Goal: Task Accomplishment & Management: Manage account settings

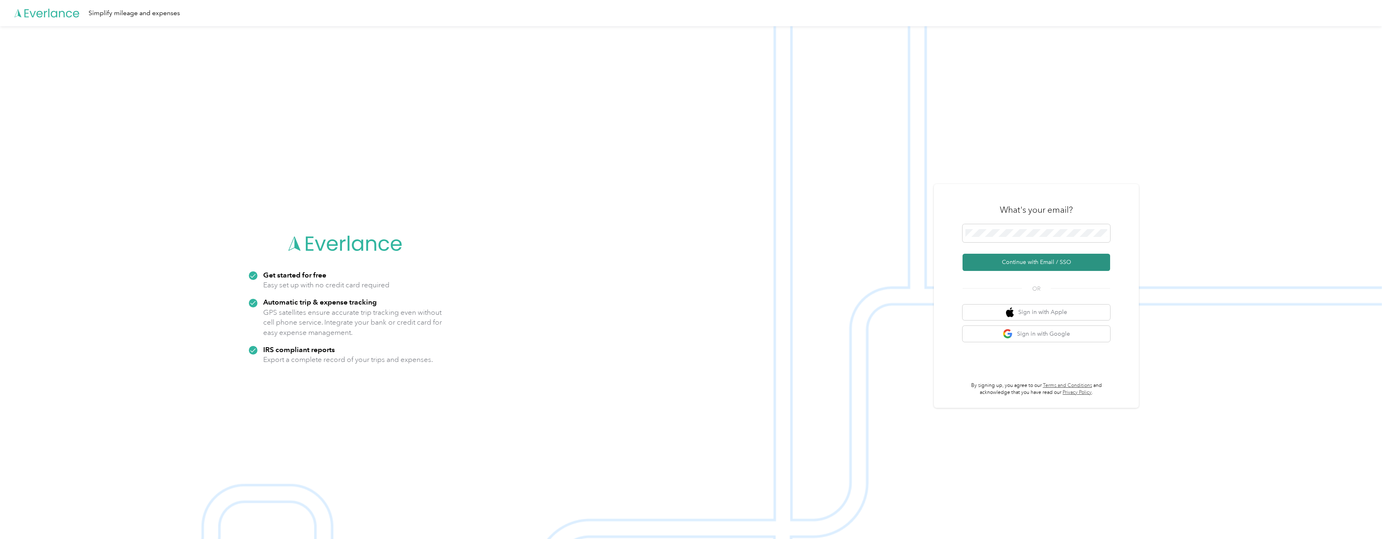
click at [1044, 260] on button "Continue with Email / SSO" at bounding box center [1037, 262] width 148 height 17
click at [1049, 233] on span at bounding box center [1037, 228] width 148 height 18
click at [1034, 261] on button "Continue with Email / SSO" at bounding box center [1037, 262] width 148 height 17
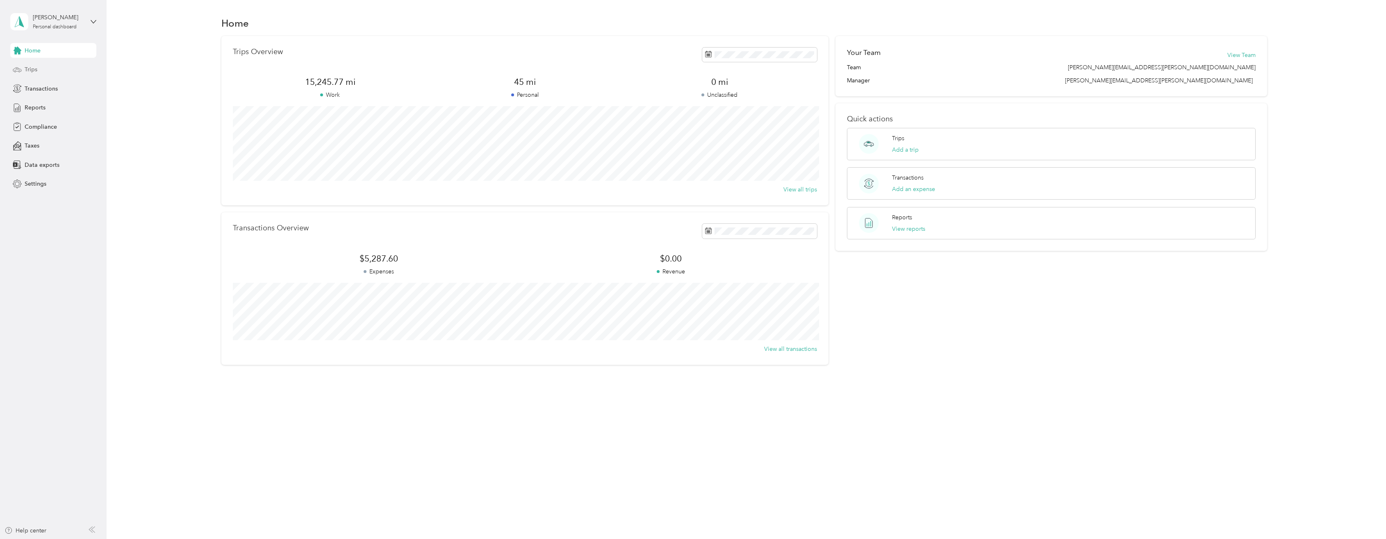
click at [39, 71] on div "Trips" at bounding box center [53, 69] width 86 height 15
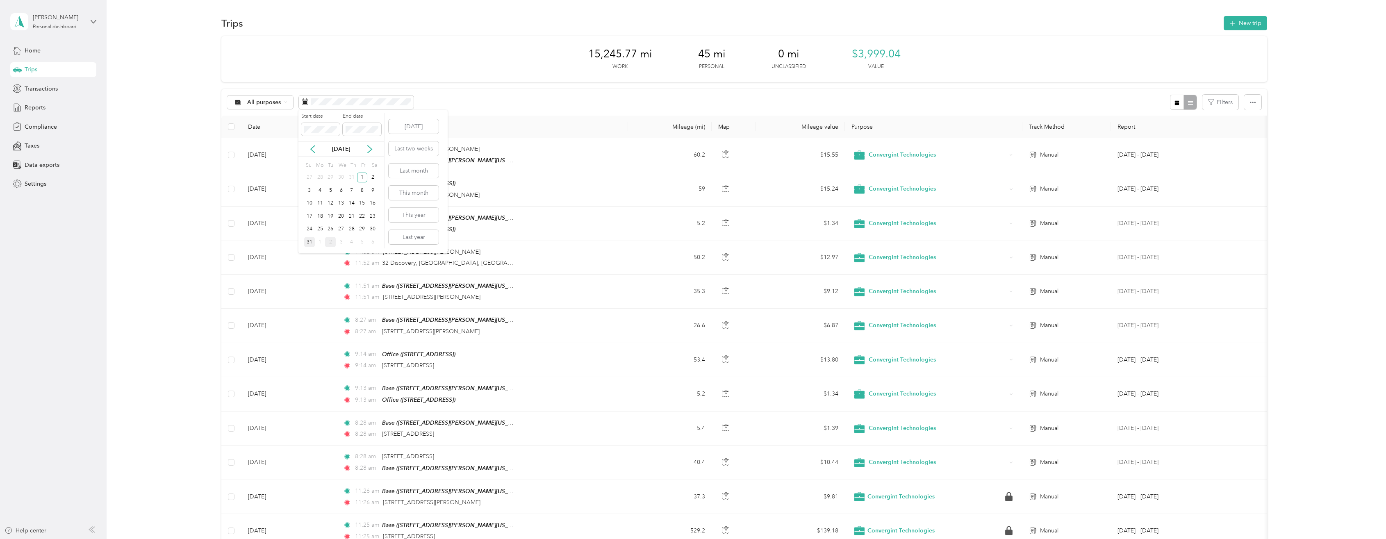
click at [309, 242] on div "31" at bounding box center [309, 242] width 11 height 10
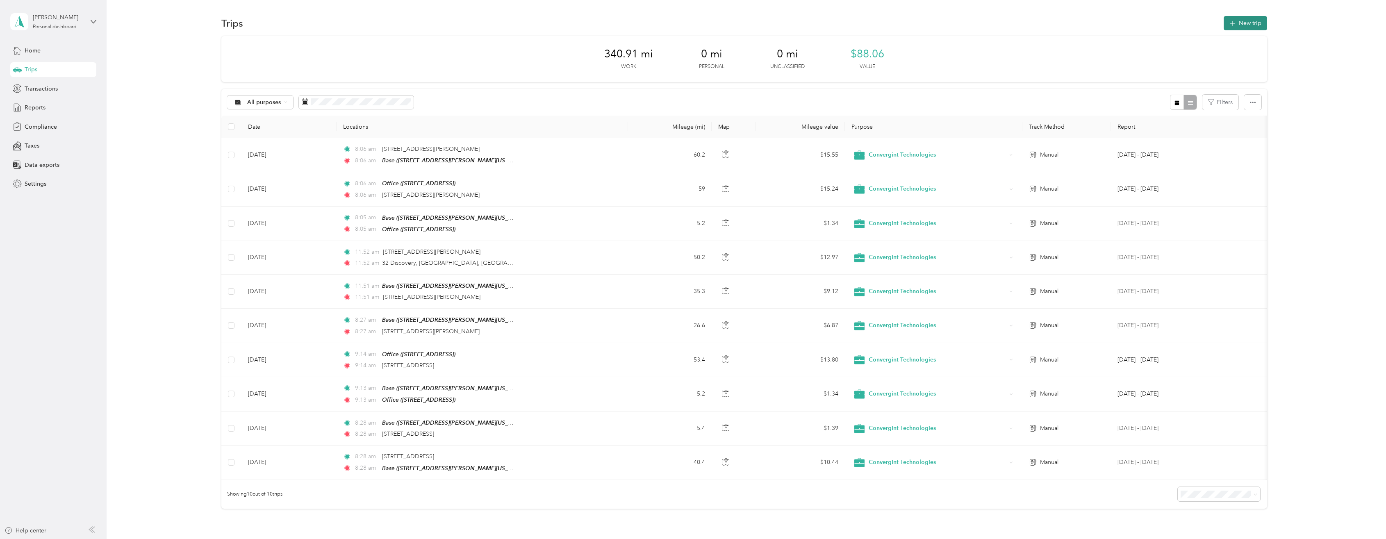
click at [1244, 25] on button "New trip" at bounding box center [1245, 23] width 43 height 14
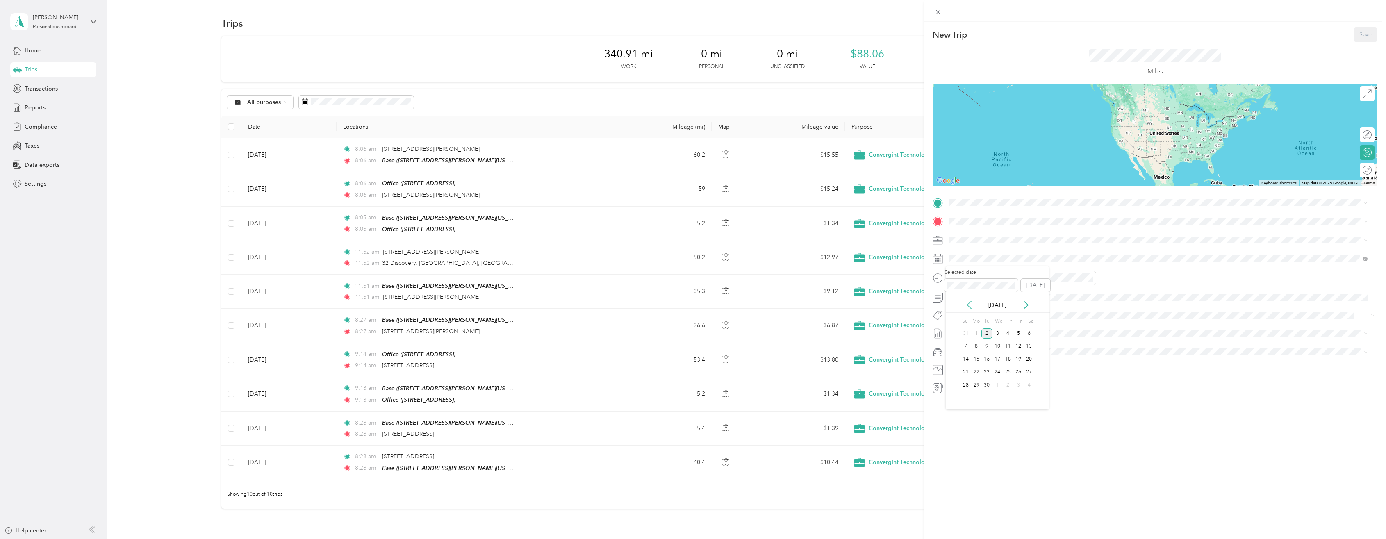
click at [970, 303] on icon at bounding box center [969, 304] width 4 height 7
click at [1021, 337] on div "1" at bounding box center [1018, 333] width 11 height 10
click at [983, 237] on div "Base" at bounding box center [1027, 235] width 127 height 7
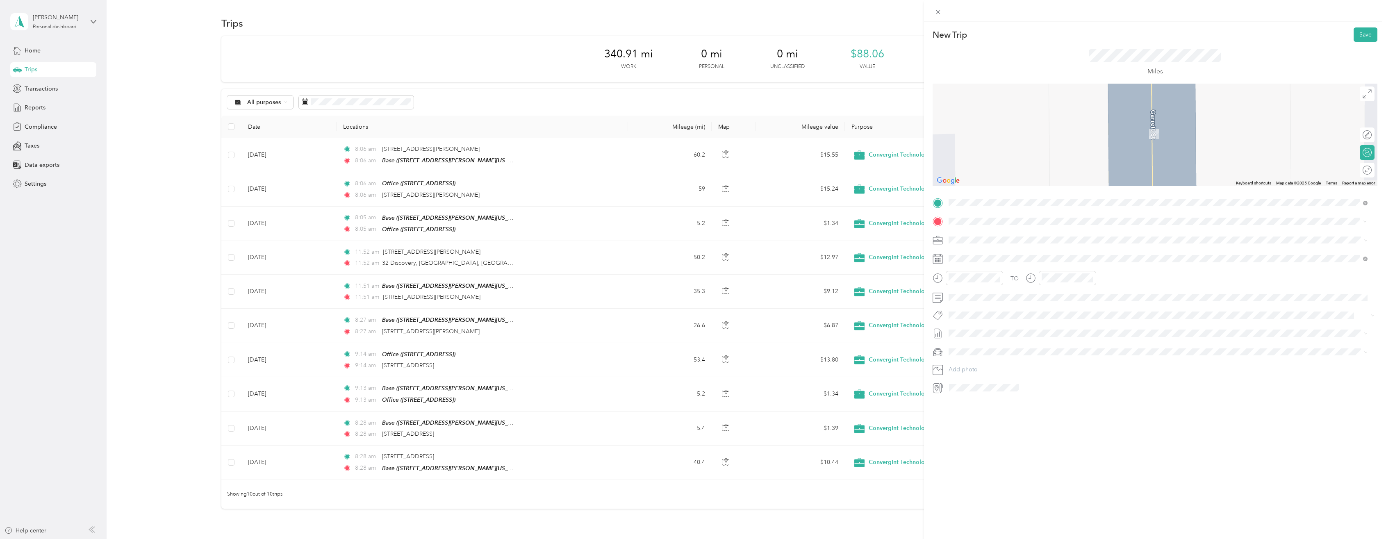
click at [992, 255] on span "7135 South Decatur Boulevard Las Vegas, Nevada 89118, United States" at bounding box center [1005, 250] width 82 height 7
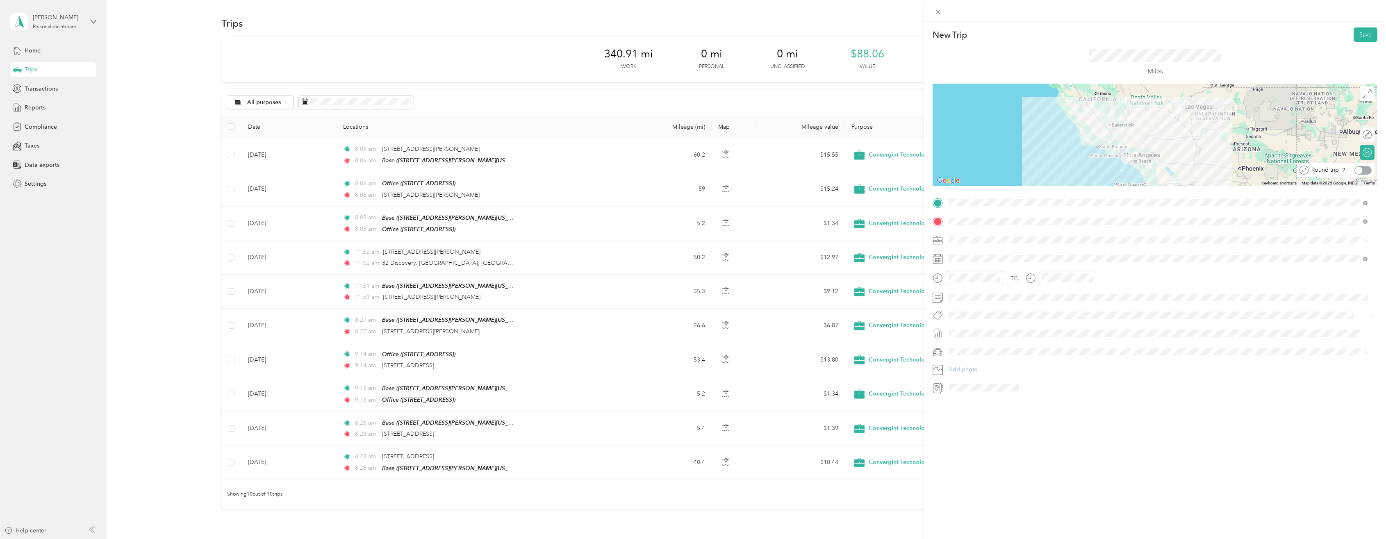
click at [1359, 172] on div at bounding box center [1362, 170] width 17 height 9
click at [1357, 37] on button "Save" at bounding box center [1366, 34] width 24 height 14
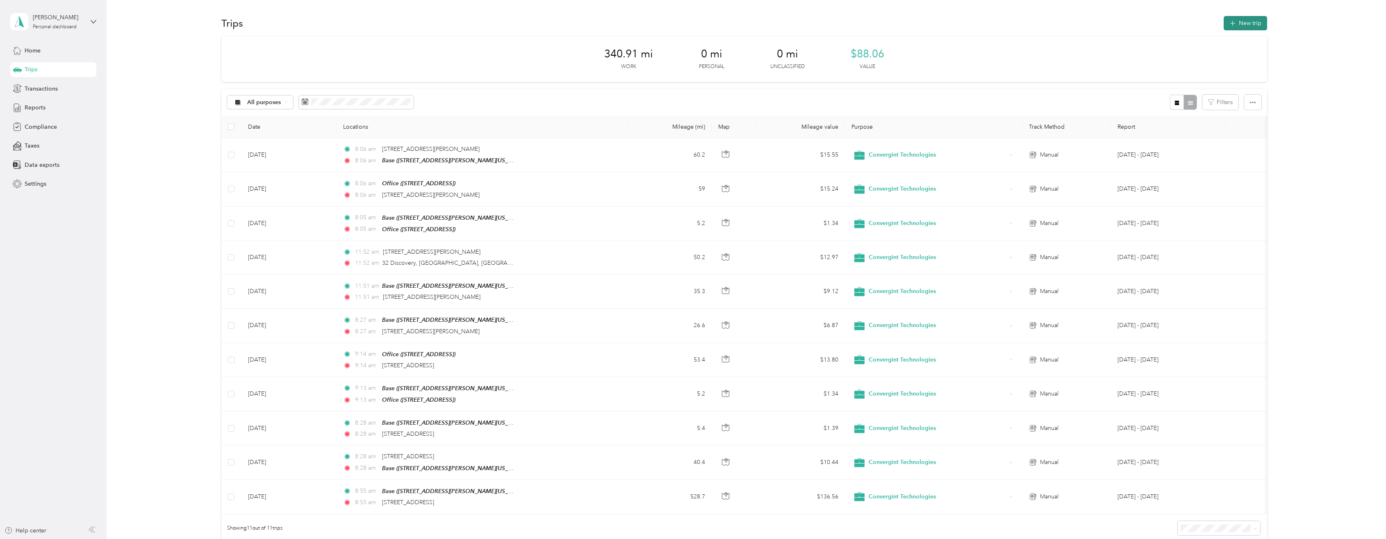
click at [1241, 21] on button "New trip" at bounding box center [1245, 23] width 43 height 14
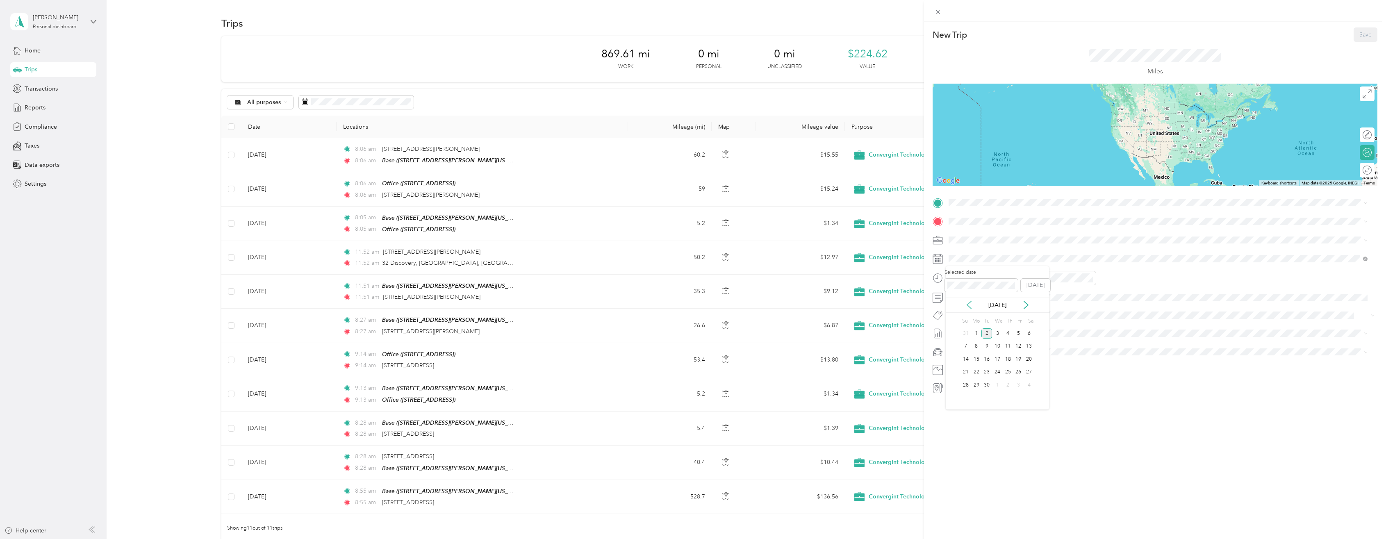
click at [972, 305] on icon at bounding box center [969, 305] width 8 height 8
click at [989, 349] on div "5" at bounding box center [986, 346] width 11 height 10
click at [969, 232] on span "3401 Jack Northrop Avenue Hawthorne, California 90250, United States" at bounding box center [1027, 232] width 127 height 7
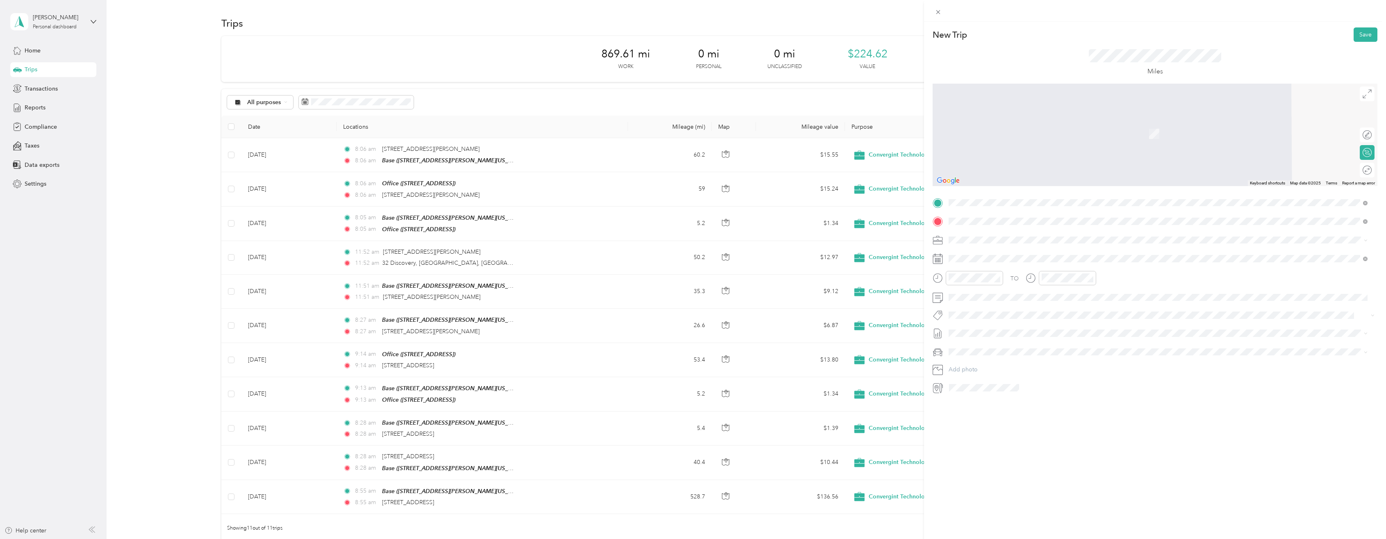
click at [987, 255] on span "2991 Michelson Drive Irvine, California 92612, United States" at bounding box center [1027, 250] width 127 height 7
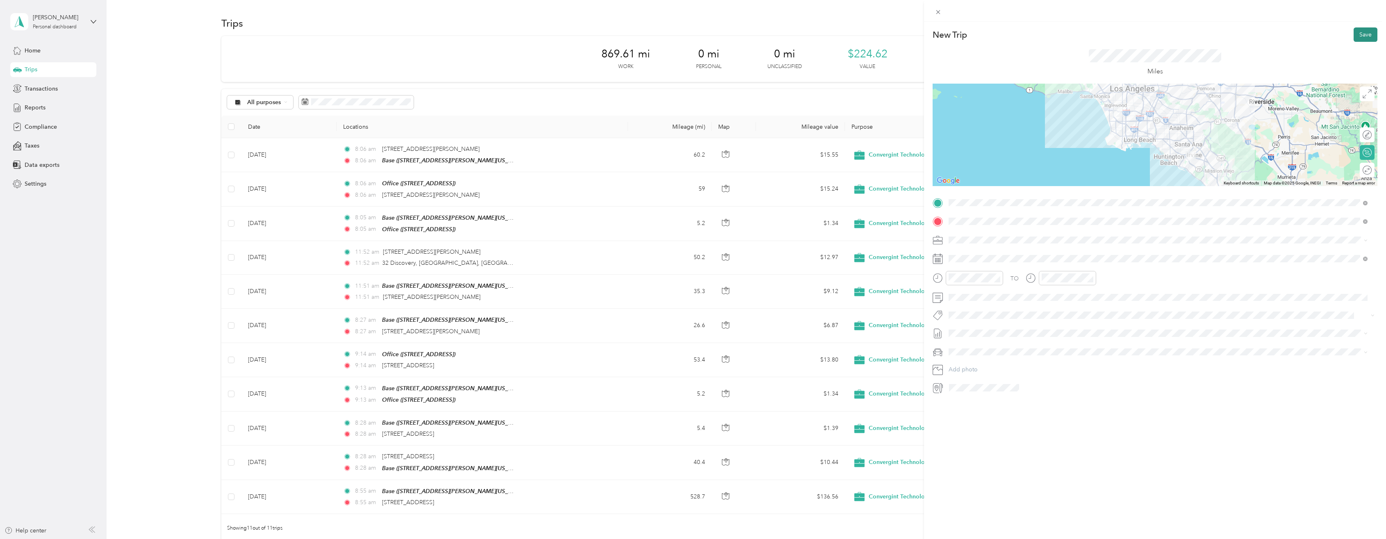
click at [1358, 33] on button "Save" at bounding box center [1366, 34] width 24 height 14
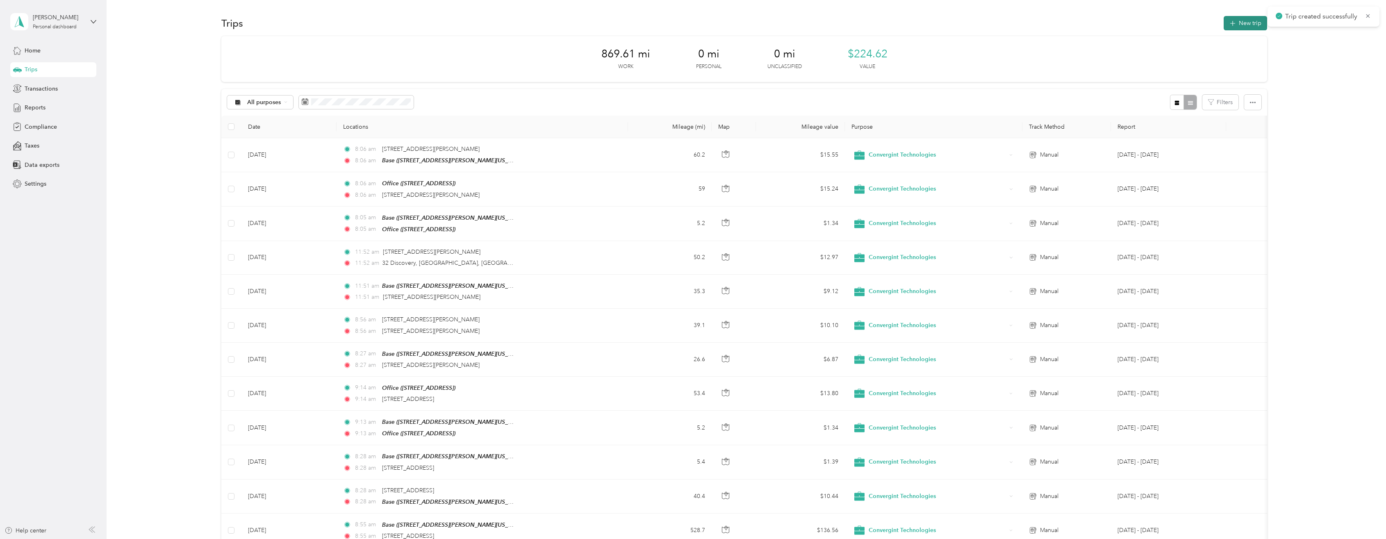
click at [1253, 22] on button "New trip" at bounding box center [1245, 23] width 43 height 14
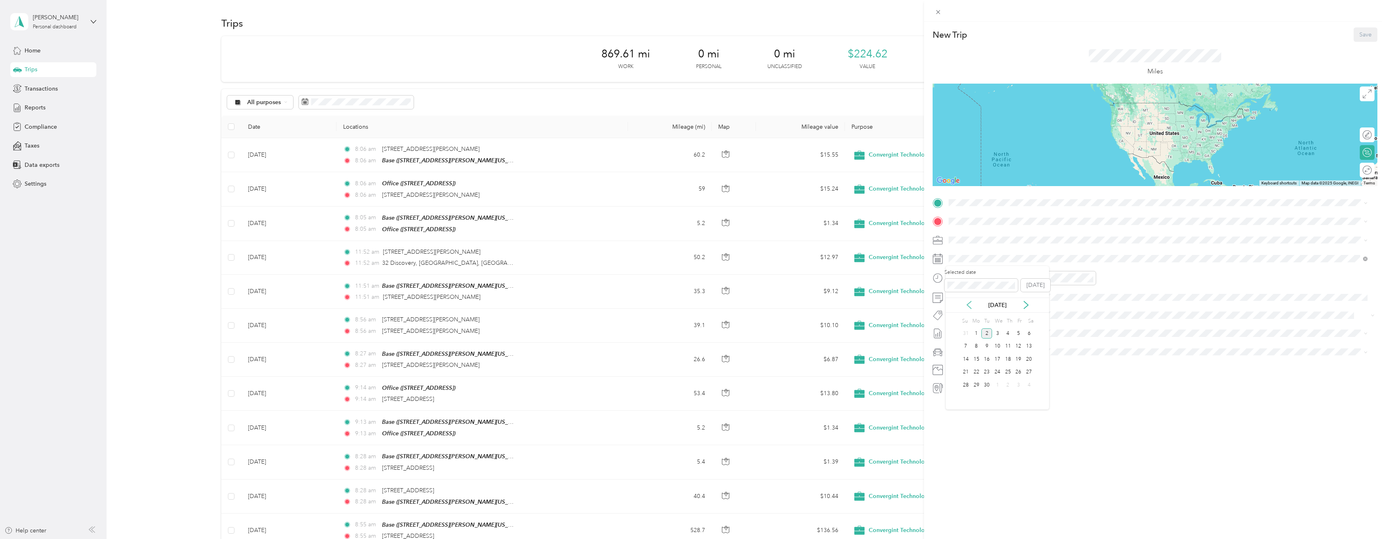
click at [968, 302] on icon at bounding box center [969, 305] width 8 height 8
click at [988, 344] on div "5" at bounding box center [986, 346] width 11 height 10
click at [1010, 236] on span "2991 Michelson Drive Irvine, California 92612, United States" at bounding box center [1027, 232] width 127 height 7
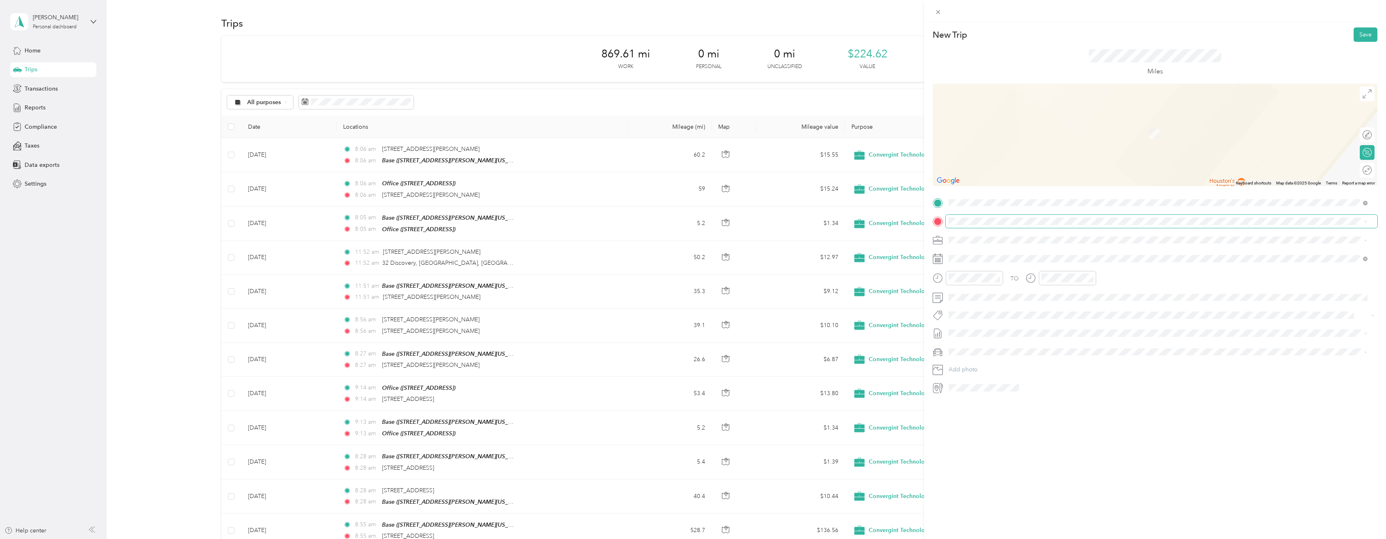
click at [983, 215] on span at bounding box center [1162, 221] width 432 height 13
click at [981, 263] on span "1339 Garrett Street, Anaheim, 92804, Anaheim, California, United States" at bounding box center [1027, 262] width 127 height 7
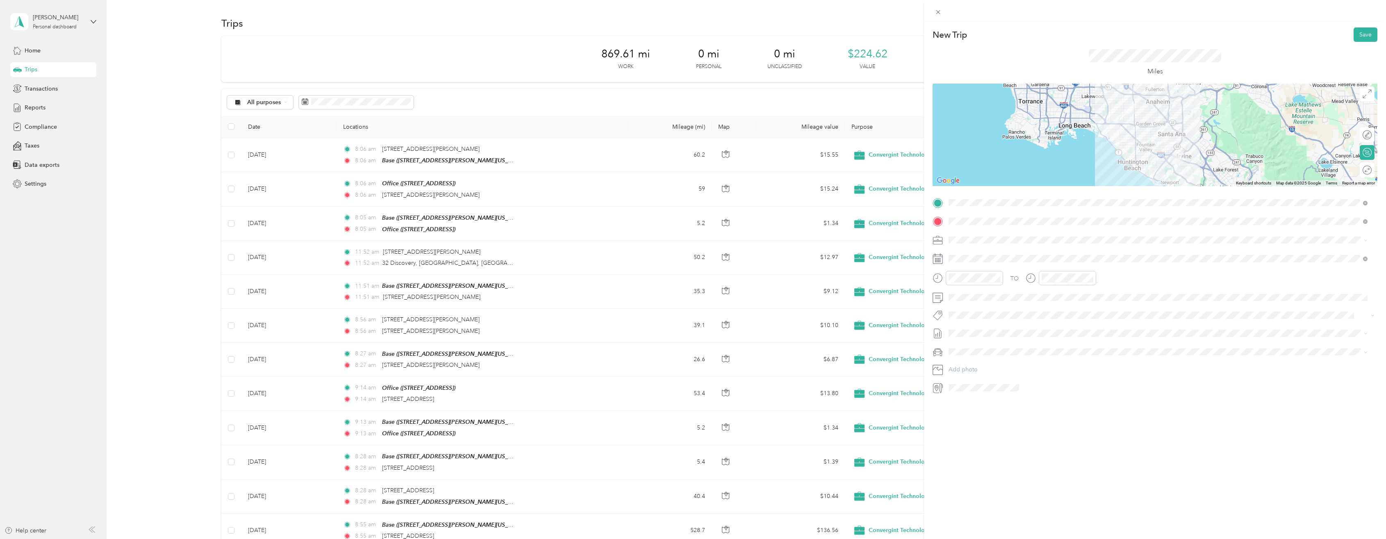
click at [1121, 115] on div at bounding box center [1155, 135] width 445 height 102
click at [1355, 33] on button "Save" at bounding box center [1366, 34] width 24 height 14
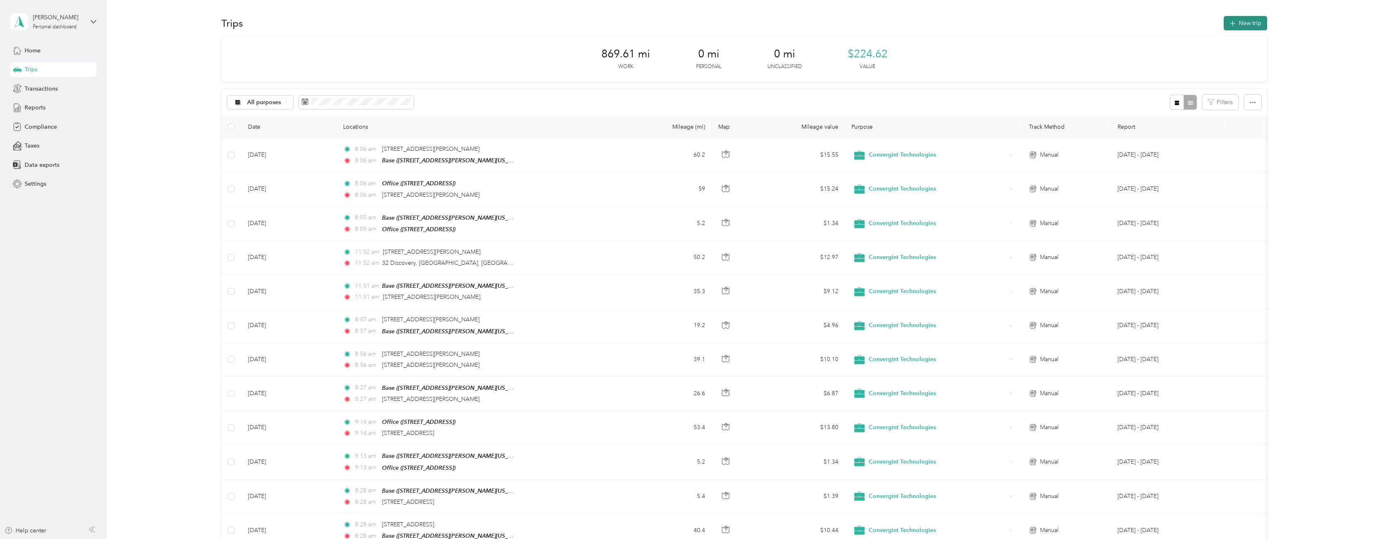
click at [1246, 25] on button "New trip" at bounding box center [1245, 23] width 43 height 14
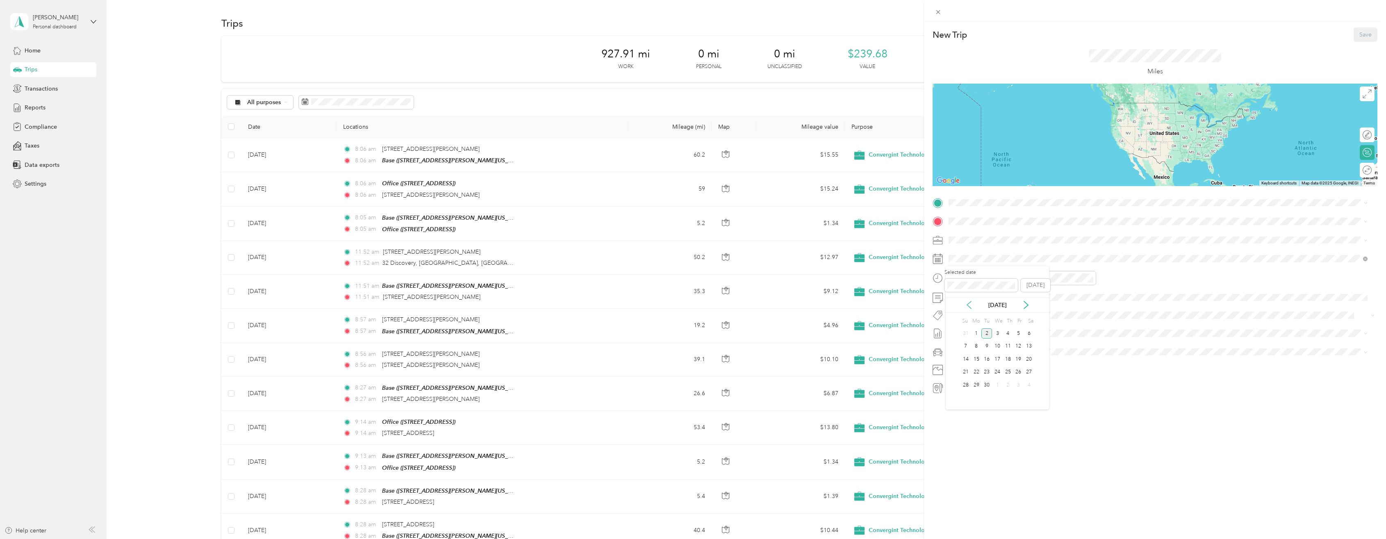
click at [969, 305] on icon at bounding box center [969, 305] width 8 height 8
click at [997, 346] on div "6" at bounding box center [997, 346] width 11 height 10
click at [960, 198] on span at bounding box center [1162, 202] width 432 height 13
click at [963, 239] on div "Base 1339 Garrett Street, Anaheim, 92804, Anaheim, California, United States" at bounding box center [1157, 240] width 413 height 20
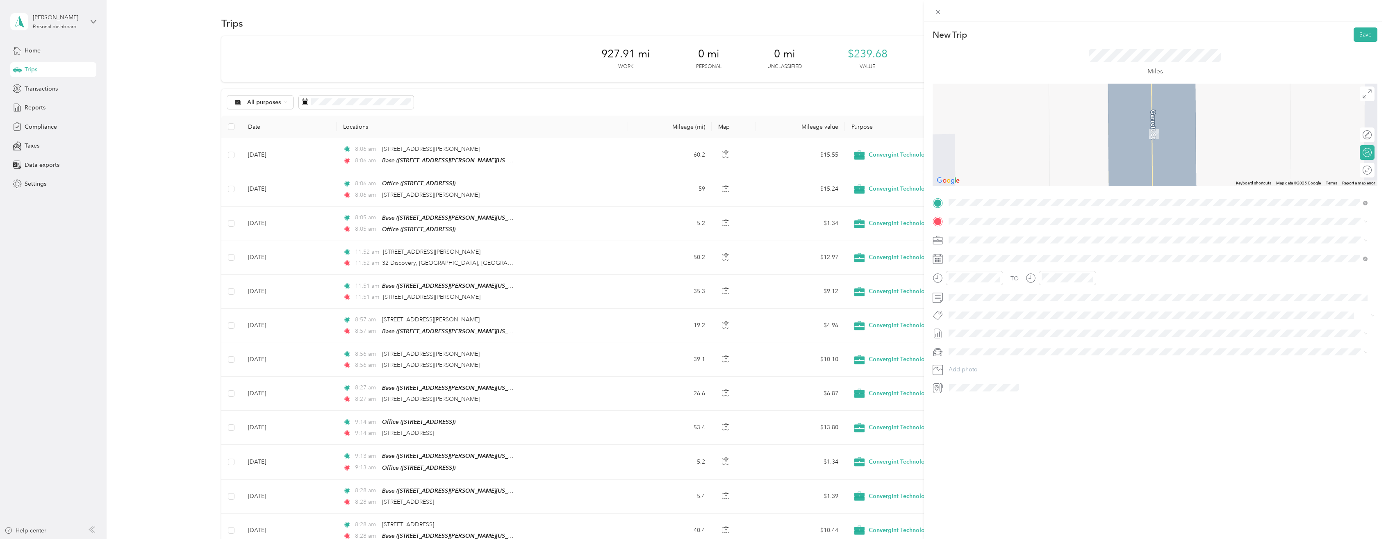
click at [987, 256] on div "Office" at bounding box center [1065, 252] width 202 height 7
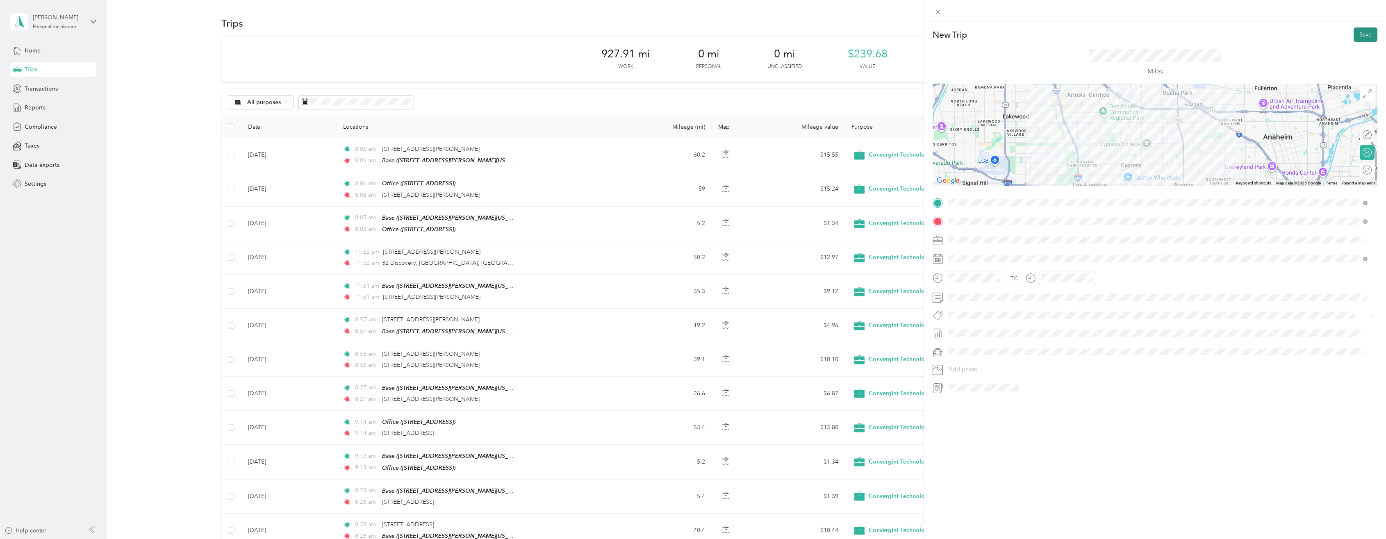
click at [1361, 37] on button "Save" at bounding box center [1366, 34] width 24 height 14
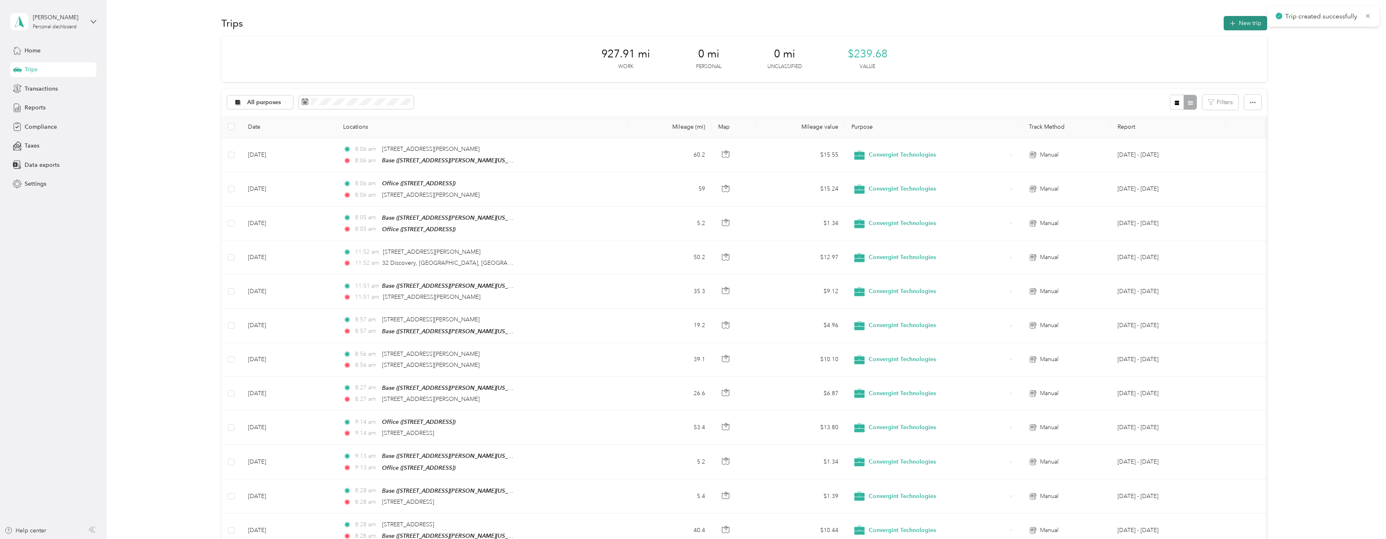
click at [1240, 25] on button "New trip" at bounding box center [1245, 23] width 43 height 14
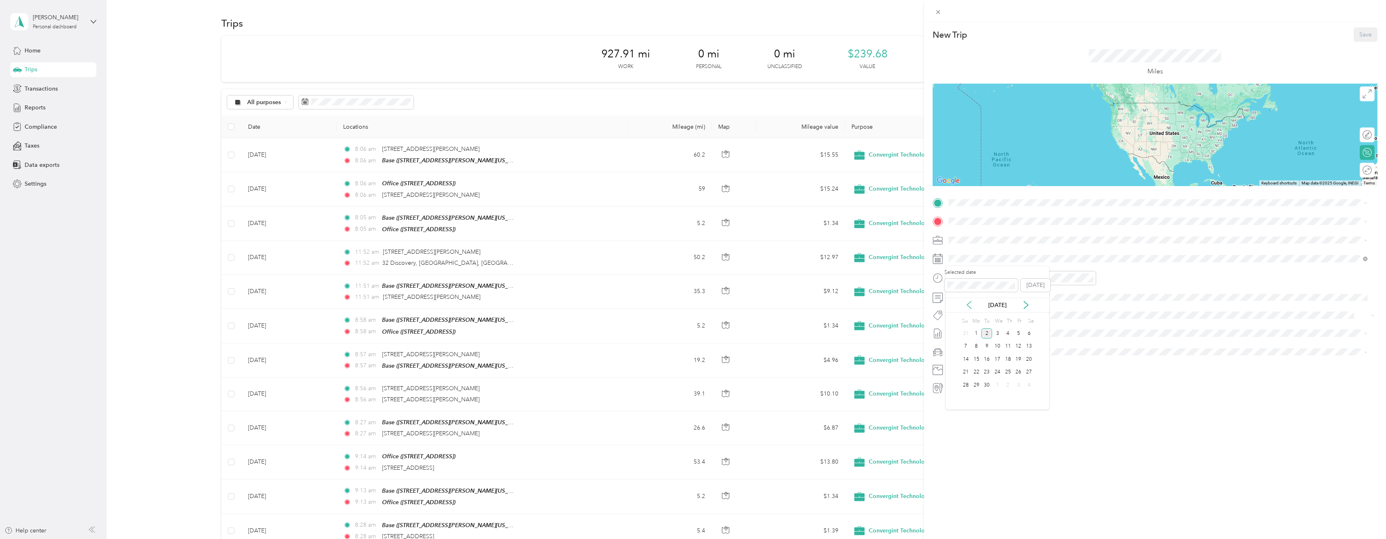
click at [966, 305] on icon at bounding box center [969, 305] width 8 height 8
click at [996, 347] on div "6" at bounding box center [997, 346] width 11 height 10
click at [972, 238] on div "Office 20 Centerpointe Dr, La Palma, CA, United States , 90623, La Palma, CA, U…" at bounding box center [1065, 239] width 202 height 17
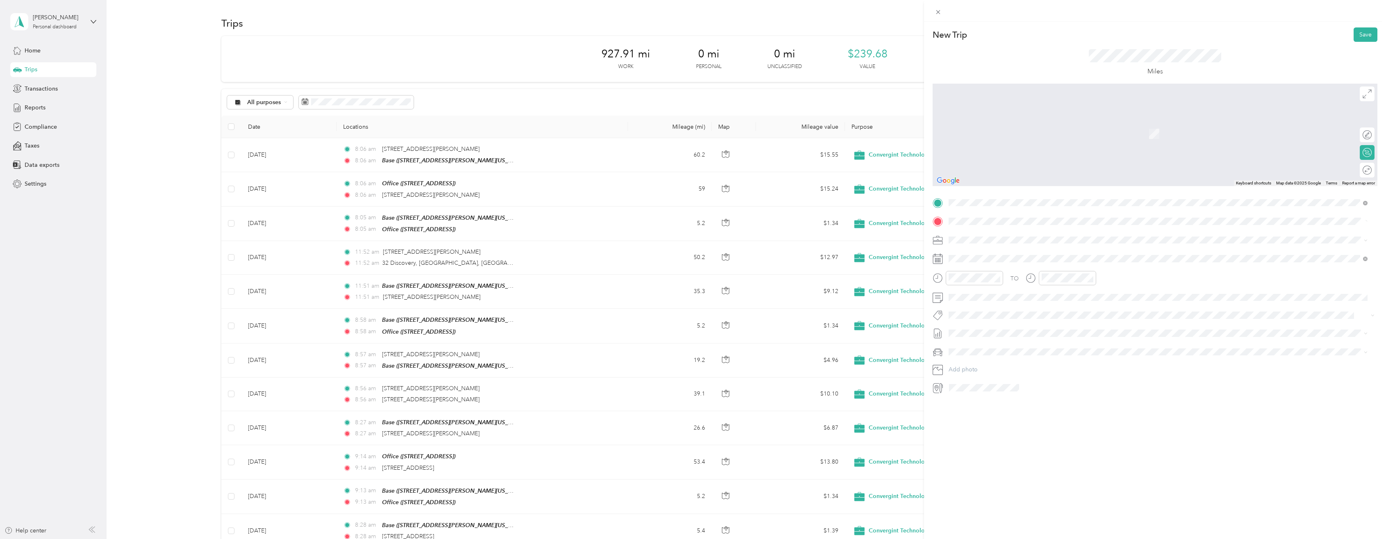
click at [975, 250] on span "1 Edwards Way Irvine, California 92614, United States" at bounding box center [1027, 250] width 127 height 7
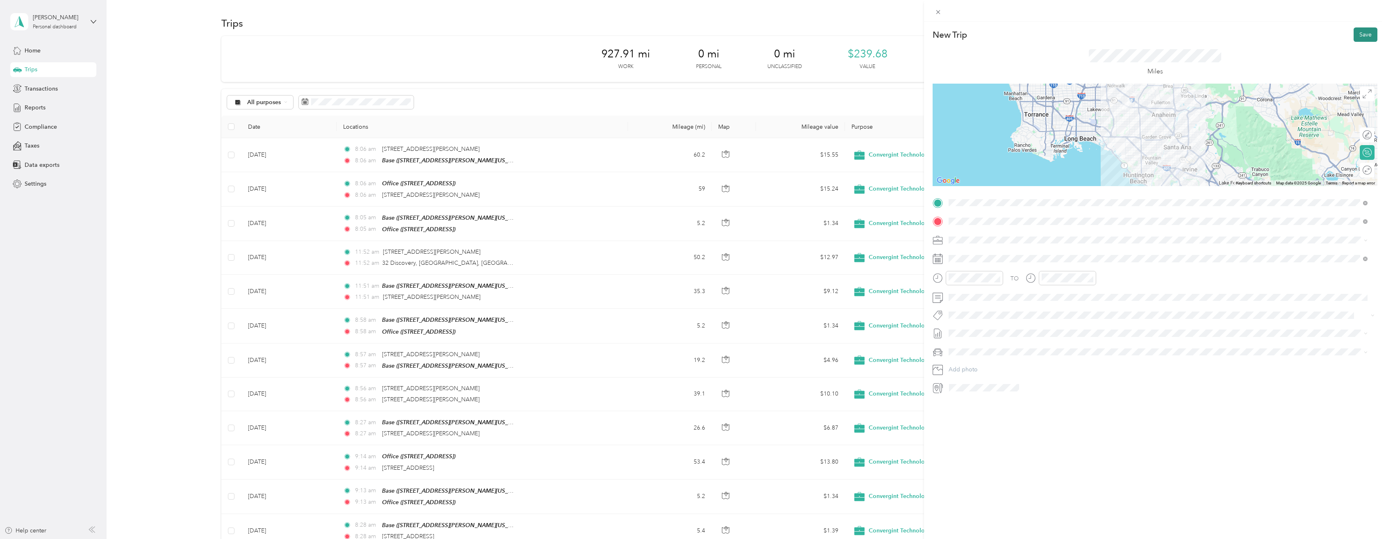
click at [1354, 33] on button "Save" at bounding box center [1366, 34] width 24 height 14
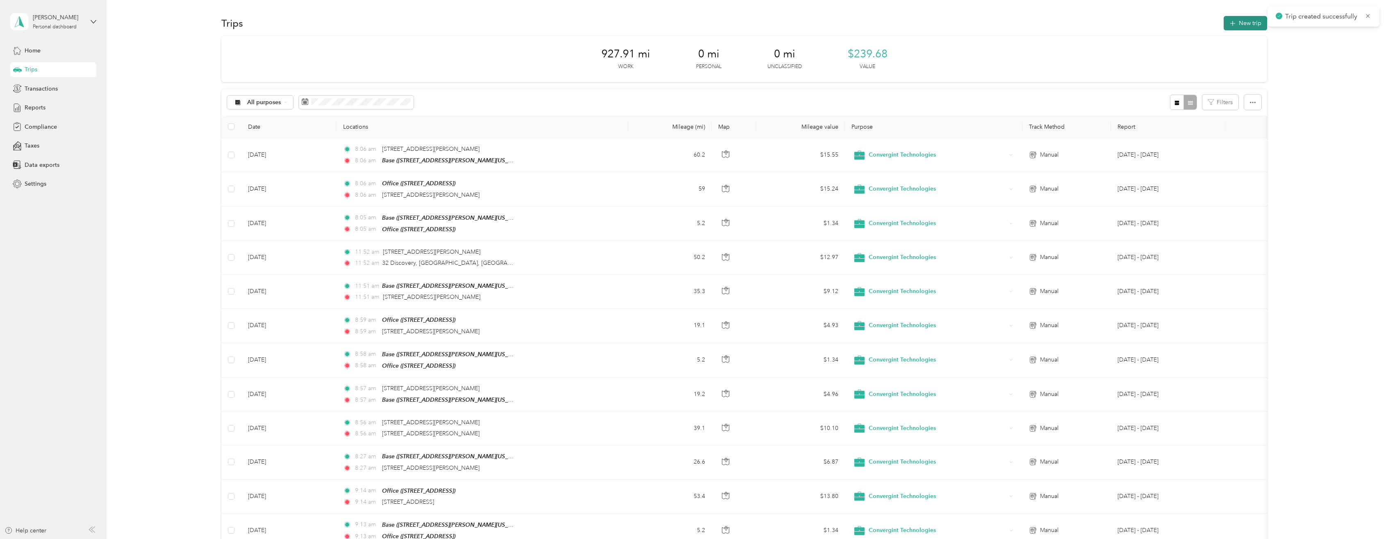
click at [1247, 23] on button "New trip" at bounding box center [1245, 23] width 43 height 14
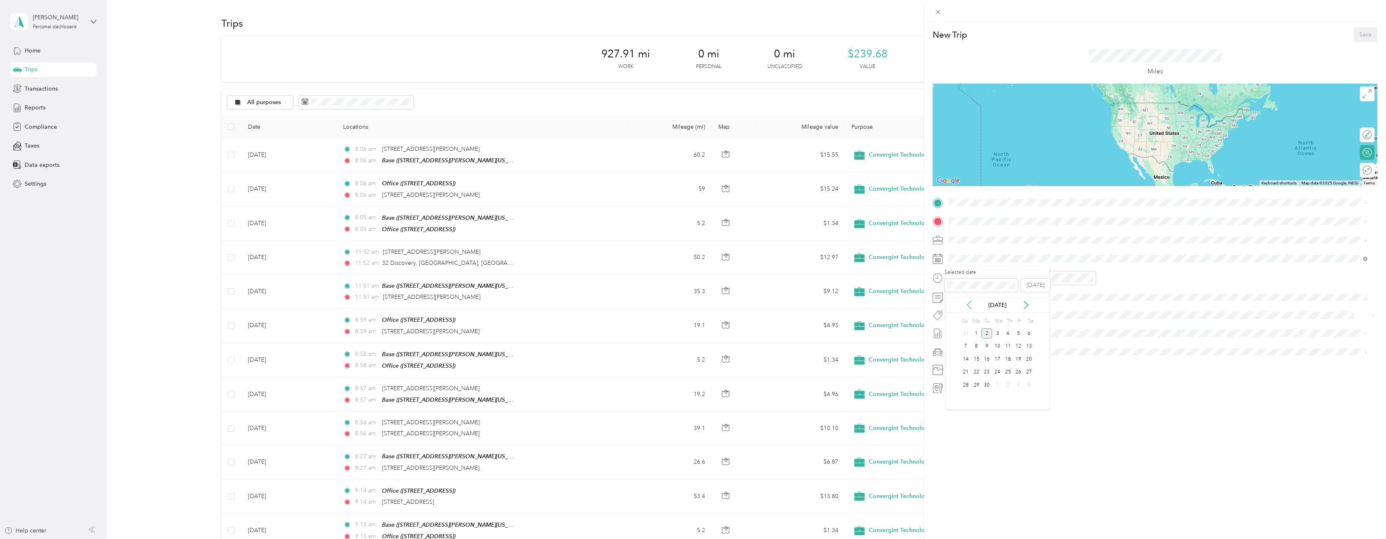
click at [966, 304] on icon at bounding box center [969, 305] width 8 height 8
click at [998, 349] on div "6" at bounding box center [997, 346] width 11 height 10
click at [974, 234] on span "1 Edwards Way Irvine, California 92614, United States" at bounding box center [1027, 231] width 127 height 7
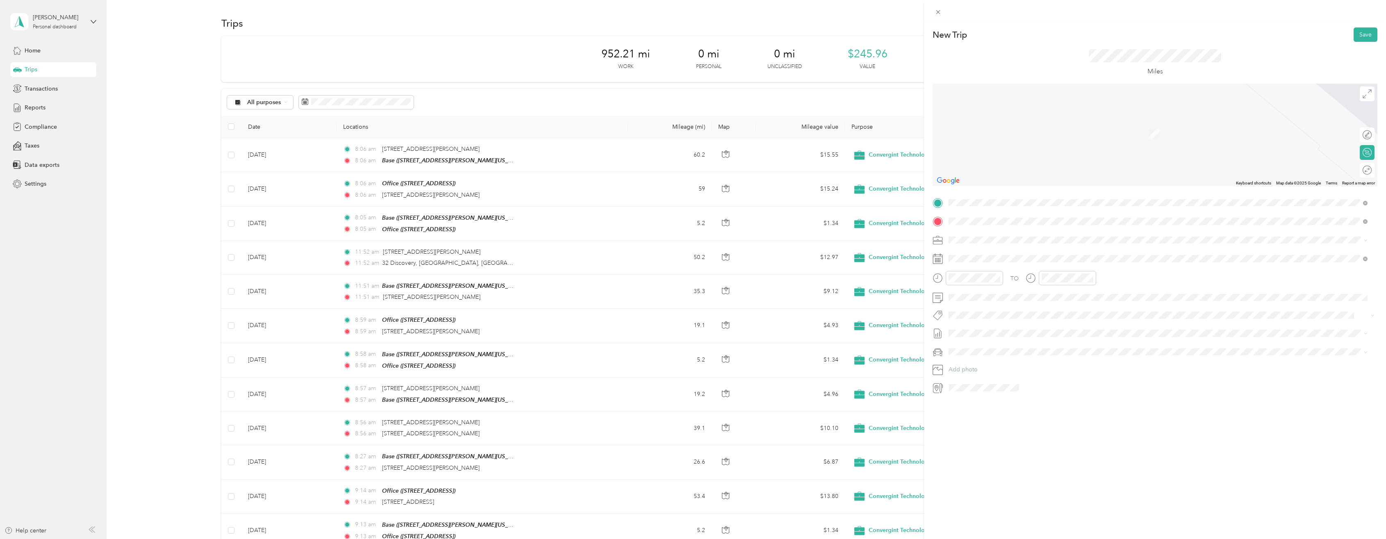
click at [998, 255] on span "138 West Wilshire Avenue Fullerton, California 92832, United States" at bounding box center [1005, 250] width 82 height 7
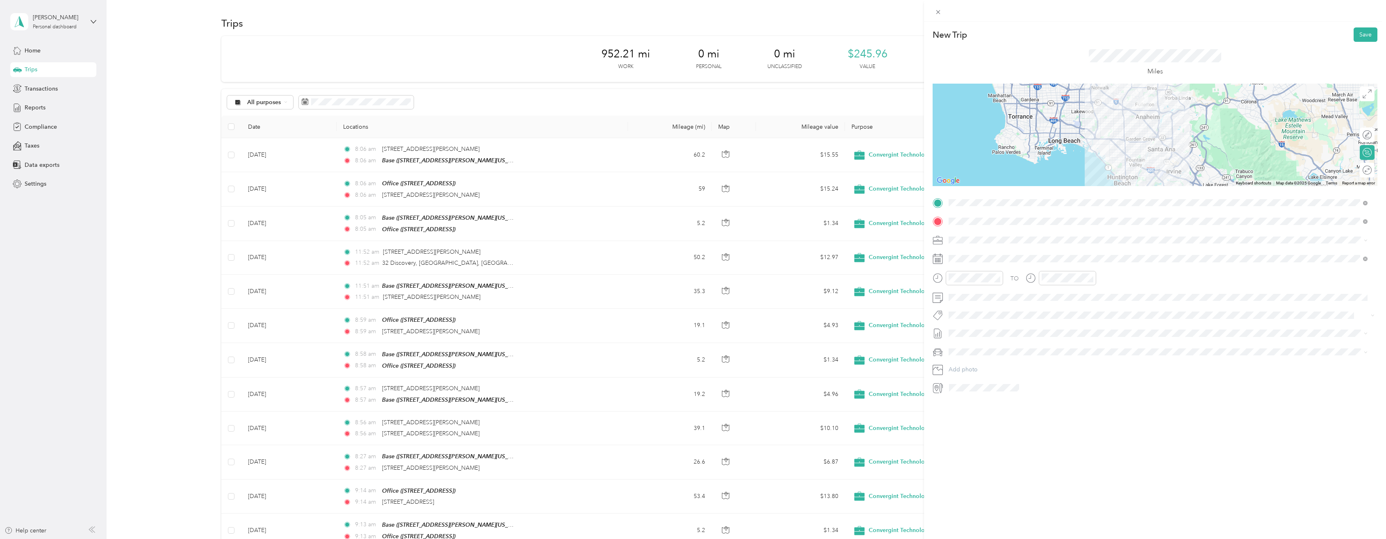
click at [1154, 136] on div at bounding box center [1155, 135] width 445 height 102
click at [1165, 129] on div at bounding box center [1155, 135] width 445 height 102
click at [1363, 32] on button "Save" at bounding box center [1366, 34] width 24 height 14
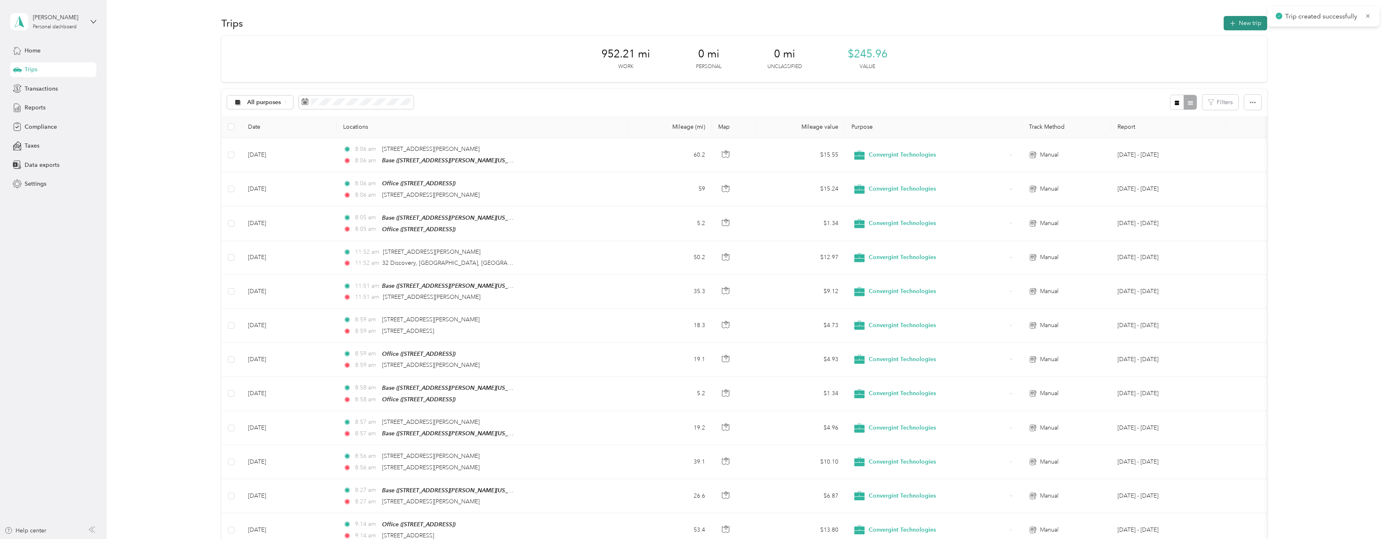
click at [1236, 21] on button "New trip" at bounding box center [1245, 23] width 43 height 14
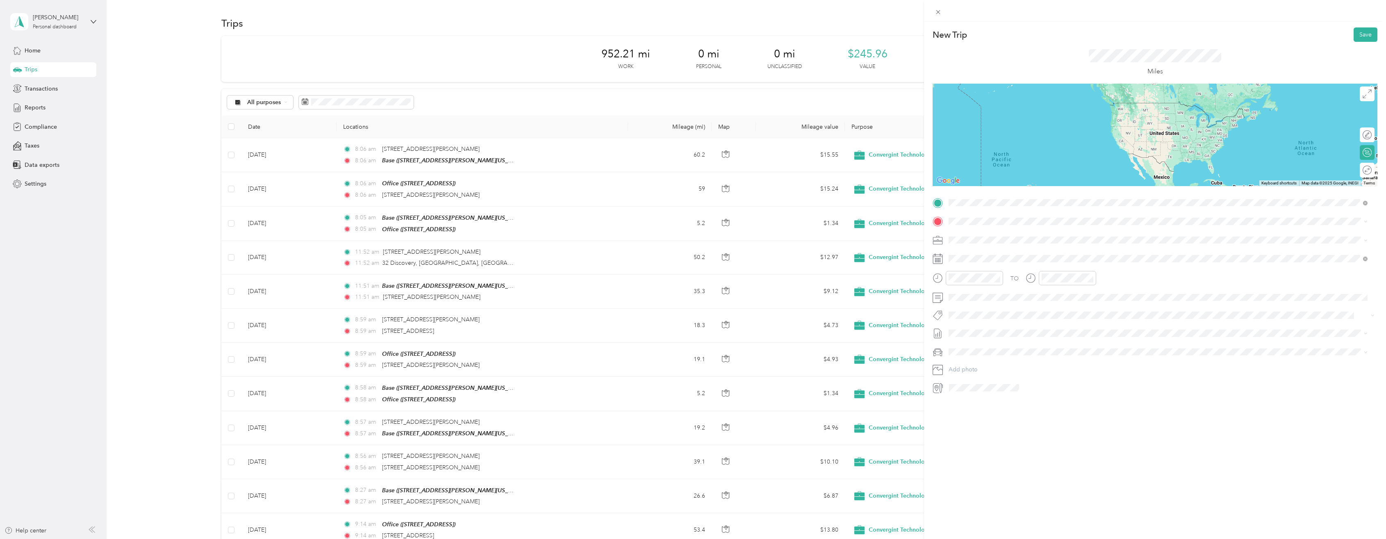
click at [988, 230] on span "136 West Wilshire Avenue Fullerton, California 92832, United States" at bounding box center [1005, 232] width 82 height 7
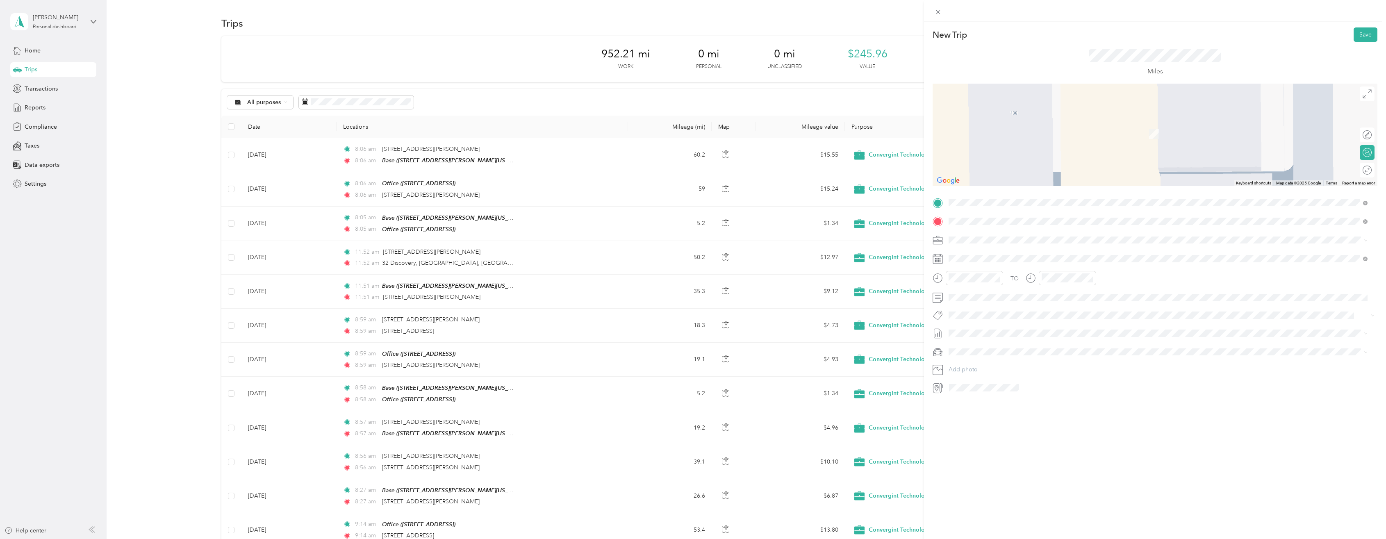
click at [981, 252] on span "1 Edwards Way Irvine, California 92614, United States" at bounding box center [1027, 250] width 127 height 7
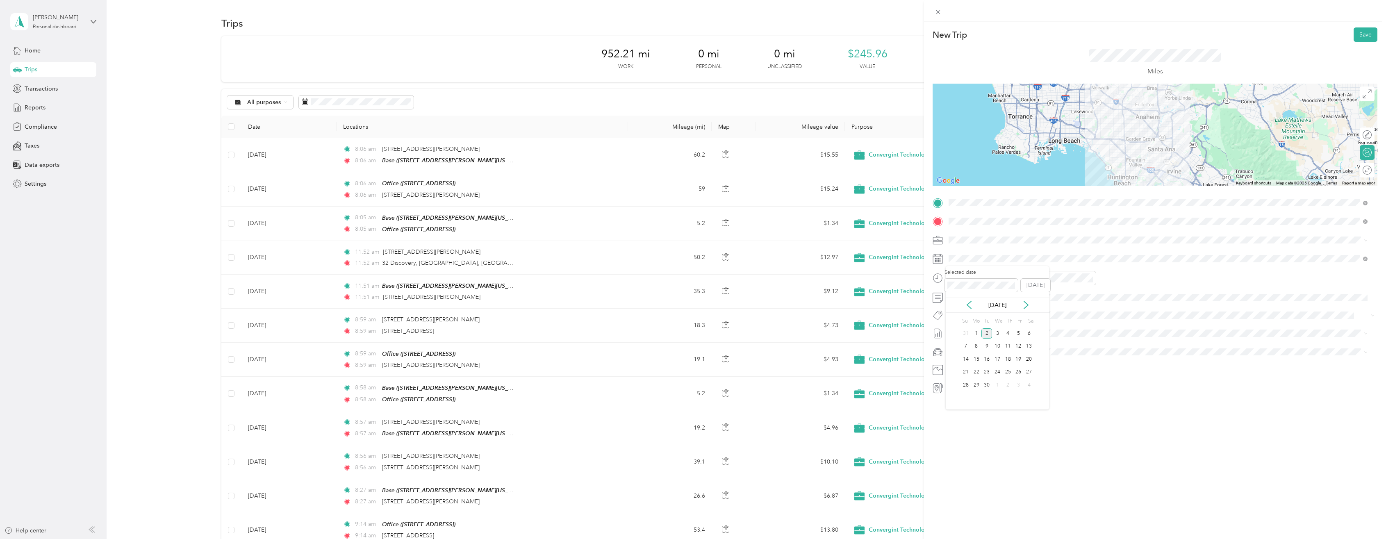
click at [968, 310] on div "Sep 2025" at bounding box center [997, 305] width 103 height 15
click at [968, 304] on icon at bounding box center [969, 304] width 4 height 7
click at [997, 346] on div "6" at bounding box center [997, 346] width 11 height 10
click at [1167, 115] on div at bounding box center [1155, 135] width 445 height 102
click at [1358, 34] on button "Save" at bounding box center [1366, 34] width 24 height 14
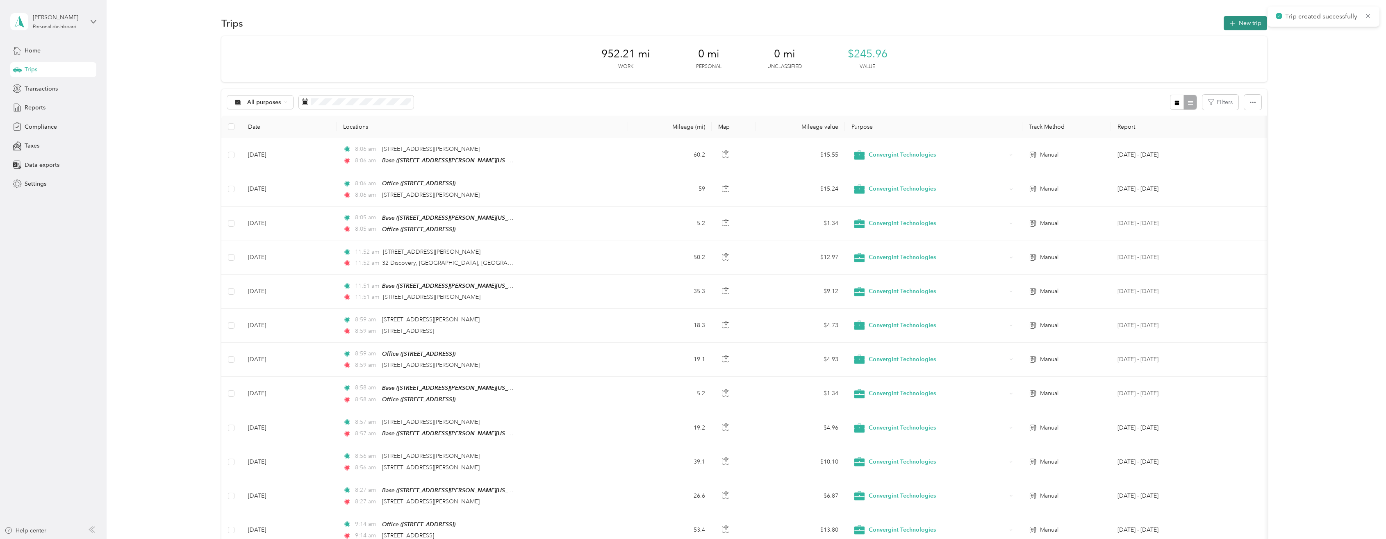
click at [1256, 24] on button "New trip" at bounding box center [1245, 23] width 43 height 14
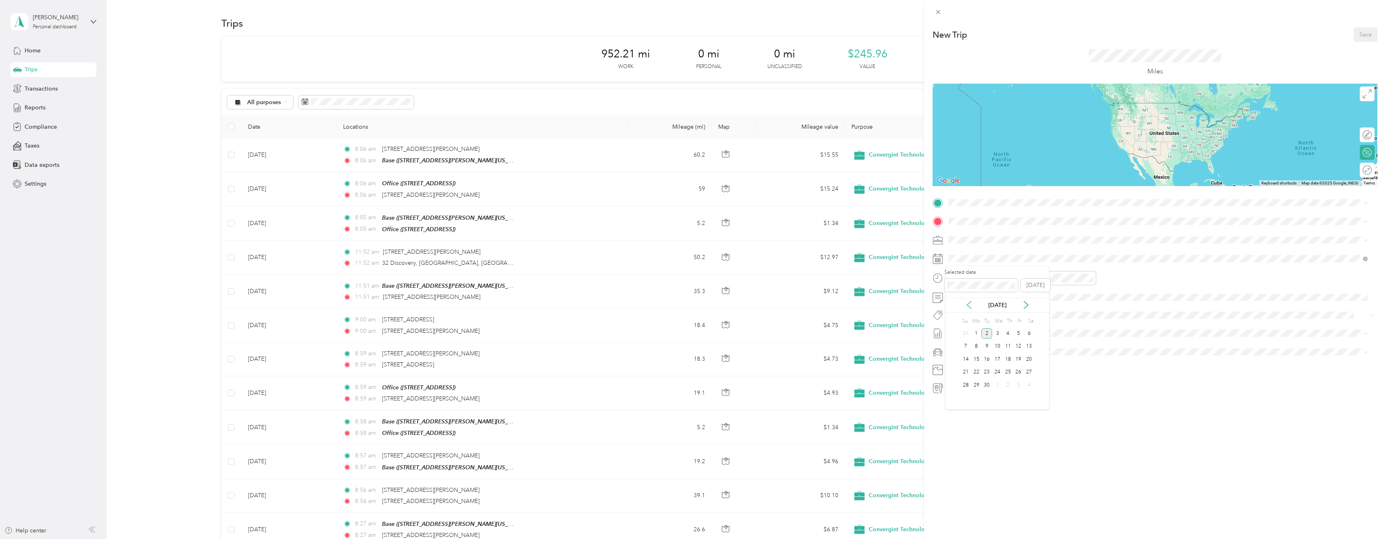
click at [971, 303] on icon at bounding box center [969, 305] width 8 height 8
click at [999, 350] on div "6" at bounding box center [997, 346] width 11 height 10
click at [991, 236] on span "1 Edwards Way Irvine, California 92614, United States" at bounding box center [1027, 232] width 127 height 7
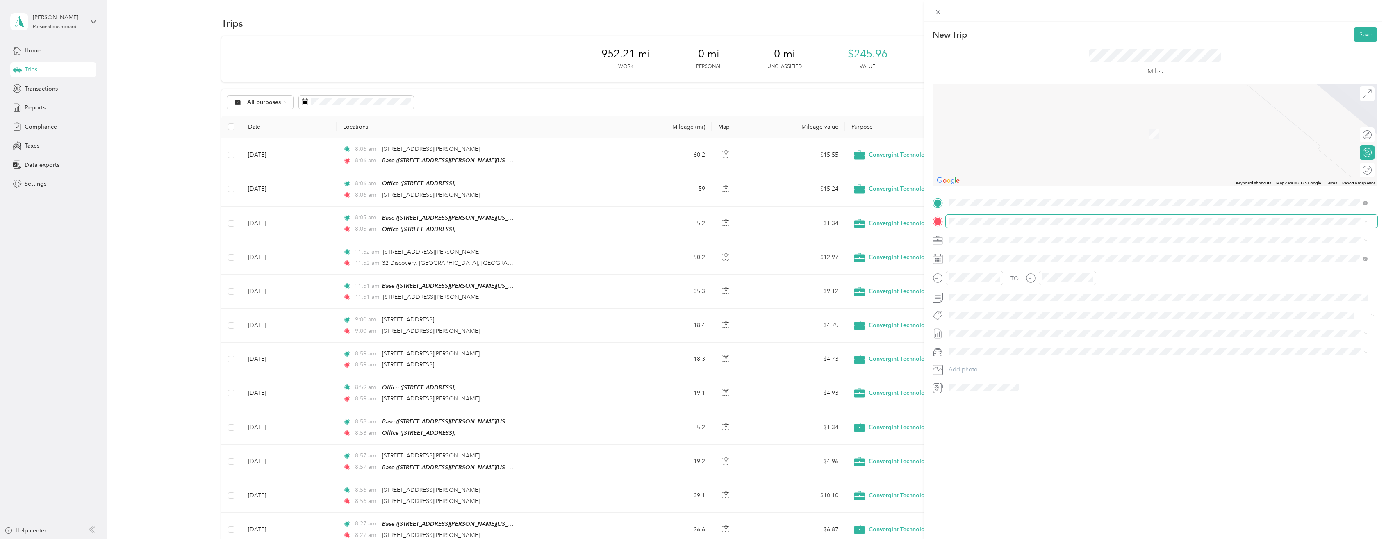
click at [984, 217] on span at bounding box center [1162, 221] width 432 height 13
click at [983, 230] on div "TO Add photo" at bounding box center [1155, 295] width 445 height 198
click at [981, 262] on span "1339 Garrett Street, Anaheim, 92804, Anaheim, California, United States" at bounding box center [1027, 262] width 127 height 7
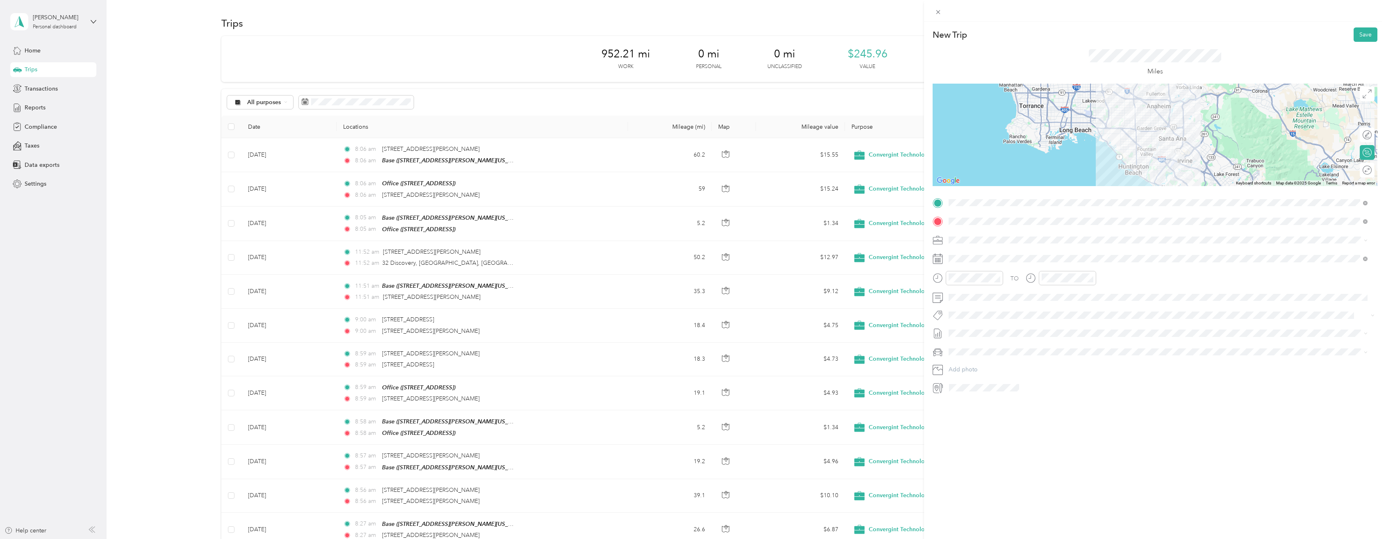
click at [1121, 116] on div at bounding box center [1155, 135] width 445 height 102
click at [1365, 32] on button "Save" at bounding box center [1366, 34] width 24 height 14
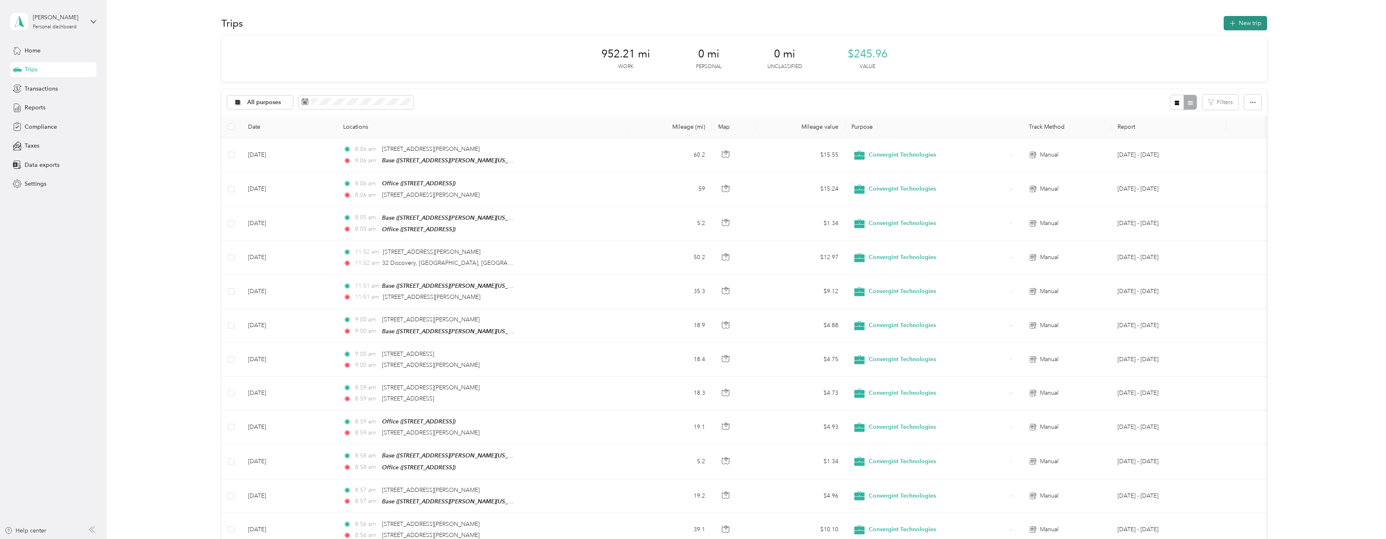
click at [1244, 22] on button "New trip" at bounding box center [1245, 23] width 43 height 14
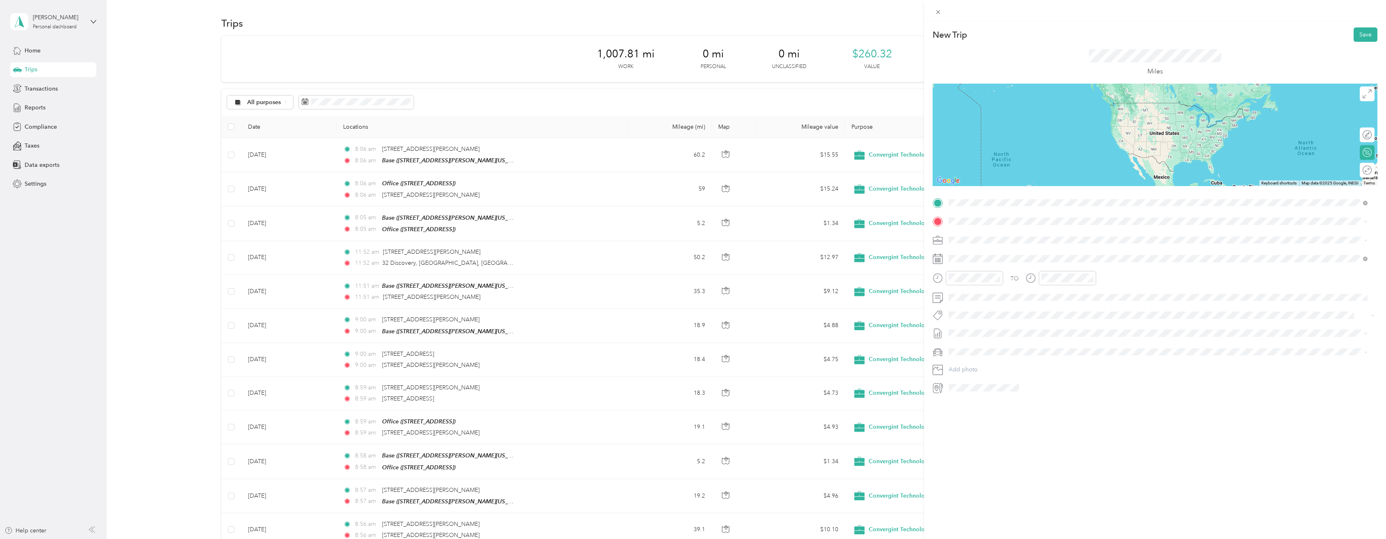
click at [980, 241] on span "1339 Garrett Street, Anaheim, 92804, Anaheim, California, United States" at bounding box center [1027, 244] width 127 height 7
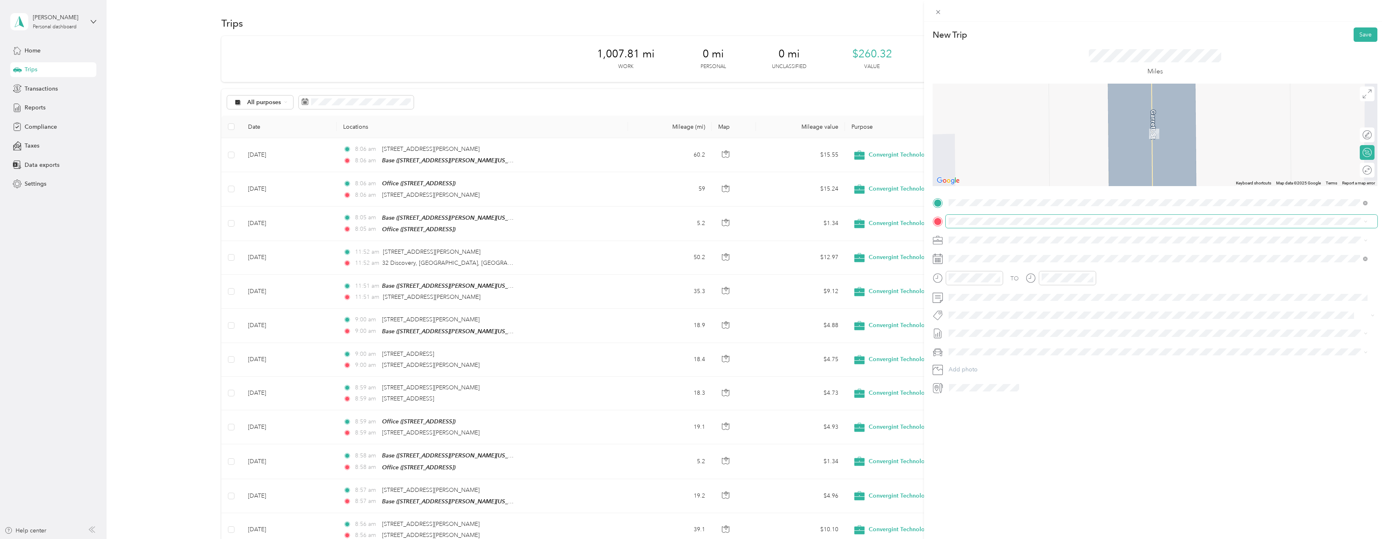
click at [969, 217] on span at bounding box center [1162, 221] width 432 height 13
click at [967, 255] on span "15800 Alton Parkway Irvine, California 92618, United States" at bounding box center [1027, 250] width 127 height 7
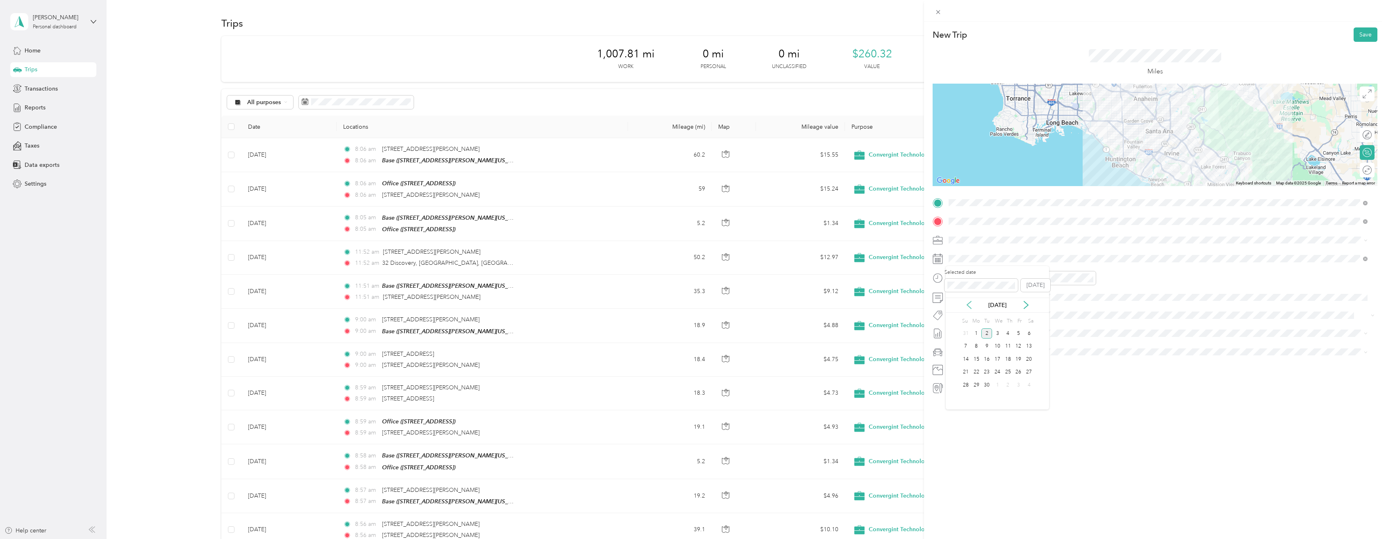
click at [969, 305] on icon at bounding box center [969, 305] width 8 height 8
click at [1006, 346] on div "7" at bounding box center [1008, 346] width 11 height 10
click at [1128, 143] on div at bounding box center [1155, 135] width 445 height 102
click at [1362, 37] on button "Save" at bounding box center [1366, 34] width 24 height 14
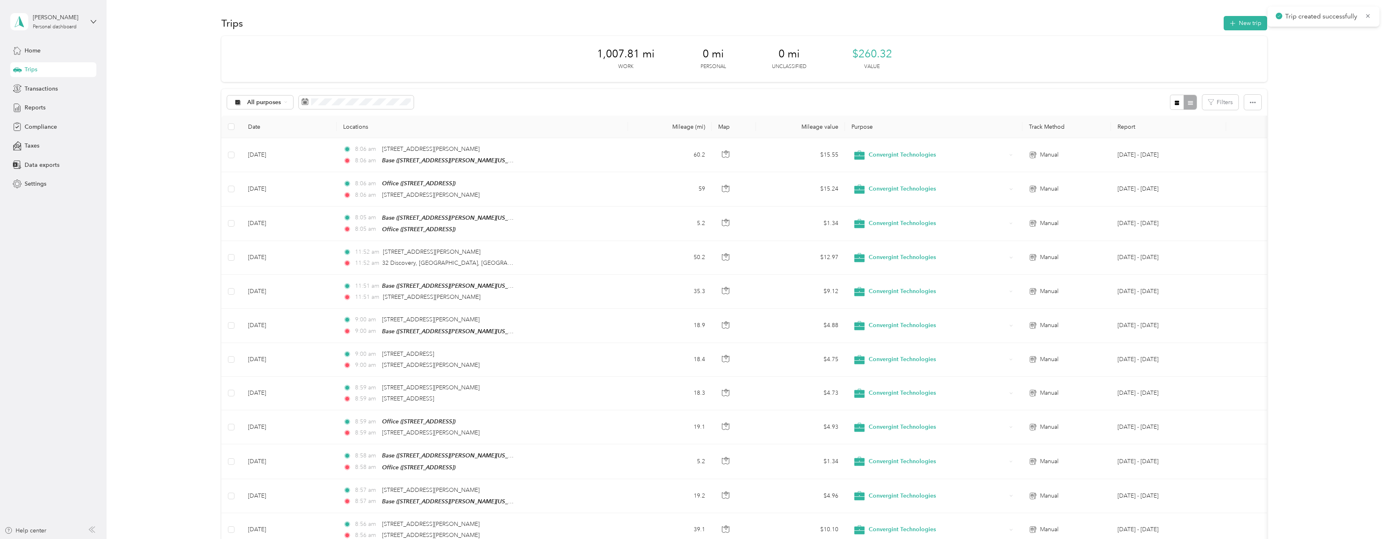
click at [1260, 32] on section "Trips New trip 1,007.81 mi Work 0 mi Personal 0 mi Unclassified $260.32 Value A…" at bounding box center [744, 411] width 1255 height 795
click at [1249, 25] on button "New trip" at bounding box center [1245, 23] width 43 height 14
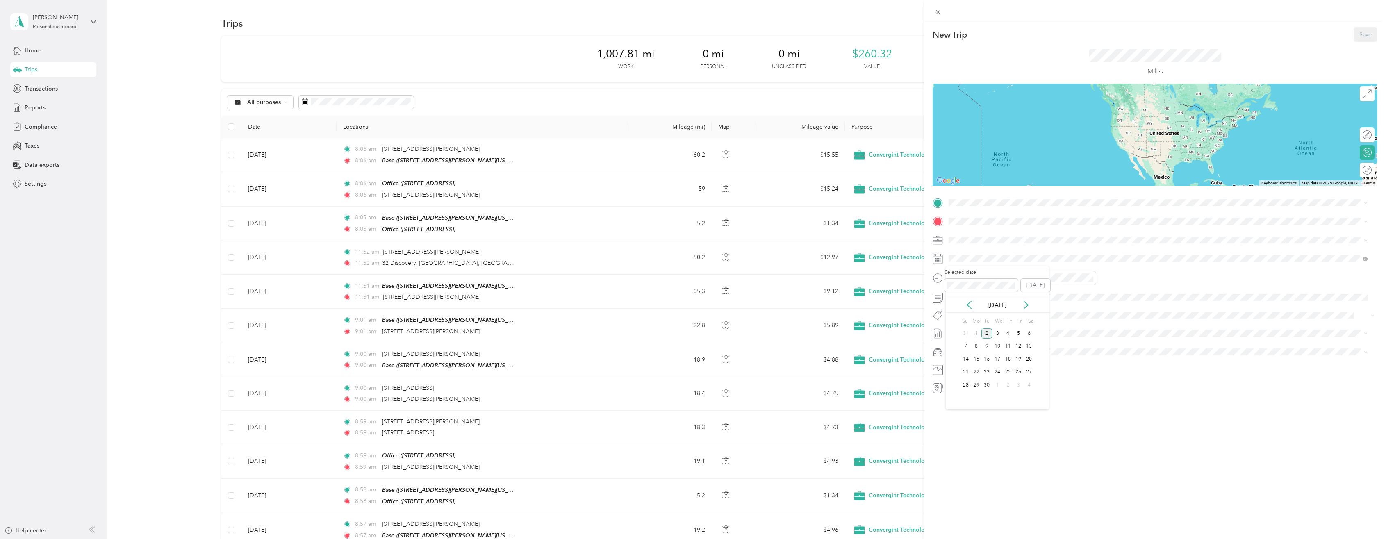
click at [967, 300] on div "Sep 2025" at bounding box center [997, 305] width 103 height 15
click at [968, 307] on icon at bounding box center [969, 305] width 8 height 8
click at [1008, 344] on div "7" at bounding box center [1008, 346] width 11 height 10
click at [989, 236] on span "15800 Alton Parkway Irvine, California 92618, United States" at bounding box center [1027, 232] width 127 height 7
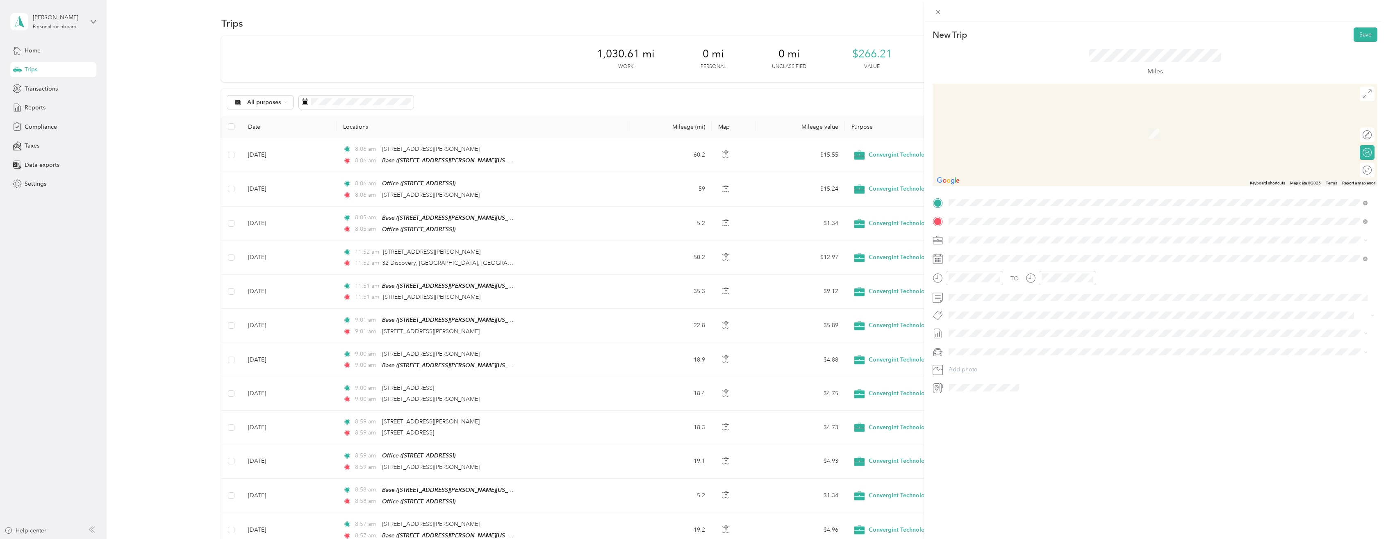
click at [989, 271] on span "101 East Imperial Highway Brea, California 92821, United States" at bounding box center [1005, 267] width 82 height 7
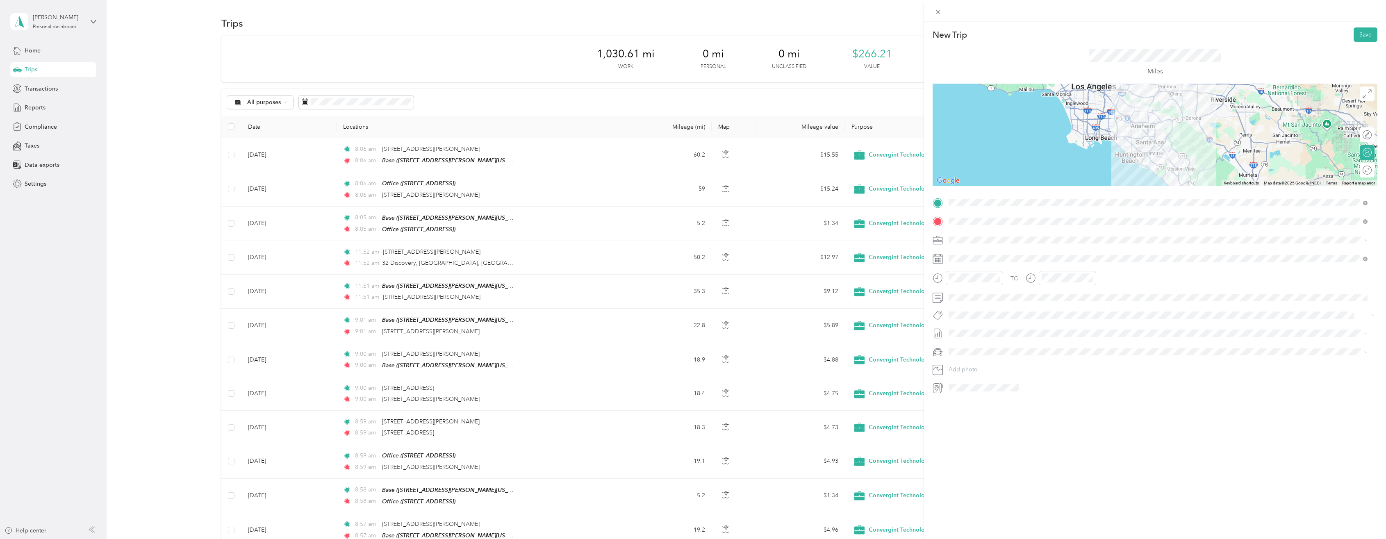
click at [1152, 126] on div at bounding box center [1155, 135] width 445 height 102
click at [1149, 126] on div at bounding box center [1155, 135] width 445 height 102
click at [1151, 124] on div at bounding box center [1155, 135] width 445 height 102
click at [1361, 34] on button "Save" at bounding box center [1366, 34] width 24 height 14
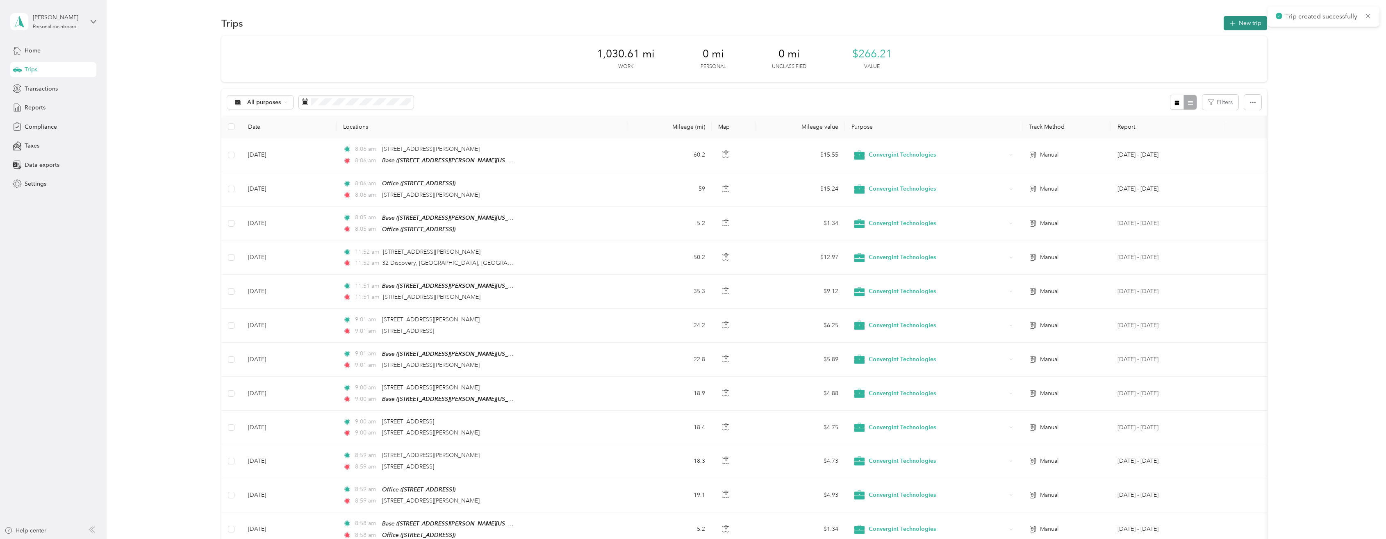
click at [1244, 20] on button "New trip" at bounding box center [1245, 23] width 43 height 14
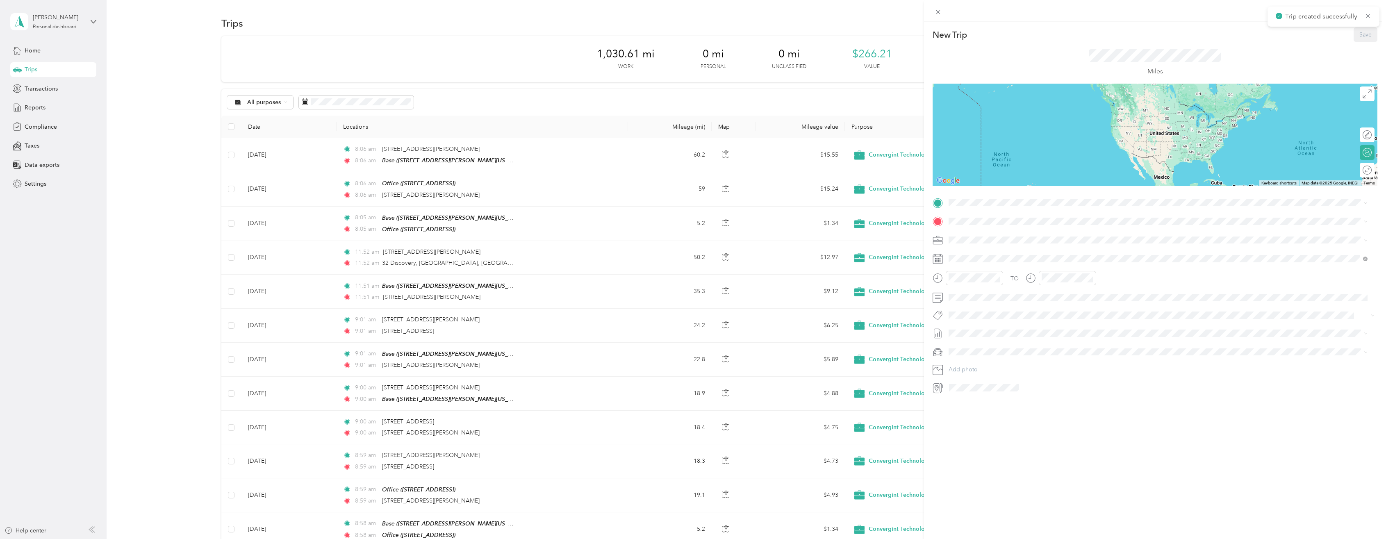
click at [936, 259] on icon at bounding box center [938, 259] width 10 height 10
click at [970, 304] on icon at bounding box center [969, 305] width 8 height 8
click at [1010, 346] on div "7" at bounding box center [1008, 346] width 11 height 10
click at [992, 253] on span "101 East Imperial Highway Brea, California 92821, United States" at bounding box center [1005, 249] width 82 height 7
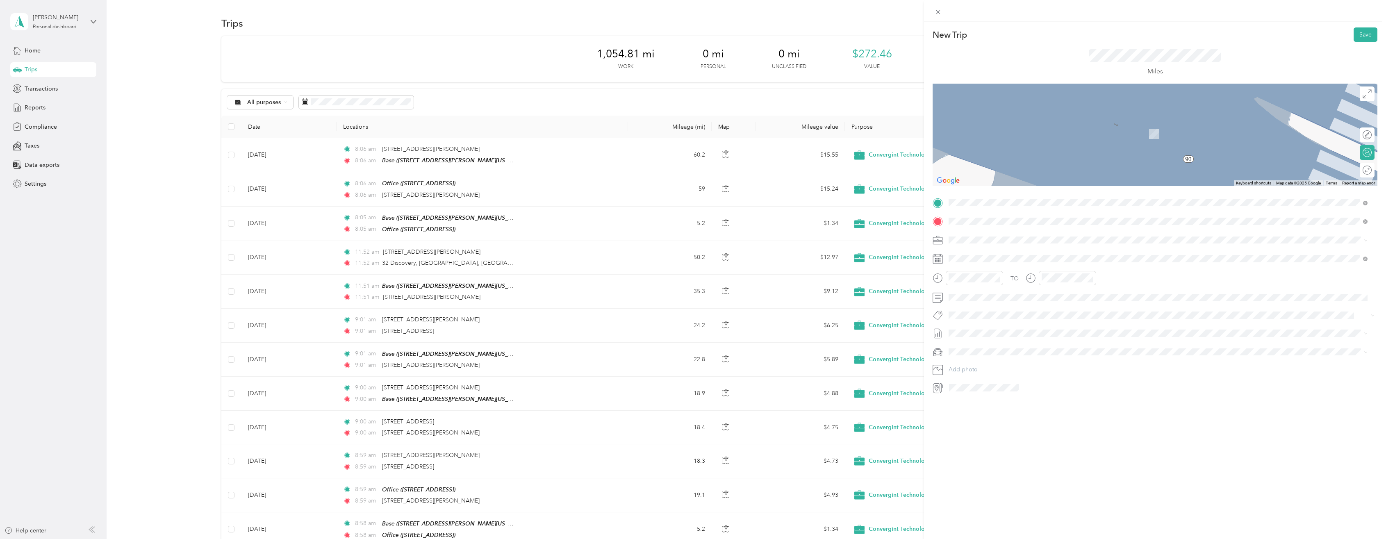
click at [1008, 253] on span "5808 West Sunset Boulevard Los Angeles, California 90028, United States" at bounding box center [1005, 250] width 82 height 7
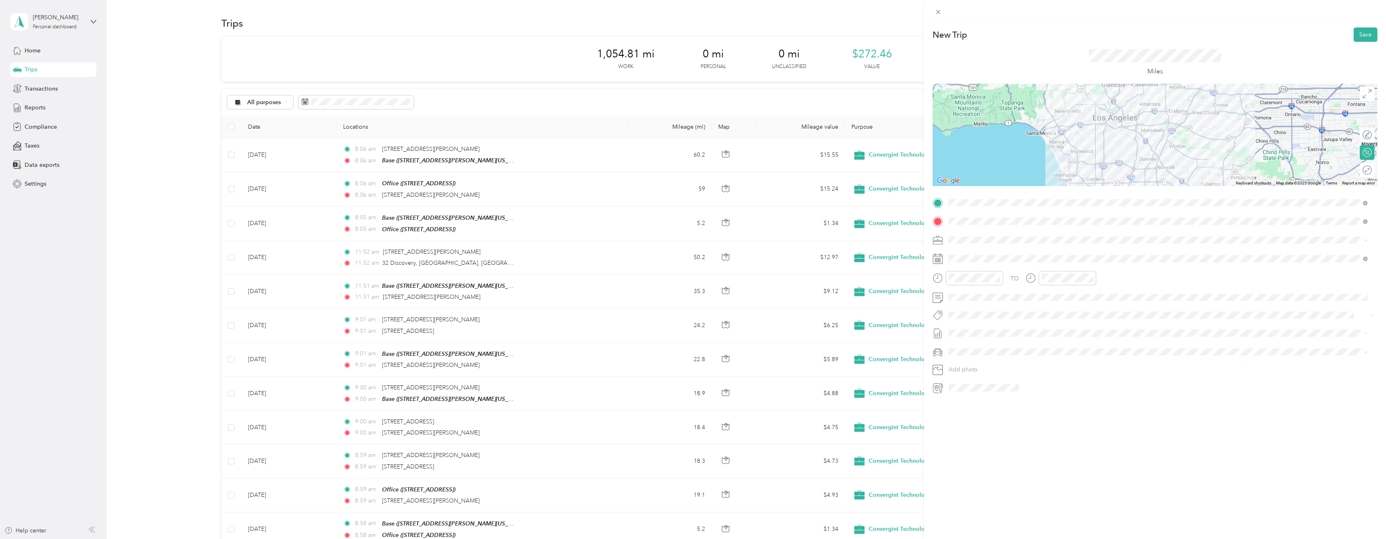
click at [1161, 167] on div at bounding box center [1155, 135] width 445 height 102
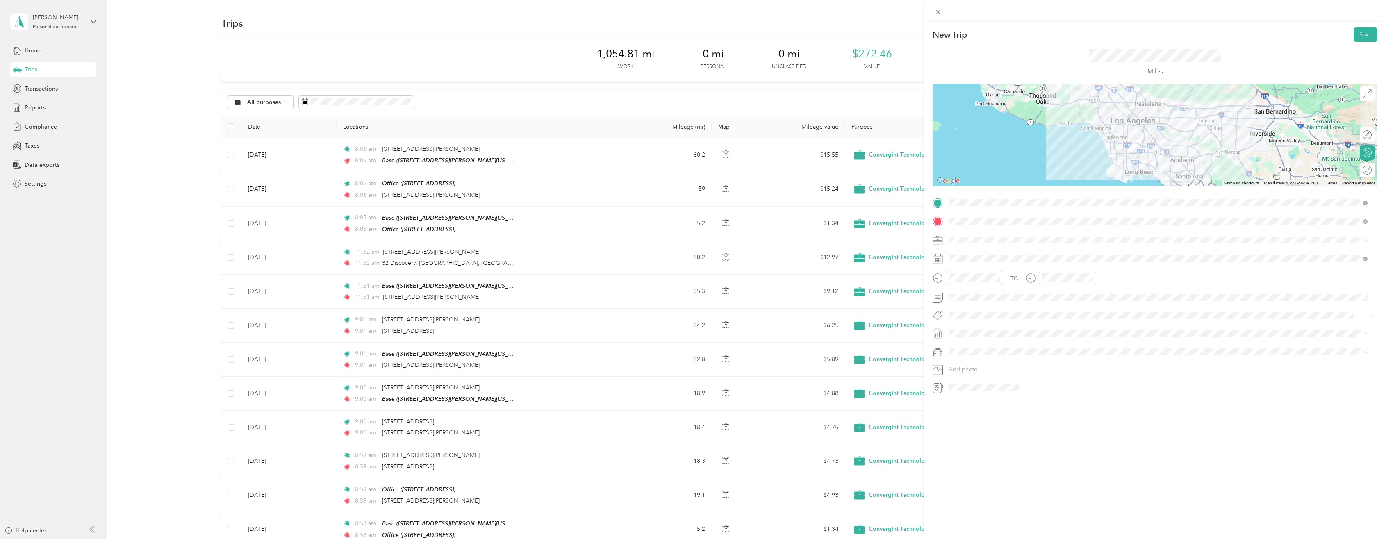
click at [1189, 132] on div at bounding box center [1155, 135] width 445 height 102
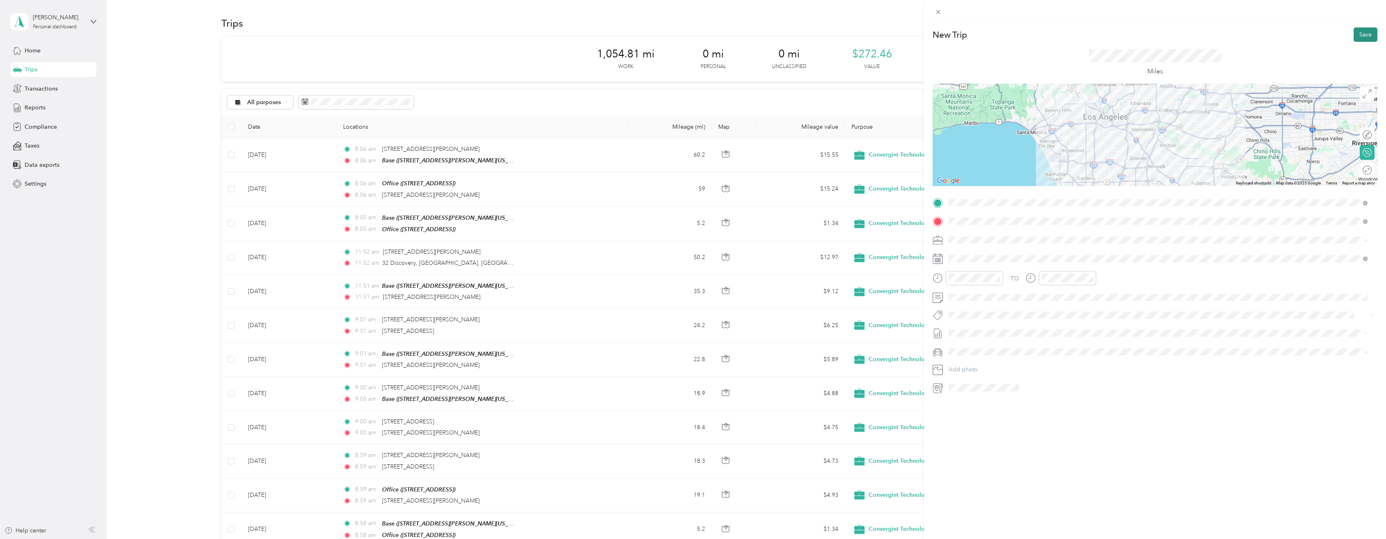
click at [1358, 34] on button "Save" at bounding box center [1366, 34] width 24 height 14
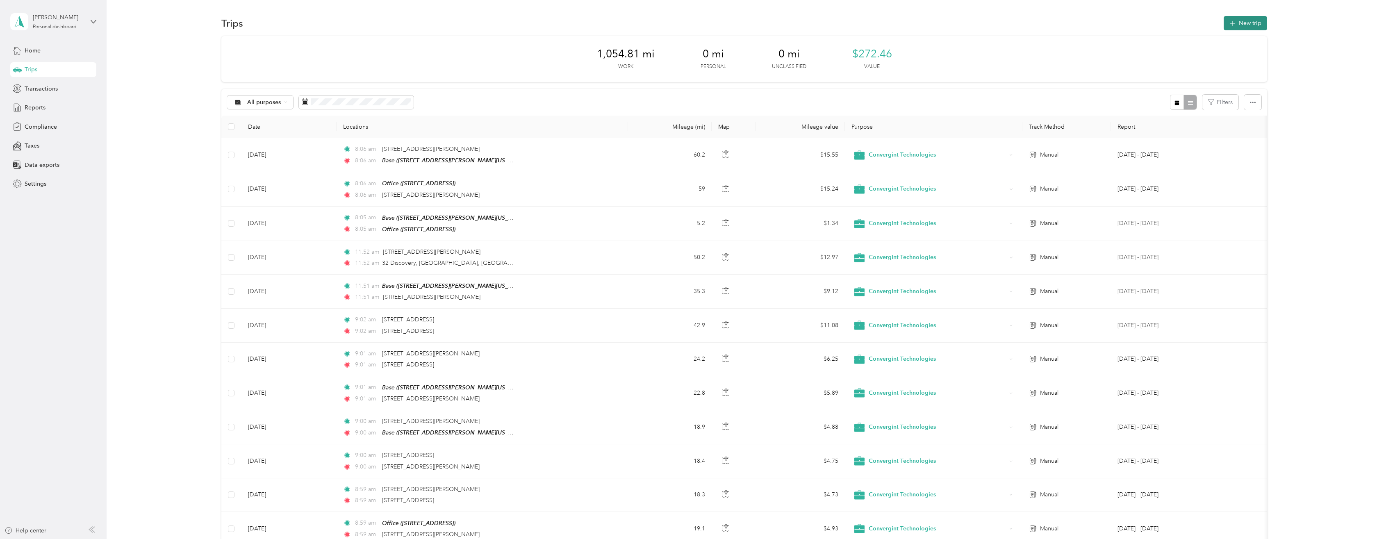
click at [1244, 22] on button "New trip" at bounding box center [1245, 23] width 43 height 14
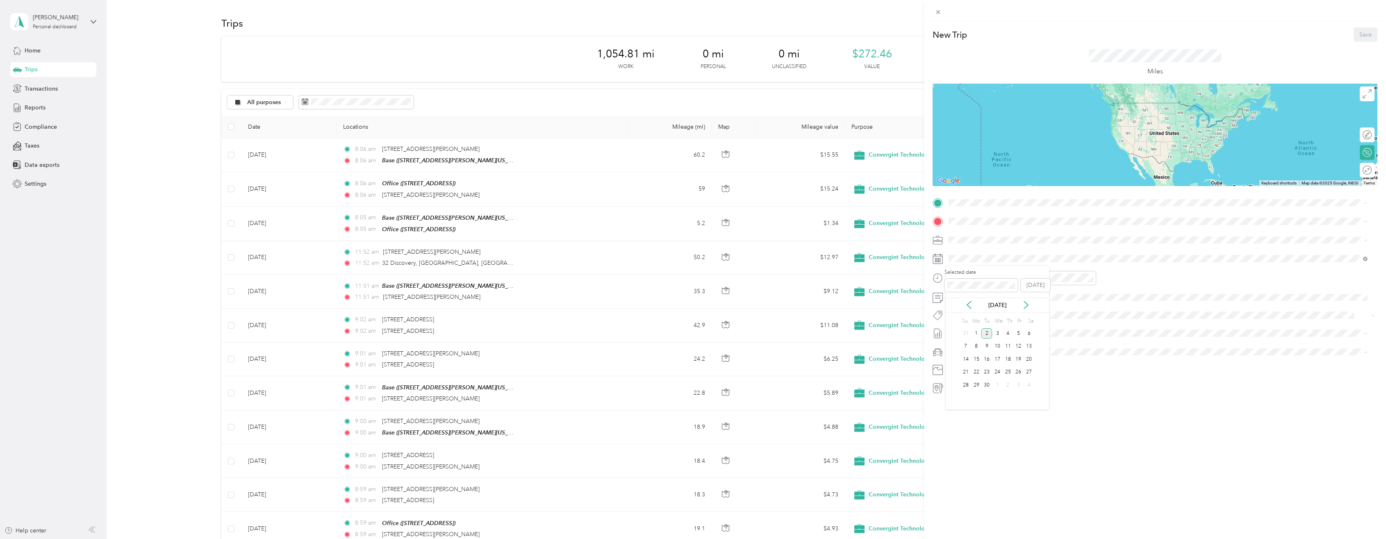
click at [969, 309] on div "Sep 2025" at bounding box center [997, 305] width 103 height 9
click at [967, 304] on icon at bounding box center [969, 304] width 4 height 7
click at [1007, 346] on div "7" at bounding box center [1008, 346] width 11 height 10
click at [988, 235] on span "5808 West Sunset Boulevard Los Angeles, California 90028, United States" at bounding box center [1005, 231] width 82 height 7
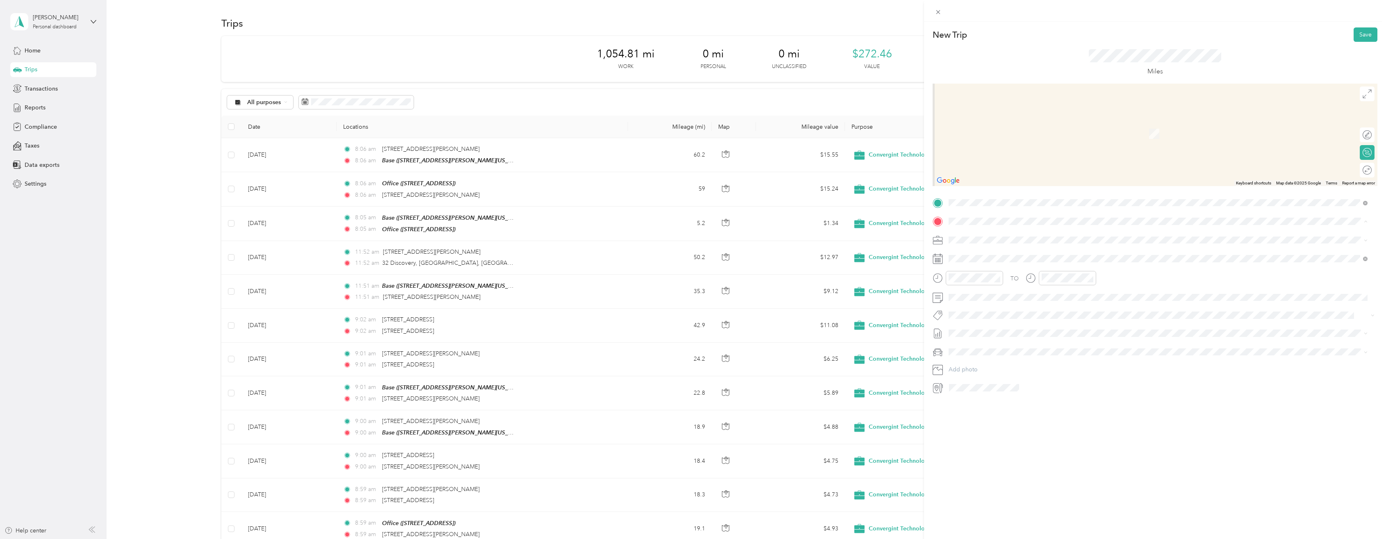
click at [977, 260] on span "1339 Garrett Street, Anaheim, 92804, Anaheim, California, United States" at bounding box center [1027, 262] width 127 height 7
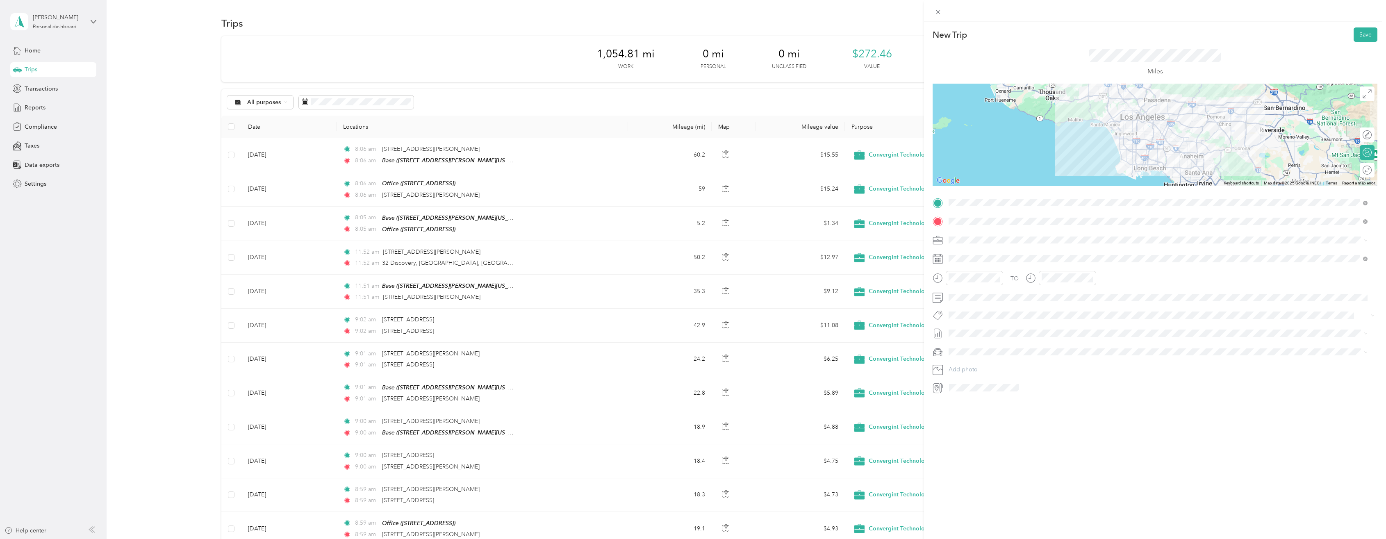
click at [1170, 121] on div at bounding box center [1155, 135] width 445 height 102
click at [1357, 33] on button "Save" at bounding box center [1366, 34] width 24 height 14
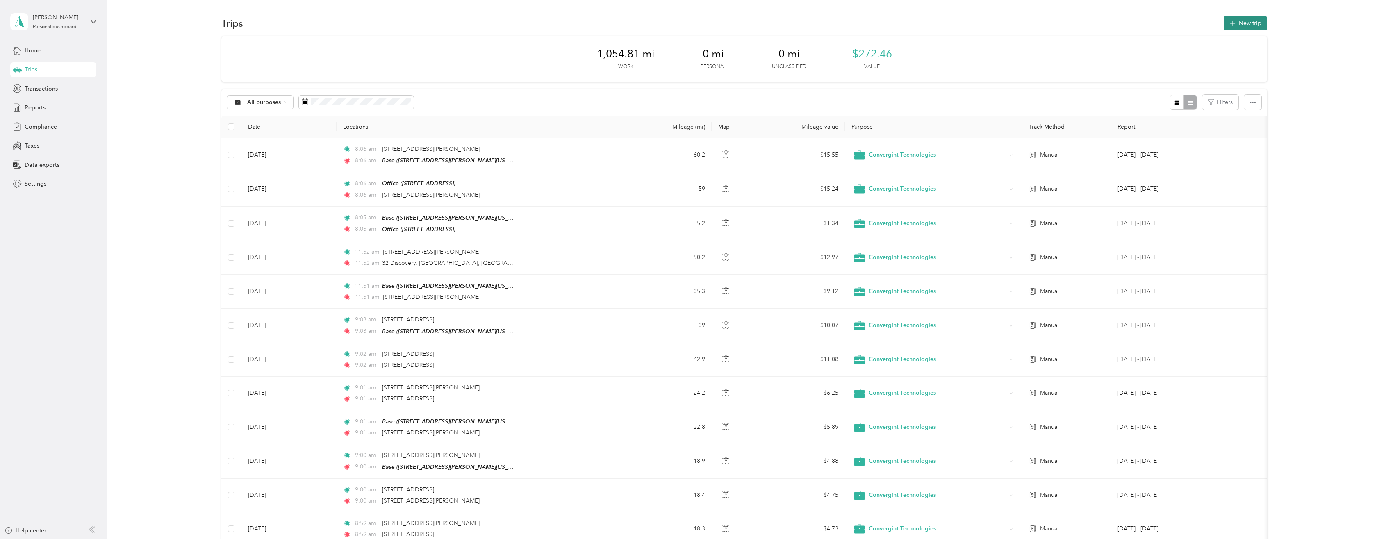
click at [1252, 24] on button "New trip" at bounding box center [1245, 23] width 43 height 14
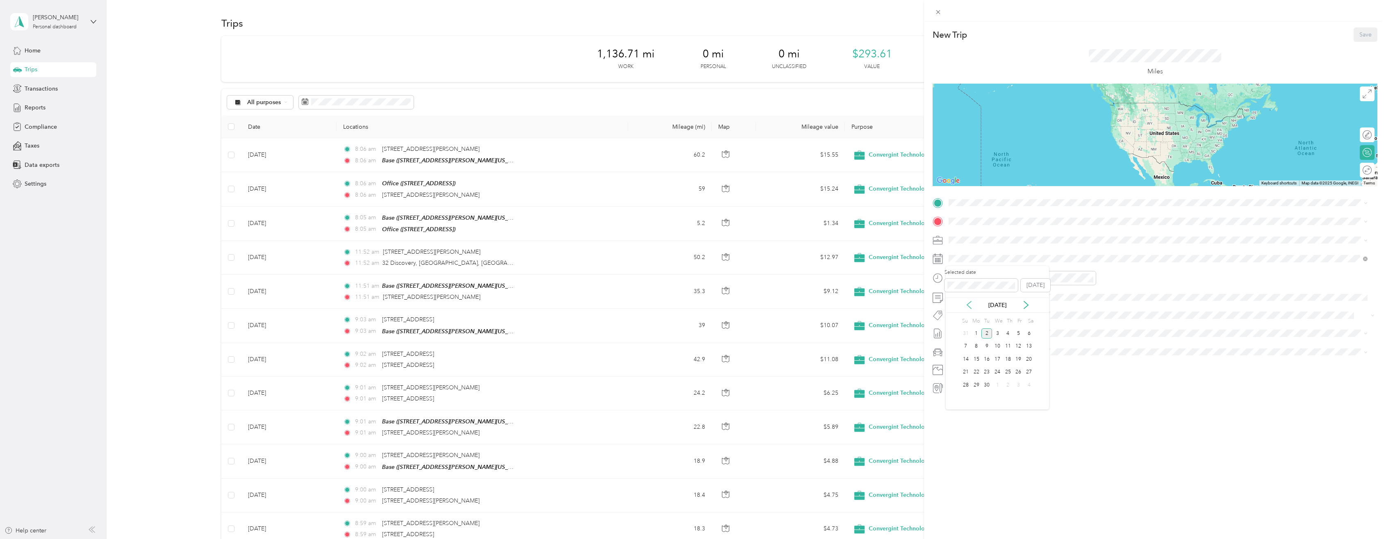
click at [969, 306] on icon at bounding box center [969, 304] width 4 height 7
click at [1019, 346] on div "8" at bounding box center [1018, 346] width 11 height 10
click at [975, 237] on div "Base 1339 Garrett Street, Anaheim, 92804, Anaheim, California, United States" at bounding box center [1027, 240] width 127 height 17
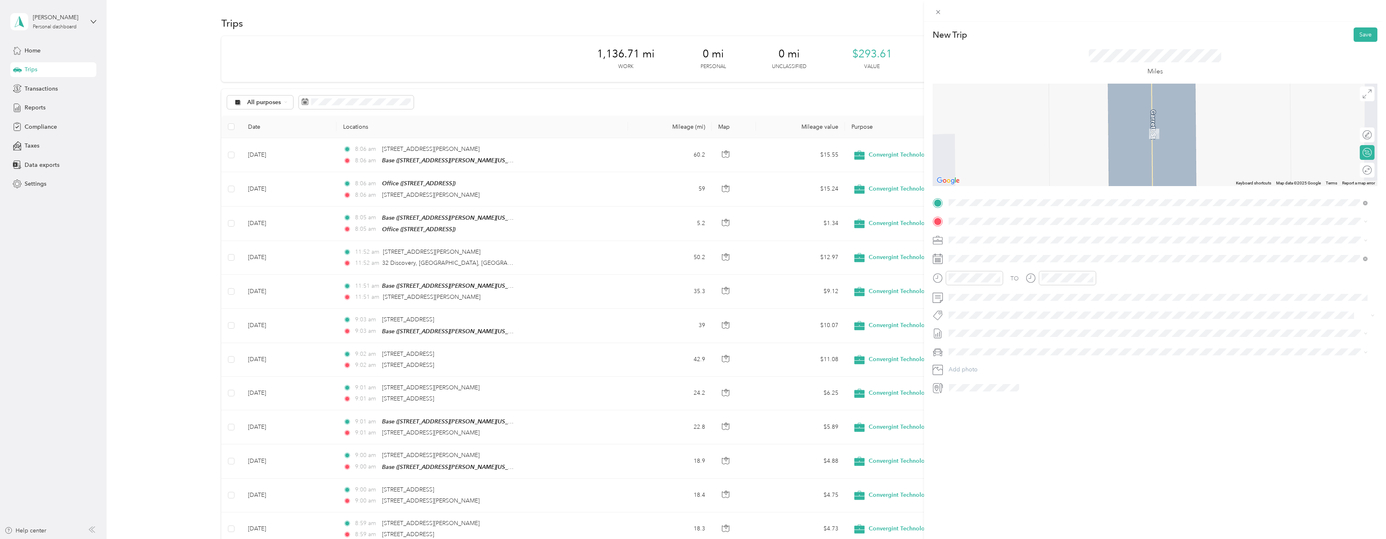
click at [995, 253] on span "500 North Brand Boulevard Glendale, California 91203, United States" at bounding box center [1005, 249] width 82 height 7
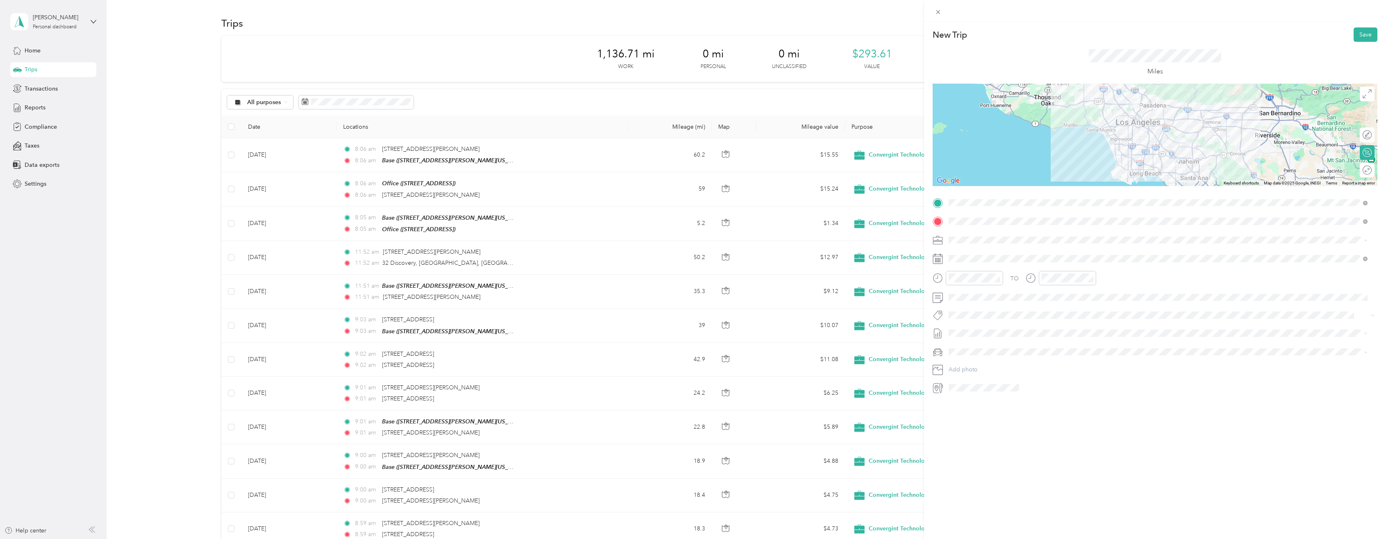
click at [1176, 112] on div at bounding box center [1155, 135] width 445 height 102
click at [1174, 108] on div at bounding box center [1155, 135] width 445 height 102
click at [1362, 36] on button "Save" at bounding box center [1366, 34] width 24 height 14
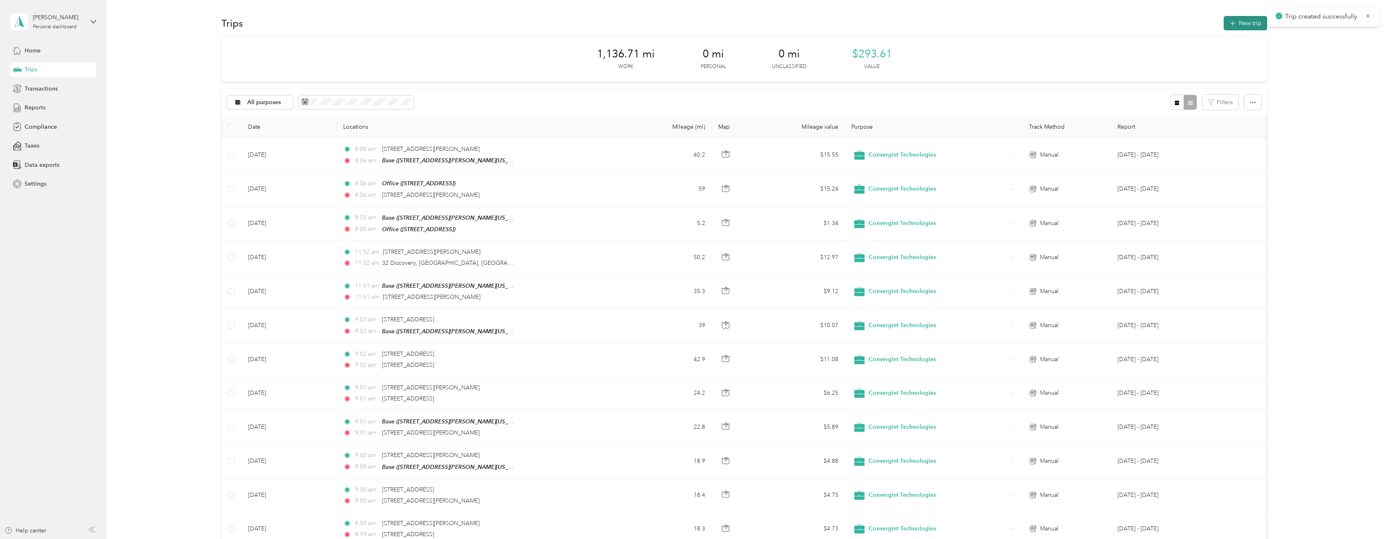
click at [1239, 19] on button "New trip" at bounding box center [1245, 23] width 43 height 14
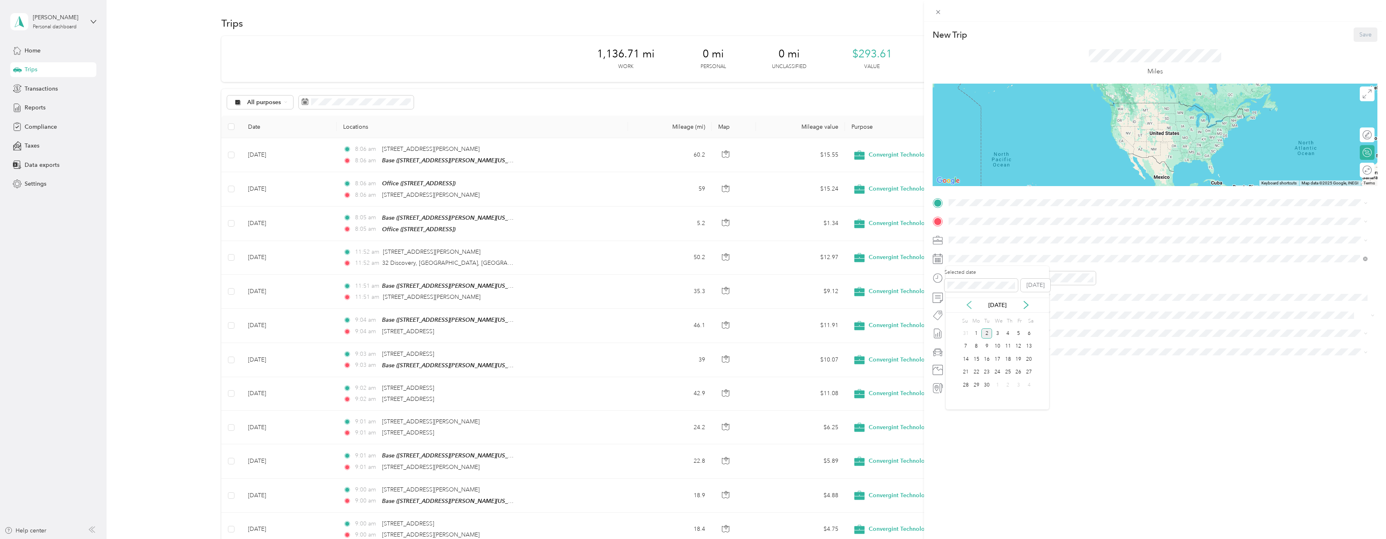
click at [971, 303] on icon at bounding box center [969, 305] width 8 height 8
click at [1017, 346] on div "8" at bounding box center [1018, 346] width 11 height 10
click at [963, 199] on span at bounding box center [1162, 202] width 432 height 13
click at [973, 232] on span "500 North Brand Boulevard Glendale, California 91203, United States" at bounding box center [1005, 232] width 82 height 7
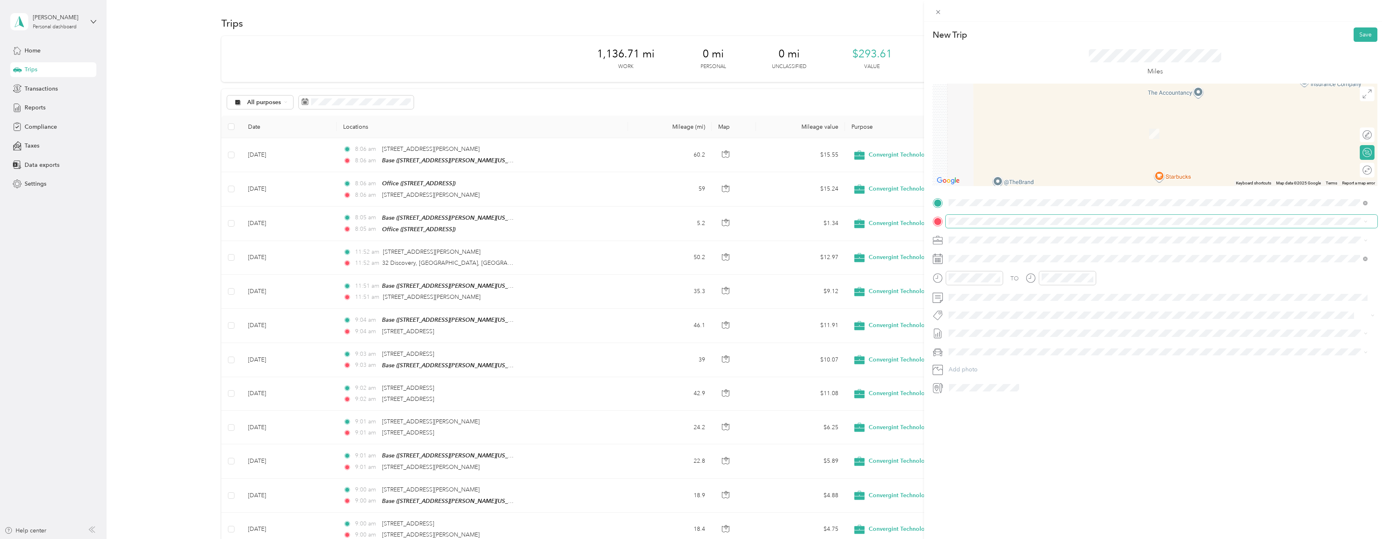
click at [992, 216] on span at bounding box center [1162, 221] width 432 height 13
click at [994, 255] on span "136 West Wilshire Avenue Fullerton, California 92832, United States" at bounding box center [1005, 250] width 82 height 7
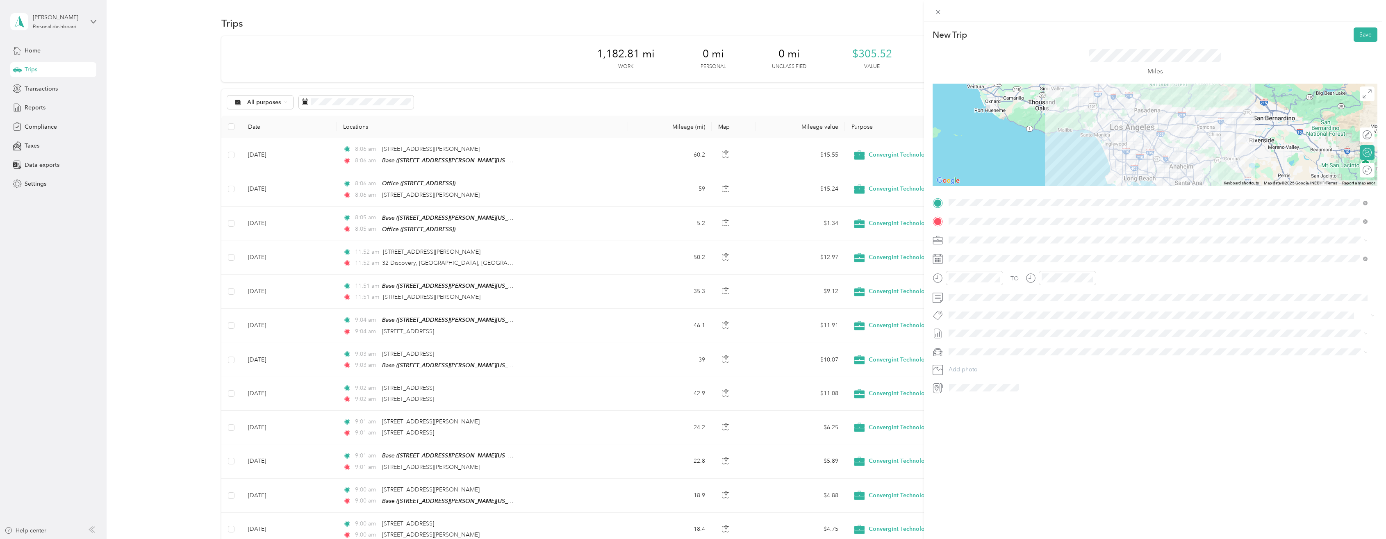
click at [1171, 112] on div at bounding box center [1155, 135] width 445 height 102
click at [1361, 34] on button "Save" at bounding box center [1366, 34] width 24 height 14
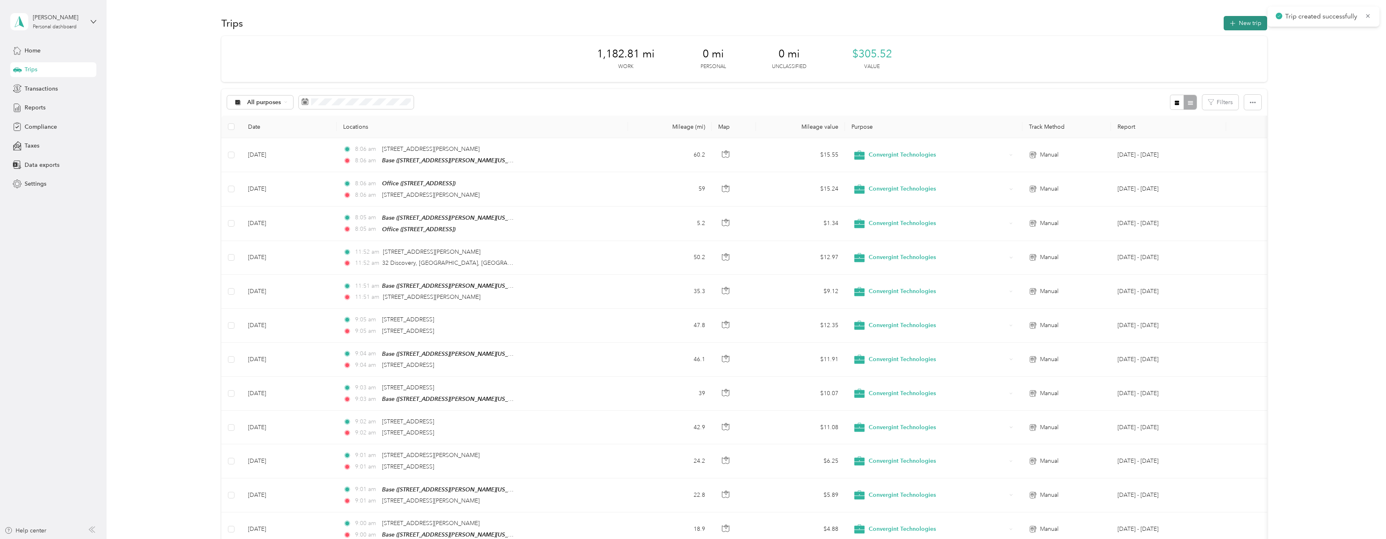
click at [1253, 23] on button "New trip" at bounding box center [1245, 23] width 43 height 14
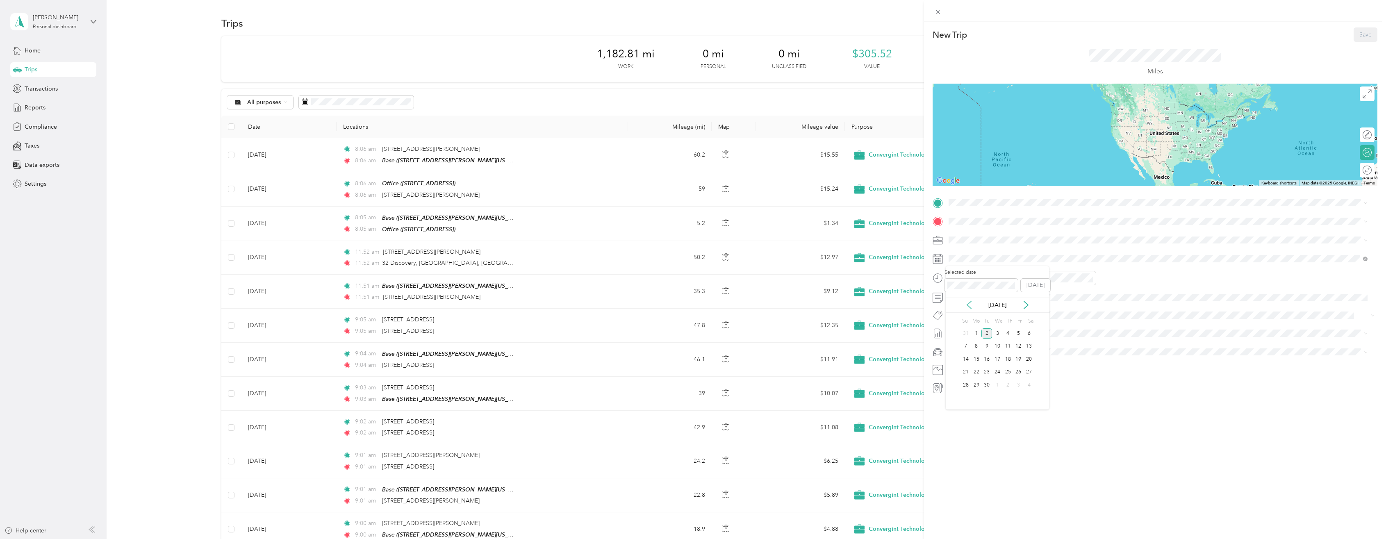
drag, startPoint x: 967, startPoint y: 305, endPoint x: 975, endPoint y: 305, distance: 7.4
click at [968, 305] on icon at bounding box center [969, 304] width 4 height 7
click at [1017, 344] on div "8" at bounding box center [1018, 346] width 11 height 10
click at [979, 236] on span "136 West Wilshire Avenue Fullerton, California 92832, United States" at bounding box center [1005, 232] width 82 height 7
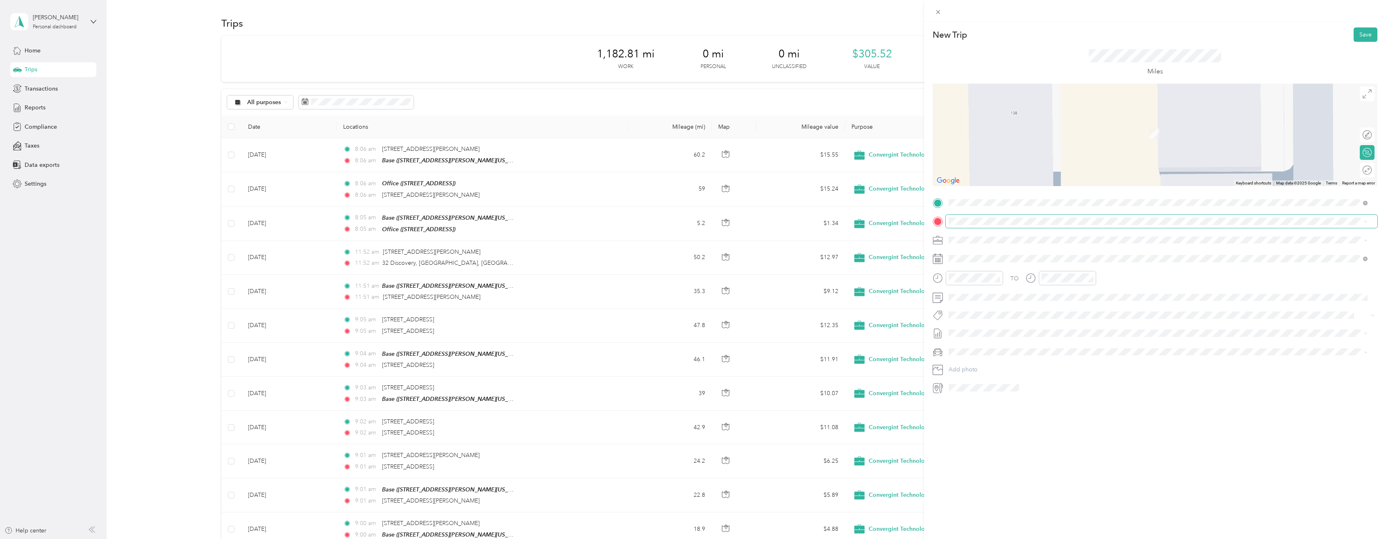
click at [980, 226] on span at bounding box center [1162, 221] width 432 height 13
click at [968, 252] on strong "Base" at bounding box center [970, 253] width 13 height 7
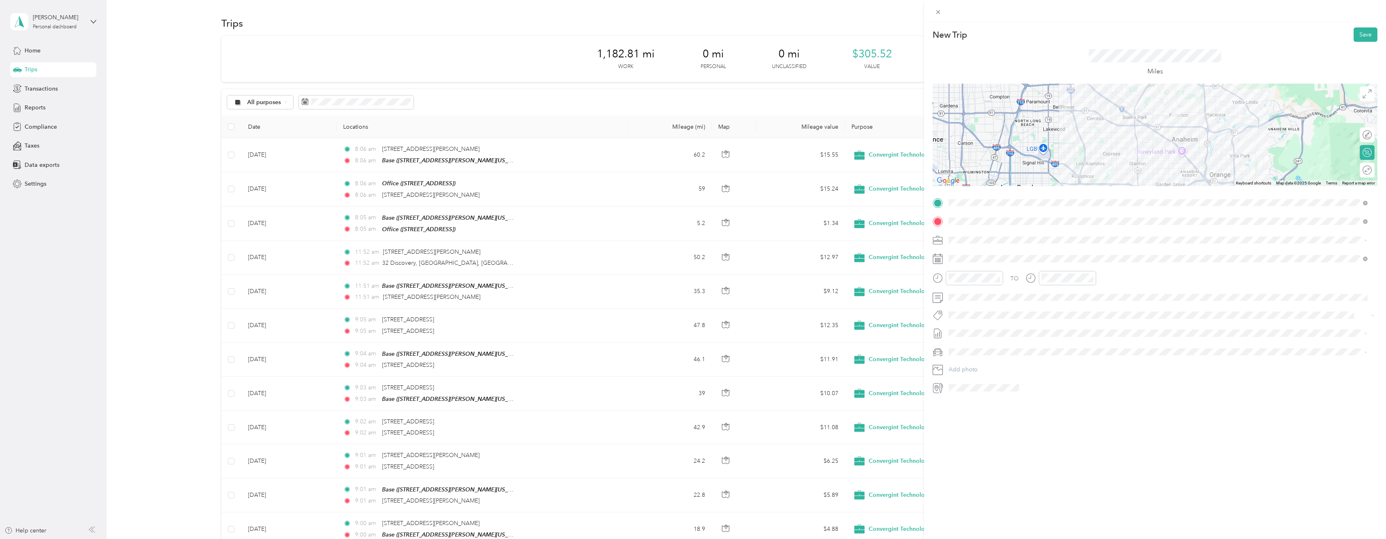
click at [1145, 114] on div at bounding box center [1155, 135] width 445 height 102
click at [1172, 124] on div at bounding box center [1155, 135] width 445 height 102
click at [1173, 125] on div at bounding box center [1155, 135] width 445 height 102
click at [1174, 127] on div at bounding box center [1155, 135] width 445 height 102
click at [1362, 31] on button "Save" at bounding box center [1366, 34] width 24 height 14
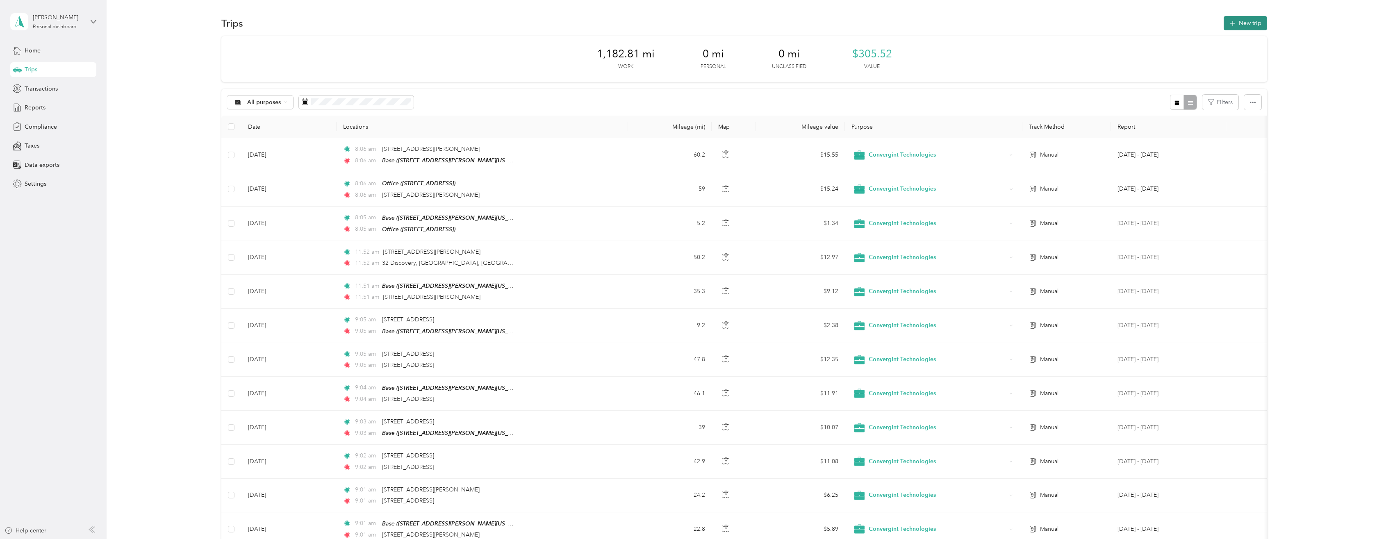
click at [1249, 27] on button "New trip" at bounding box center [1245, 23] width 43 height 14
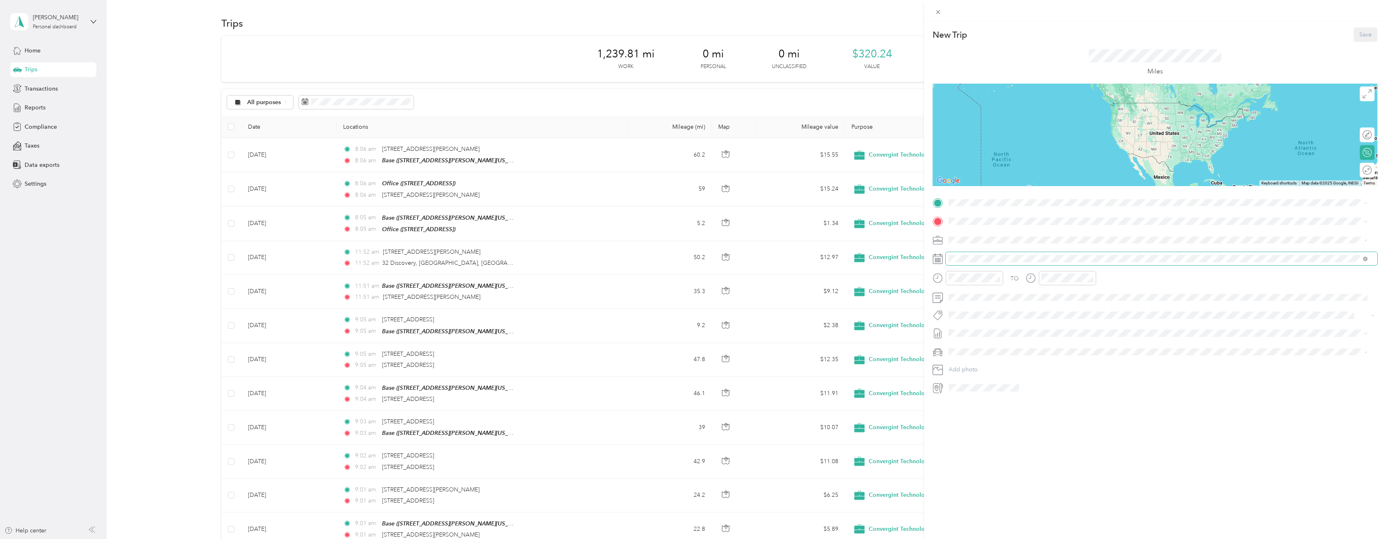
click at [963, 255] on span at bounding box center [1162, 258] width 432 height 13
click at [968, 304] on icon at bounding box center [969, 305] width 8 height 8
click at [973, 358] on div "11" at bounding box center [976, 359] width 11 height 10
click at [971, 244] on span "1339 Garrett Street, Anaheim, 92804, Anaheim, California, United States" at bounding box center [1027, 244] width 127 height 7
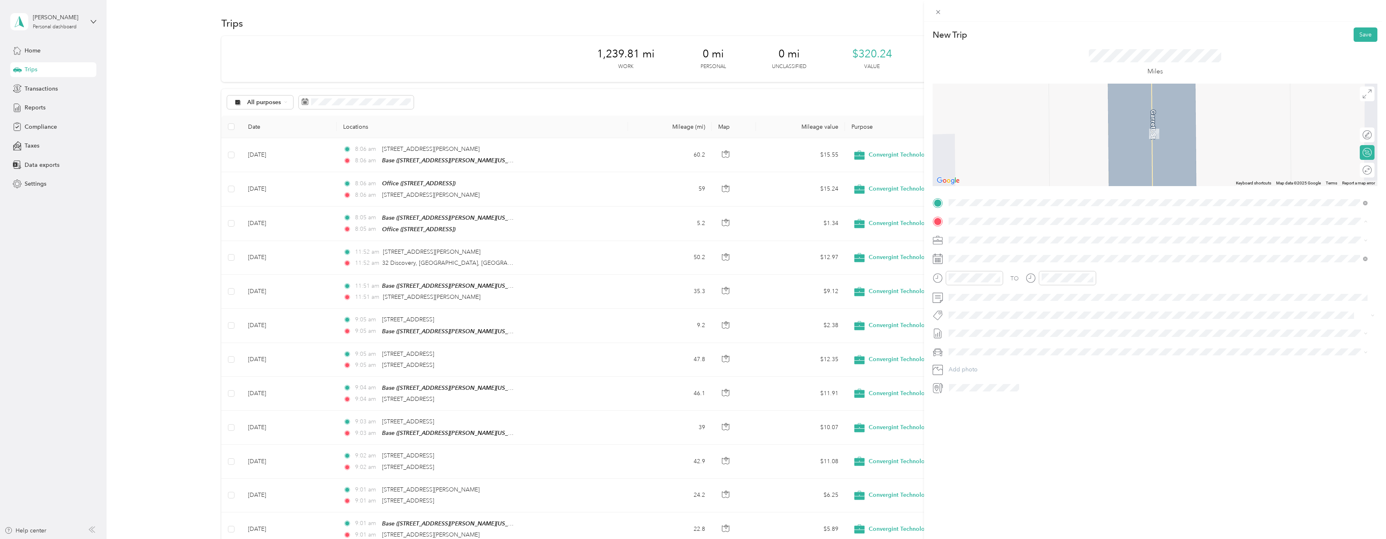
click at [975, 277] on strong "Office" at bounding box center [972, 279] width 17 height 7
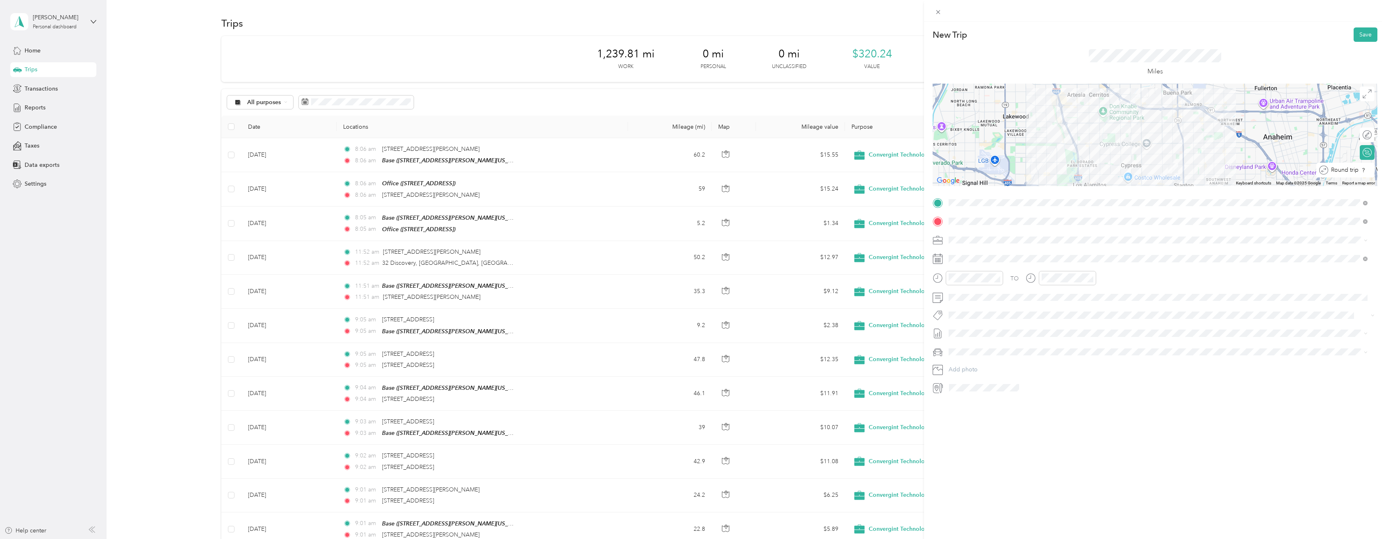
click at [1374, 171] on div at bounding box center [1374, 170] width 0 height 9
click at [1356, 35] on button "Save" at bounding box center [1366, 34] width 24 height 14
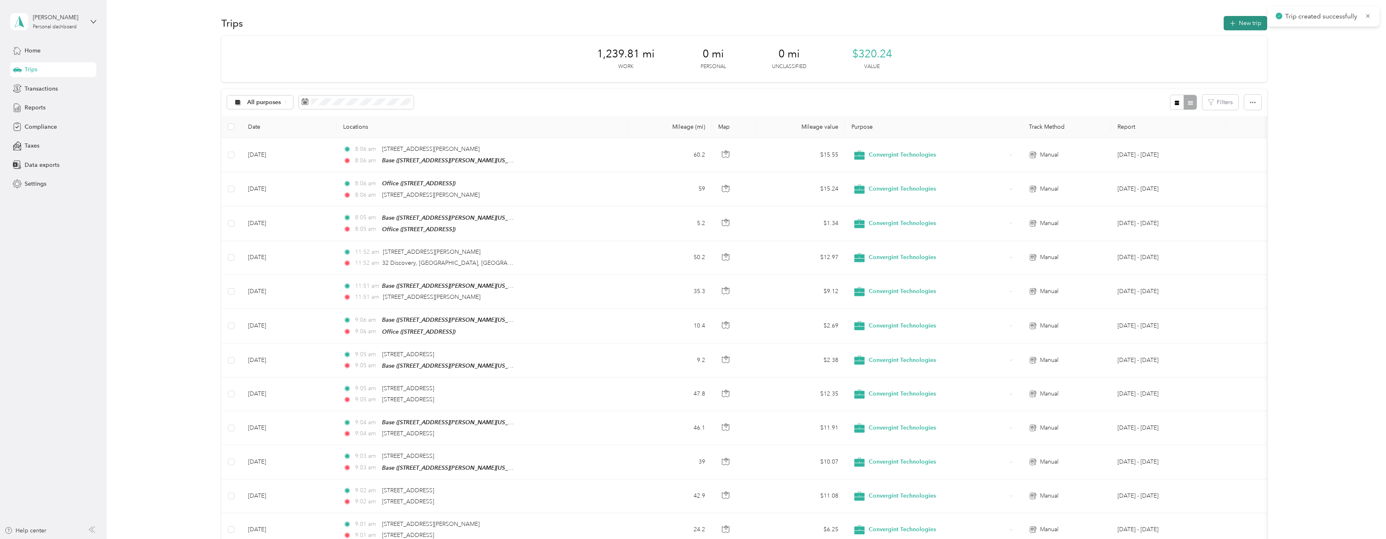
click at [1249, 21] on button "New trip" at bounding box center [1245, 23] width 43 height 14
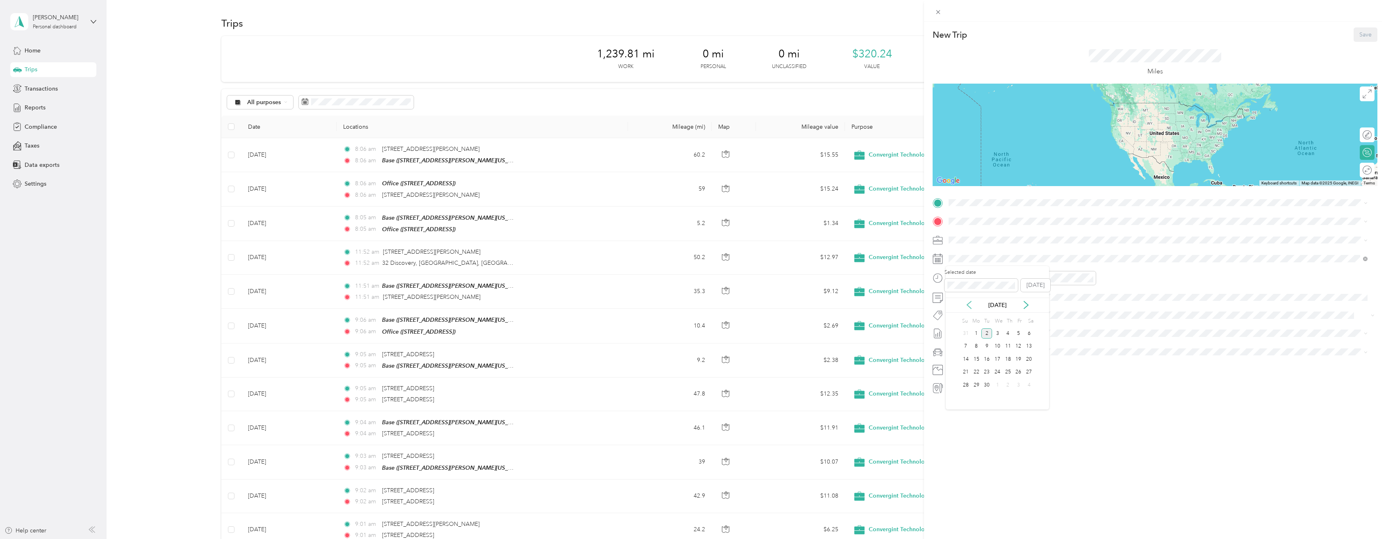
click at [967, 306] on icon at bounding box center [969, 305] width 8 height 8
click at [988, 357] on div "12" at bounding box center [986, 359] width 11 height 10
click at [999, 359] on div "13" at bounding box center [997, 359] width 11 height 10
click at [971, 236] on span "32 Discovery Irvine, California 92618, United States" at bounding box center [1005, 232] width 82 height 7
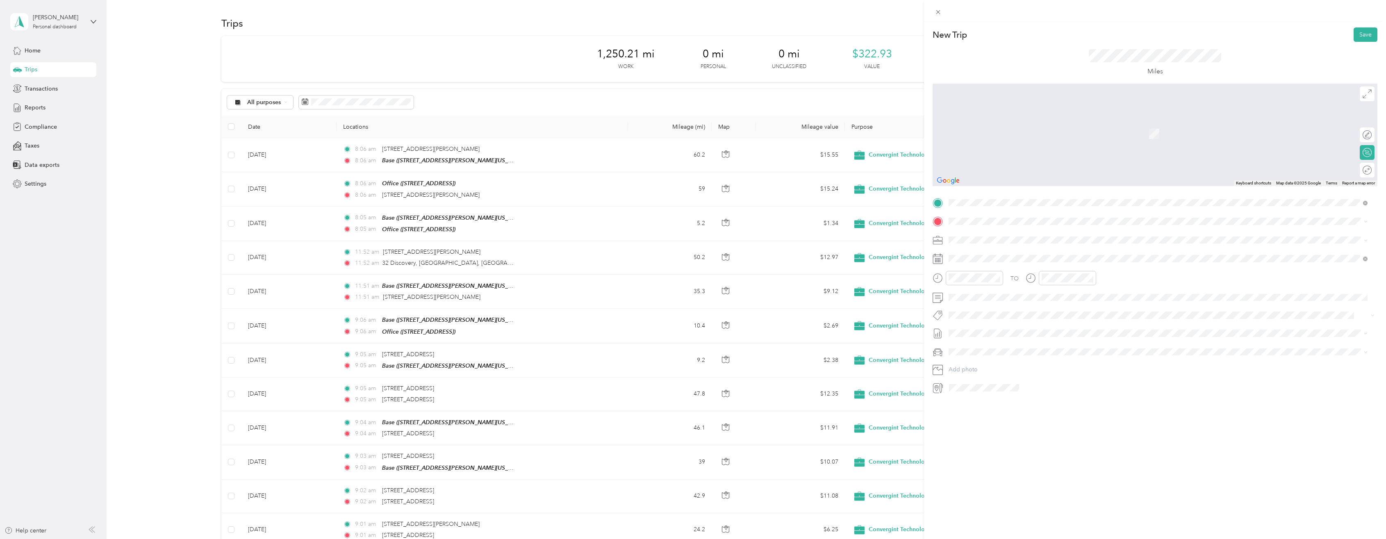
click at [979, 259] on span "1339 Garrett Street, Anaheim, 92804, Anaheim, California, United States" at bounding box center [1027, 262] width 127 height 7
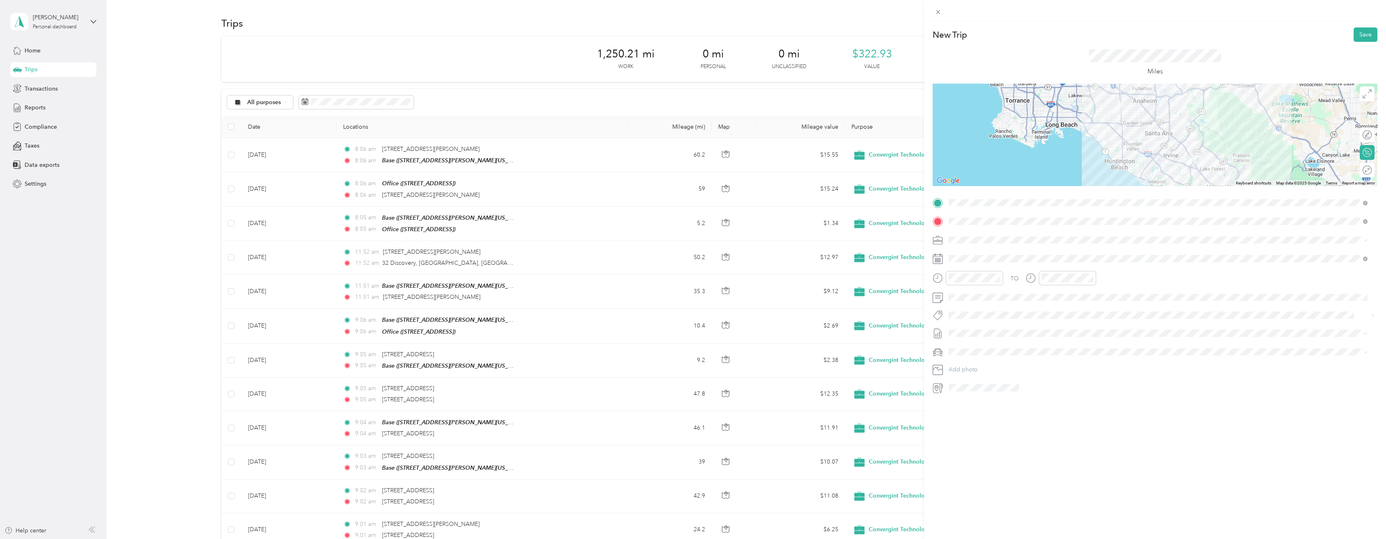
click at [1138, 152] on div at bounding box center [1155, 135] width 445 height 102
click at [1356, 33] on button "Save" at bounding box center [1366, 34] width 24 height 14
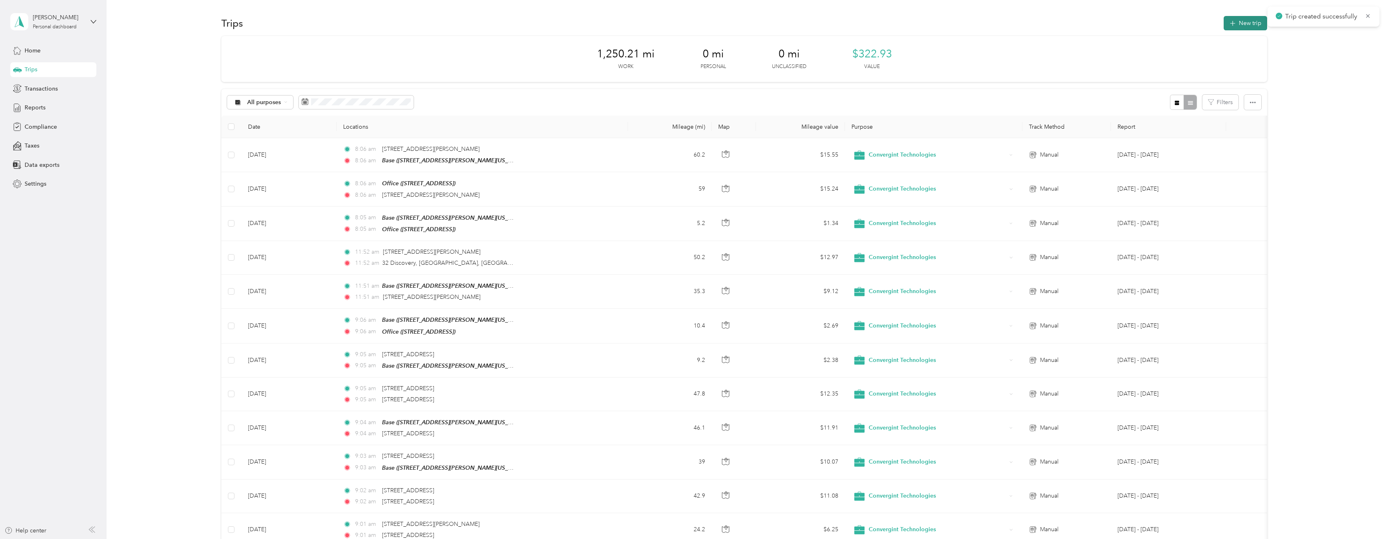
click at [1251, 21] on button "New trip" at bounding box center [1245, 23] width 43 height 14
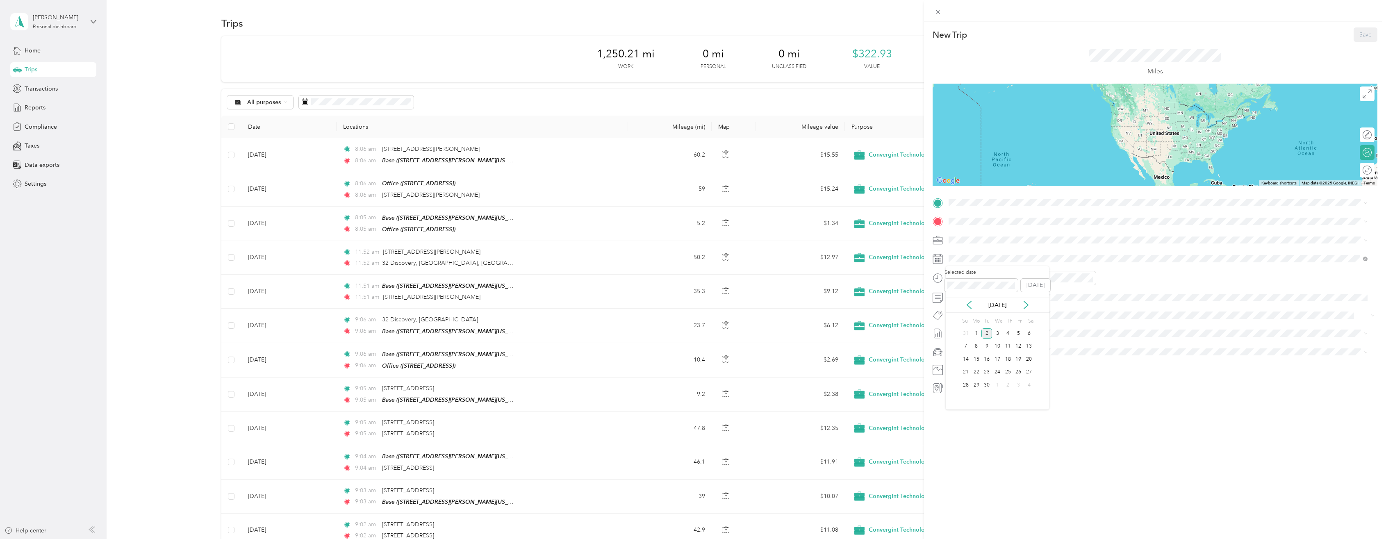
click at [974, 307] on div "Sep 2025" at bounding box center [997, 305] width 103 height 9
click at [968, 309] on div "Sep 2025" at bounding box center [997, 305] width 103 height 9
click at [970, 305] on icon at bounding box center [969, 305] width 8 height 8
click at [989, 360] on div "12" at bounding box center [986, 359] width 11 height 10
click at [967, 211] on div "TO Add photo" at bounding box center [1155, 295] width 445 height 198
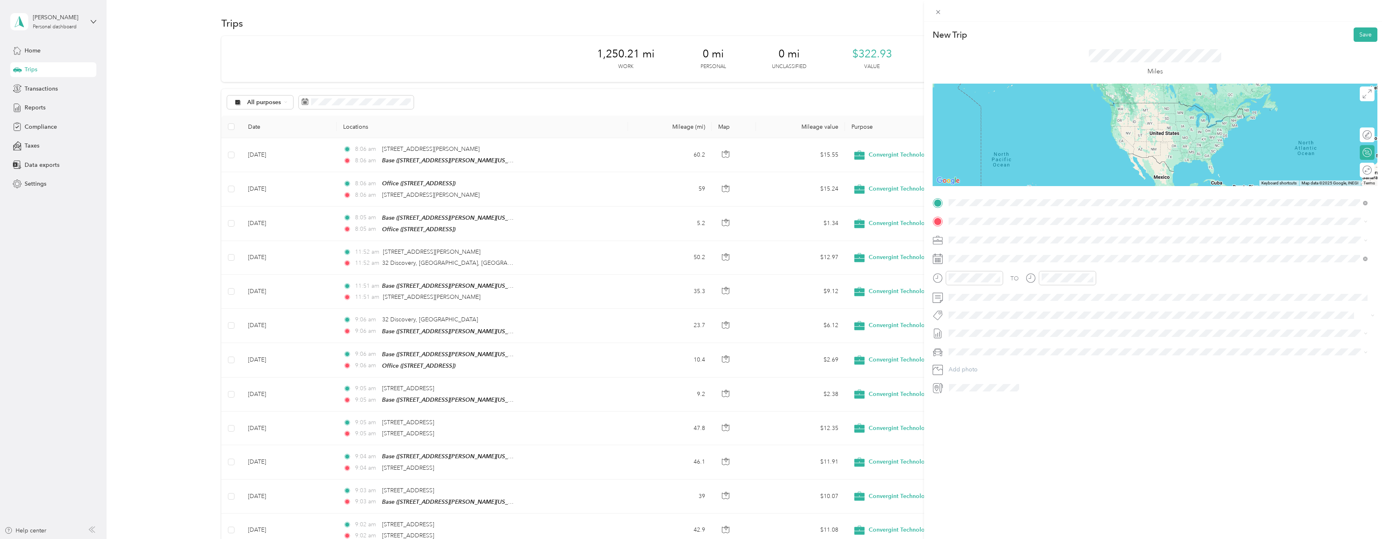
click at [975, 242] on span "1339 Garrett Street, Anaheim, 92804, Anaheim, California, United States" at bounding box center [1027, 244] width 127 height 7
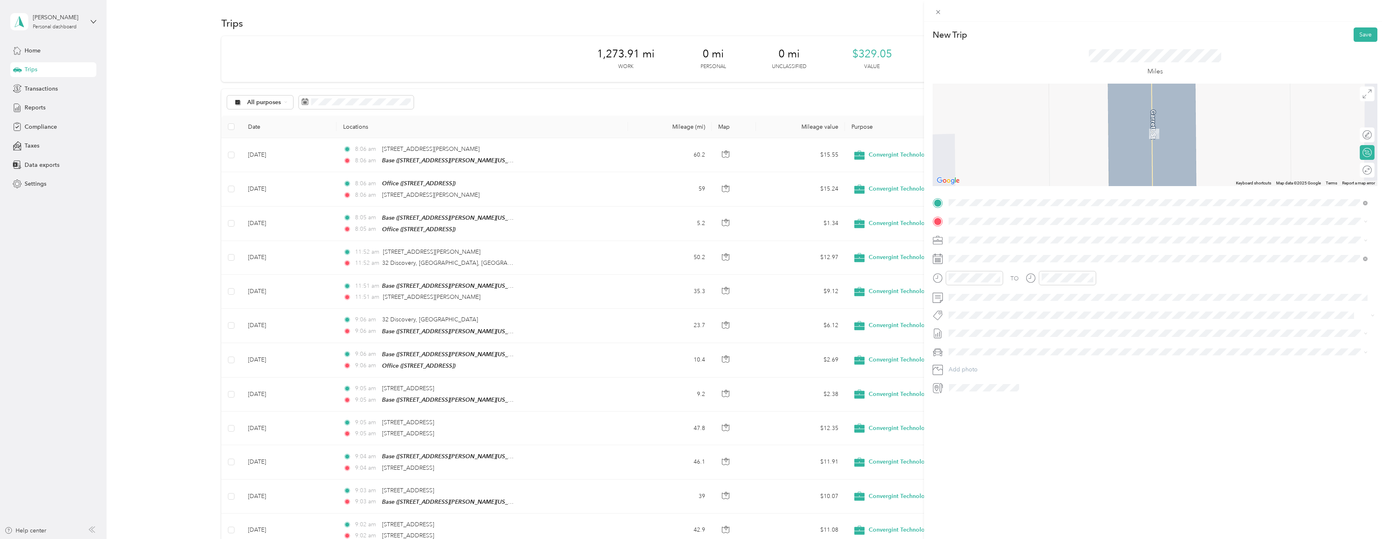
click at [988, 255] on span "10202 Washington Boulevard Culver City, California 90232, United States" at bounding box center [1020, 250] width 112 height 7
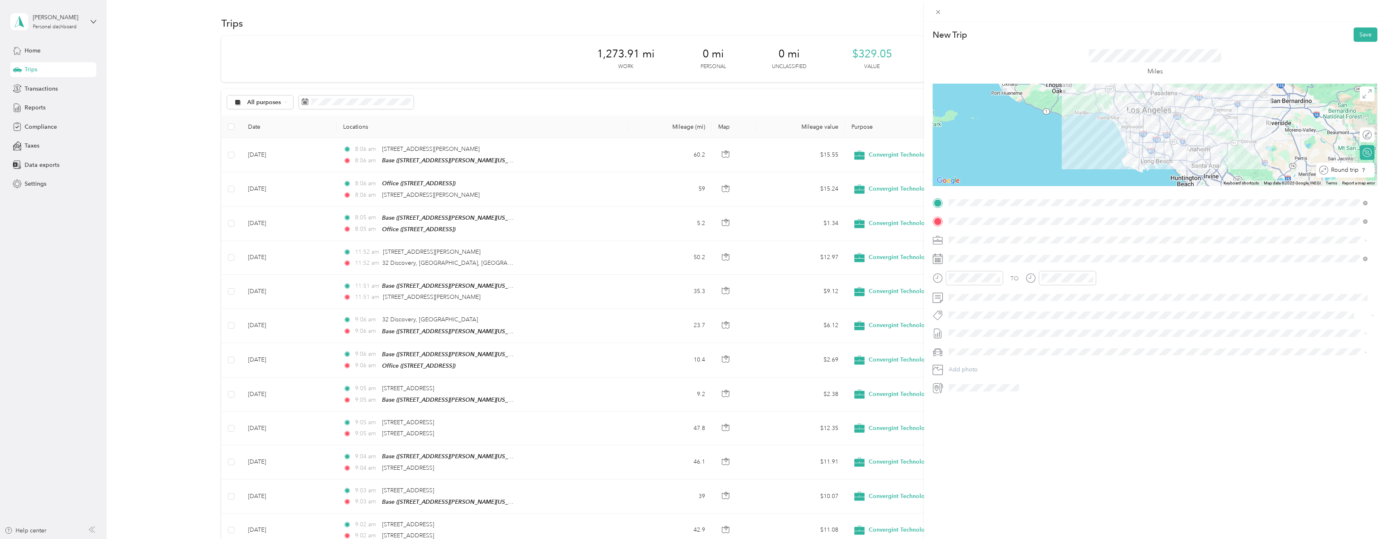
click at [1374, 173] on div at bounding box center [1374, 170] width 0 height 9
click at [1364, 30] on button "Save" at bounding box center [1366, 34] width 24 height 14
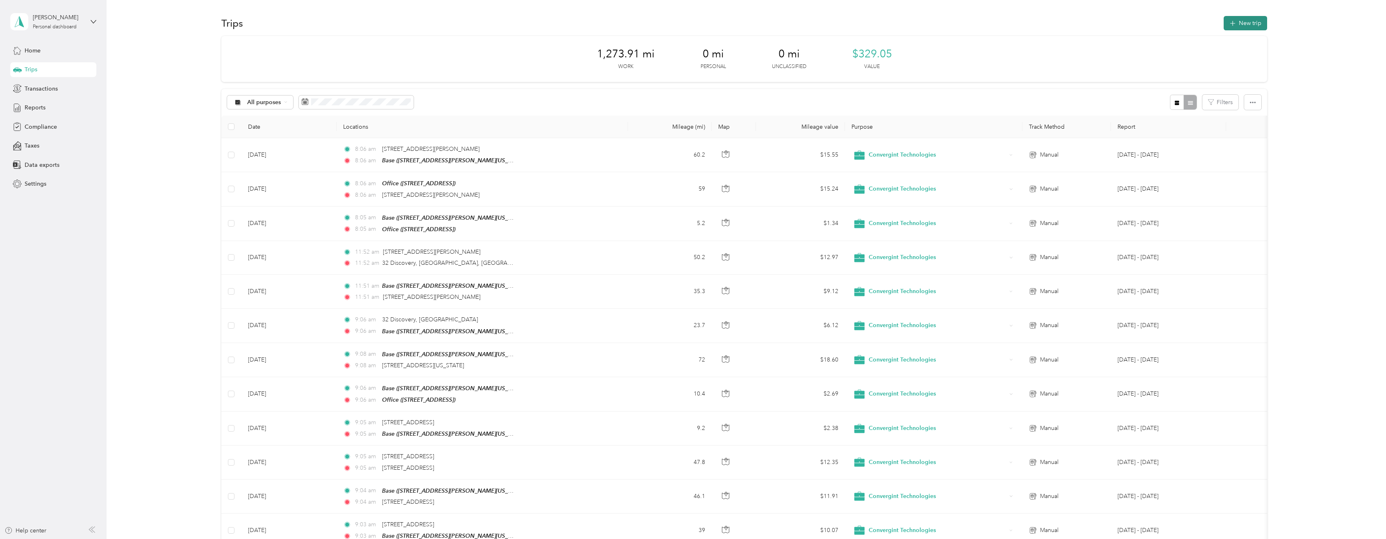
click at [1252, 25] on button "New trip" at bounding box center [1245, 23] width 43 height 14
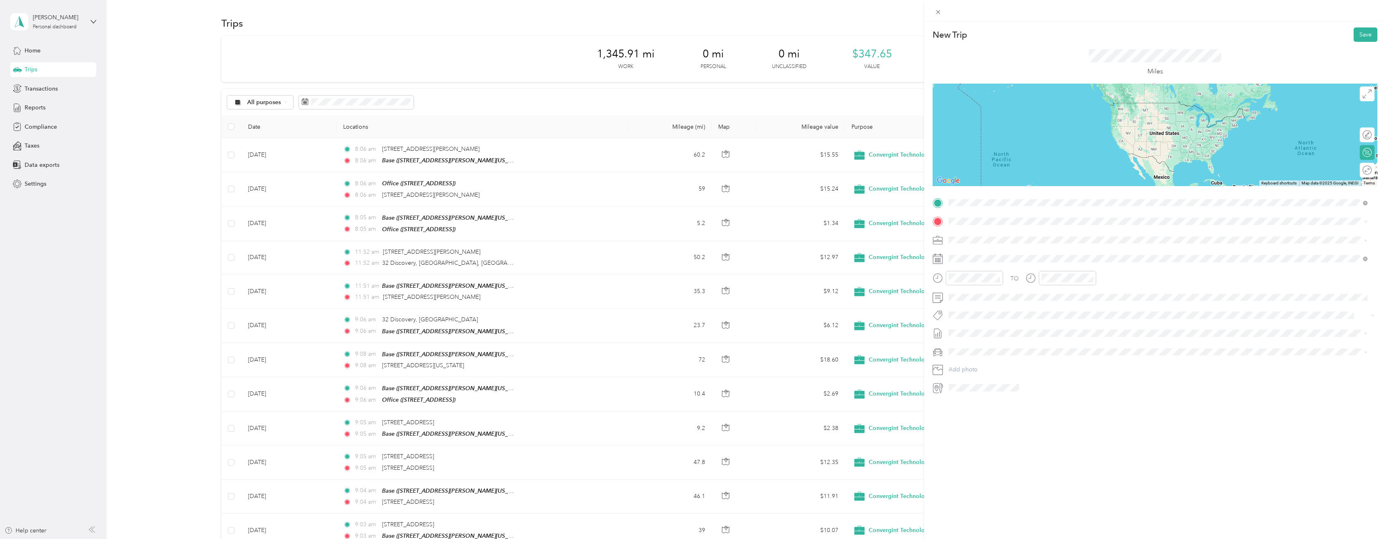
click at [978, 243] on span "1339 Garrett Street, Anaheim, 92804, Anaheim, California, United States" at bounding box center [1027, 244] width 127 height 7
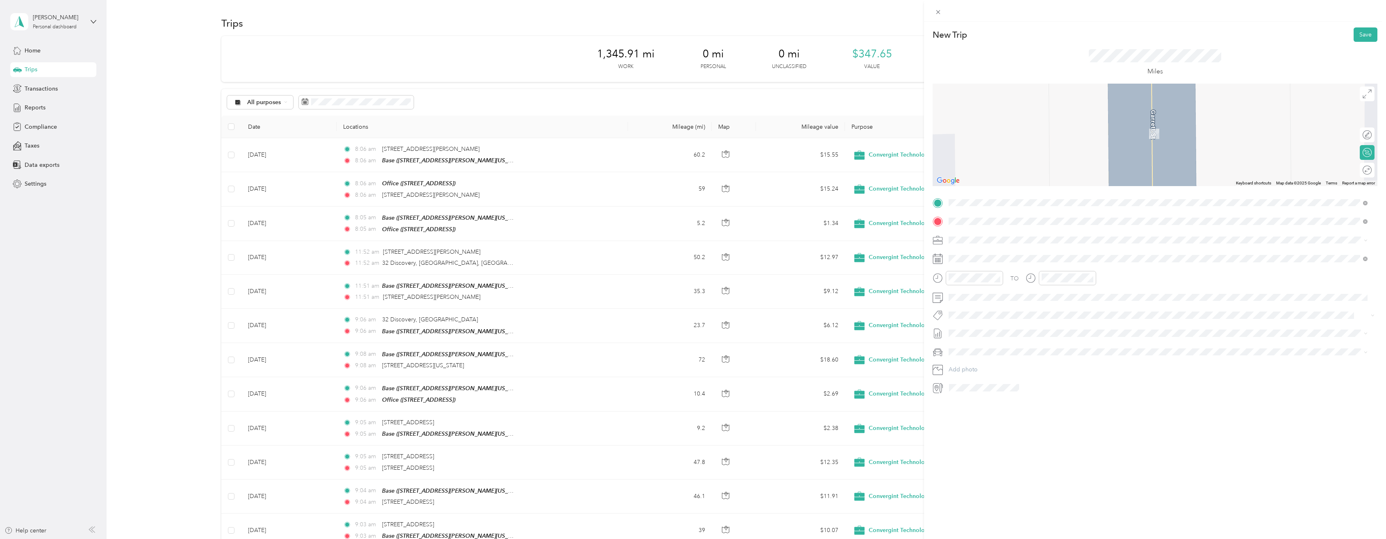
click at [982, 255] on span "12105 West Bluff Creek Drive Los Angeles, California 90094, United States" at bounding box center [1005, 250] width 82 height 7
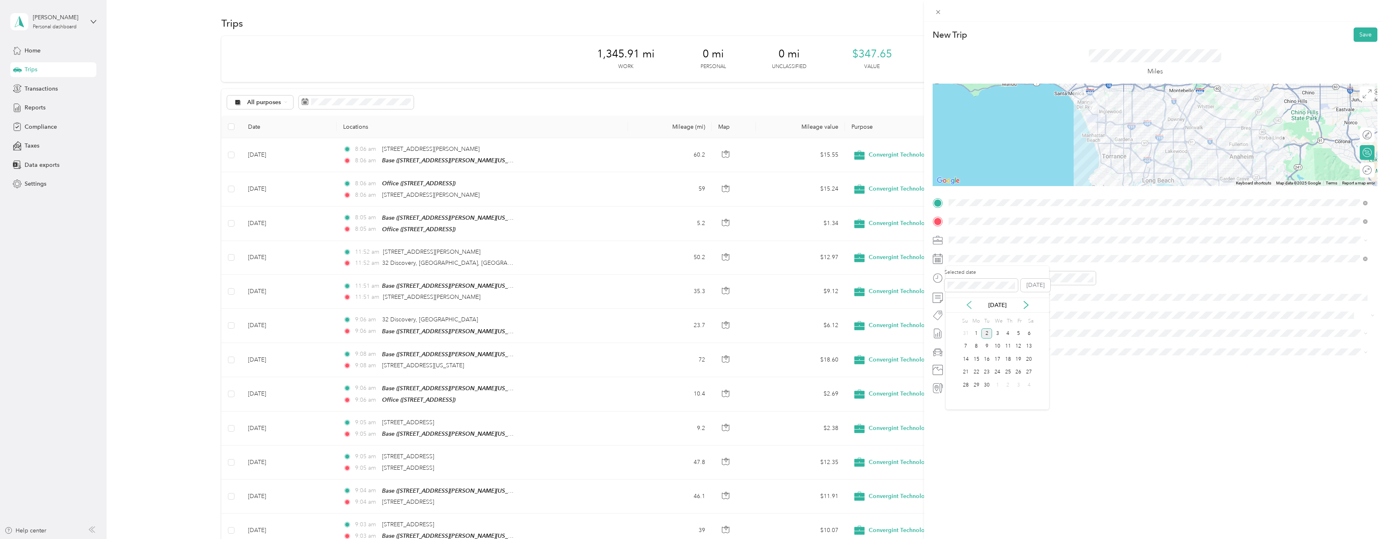
click at [969, 306] on icon at bounding box center [969, 305] width 8 height 8
click at [1006, 361] on div "14" at bounding box center [1008, 359] width 11 height 10
click at [1169, 129] on div at bounding box center [1155, 135] width 445 height 102
click at [1165, 167] on div at bounding box center [1155, 135] width 445 height 102
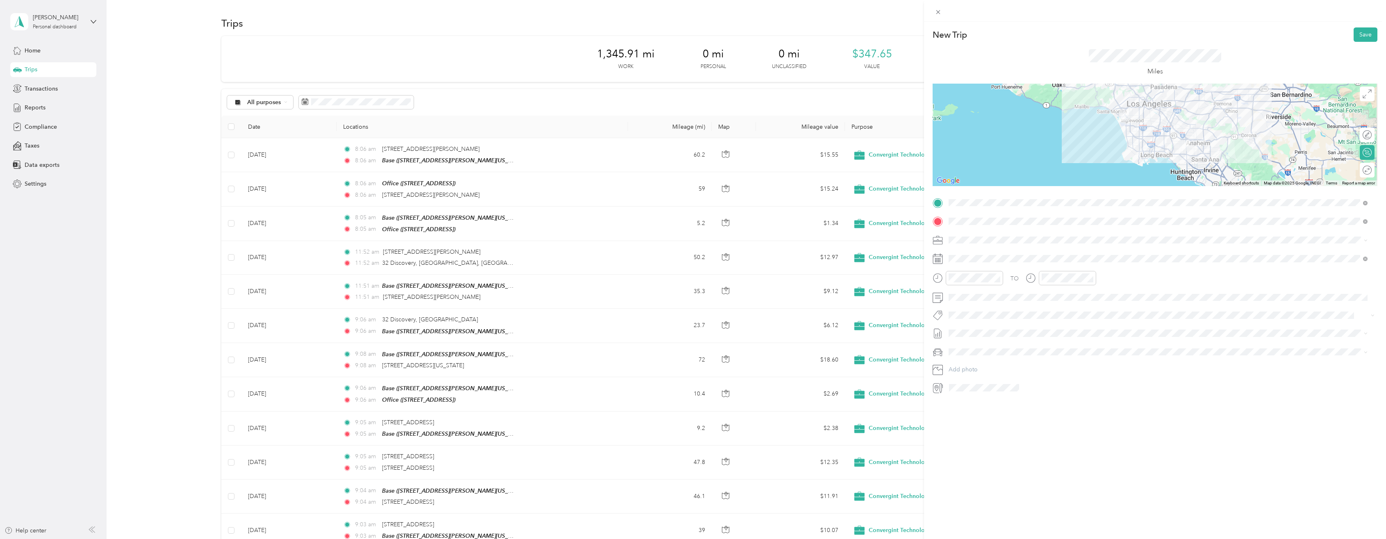
click at [1372, 173] on div "Round trip" at bounding box center [1372, 170] width 0 height 9
click at [1358, 169] on div at bounding box center [1362, 170] width 17 height 9
click at [1356, 36] on button "Save" at bounding box center [1366, 34] width 24 height 14
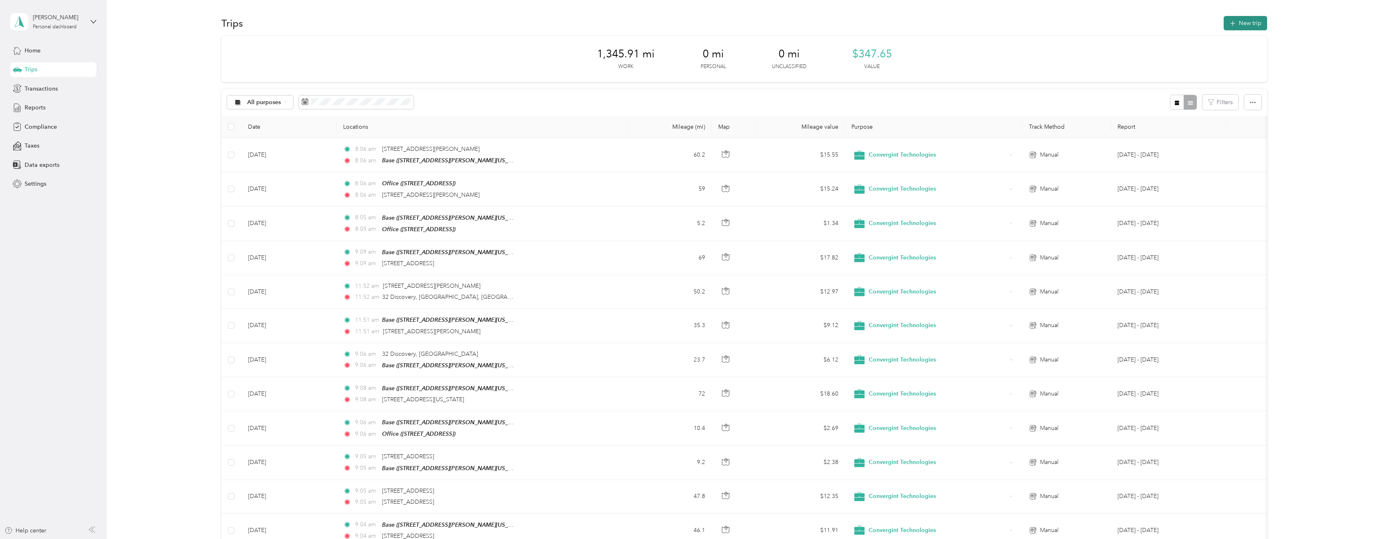
click at [1236, 21] on button "New trip" at bounding box center [1245, 23] width 43 height 14
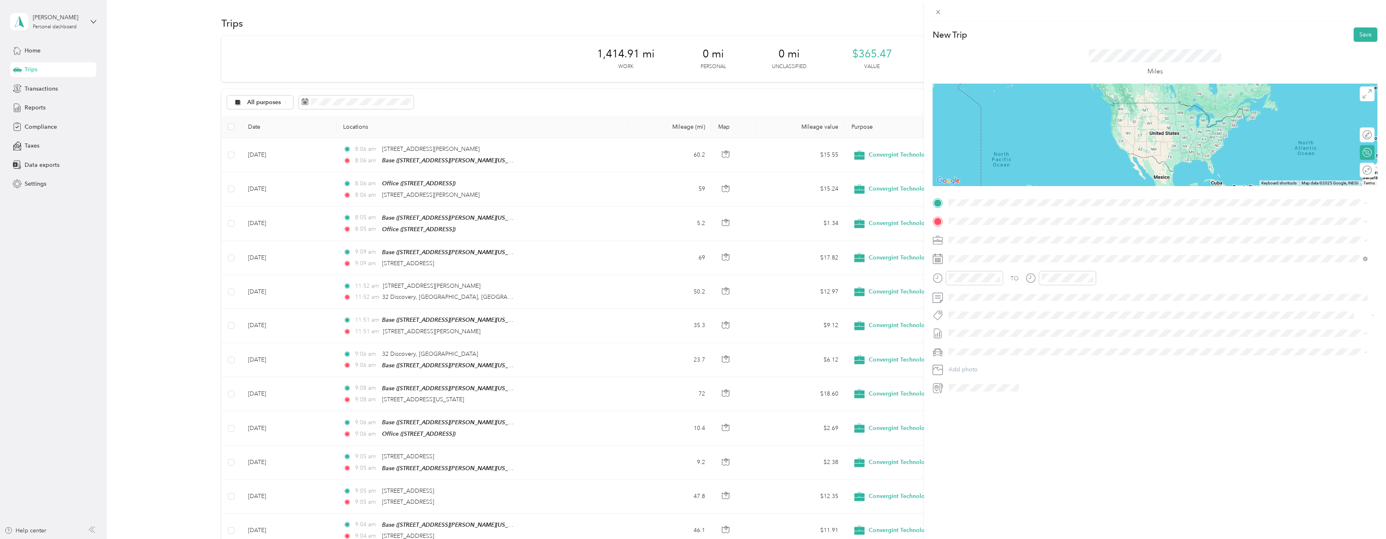
click at [984, 240] on div "Base 1339 Garrett Street, Anaheim, 92804, Anaheim, California, United States" at bounding box center [1027, 238] width 127 height 17
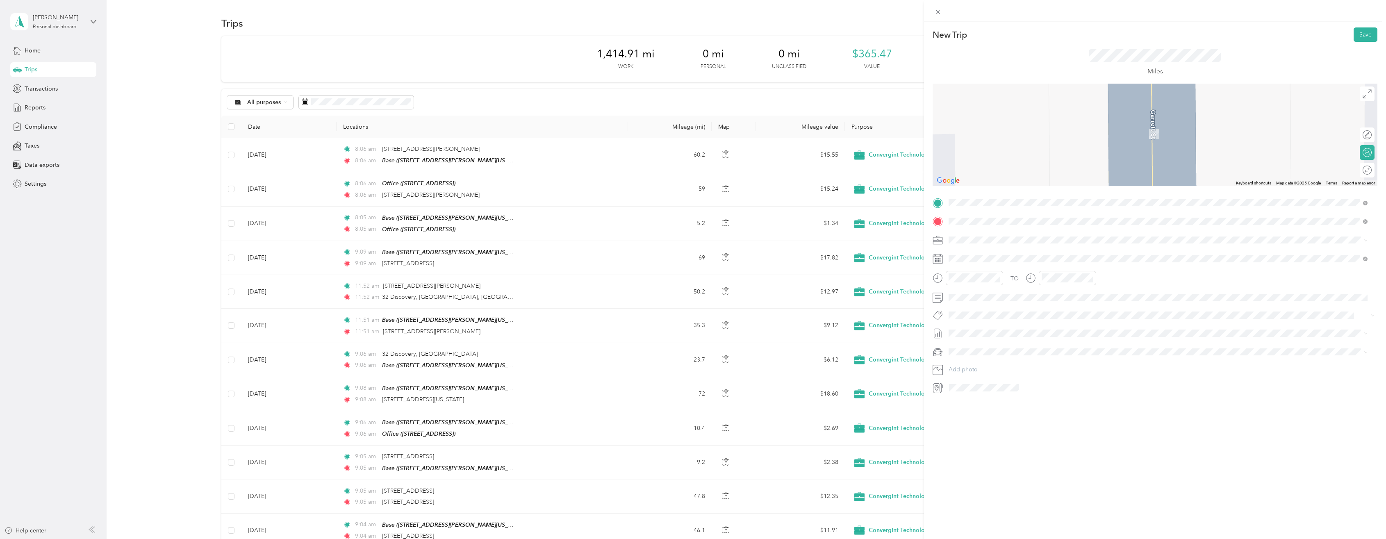
click at [994, 254] on span "1925 195th Street Torrance, California 90501, United States" at bounding box center [1005, 250] width 82 height 7
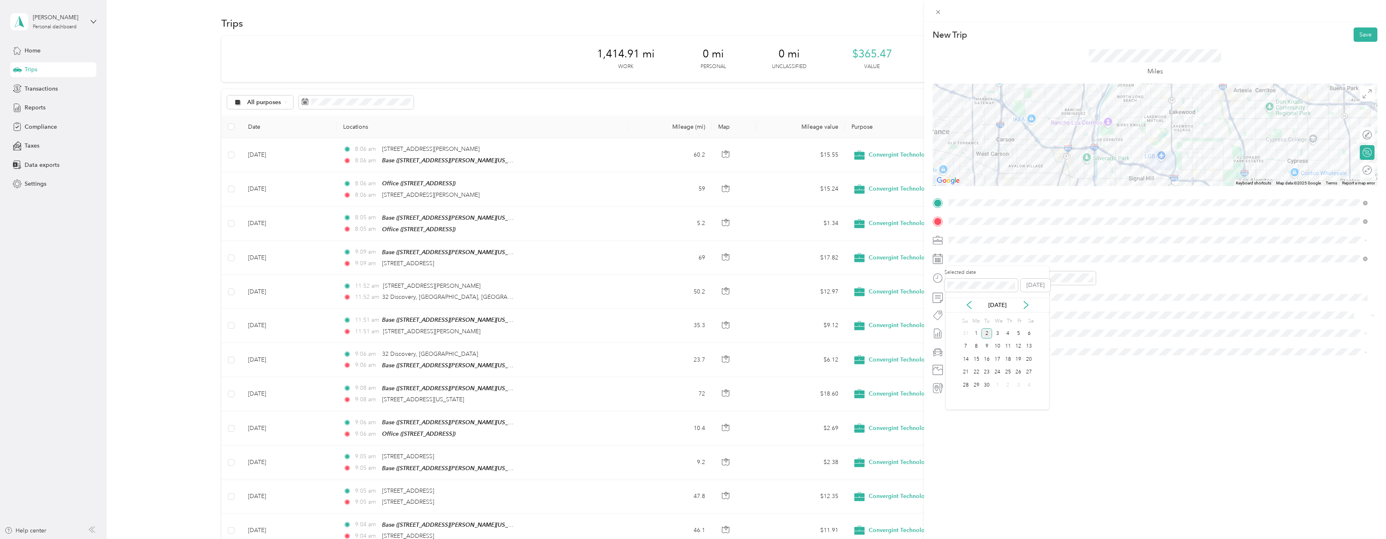
click at [969, 300] on div "Sep 2025" at bounding box center [997, 305] width 103 height 15
click at [968, 303] on icon at bounding box center [969, 305] width 8 height 8
click at [1019, 359] on div "15" at bounding box center [1018, 359] width 11 height 10
click at [1361, 170] on div at bounding box center [1362, 170] width 17 height 9
click at [1364, 31] on button "Save" at bounding box center [1366, 34] width 24 height 14
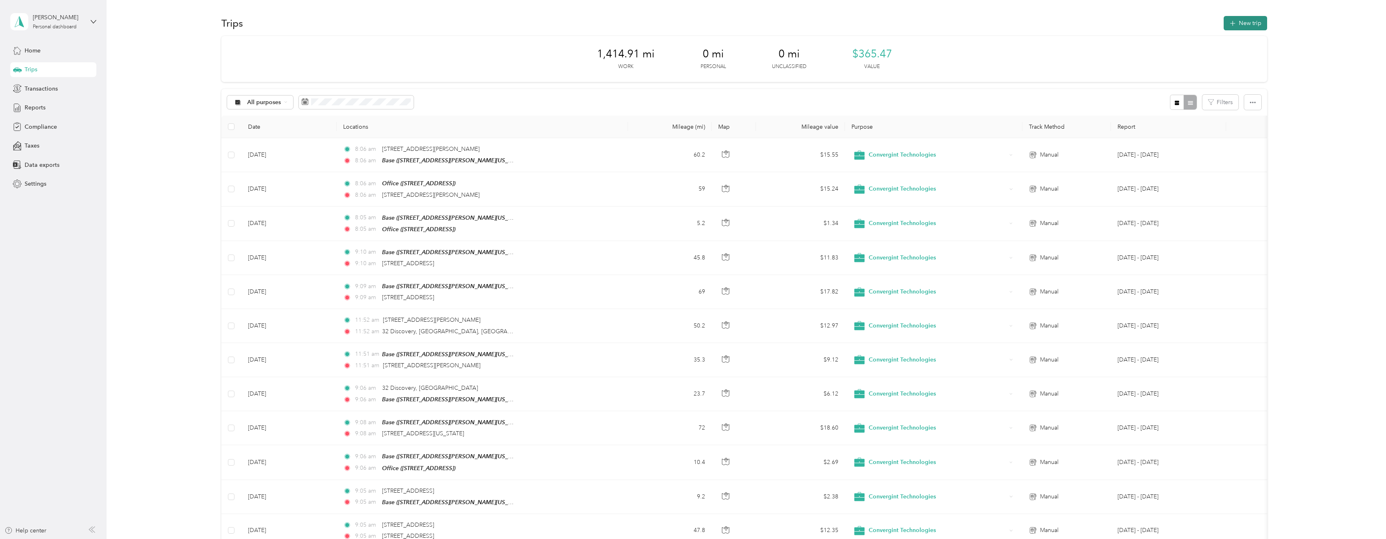
click at [1244, 23] on button "New trip" at bounding box center [1245, 23] width 43 height 14
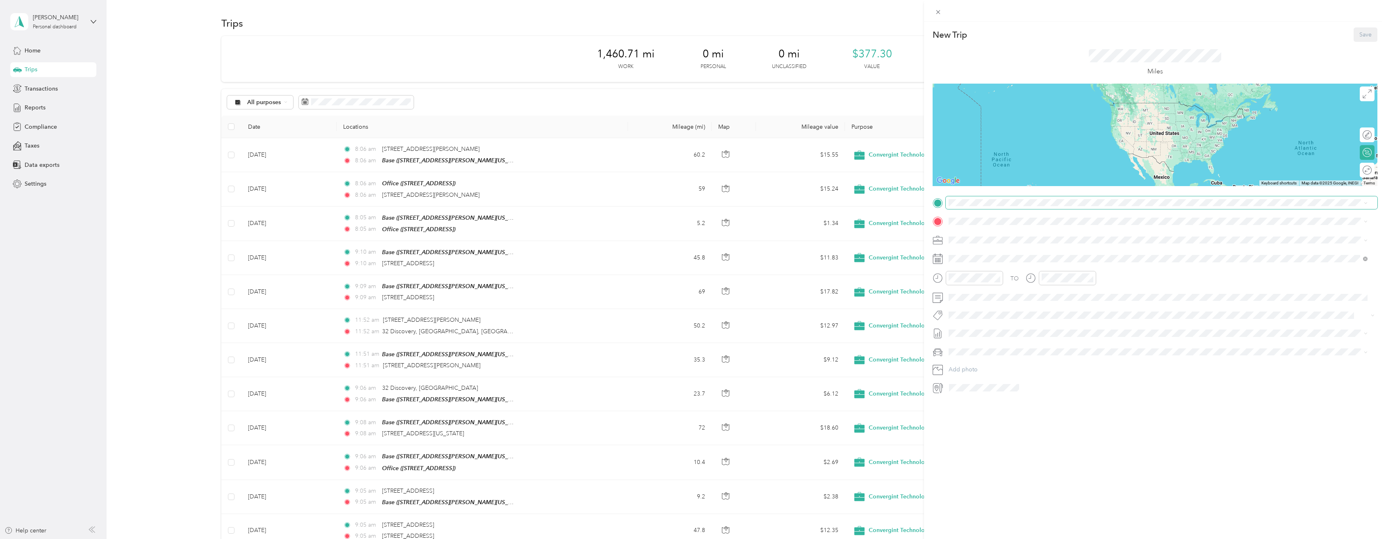
click at [1013, 207] on span at bounding box center [1162, 202] width 432 height 13
click at [989, 242] on span "1339 Garrett Street, Anaheim, 92804, Anaheim, California, United States" at bounding box center [1027, 244] width 127 height 7
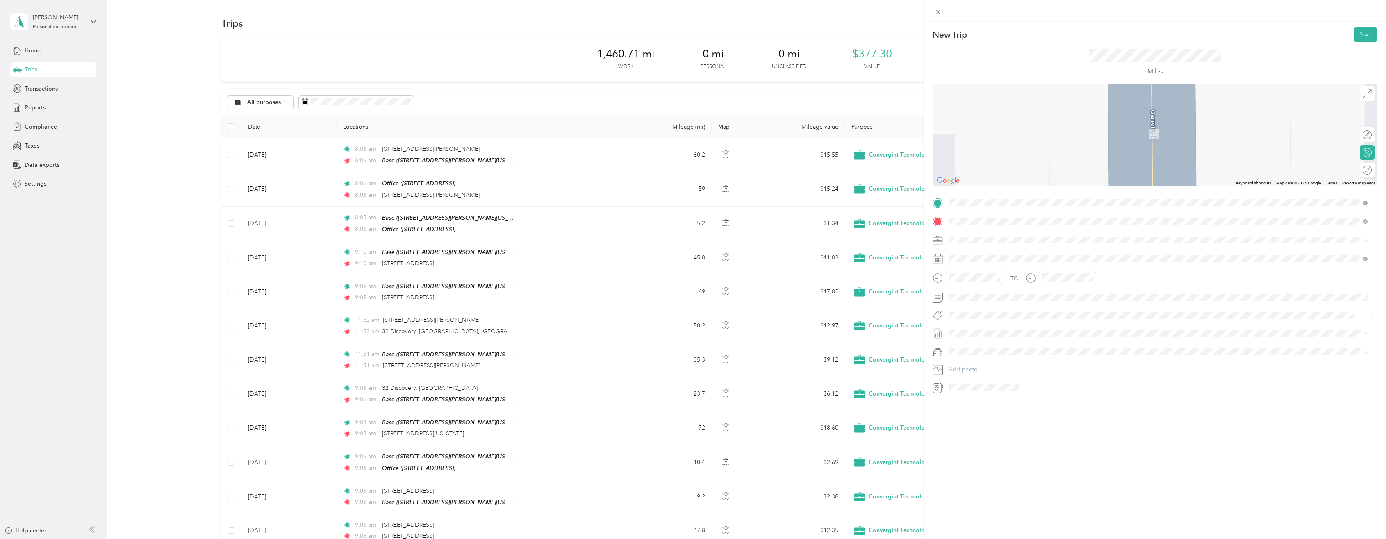
click at [998, 257] on div "200 Kalmus Drive Costa Mesa, California 92626, United States" at bounding box center [1157, 251] width 413 height 11
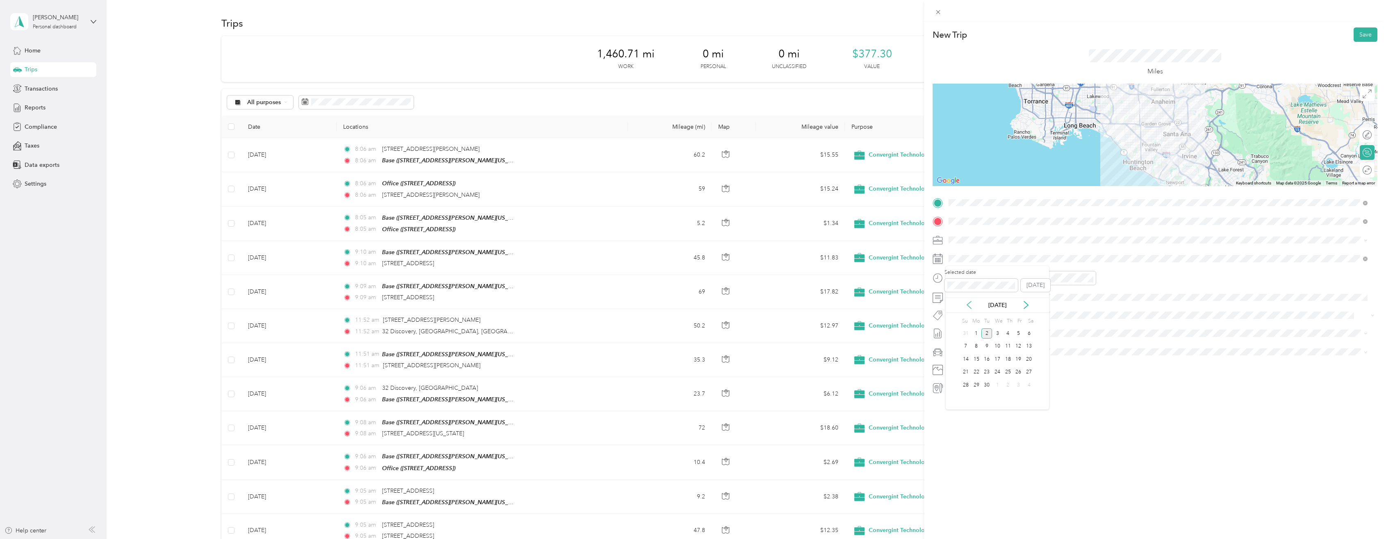
click at [969, 305] on icon at bounding box center [969, 305] width 8 height 8
click at [979, 370] on div "18" at bounding box center [976, 372] width 11 height 10
click at [1124, 112] on div at bounding box center [1155, 135] width 445 height 102
click at [1354, 36] on button "Save" at bounding box center [1366, 34] width 24 height 14
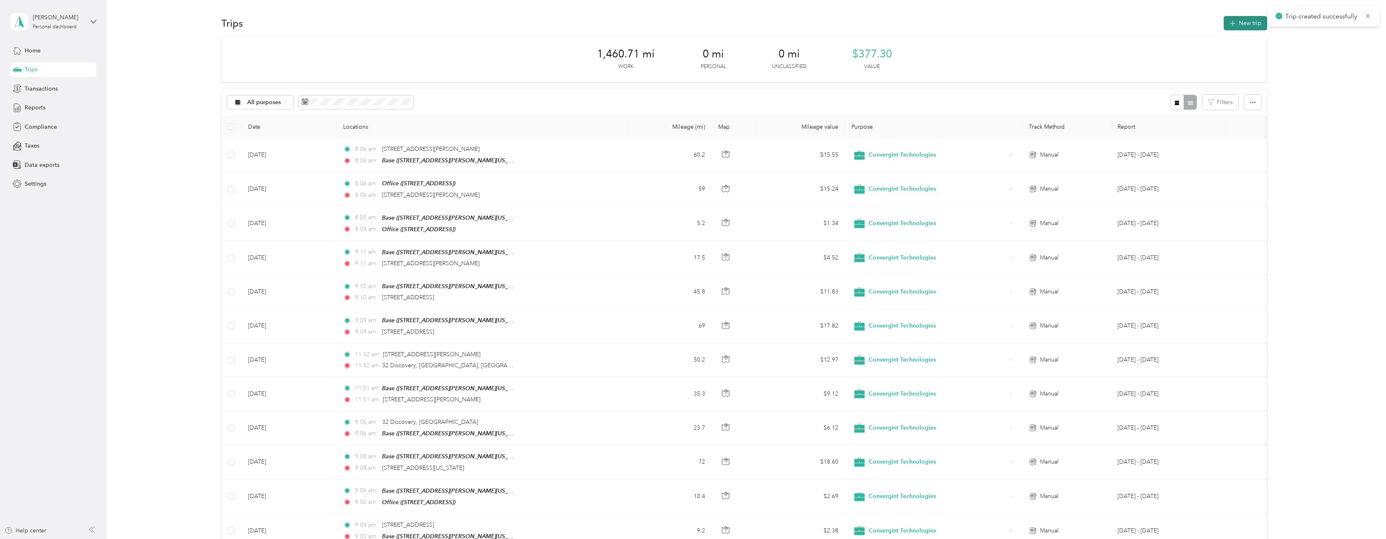
click at [1238, 21] on button "New trip" at bounding box center [1245, 23] width 43 height 14
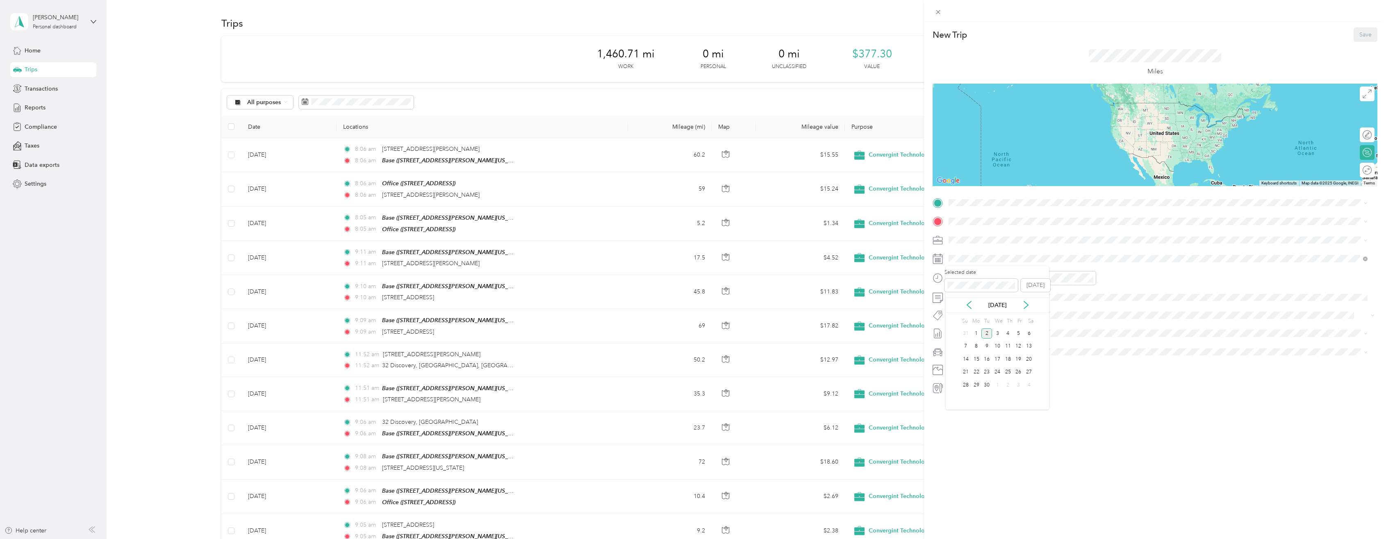
click at [968, 296] on div "Selected date Today" at bounding box center [997, 283] width 103 height 29
click at [969, 303] on icon at bounding box center [969, 305] width 8 height 8
click at [977, 374] on div "18" at bounding box center [976, 372] width 11 height 10
click at [976, 236] on span "200 Kalmus Drive Costa Mesa, California 92626, United States" at bounding box center [1027, 232] width 127 height 7
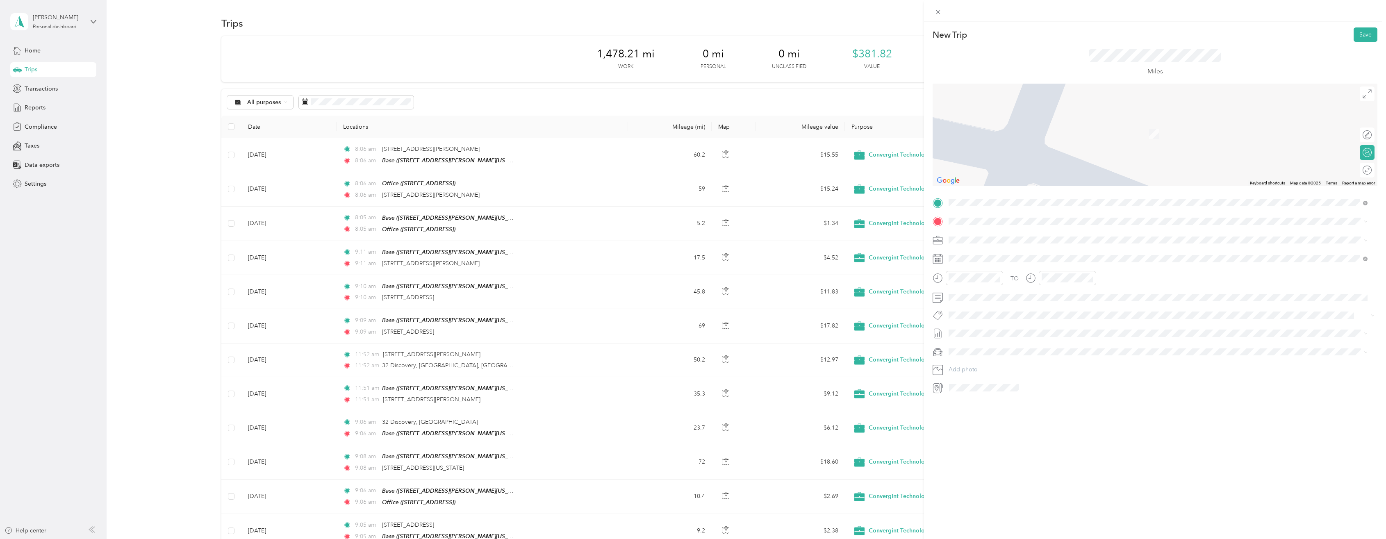
click at [1006, 253] on span "601 Lewis Street Orange, California 92868, United States" at bounding box center [1027, 249] width 127 height 7
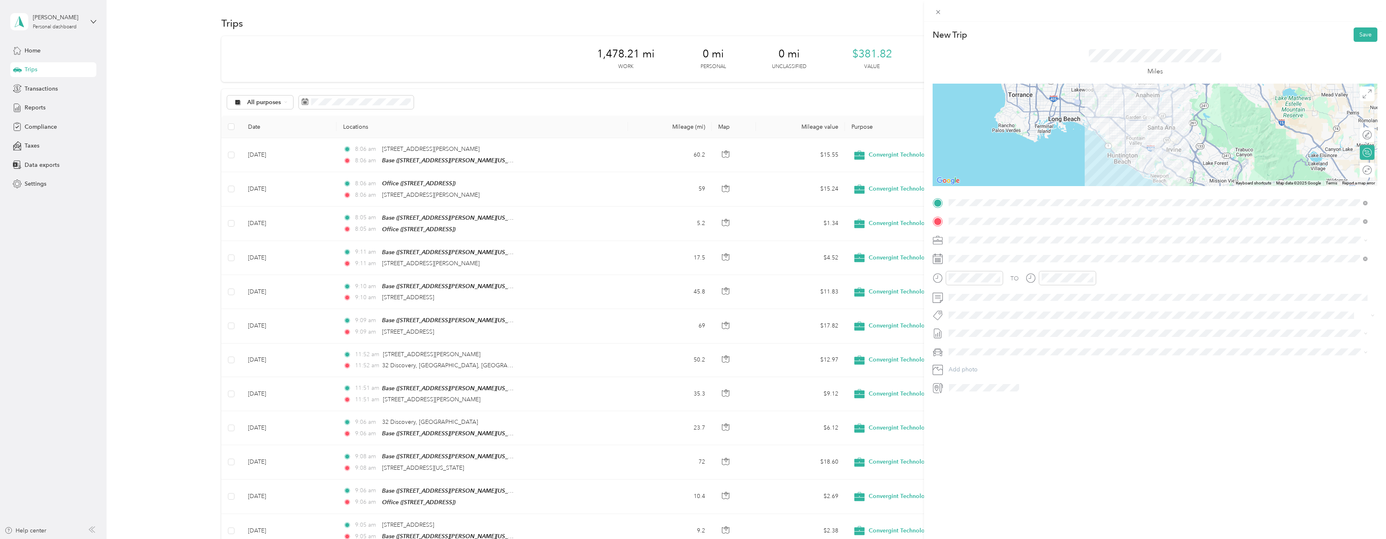
click at [1169, 118] on div at bounding box center [1155, 135] width 445 height 102
click at [1361, 36] on button "Save" at bounding box center [1366, 34] width 24 height 14
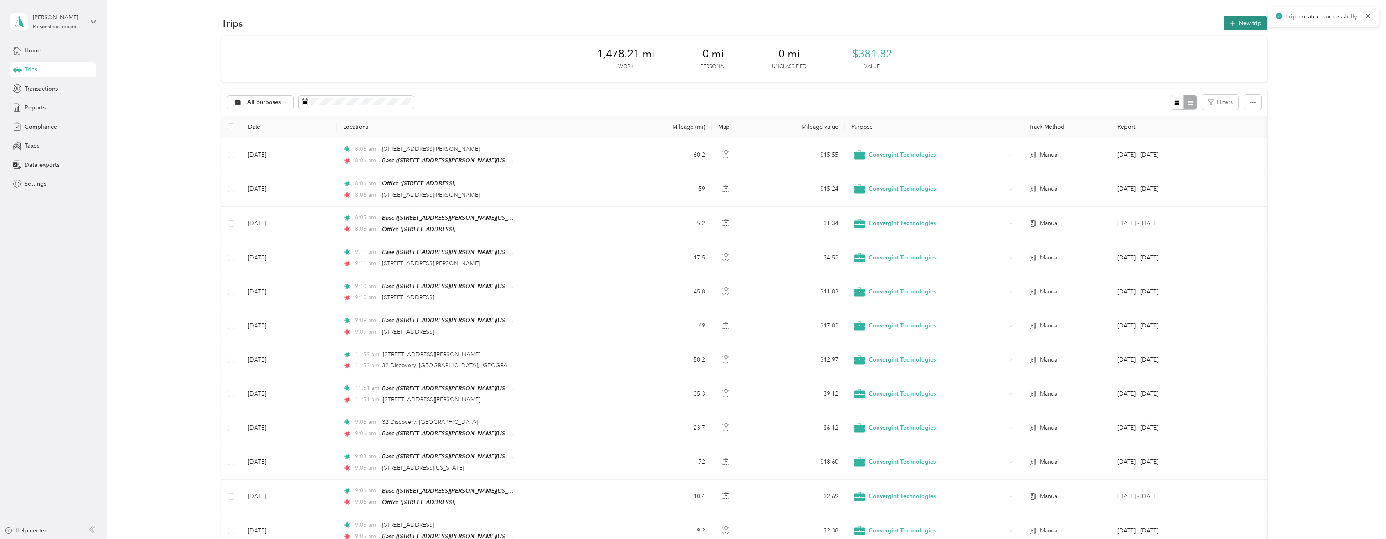
click at [1244, 27] on button "New trip" at bounding box center [1245, 23] width 43 height 14
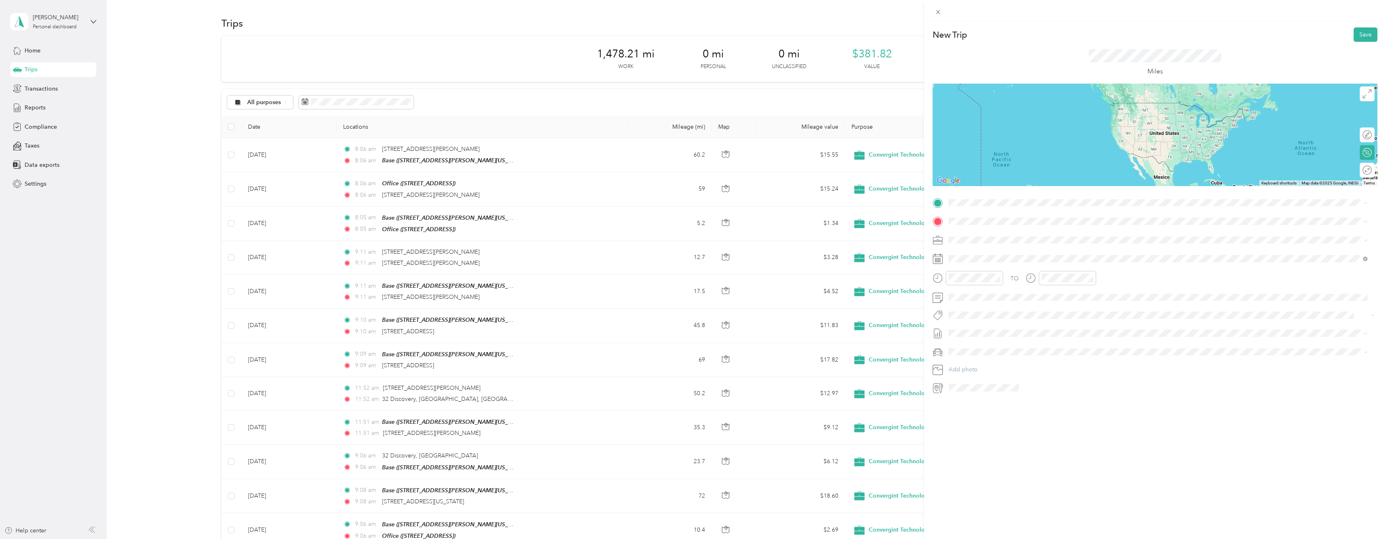
click at [997, 236] on span "601 Lewis Street Orange, California 92868, United States" at bounding box center [1027, 231] width 127 height 7
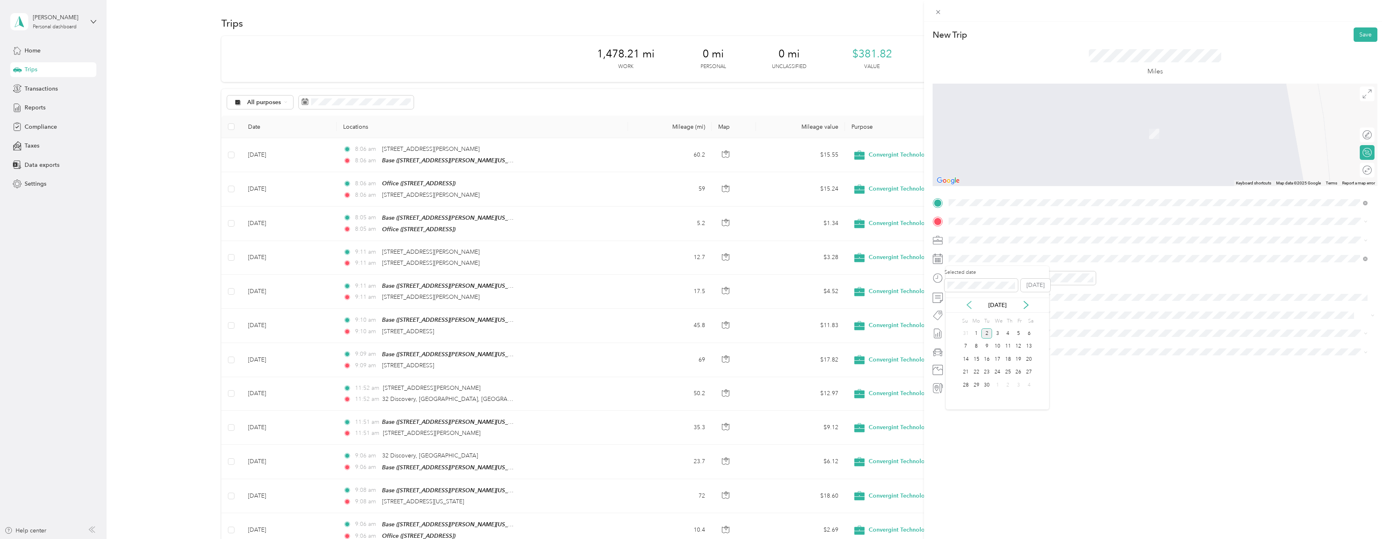
click at [971, 305] on icon at bounding box center [969, 305] width 8 height 8
click at [979, 373] on div "18" at bounding box center [976, 372] width 11 height 10
click at [1003, 254] on span "15872 South Harbor Boulevard Fountain Valley, California 92708, United States" at bounding box center [1005, 250] width 82 height 7
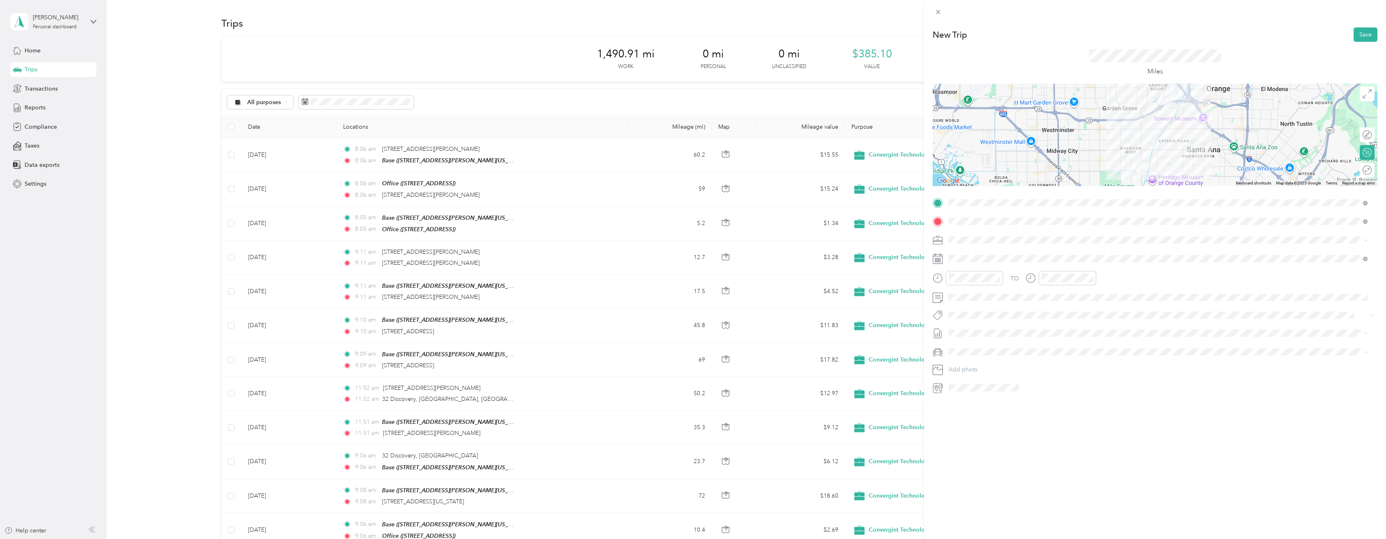
click at [1135, 114] on div at bounding box center [1155, 135] width 445 height 102
click at [1136, 123] on div at bounding box center [1155, 135] width 445 height 102
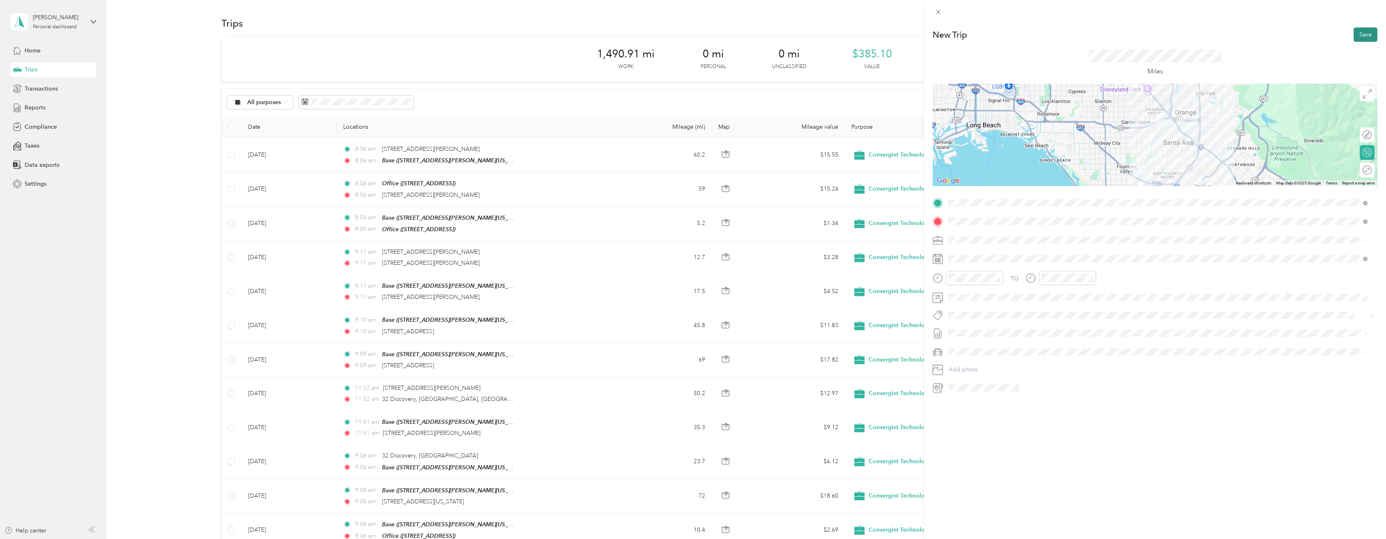
click at [1363, 35] on button "Save" at bounding box center [1366, 34] width 24 height 14
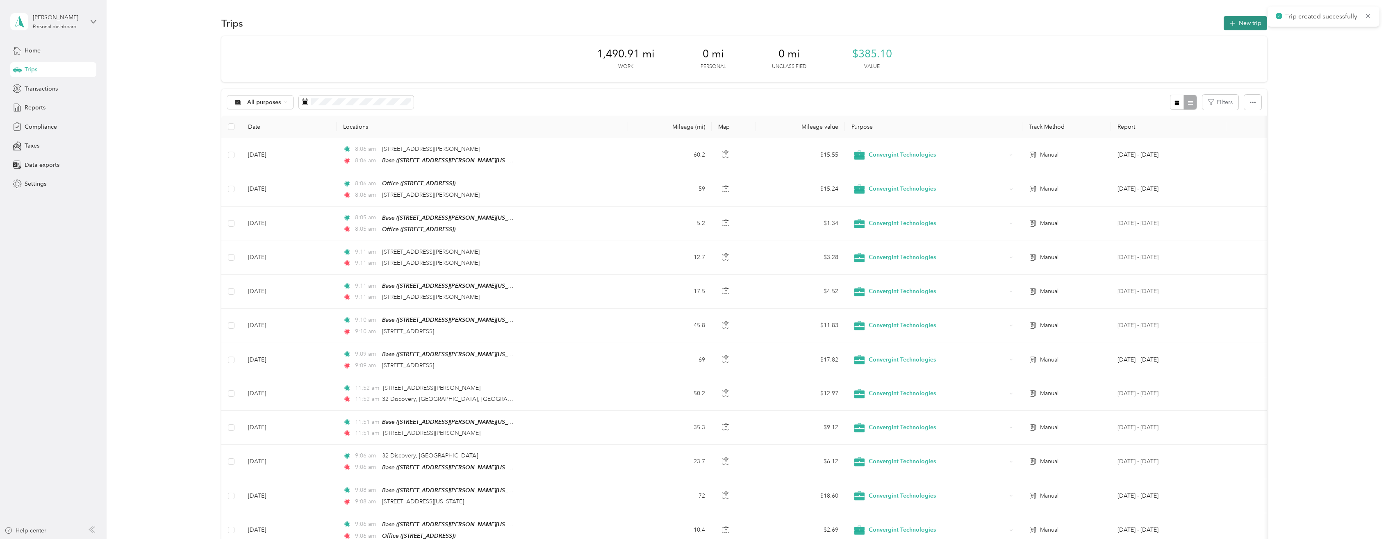
click at [1251, 25] on button "New trip" at bounding box center [1245, 23] width 43 height 14
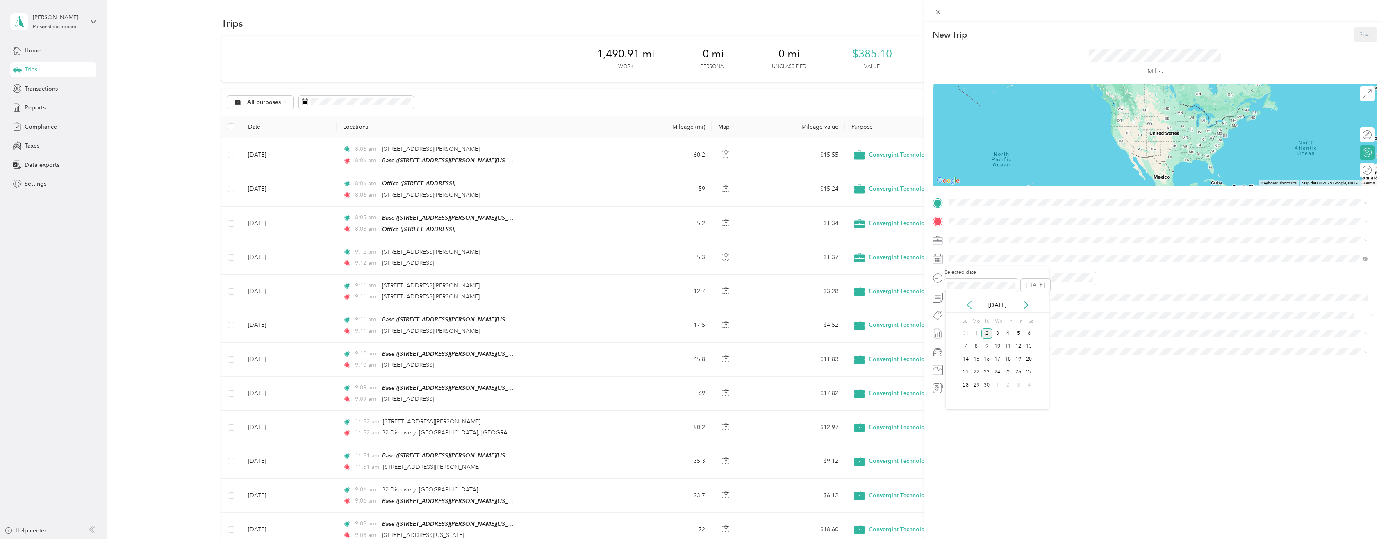
click at [968, 303] on icon at bounding box center [969, 305] width 8 height 8
click at [977, 371] on div "18" at bounding box center [976, 372] width 11 height 10
click at [992, 236] on span "15872 South Harbor Boulevard Fountain Valley, California 92708, United States" at bounding box center [1005, 232] width 82 height 7
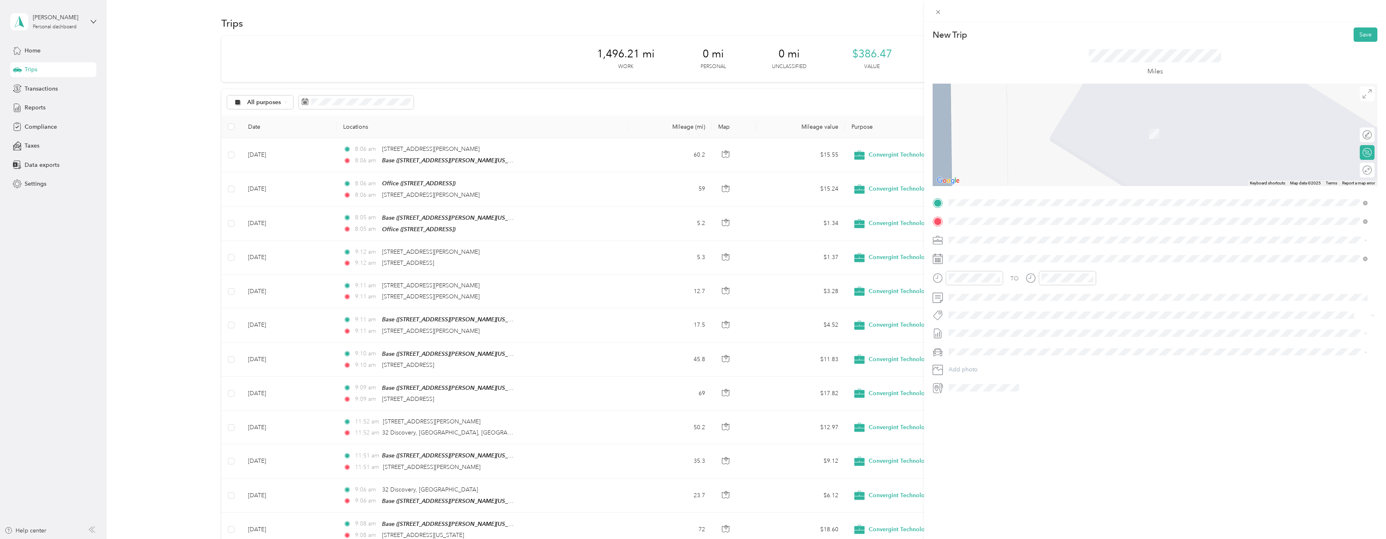
click at [1008, 255] on span "17395 Mount Herrmann Street Fountain Valley, California 92708, United States" at bounding box center [1027, 250] width 127 height 7
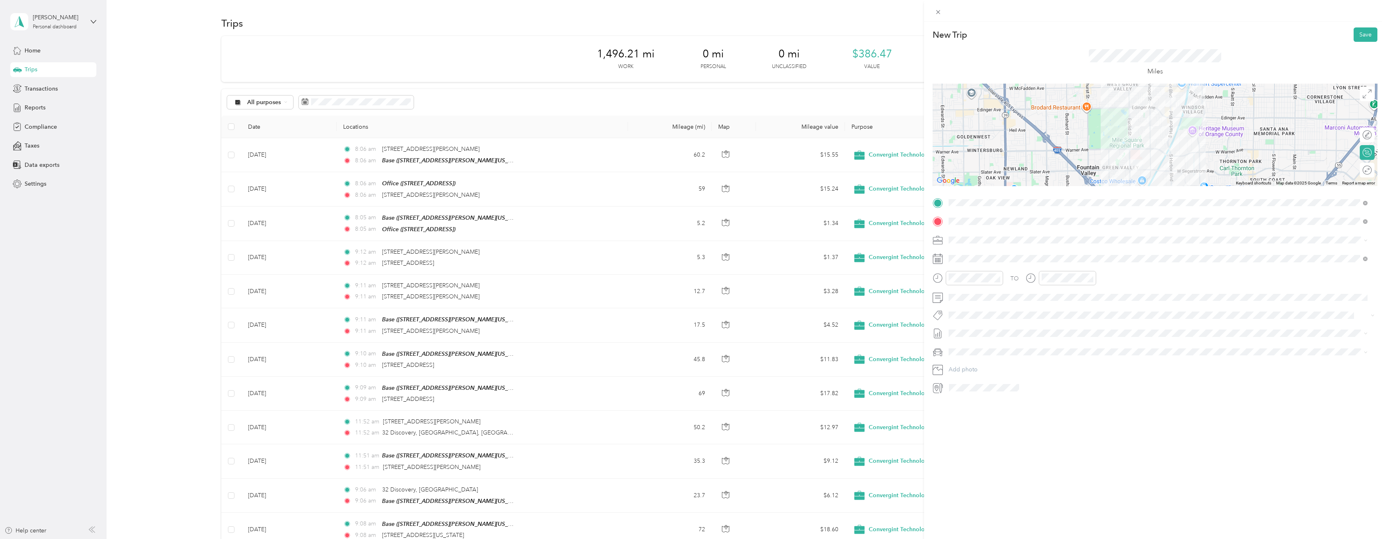
click at [1145, 97] on div at bounding box center [1155, 135] width 445 height 102
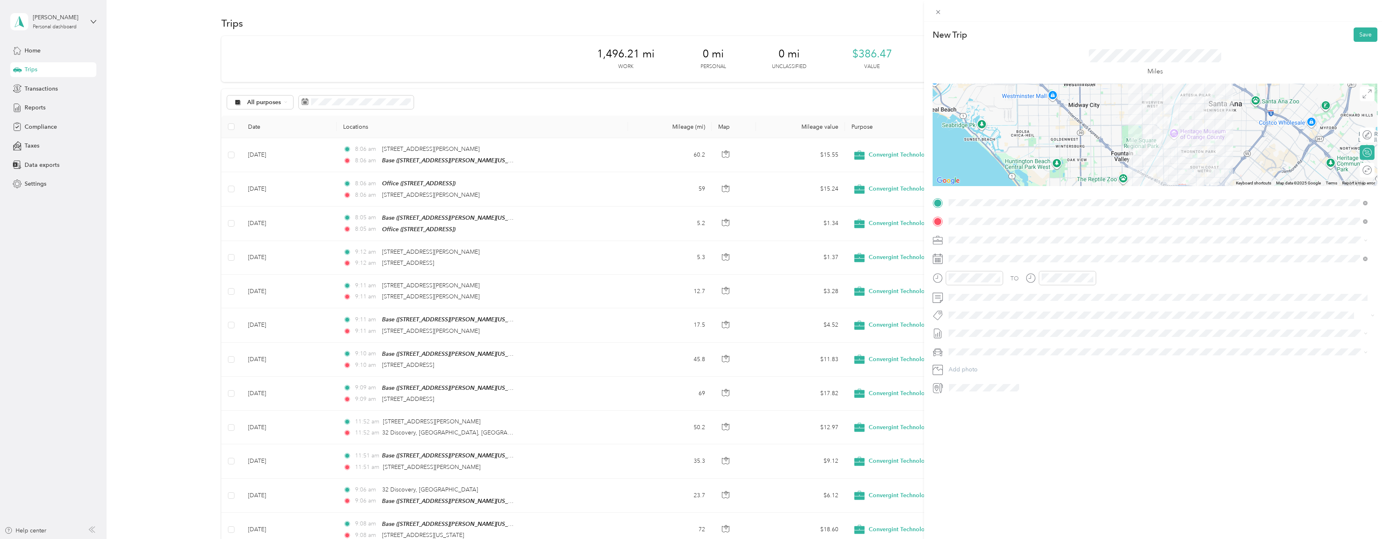
click at [1155, 133] on div at bounding box center [1155, 135] width 445 height 102
click at [1152, 134] on div at bounding box center [1155, 135] width 445 height 102
click at [1160, 139] on div at bounding box center [1155, 135] width 445 height 102
click at [1158, 139] on div at bounding box center [1155, 135] width 445 height 102
click at [1364, 36] on button "Save" at bounding box center [1366, 34] width 24 height 14
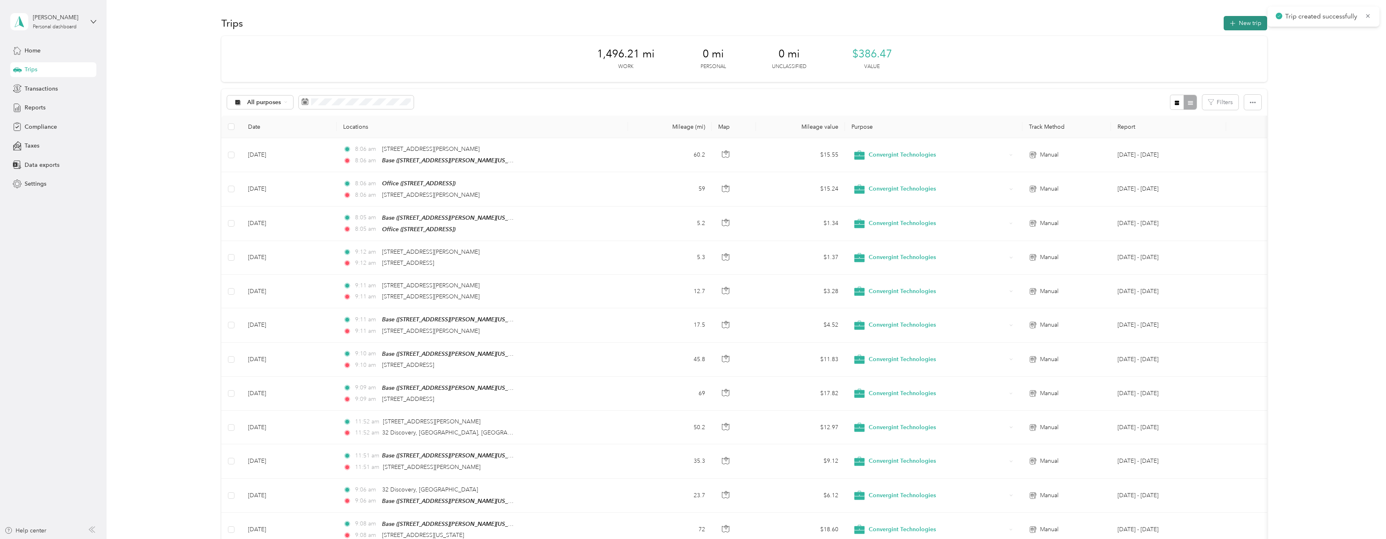
click at [1248, 25] on button "New trip" at bounding box center [1245, 23] width 43 height 14
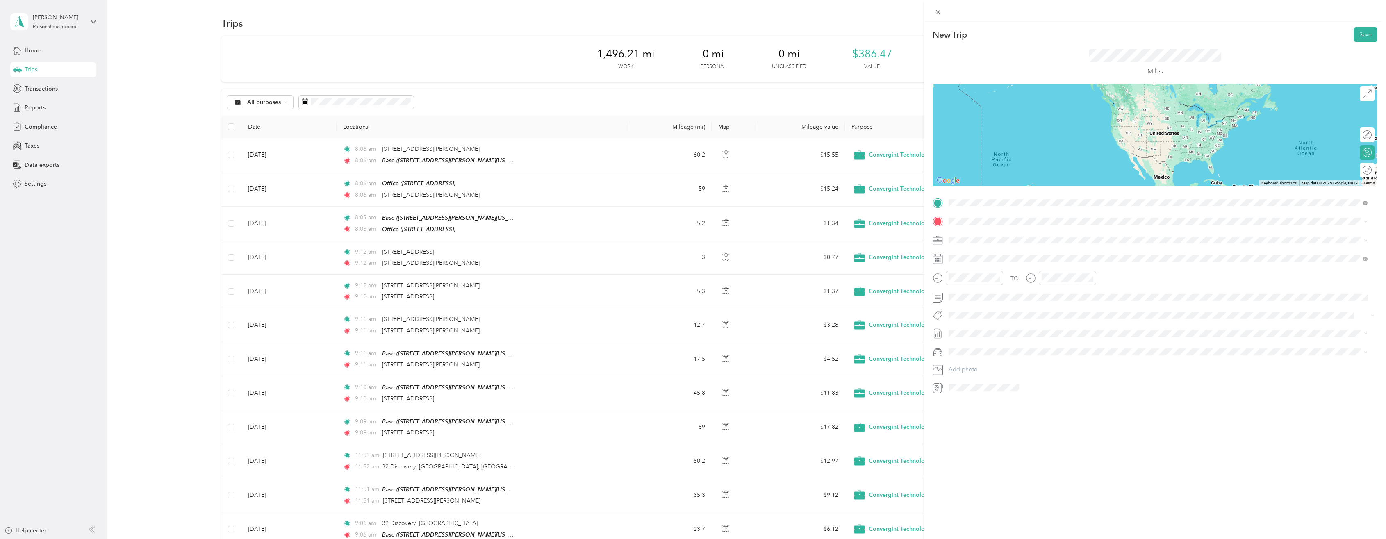
click at [1000, 236] on span "17395 Mount Herrmann Street Fountain Valley, California 92708, United States" at bounding box center [1027, 232] width 127 height 7
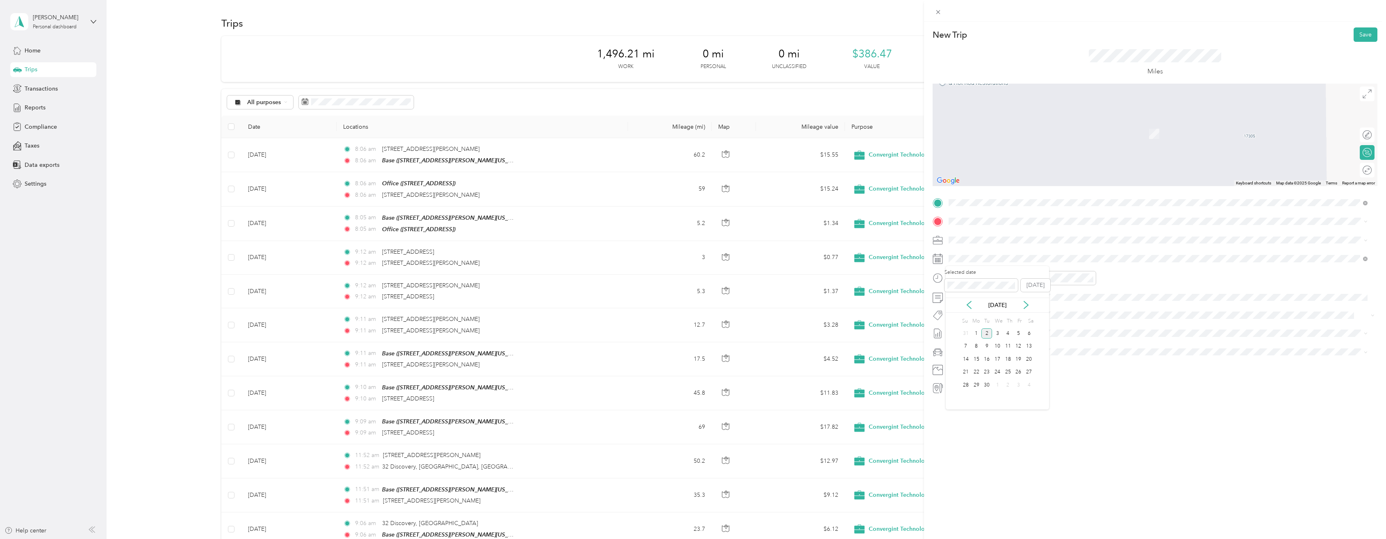
click at [964, 303] on div "Sep 2025" at bounding box center [997, 305] width 103 height 9
click at [969, 305] on icon at bounding box center [969, 305] width 8 height 8
click at [977, 373] on div "18" at bounding box center [976, 372] width 11 height 10
click at [991, 255] on span "1 Hoag Drive Newport Beach, California 92663, United States" at bounding box center [1027, 250] width 127 height 7
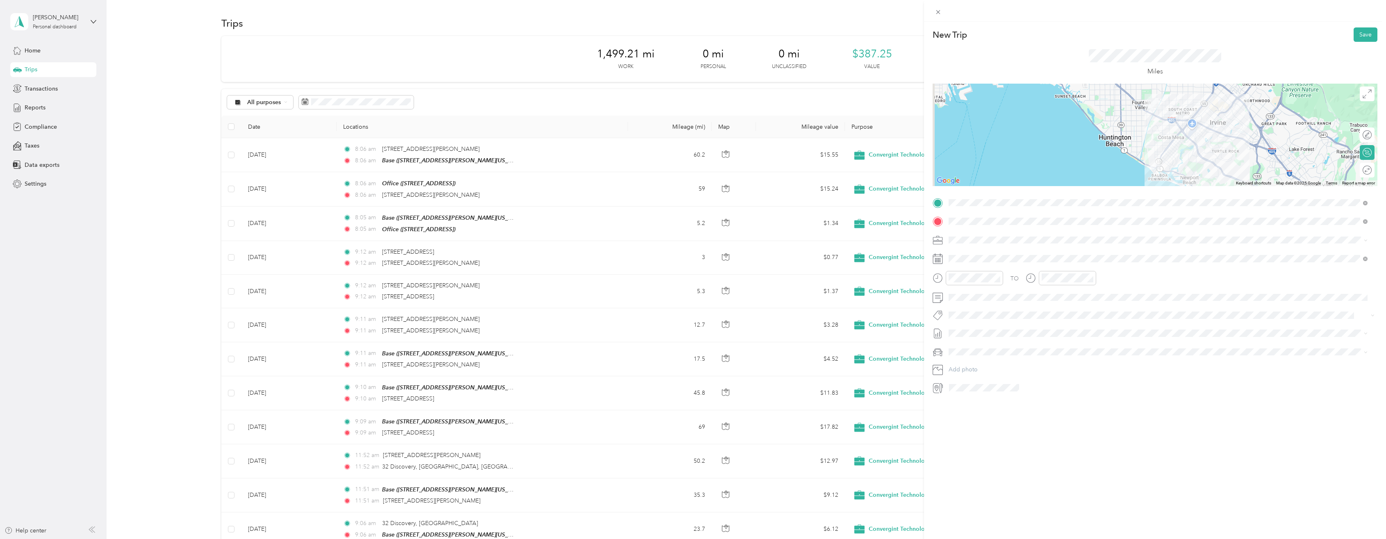
click at [1158, 128] on div at bounding box center [1155, 135] width 445 height 102
click at [1175, 133] on div at bounding box center [1155, 135] width 445 height 102
click at [1172, 131] on div at bounding box center [1155, 135] width 445 height 102
click at [1174, 128] on div at bounding box center [1155, 135] width 445 height 102
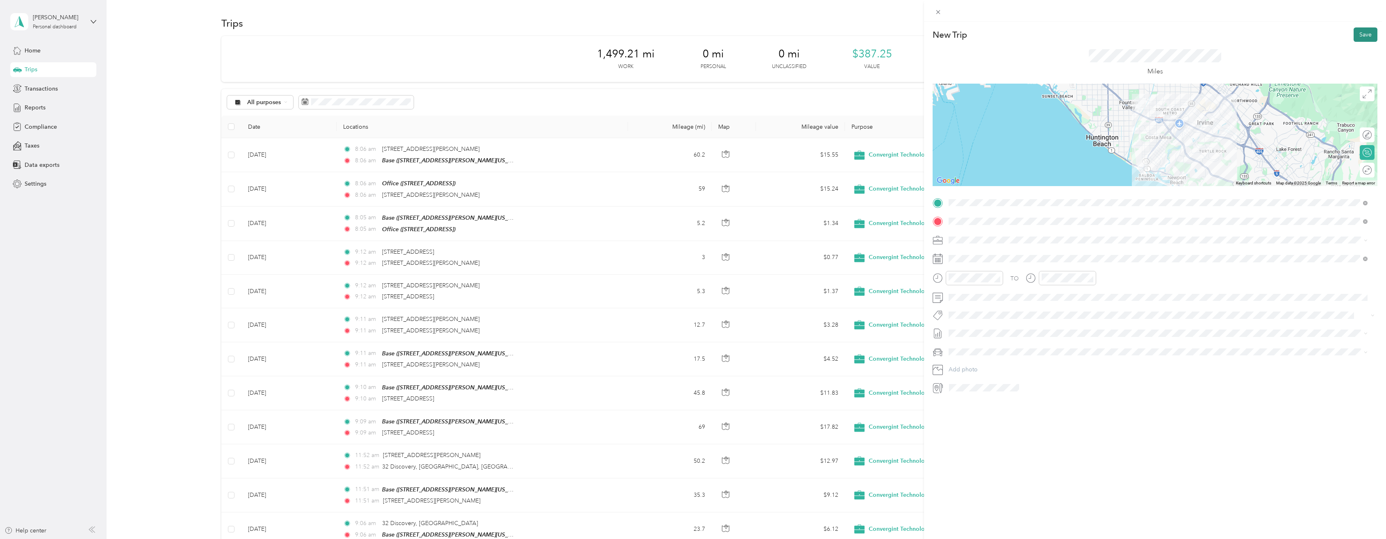
click at [1361, 36] on button "Save" at bounding box center [1366, 34] width 24 height 14
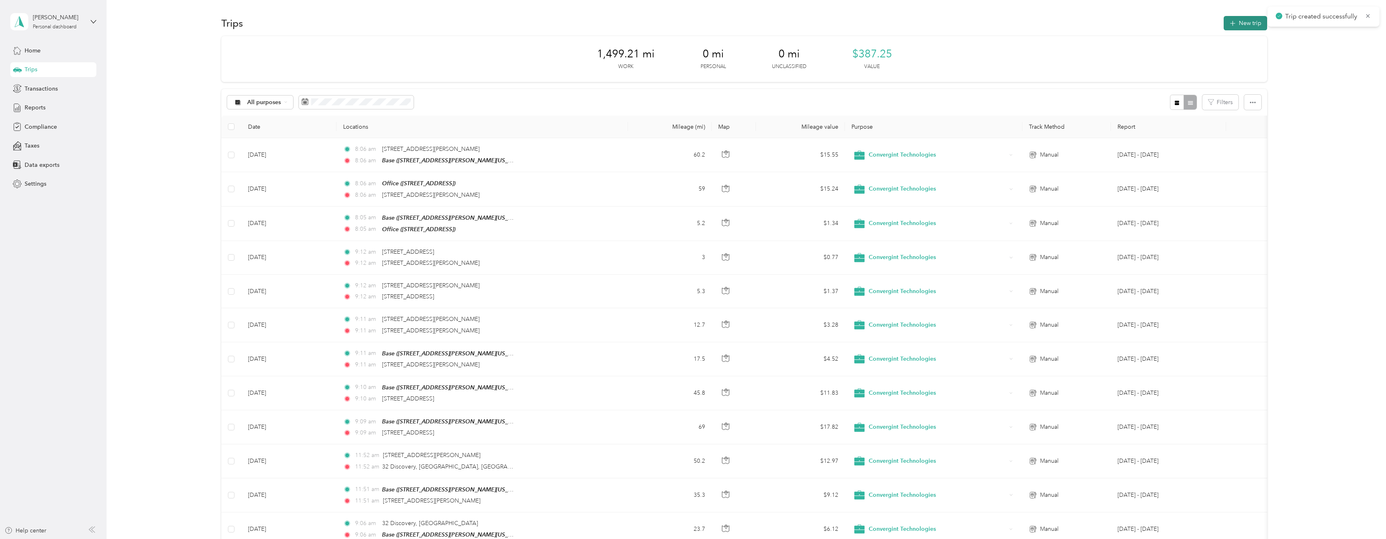
click at [1237, 22] on button "New trip" at bounding box center [1245, 23] width 43 height 14
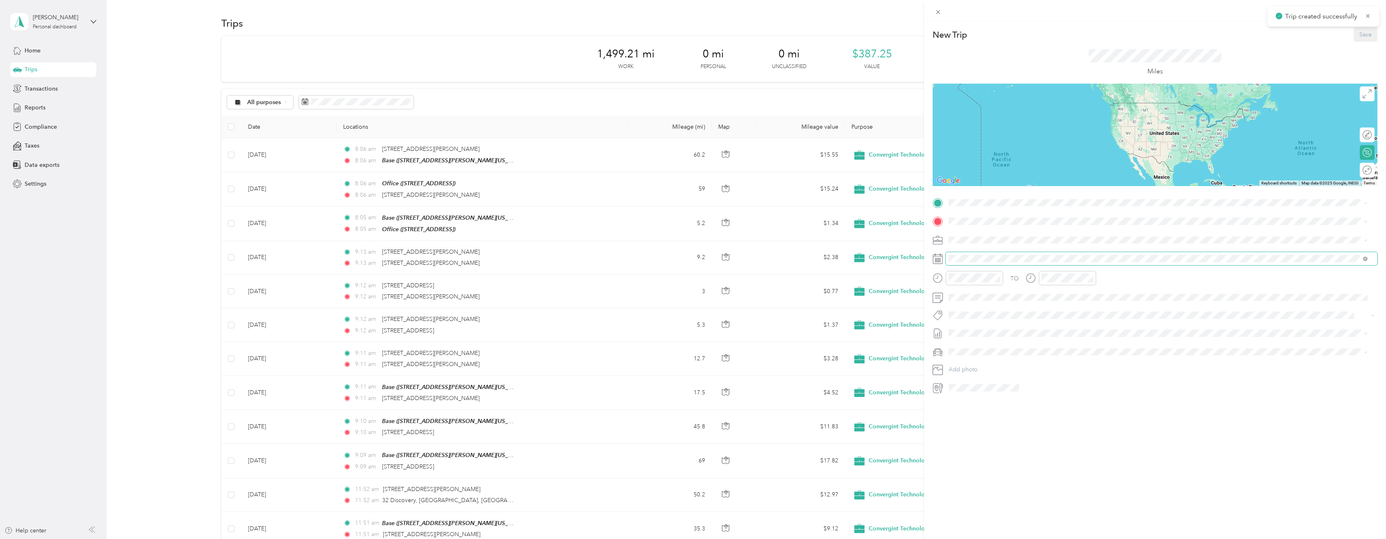
click at [969, 255] on span at bounding box center [1162, 258] width 432 height 13
click at [988, 254] on span at bounding box center [1162, 258] width 432 height 13
click at [969, 308] on icon at bounding box center [969, 305] width 8 height 8
click at [975, 371] on div "18" at bounding box center [976, 372] width 11 height 10
click at [974, 197] on span at bounding box center [1162, 202] width 432 height 13
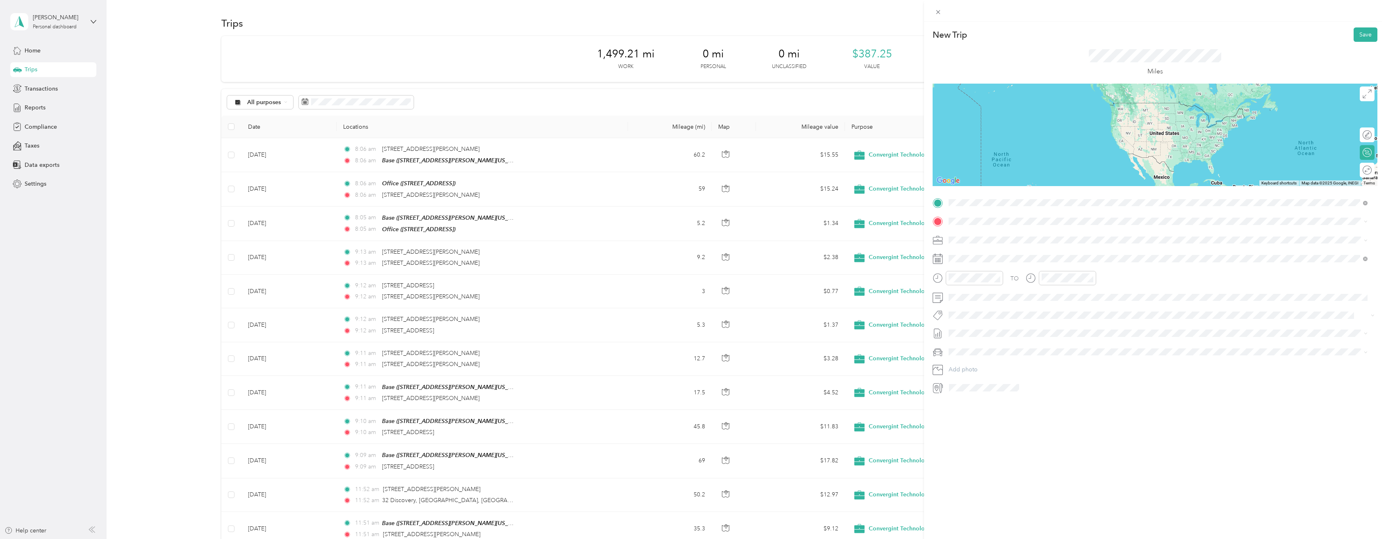
click at [980, 236] on span "1 Hoag Drive Newport Beach, California 92663, United States" at bounding box center [1027, 232] width 127 height 7
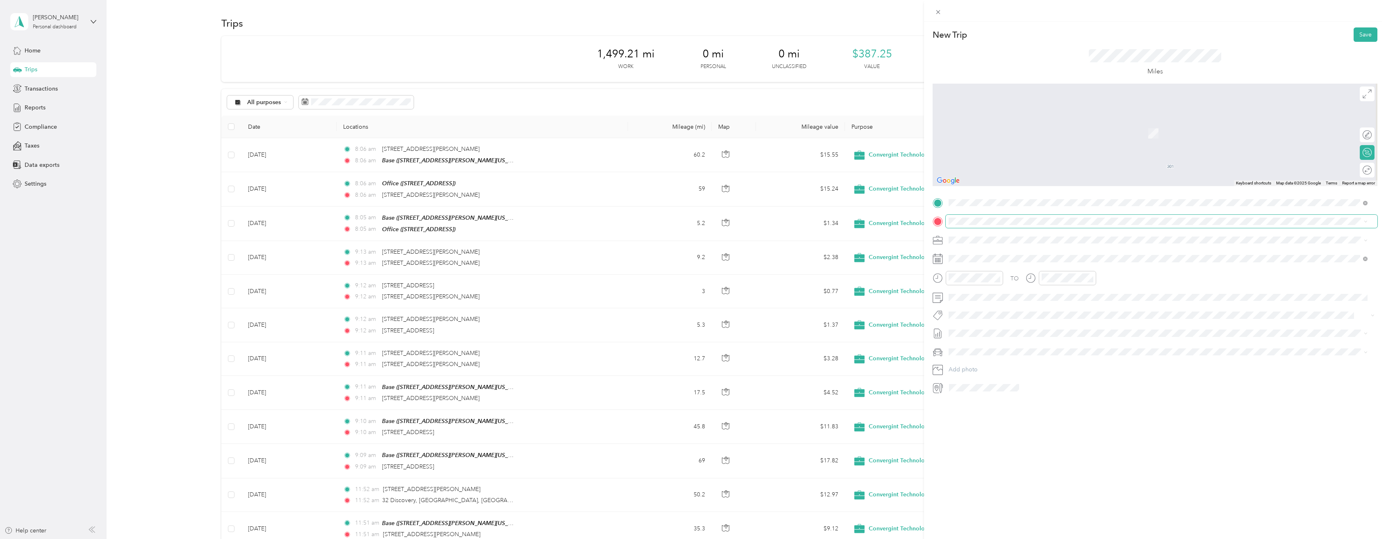
click at [965, 217] on span at bounding box center [1162, 221] width 432 height 13
click at [984, 256] on div "Base" at bounding box center [1027, 253] width 127 height 7
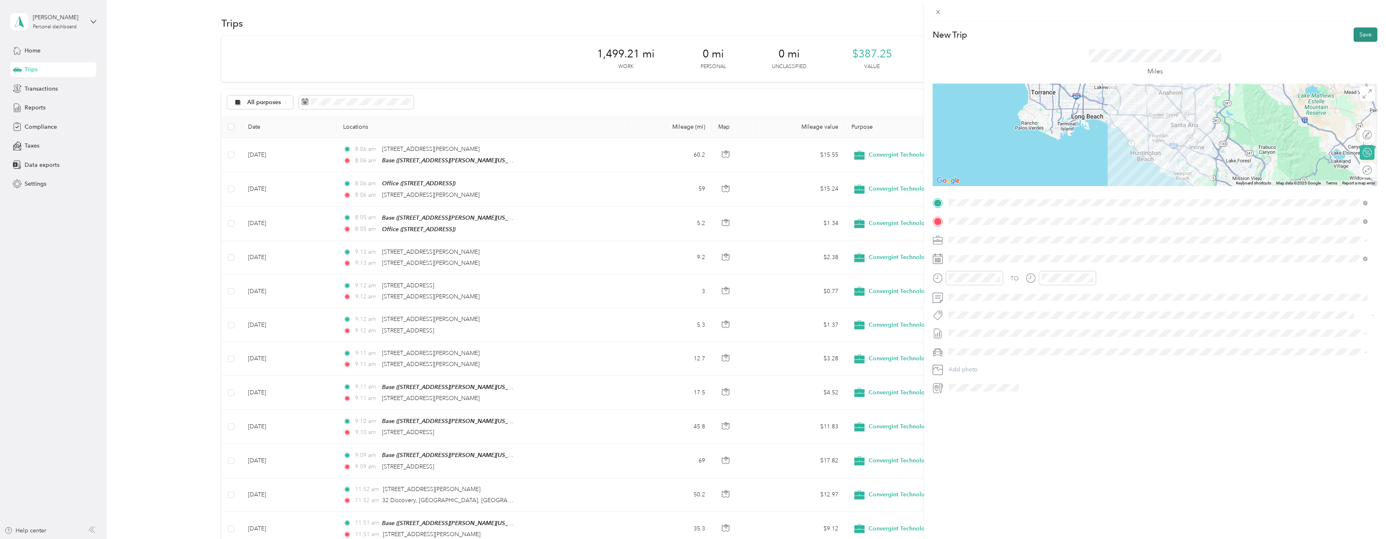
click at [1362, 31] on button "Save" at bounding box center [1366, 34] width 24 height 14
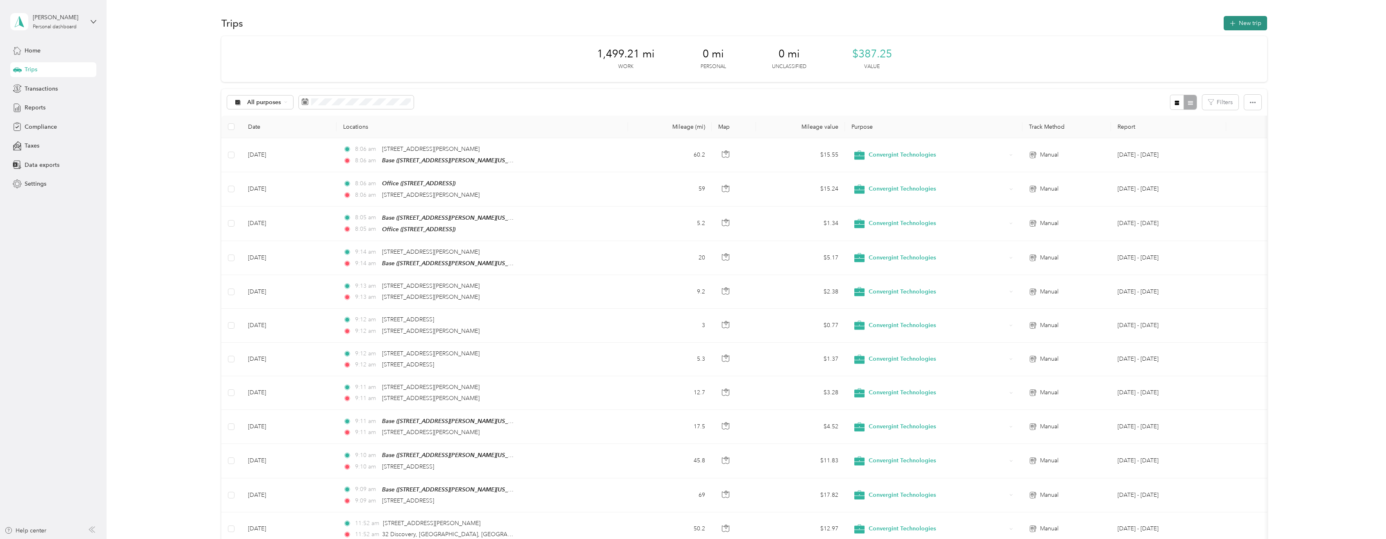
click at [1240, 24] on button "New trip" at bounding box center [1245, 23] width 43 height 14
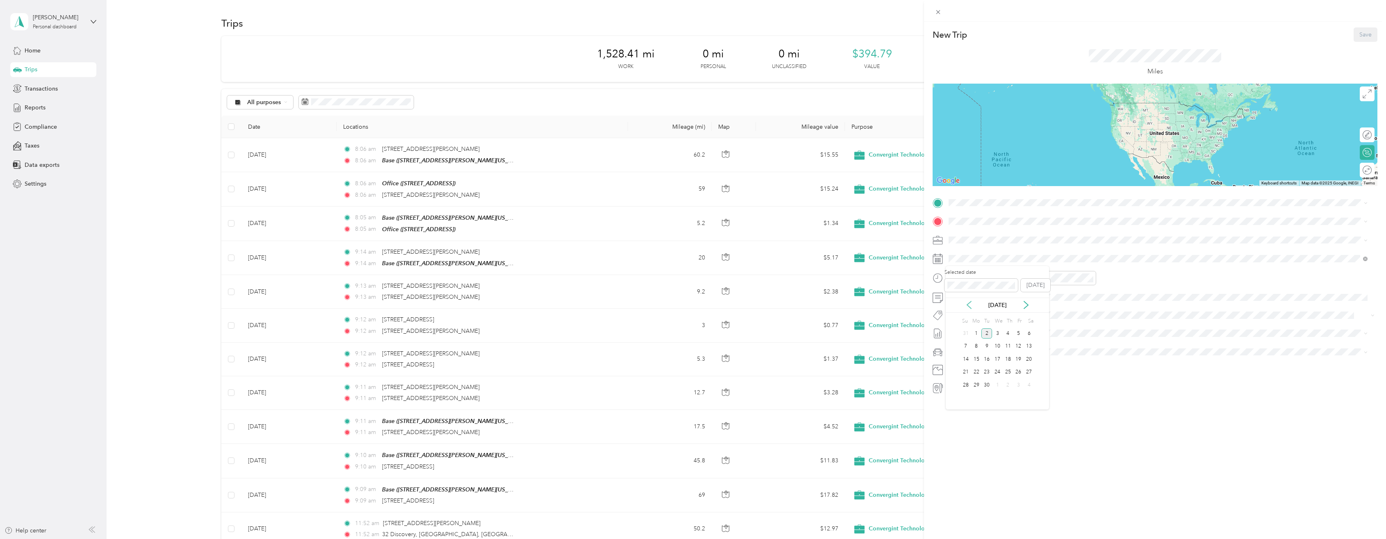
click at [969, 308] on icon at bounding box center [969, 305] width 8 height 8
click at [987, 373] on div "19" at bounding box center [986, 372] width 11 height 10
click at [982, 239] on div "Base 1339 Garrett Street, Anaheim, 92804, Anaheim, California, United States" at bounding box center [1027, 240] width 127 height 17
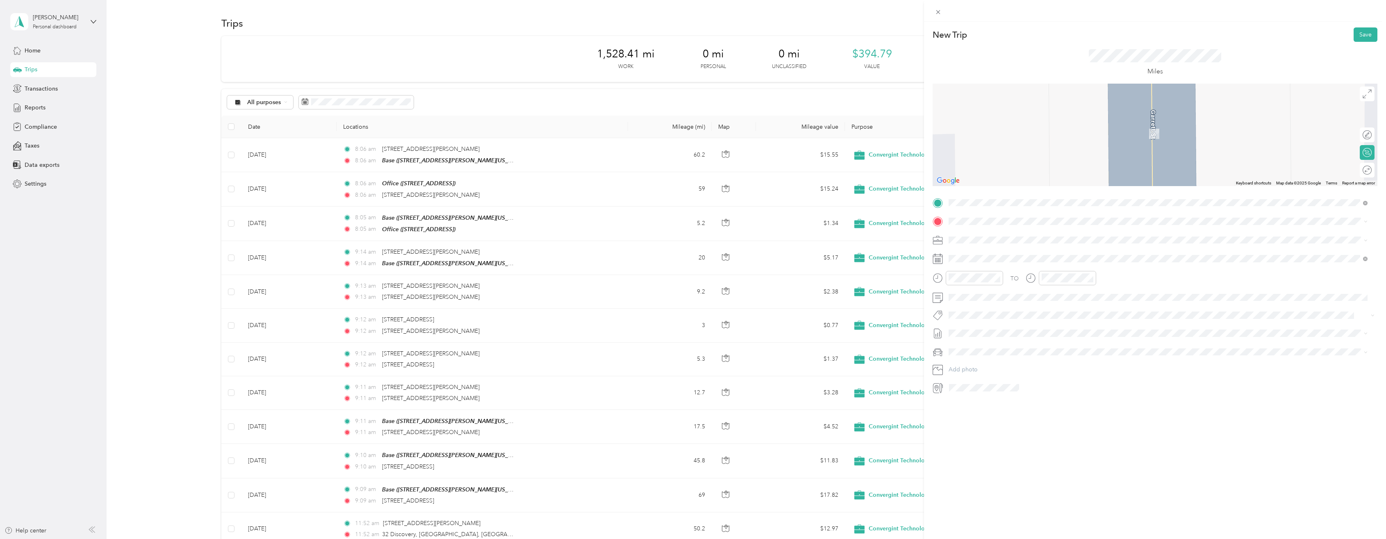
click at [981, 254] on span "600 West 7th Street Los Angeles, California 90017, United States" at bounding box center [1005, 250] width 82 height 7
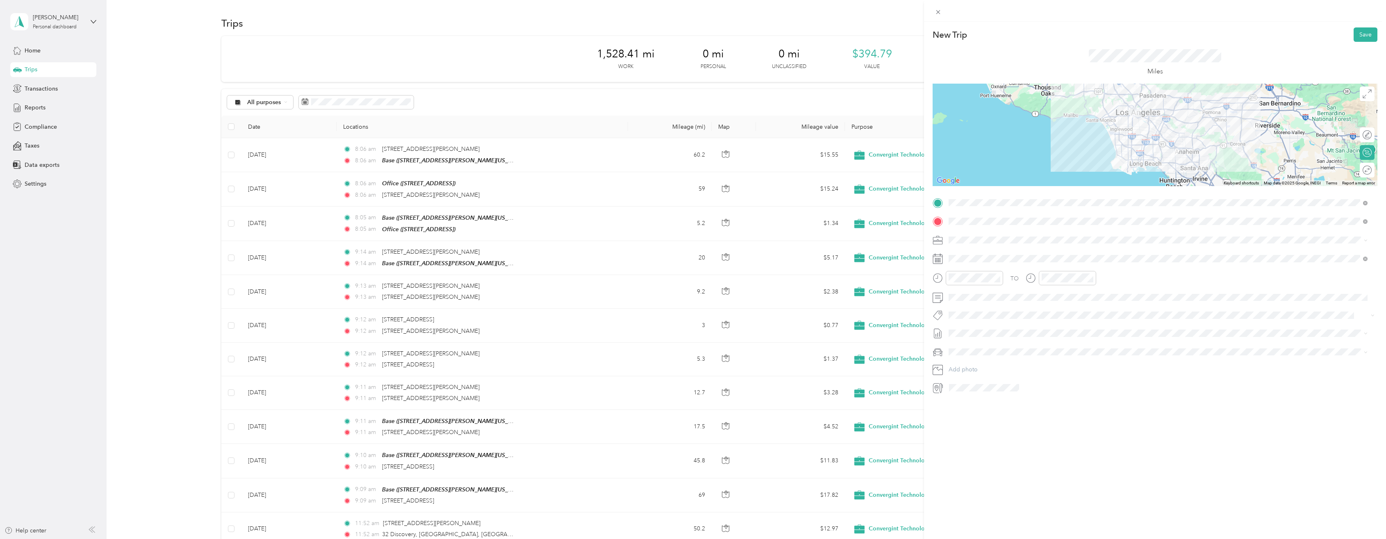
click at [1127, 143] on div at bounding box center [1155, 135] width 445 height 102
click at [1360, 33] on button "Save" at bounding box center [1366, 34] width 24 height 14
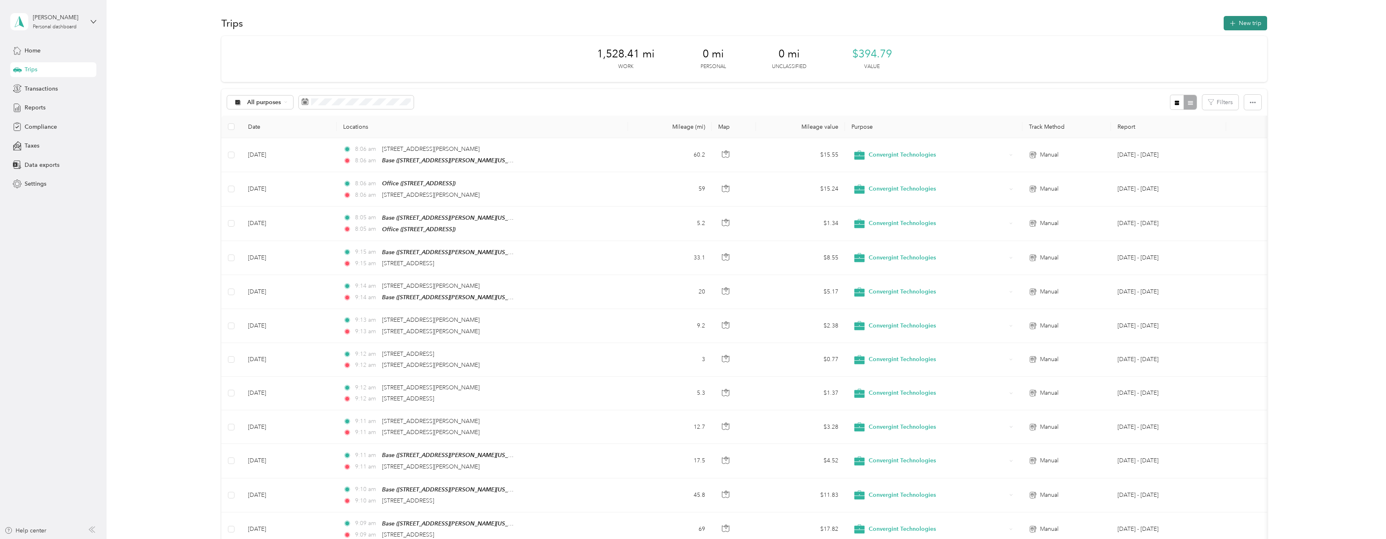
click at [1240, 21] on button "New trip" at bounding box center [1245, 23] width 43 height 14
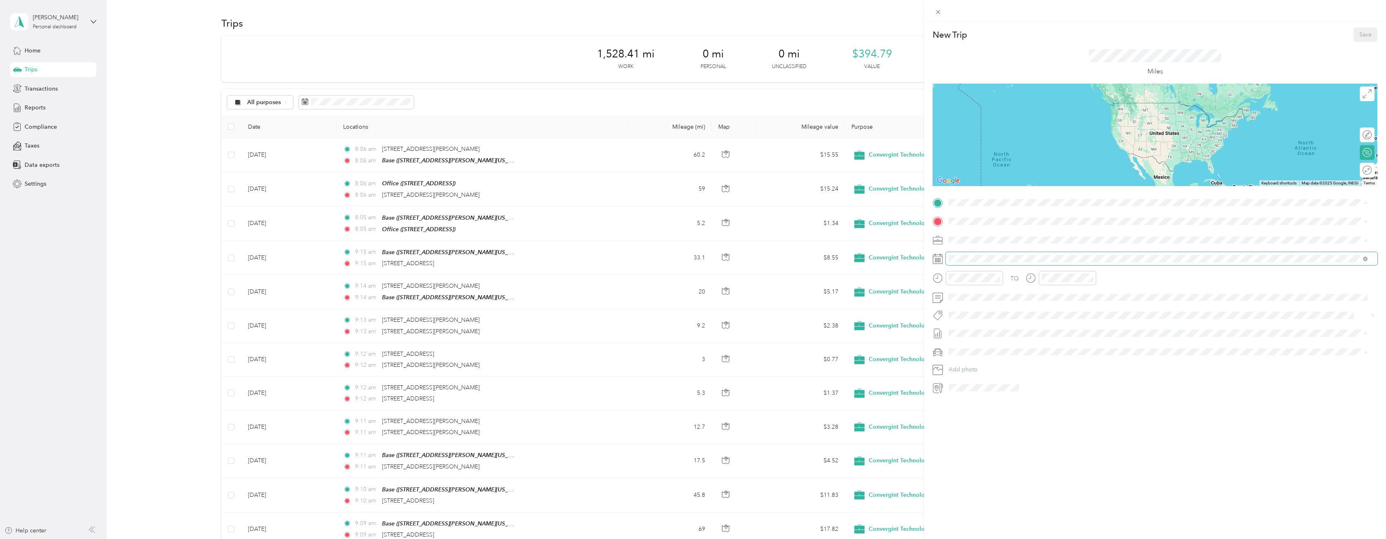
click at [980, 255] on span at bounding box center [1162, 258] width 432 height 13
click at [969, 307] on icon at bounding box center [969, 304] width 4 height 7
click at [987, 372] on div "19" at bounding box center [986, 372] width 11 height 10
click at [999, 236] on span "600 West 7th Street Los Angeles, California 90017, United States" at bounding box center [1005, 232] width 82 height 7
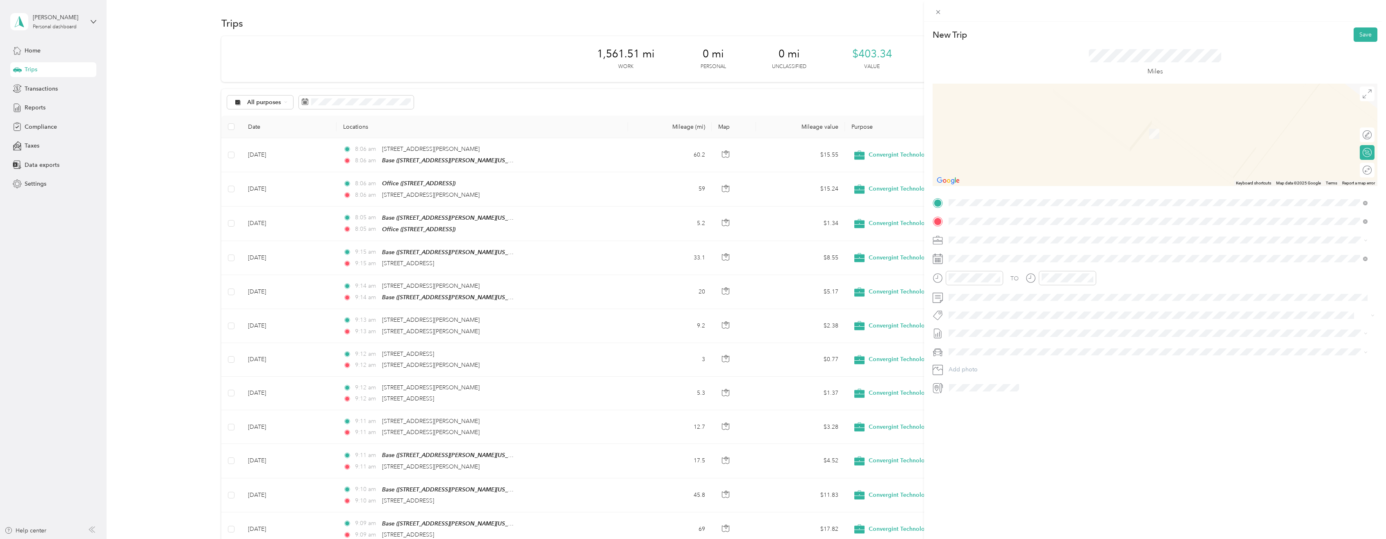
click at [967, 264] on span "20 Centerpointe Dr, La Palma, CA, United States , 90623, La Palma, CA, United S…" at bounding box center [1065, 262] width 202 height 7
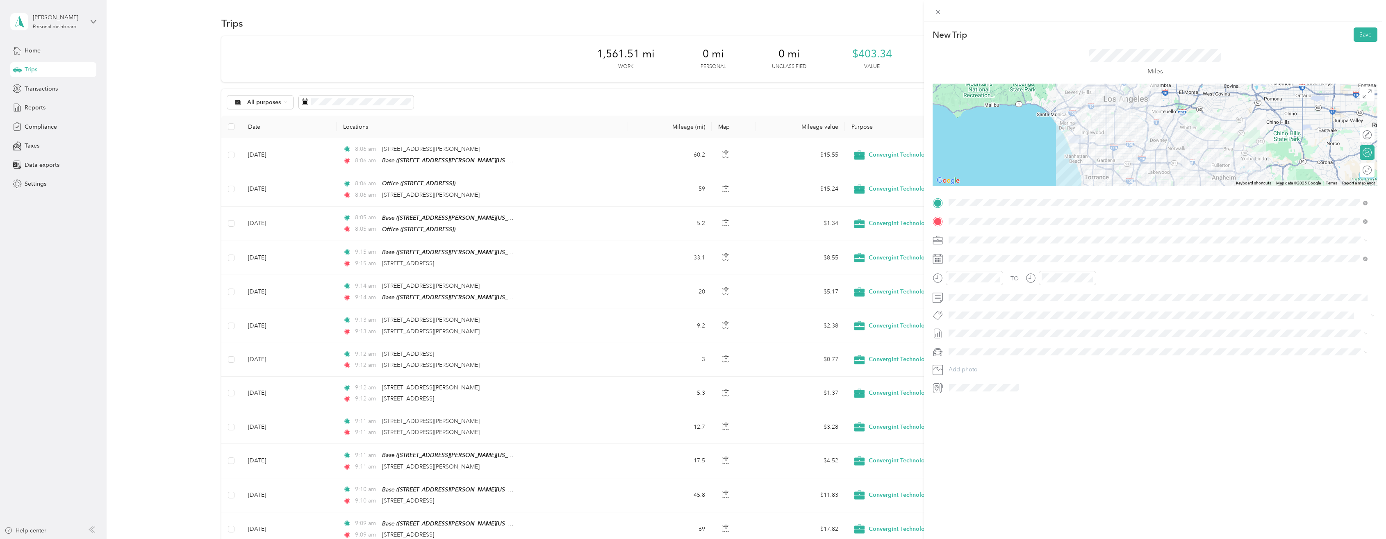
click at [1110, 129] on div at bounding box center [1155, 135] width 445 height 102
click at [1363, 34] on button "Save" at bounding box center [1366, 34] width 24 height 14
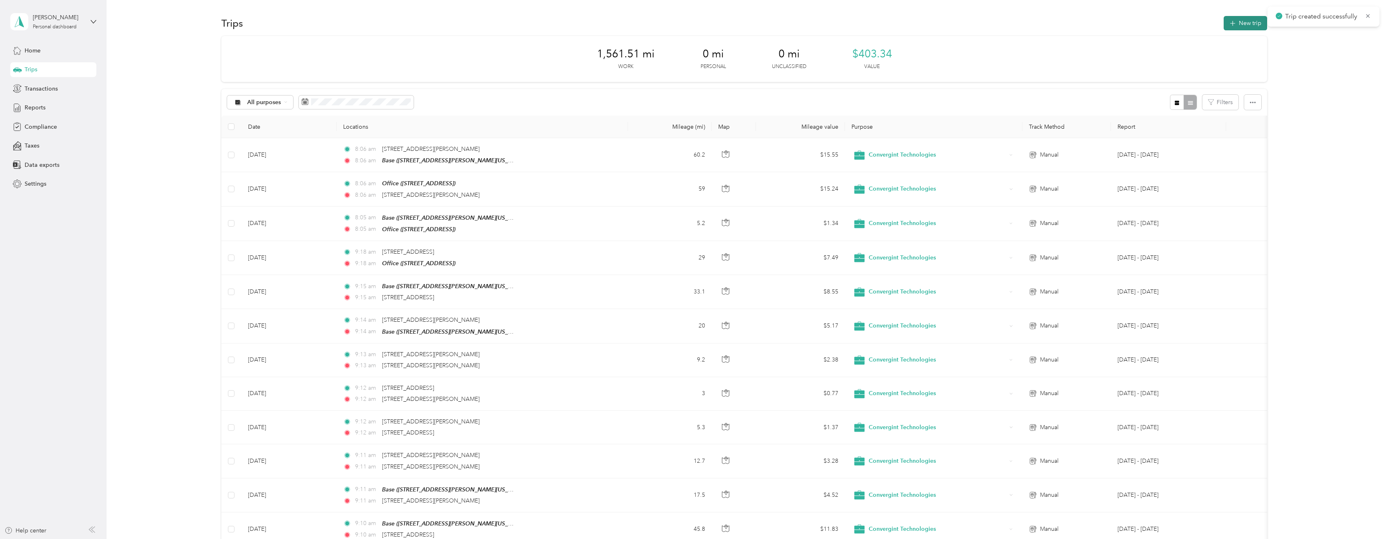
click at [1245, 17] on button "New trip" at bounding box center [1245, 23] width 43 height 14
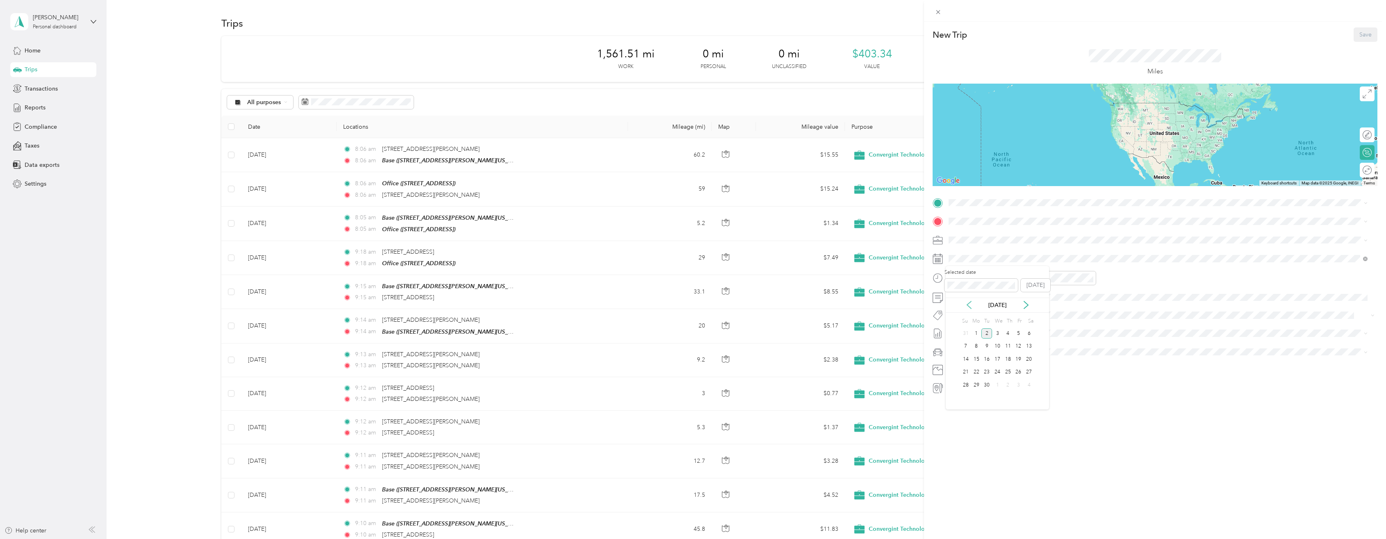
click at [968, 303] on icon at bounding box center [969, 305] width 8 height 8
click at [985, 374] on div "19" at bounding box center [986, 372] width 11 height 10
click at [985, 240] on div "Office 20 Centerpointe Dr, La Palma, CA, United States , 90623, La Palma, CA, U…" at bounding box center [1065, 238] width 202 height 17
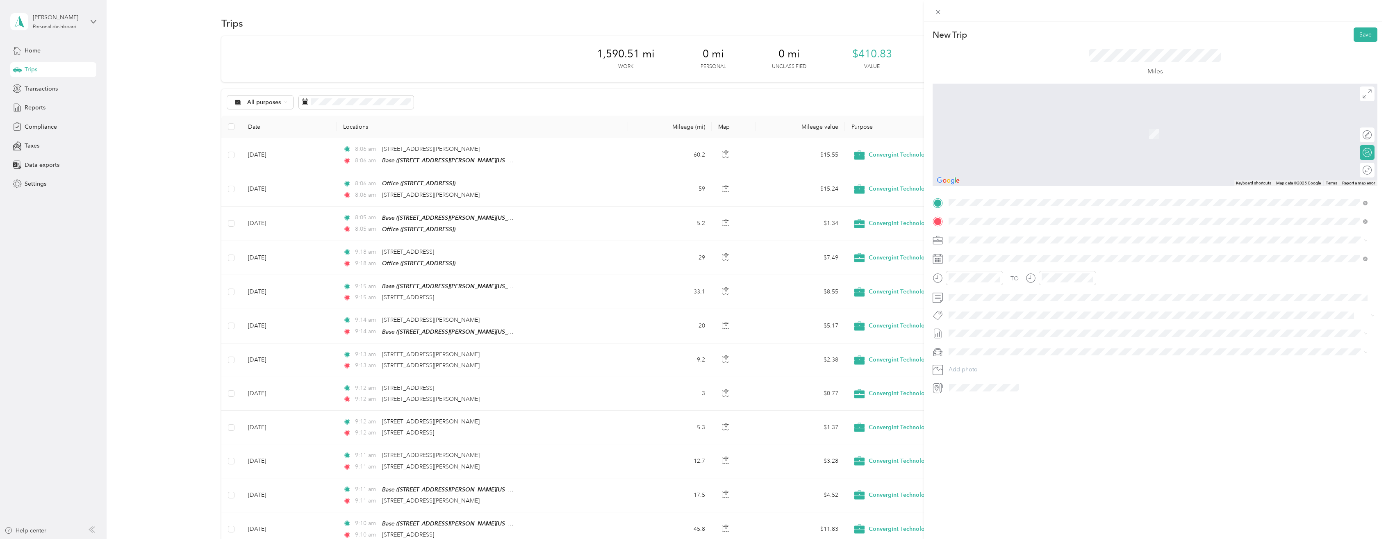
click at [985, 253] on span "S Beach Blvd La Mirada, California 90638, United States" at bounding box center [1039, 250] width 151 height 7
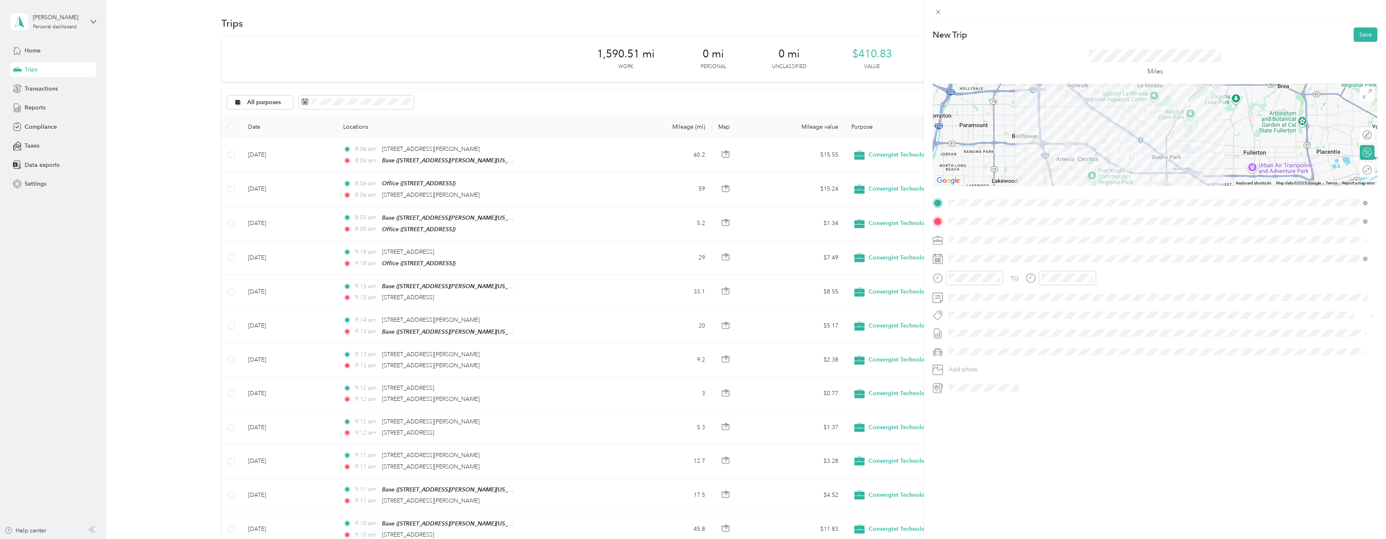
click at [1115, 128] on div at bounding box center [1155, 135] width 445 height 102
click at [1363, 27] on button "Save" at bounding box center [1366, 34] width 24 height 14
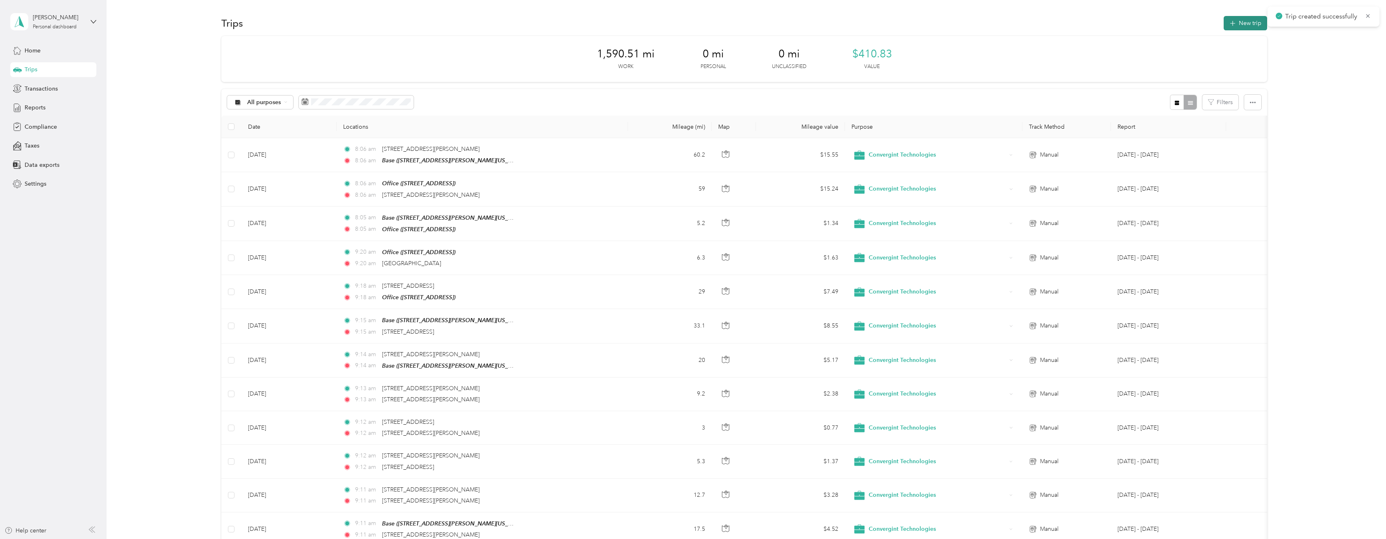
click at [1247, 25] on button "New trip" at bounding box center [1245, 23] width 43 height 14
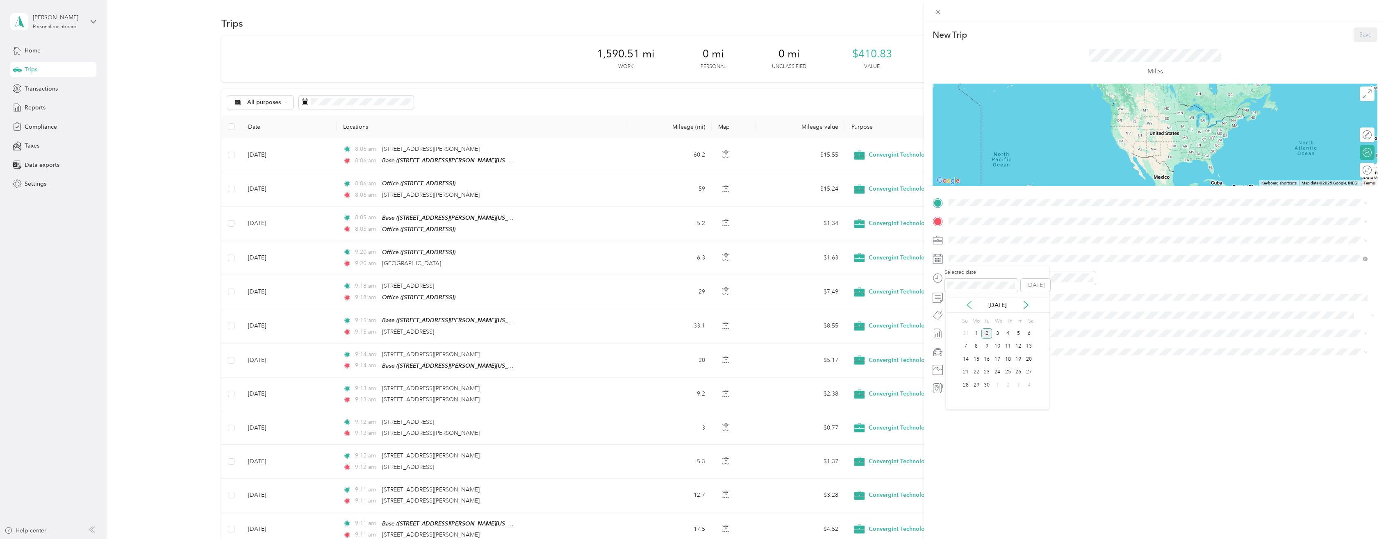
click at [963, 306] on div "Sep 2025" at bounding box center [997, 305] width 103 height 9
click at [967, 306] on icon at bounding box center [969, 305] width 8 height 8
click at [988, 369] on div "19" at bounding box center [986, 372] width 11 height 10
click at [970, 232] on span "S Beach Blvd La Mirada, California 90638, United States" at bounding box center [1039, 230] width 151 height 7
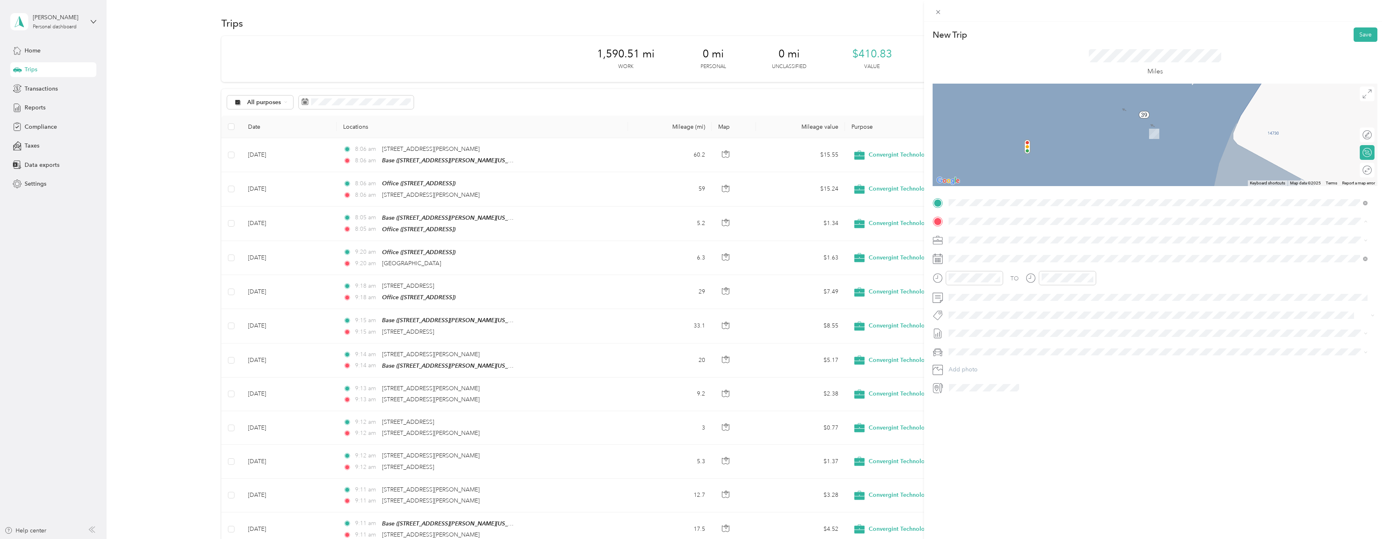
click at [974, 255] on strong "Base" at bounding box center [970, 253] width 13 height 7
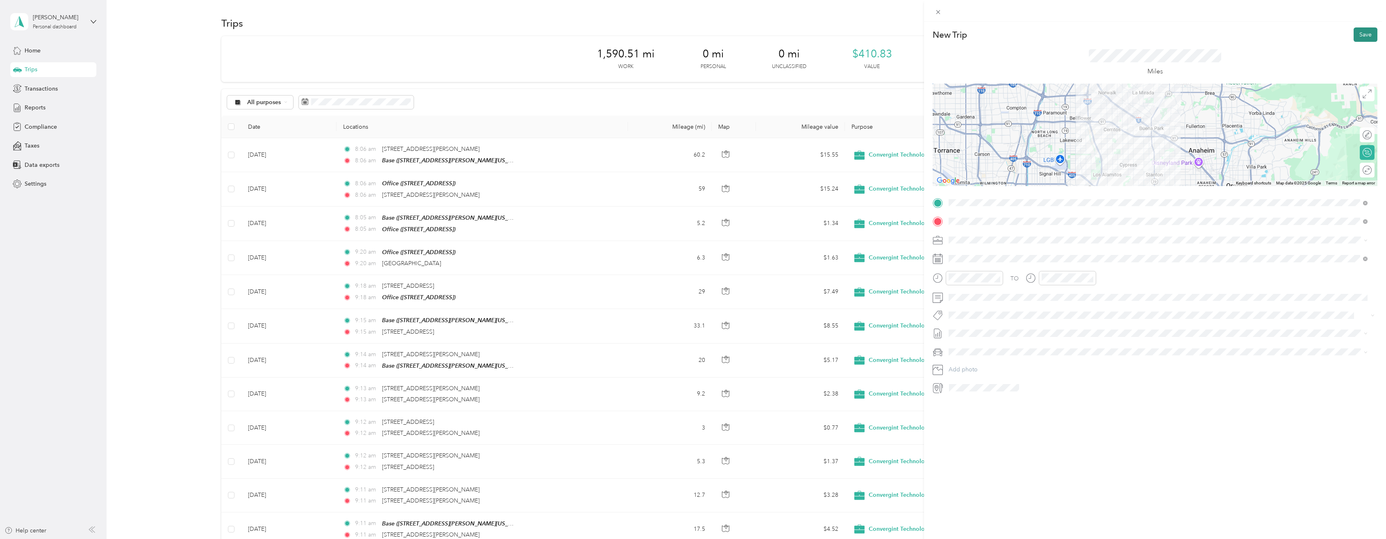
click at [1354, 34] on button "Save" at bounding box center [1366, 34] width 24 height 14
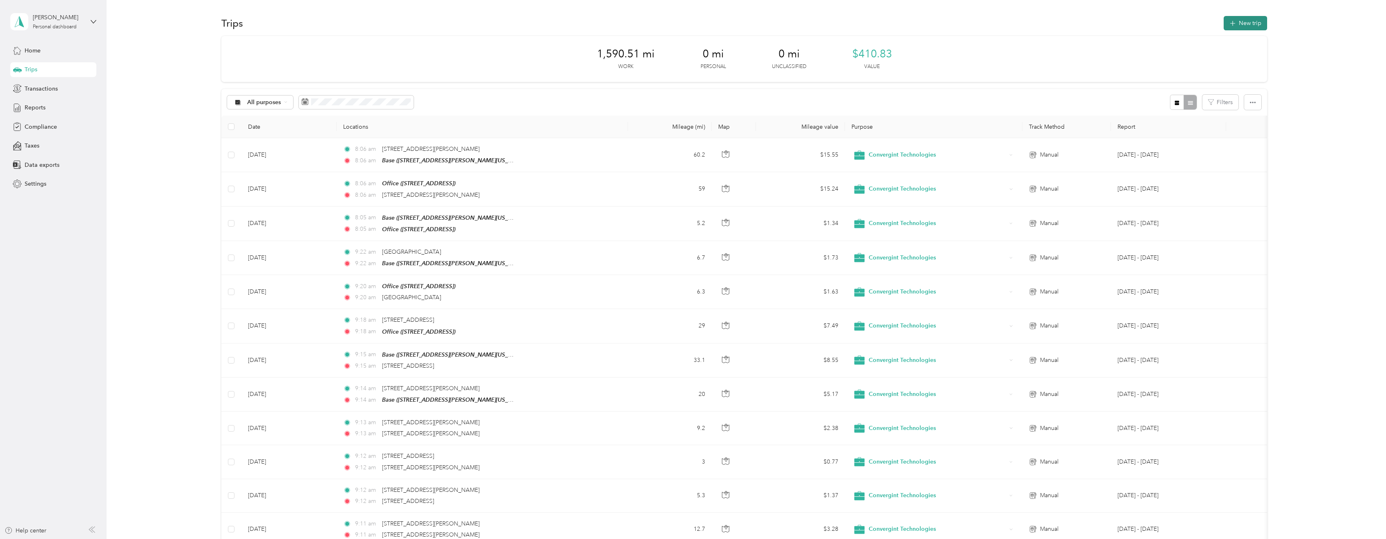
click at [1249, 25] on button "New trip" at bounding box center [1245, 23] width 43 height 14
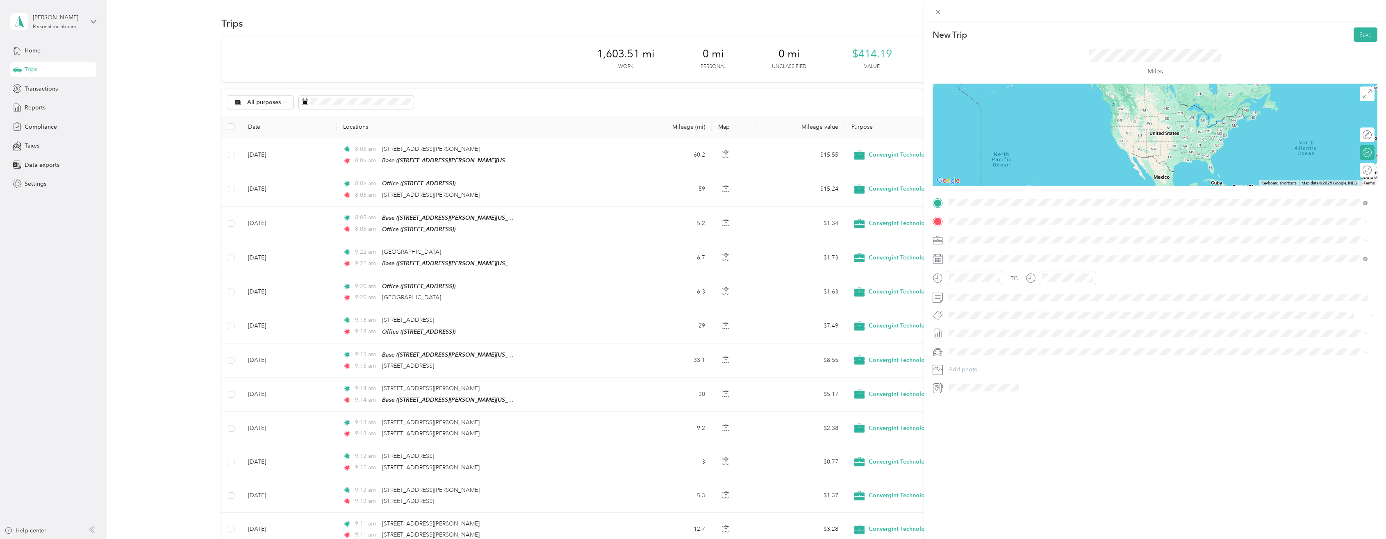
click at [977, 239] on div "Base 1339 Garrett Street, Anaheim, 92804, Anaheim, California, United States" at bounding box center [1027, 240] width 127 height 17
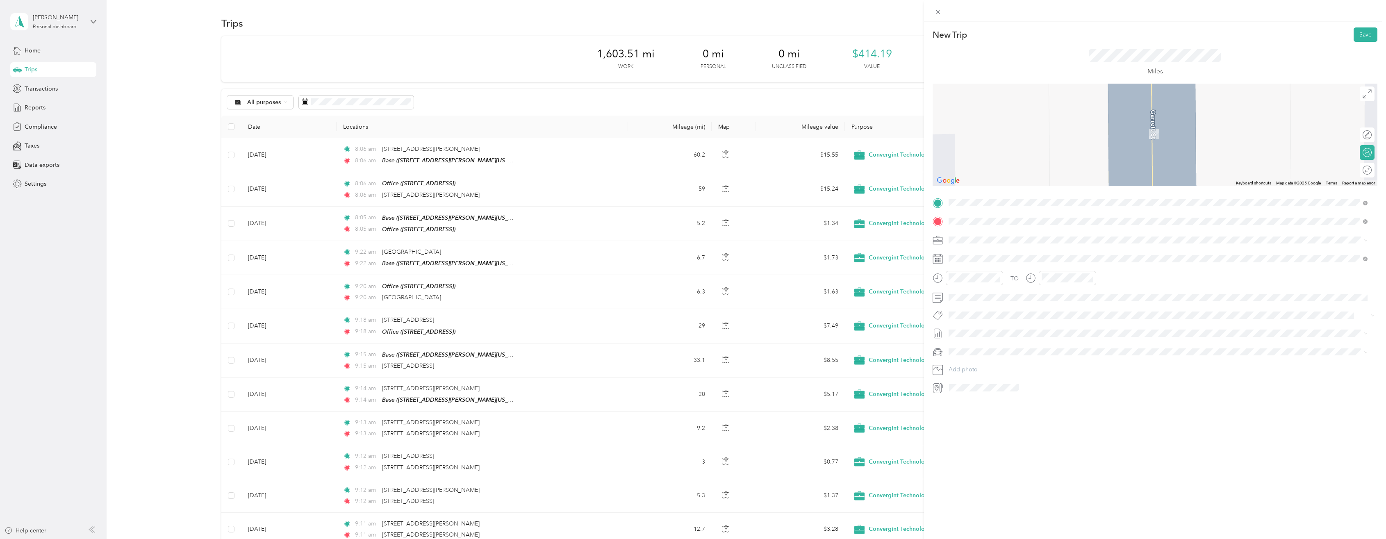
click at [982, 253] on span "14545 Victory Boulevard Van Nuys, California 91411, United States" at bounding box center [1005, 250] width 82 height 7
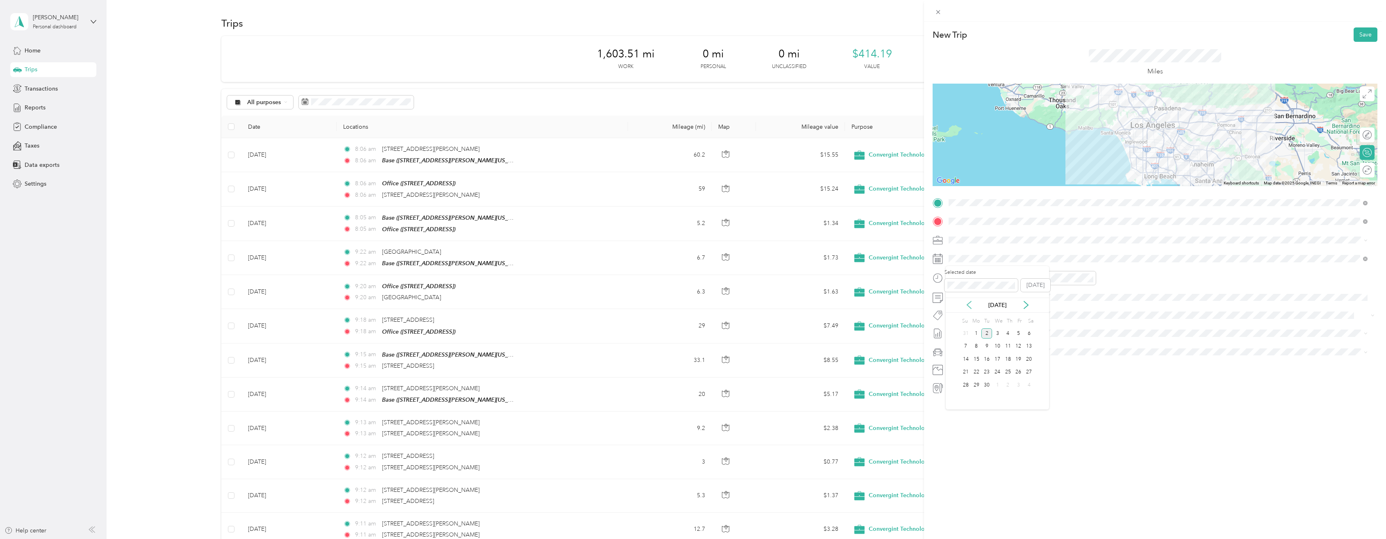
click at [968, 302] on icon at bounding box center [969, 305] width 8 height 8
click at [996, 373] on div "20" at bounding box center [997, 372] width 11 height 10
click at [1359, 171] on div at bounding box center [1362, 170] width 17 height 9
click at [1360, 35] on button "Save" at bounding box center [1366, 34] width 24 height 14
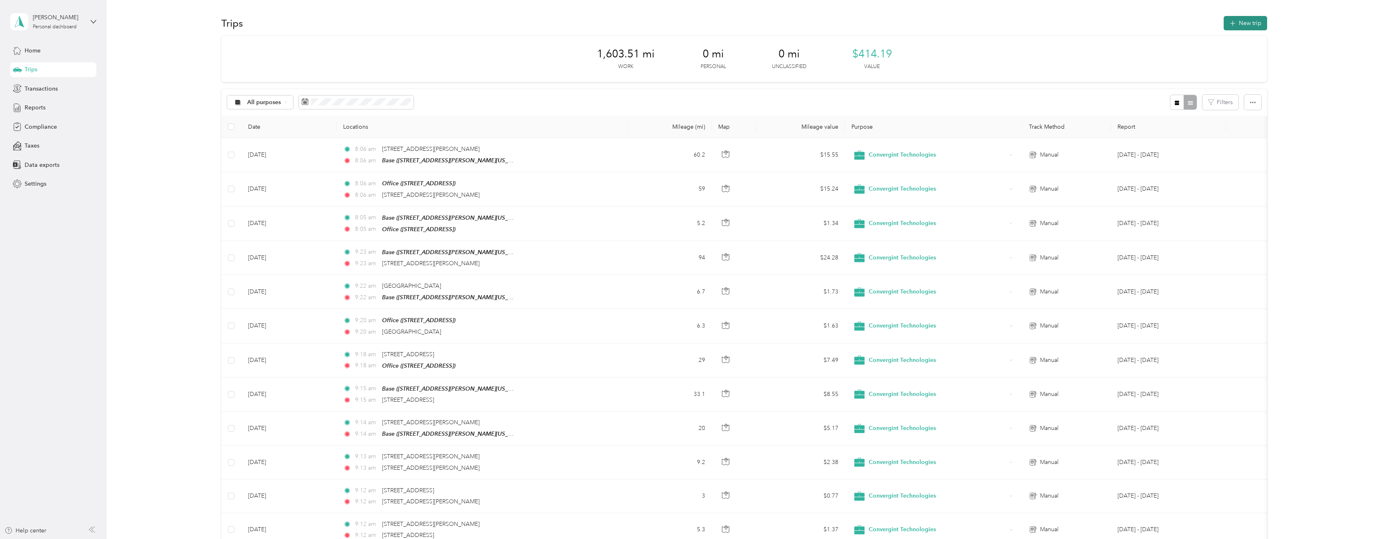
click at [1243, 24] on button "New trip" at bounding box center [1245, 23] width 43 height 14
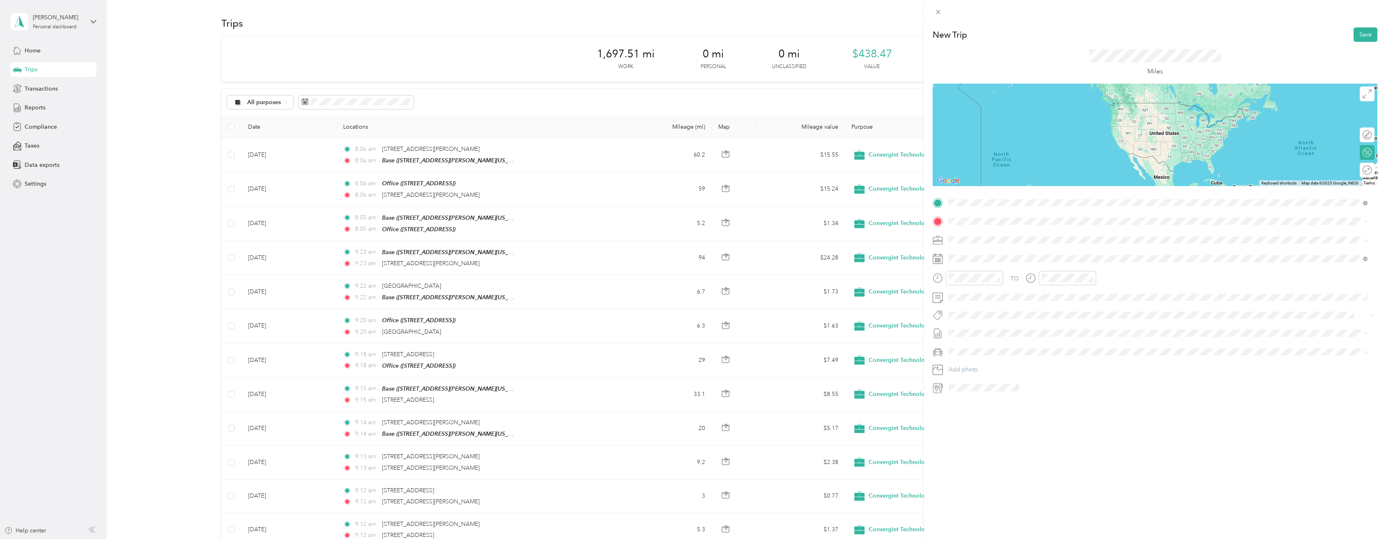
click at [1008, 248] on li "Base 1339 Garrett Street, Anaheim, 92804, Anaheim, California, United States" at bounding box center [1158, 240] width 425 height 26
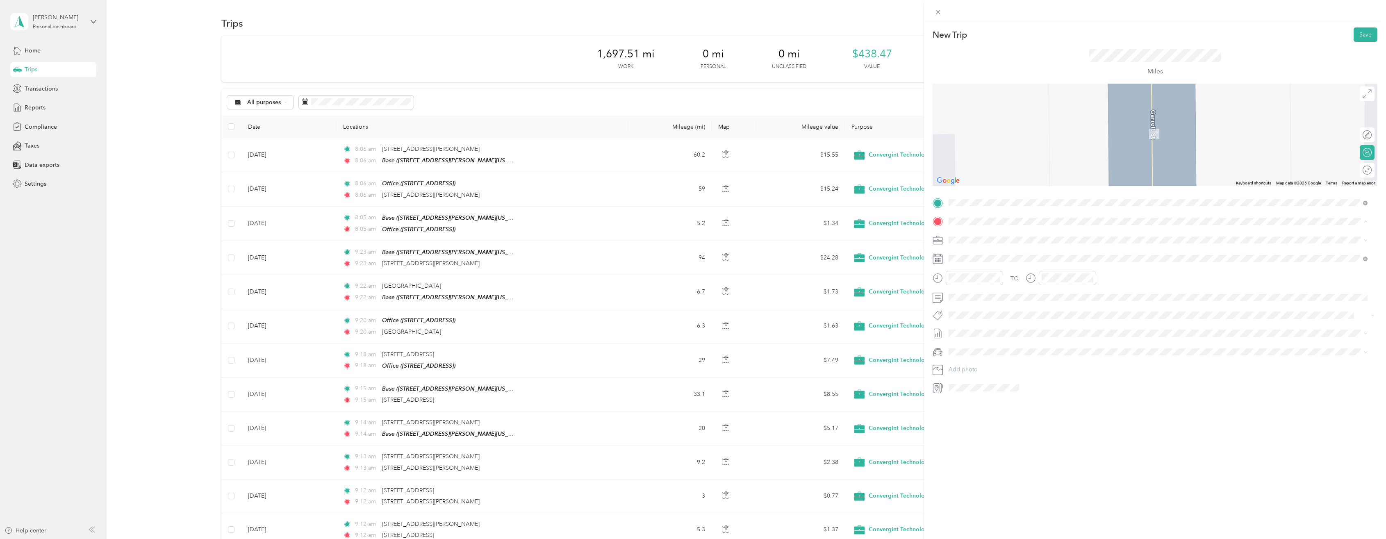
click at [994, 279] on div "Office" at bounding box center [1065, 279] width 202 height 7
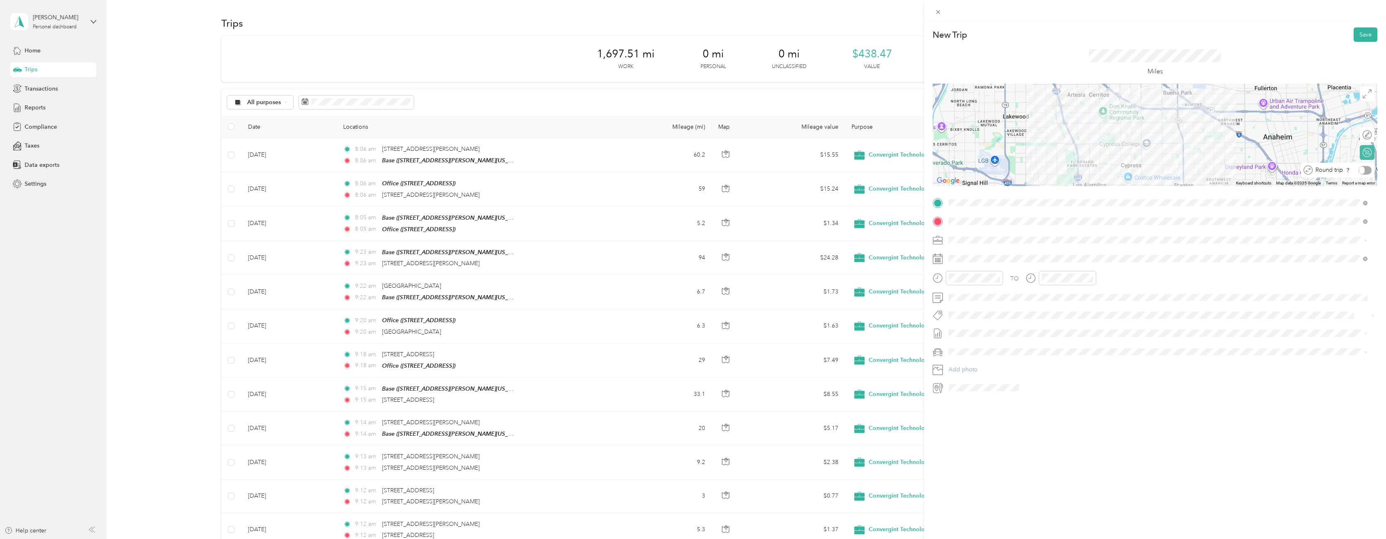
click at [1360, 172] on div "Round trip" at bounding box center [1342, 170] width 59 height 9
click at [1363, 174] on div "Round trip" at bounding box center [1339, 170] width 63 height 9
click at [1360, 166] on div at bounding box center [1362, 170] width 17 height 9
click at [970, 306] on icon at bounding box center [969, 305] width 8 height 8
click at [1010, 373] on div "21" at bounding box center [1008, 372] width 11 height 10
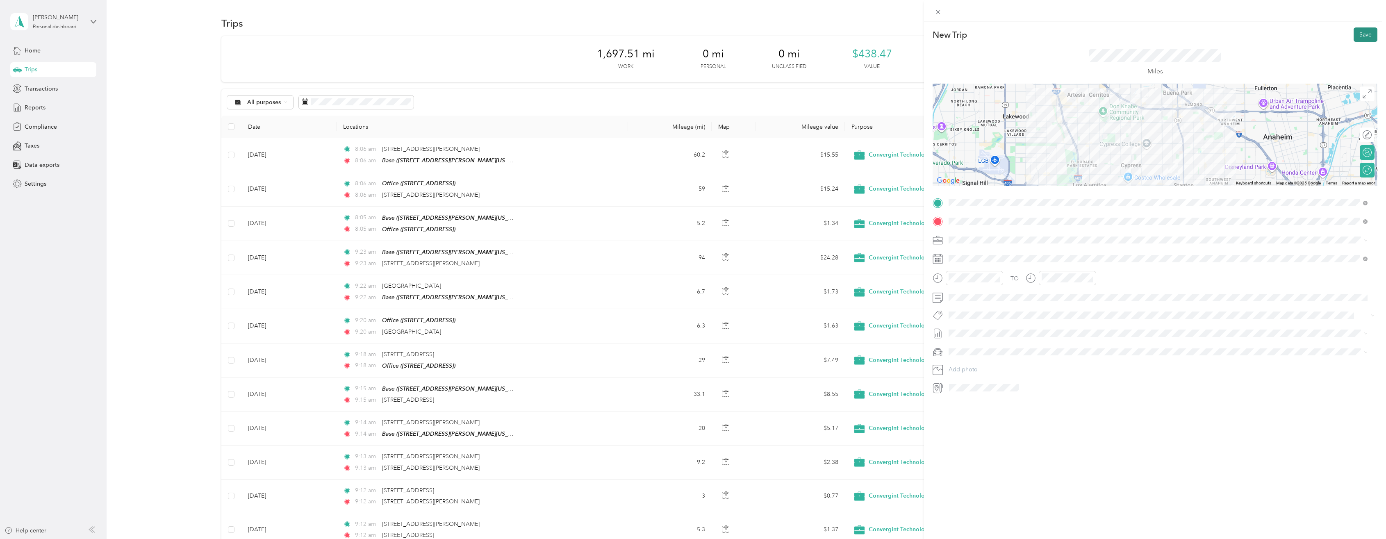
click at [1360, 34] on button "Save" at bounding box center [1366, 34] width 24 height 14
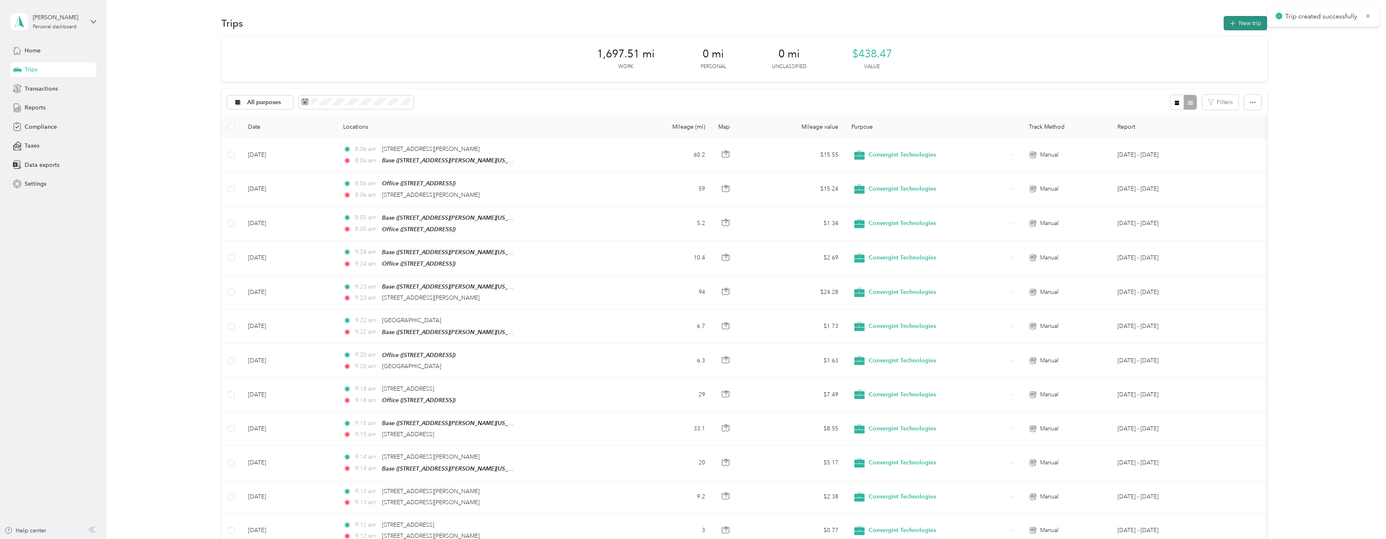
click at [1247, 25] on button "New trip" at bounding box center [1245, 23] width 43 height 14
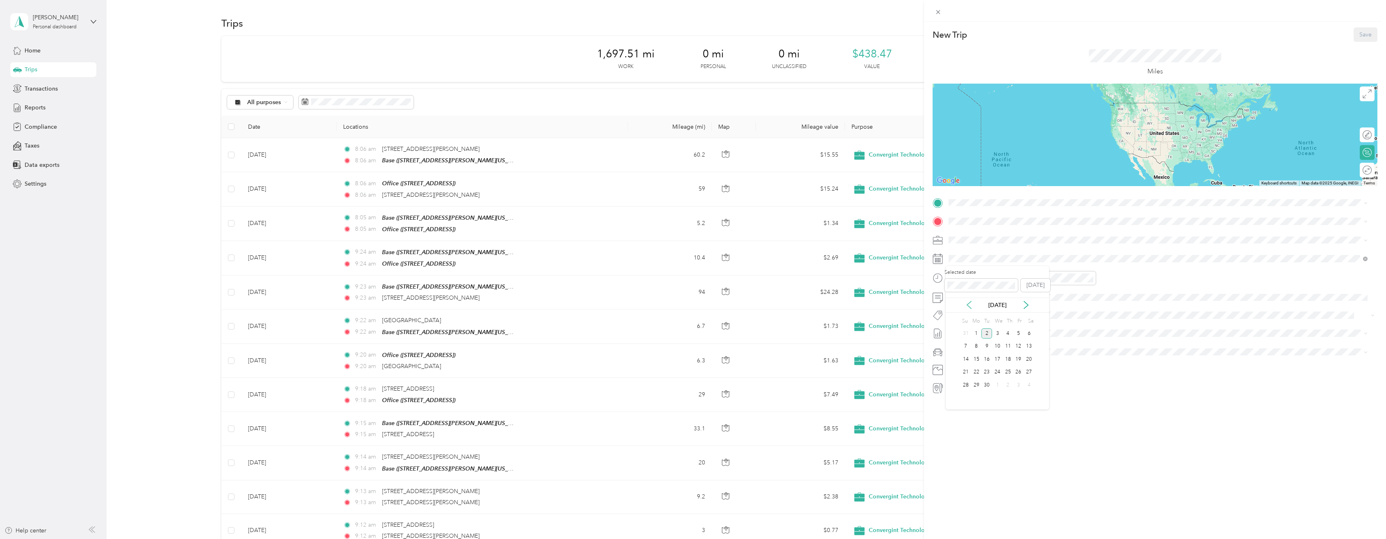
click at [970, 307] on icon at bounding box center [969, 305] width 8 height 8
click at [1020, 374] on div "22" at bounding box center [1018, 372] width 11 height 10
click at [978, 238] on div "Base 1339 Garrett Street, Anaheim, 92804, Anaheim, California, United States" at bounding box center [1027, 240] width 127 height 17
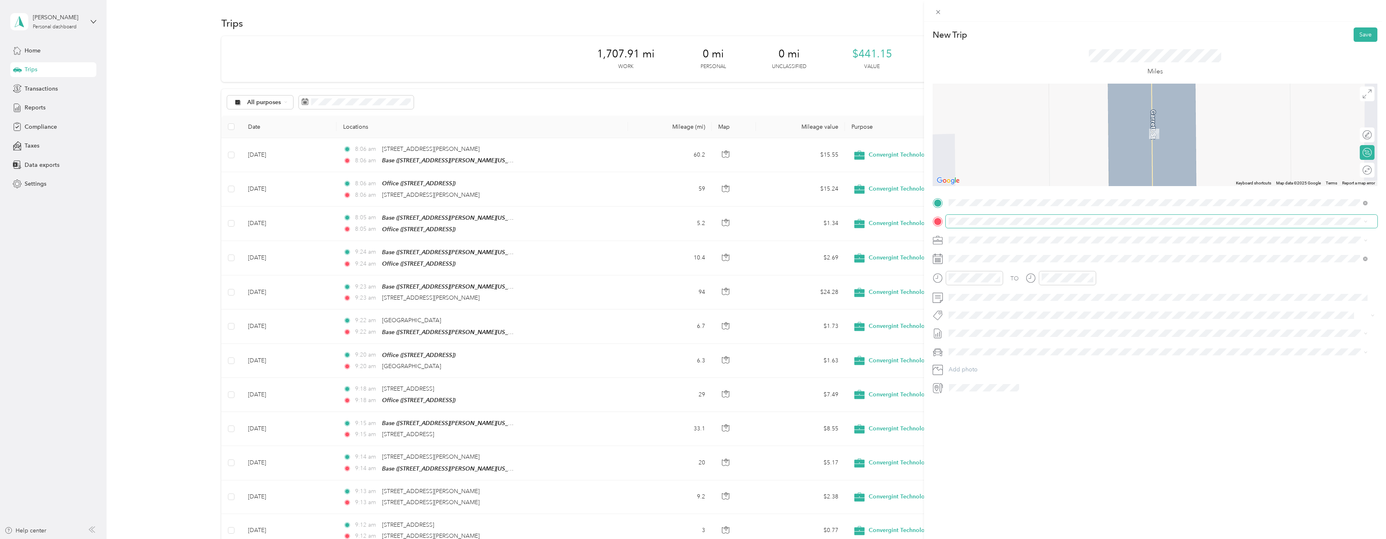
click at [981, 217] on span at bounding box center [1162, 221] width 432 height 13
click at [981, 247] on span "330 West Birch Street Brea, California 92821, United States" at bounding box center [1005, 250] width 82 height 7
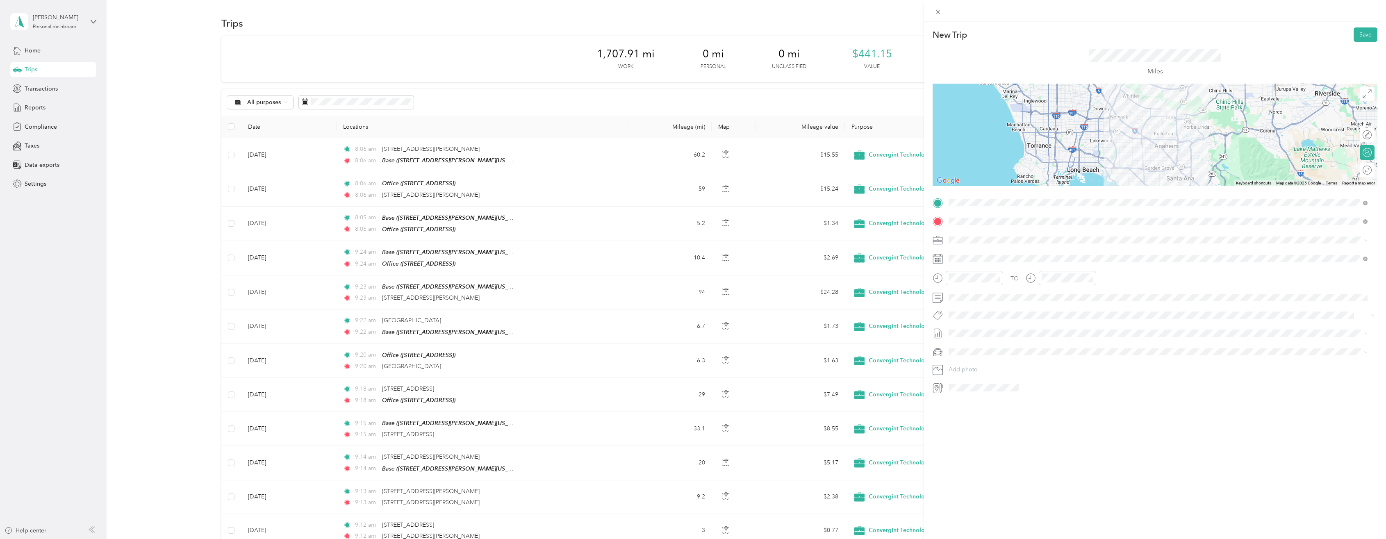
click at [1146, 117] on div at bounding box center [1155, 135] width 445 height 102
click at [1165, 137] on div at bounding box center [1155, 135] width 445 height 102
click at [1165, 138] on div at bounding box center [1155, 135] width 445 height 102
click at [1355, 34] on button "Save" at bounding box center [1366, 34] width 24 height 14
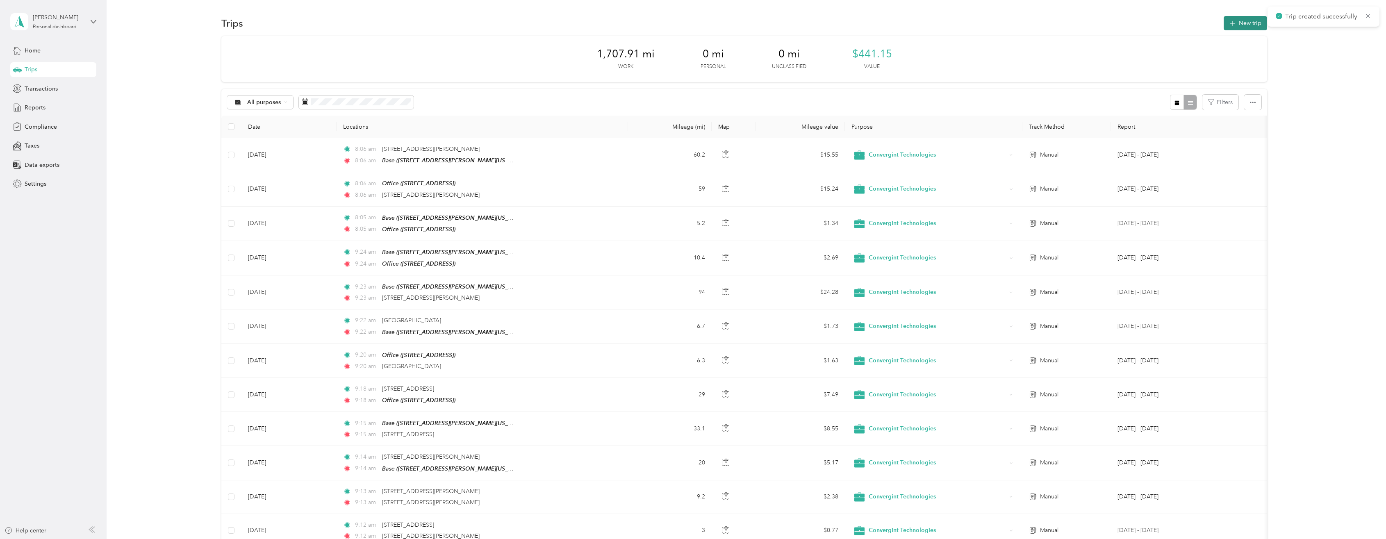
click at [1243, 23] on button "New trip" at bounding box center [1245, 23] width 43 height 14
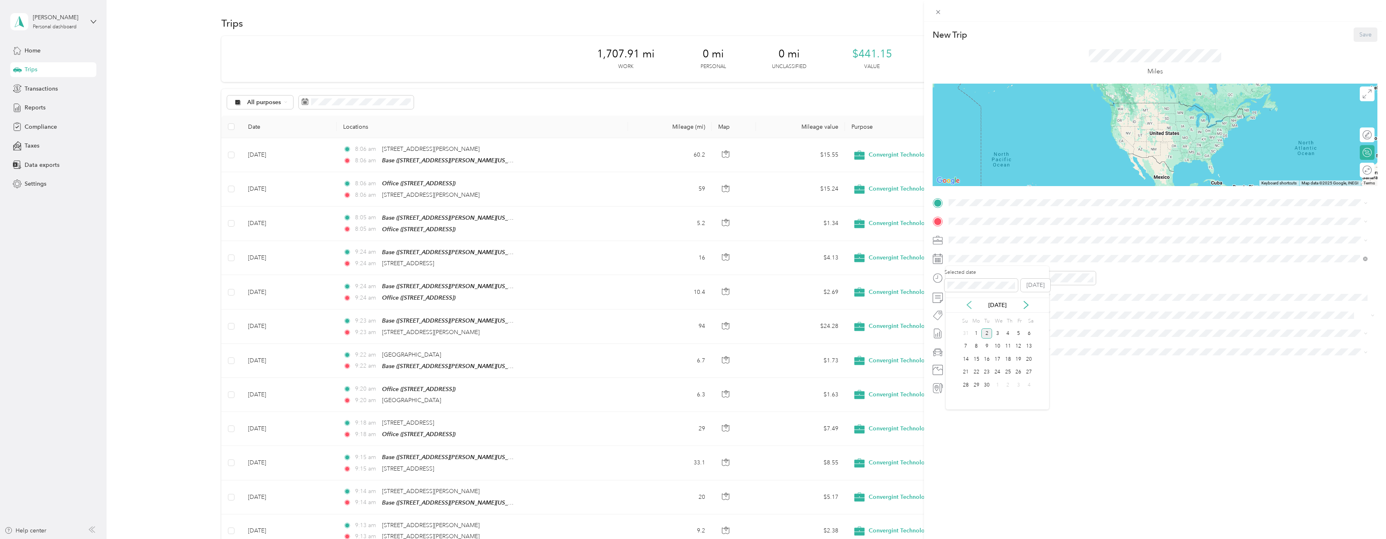
click at [968, 305] on icon at bounding box center [969, 305] width 8 height 8
click at [1021, 374] on div "22" at bounding box center [1018, 372] width 11 height 10
click at [993, 236] on span "330 West Birch Street Brea, California 92821, United States" at bounding box center [1005, 232] width 82 height 7
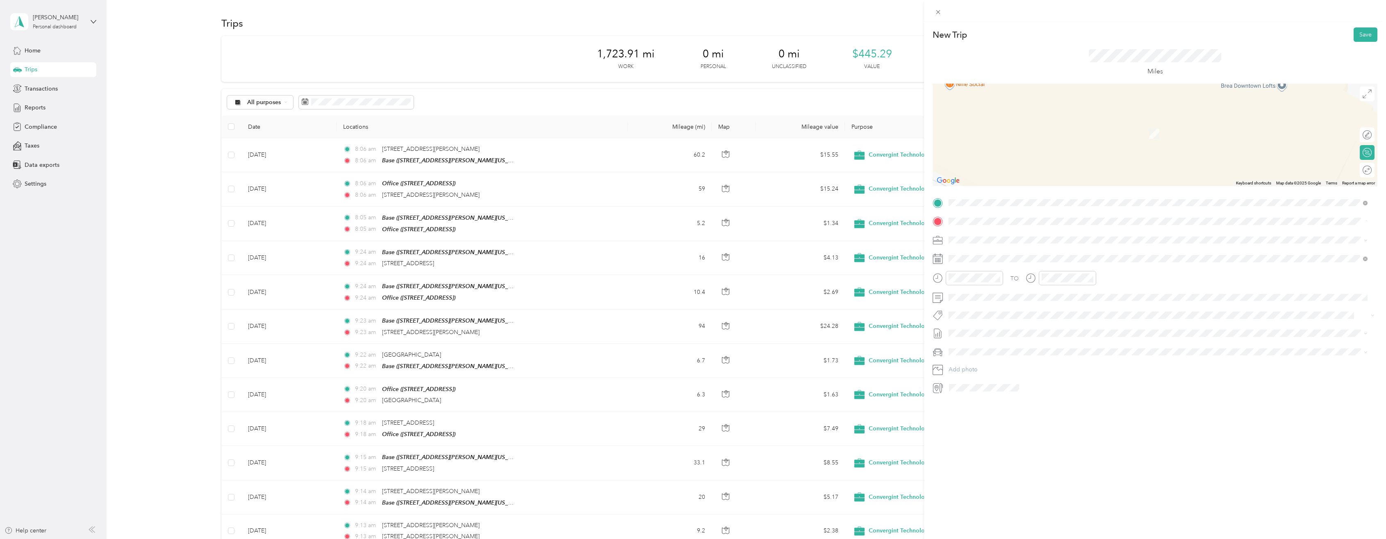
click at [1010, 253] on span "777 South Santa Fe Avenue Los Angeles, California 90021, United States" at bounding box center [1005, 250] width 82 height 7
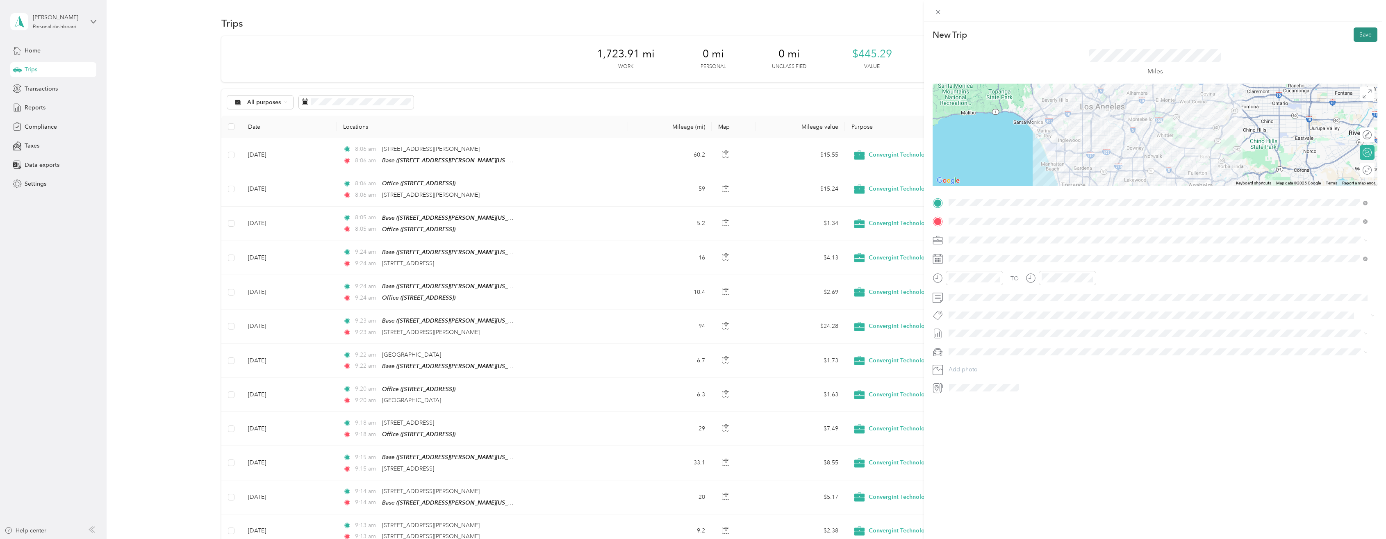
click at [1360, 33] on button "Save" at bounding box center [1366, 34] width 24 height 14
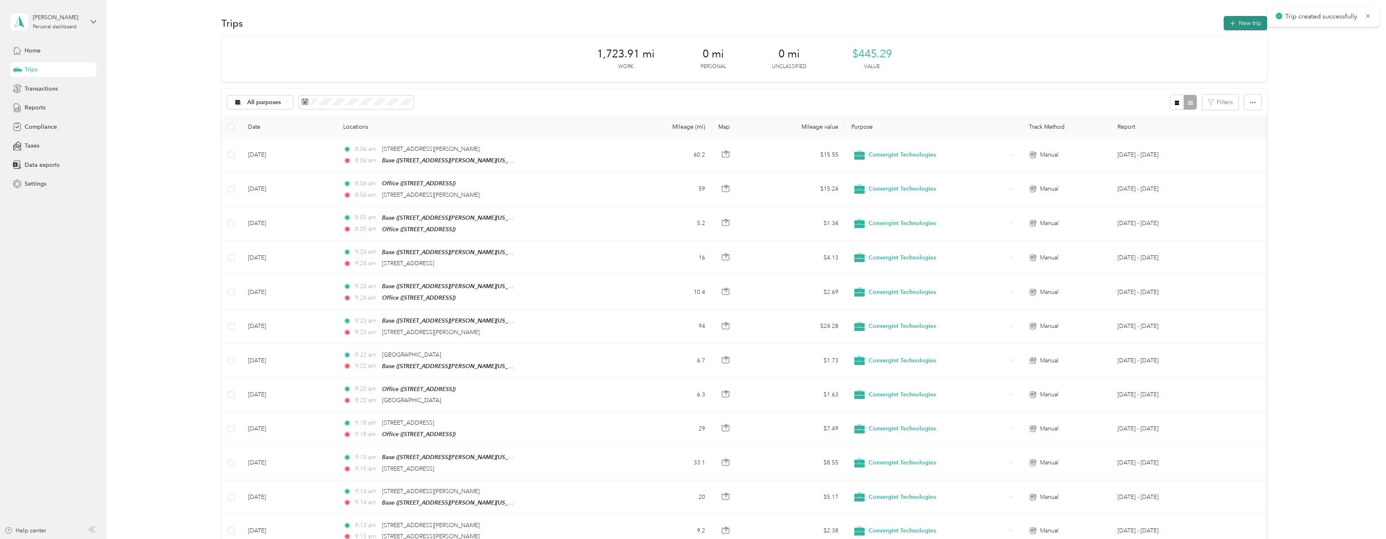
click at [1238, 19] on button "New trip" at bounding box center [1245, 23] width 43 height 14
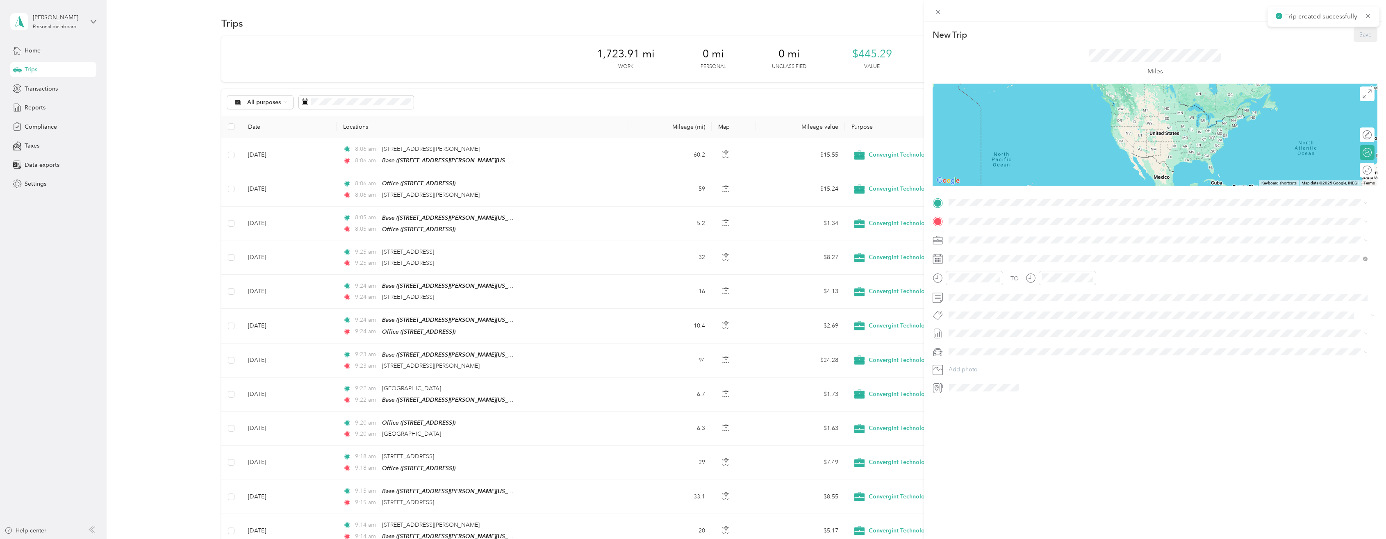
click at [1008, 248] on div "TO Add photo" at bounding box center [1155, 295] width 445 height 198
click at [1006, 254] on span at bounding box center [1162, 258] width 432 height 13
click at [970, 308] on icon at bounding box center [969, 304] width 4 height 7
click at [1019, 371] on div "22" at bounding box center [1018, 372] width 11 height 10
click at [990, 236] on span "777 South Santa Fe Avenue Los Angeles, California 90021, United States" at bounding box center [1005, 232] width 82 height 7
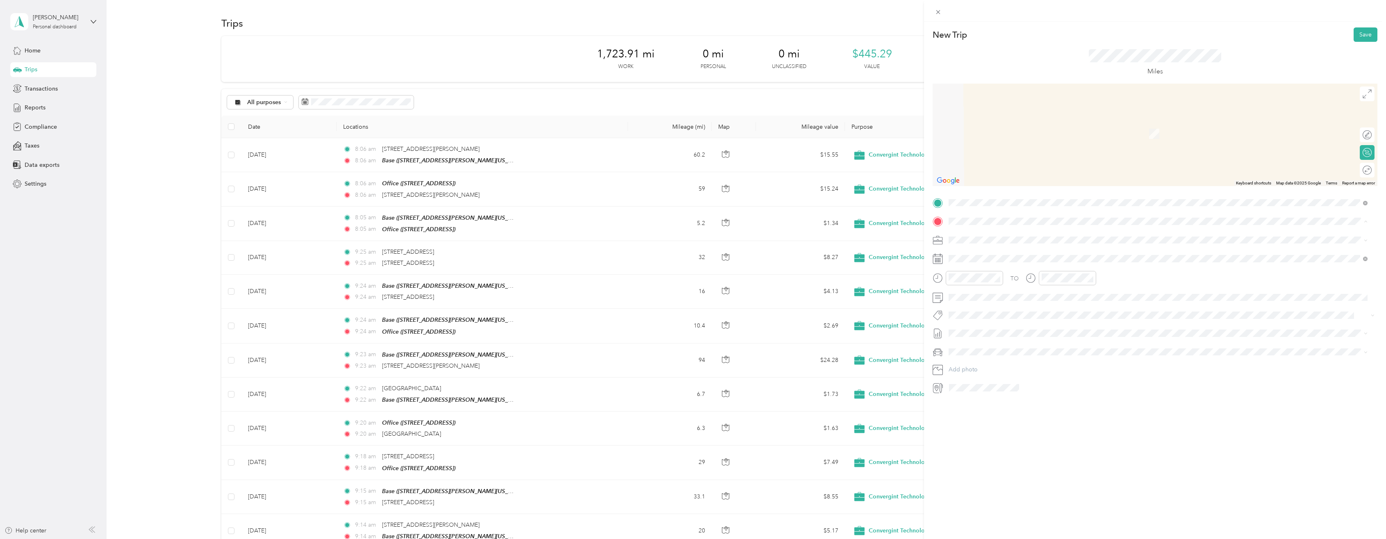
click at [982, 261] on span "1339 Garrett Street, Anaheim, 92804, Anaheim, California, United States" at bounding box center [1027, 262] width 127 height 7
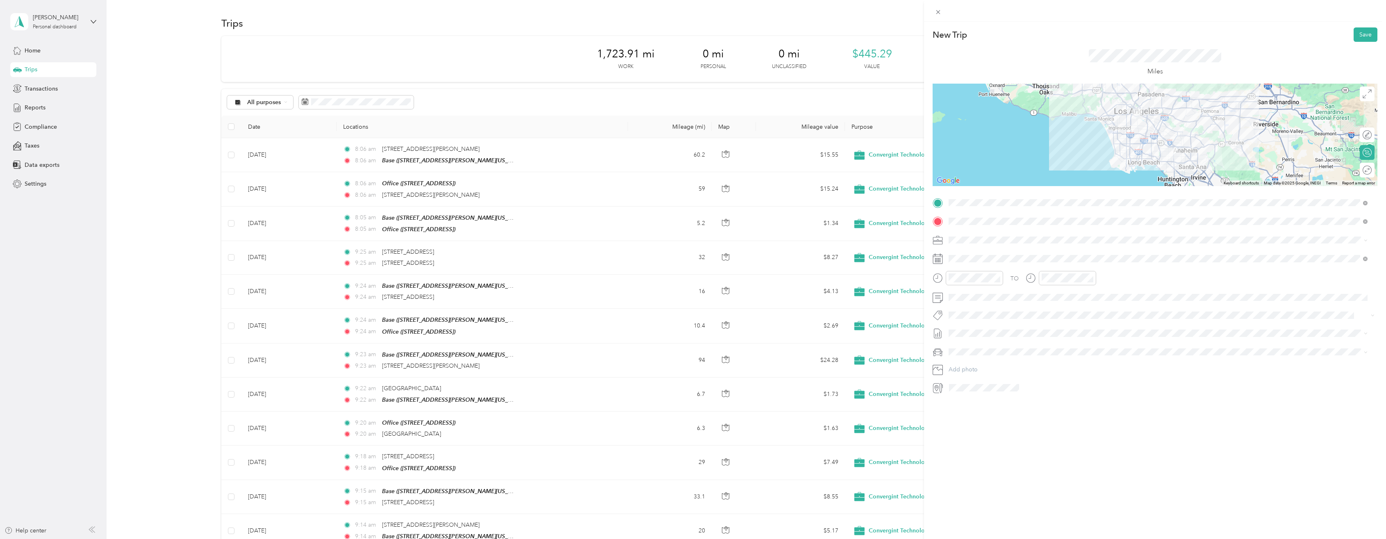
click at [1142, 142] on div at bounding box center [1155, 135] width 445 height 102
click at [1141, 143] on div at bounding box center [1155, 135] width 445 height 102
click at [1358, 31] on button "Save" at bounding box center [1366, 34] width 24 height 14
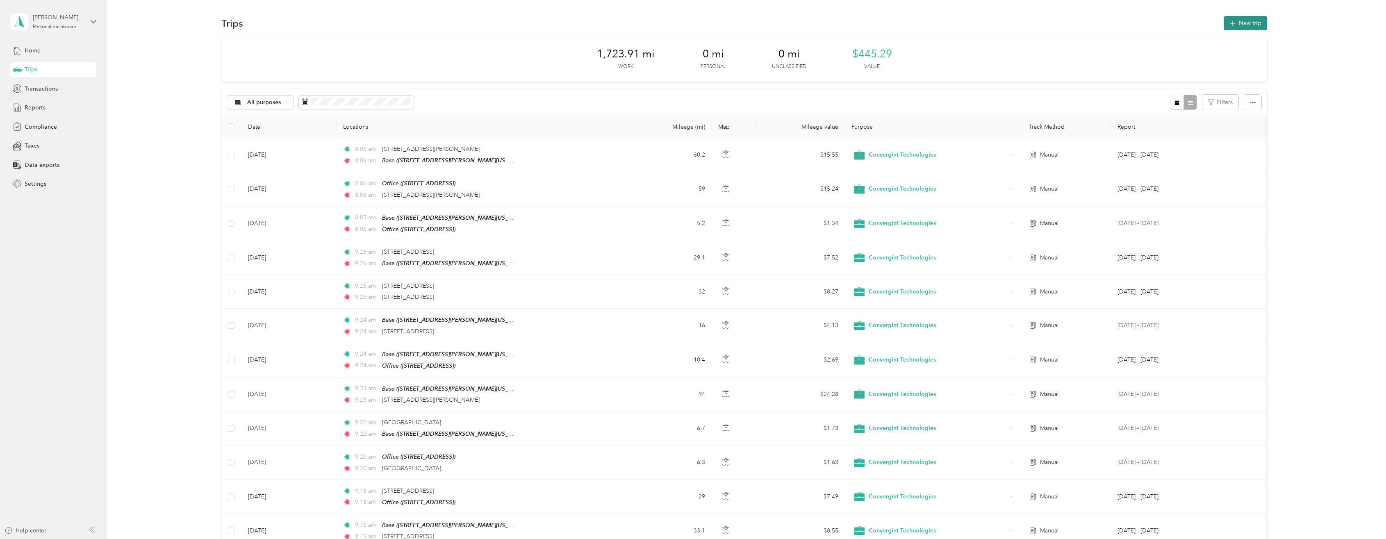
click at [1245, 25] on button "New trip" at bounding box center [1245, 23] width 43 height 14
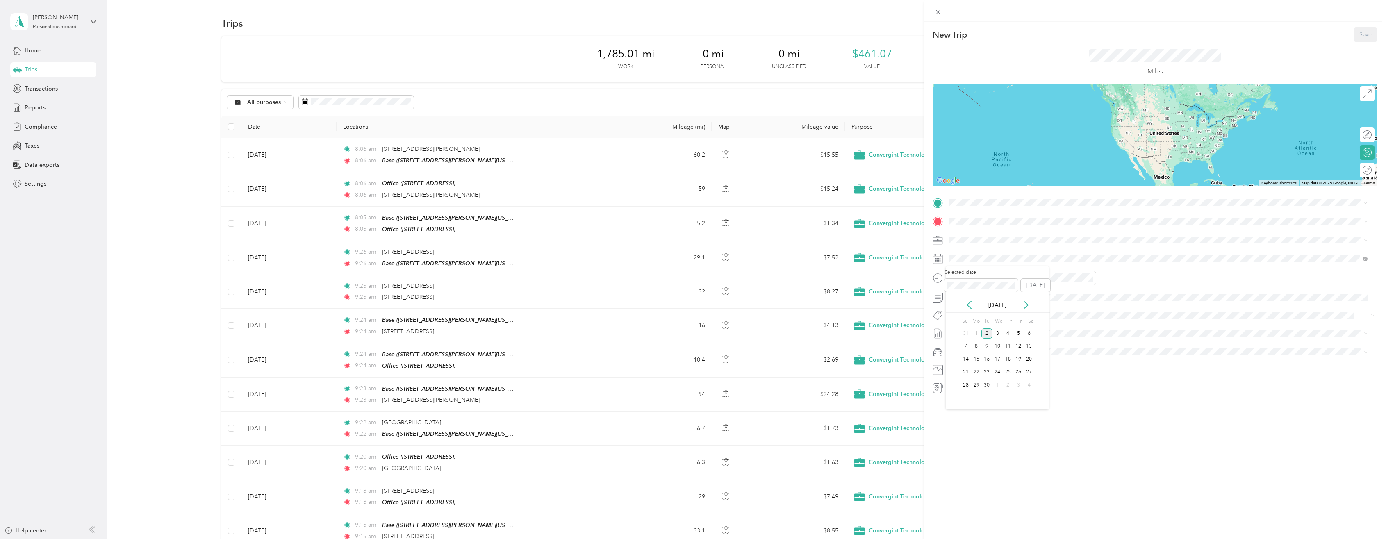
click at [965, 300] on div "Sep 2025" at bounding box center [997, 305] width 103 height 15
click at [969, 306] on icon at bounding box center [969, 304] width 4 height 7
click at [971, 384] on div "24" at bounding box center [965, 385] width 11 height 10
click at [939, 259] on rect at bounding box center [938, 258] width 1 height 1
click at [960, 262] on span at bounding box center [1162, 258] width 432 height 13
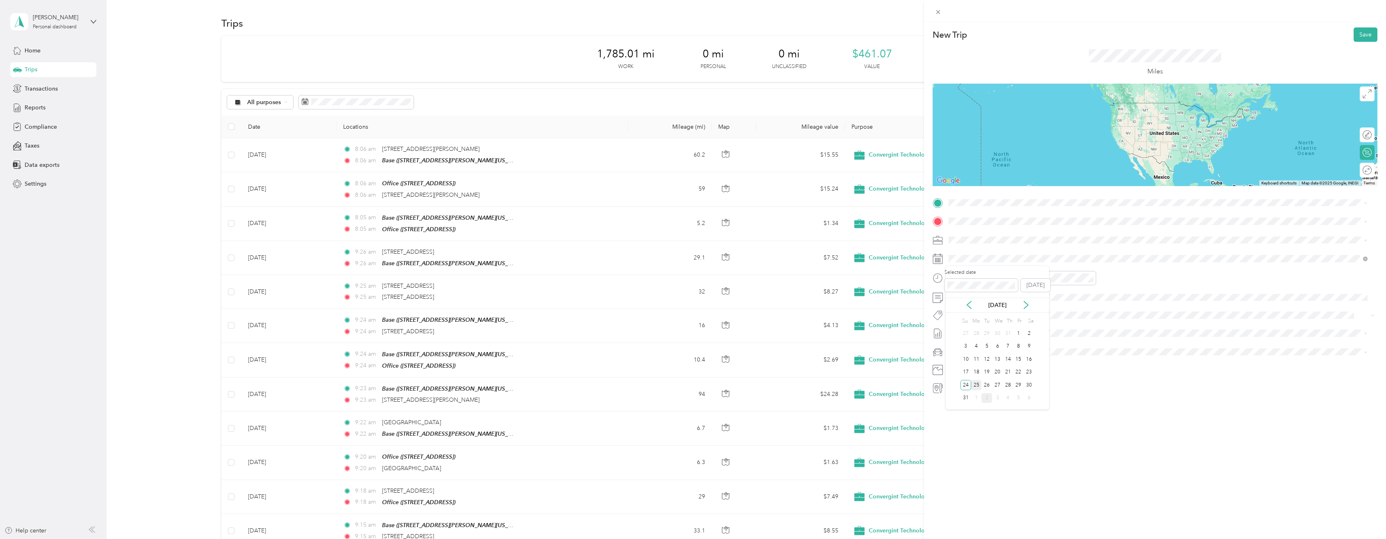
click at [977, 387] on div "25" at bounding box center [976, 385] width 11 height 10
click at [995, 239] on div "Base 1339 Garrett Street, Anaheim, 92804, Anaheim, California, United States" at bounding box center [1027, 240] width 127 height 17
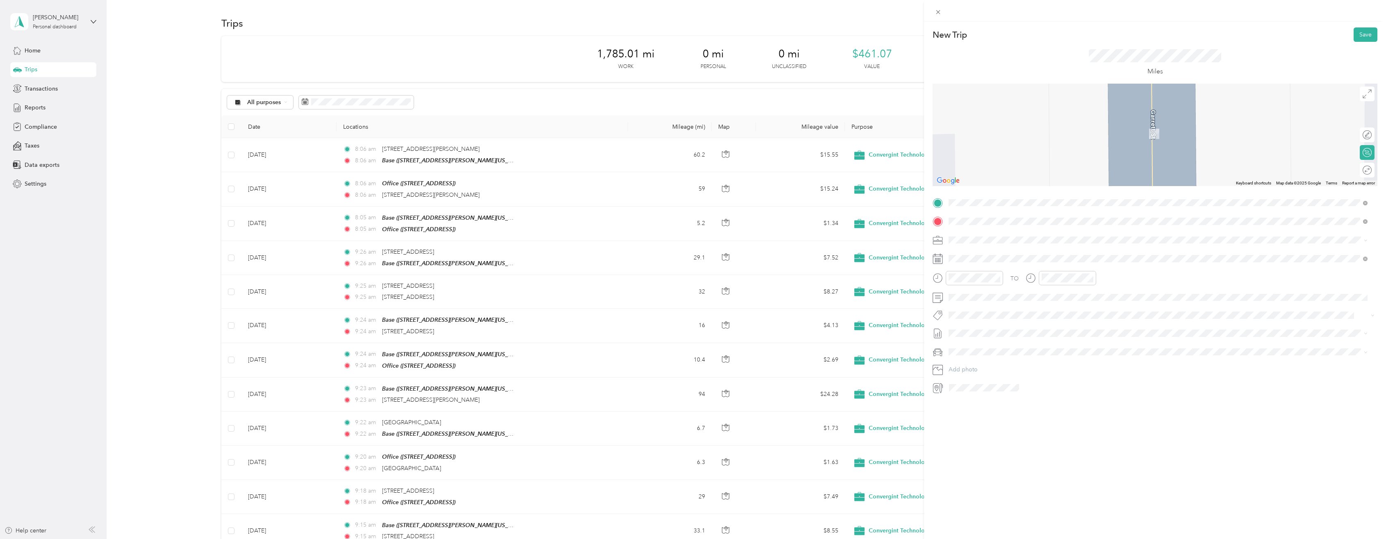
click at [990, 255] on span "7001 Schirra Court Bakersfield, California 93313, United States" at bounding box center [1027, 250] width 127 height 7
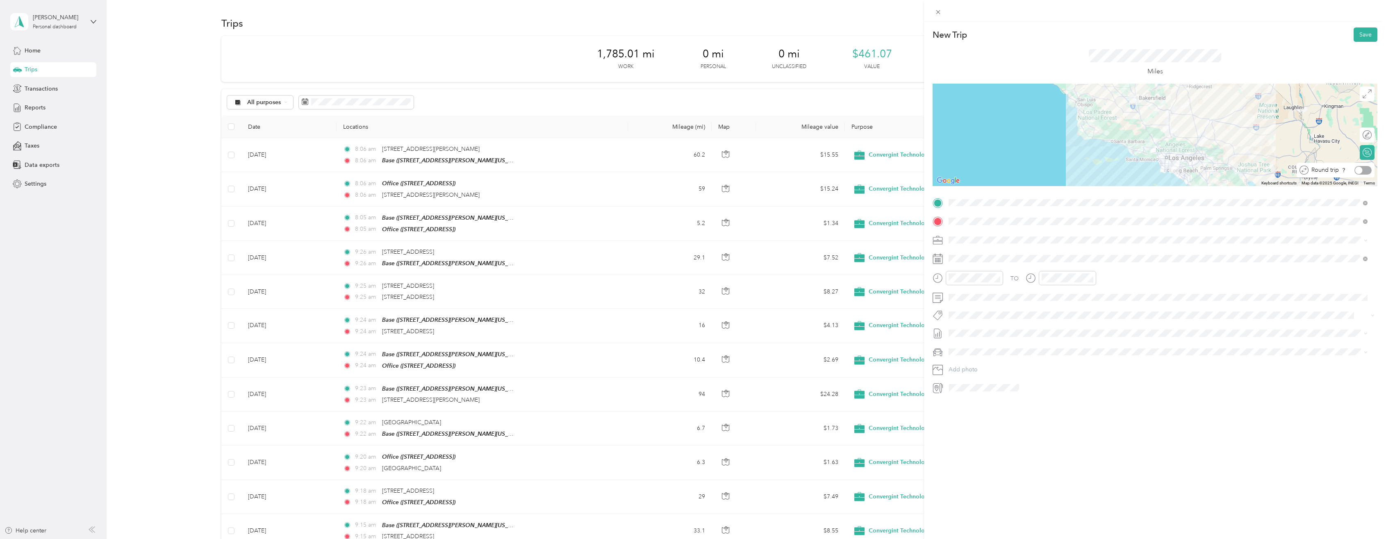
click at [1359, 170] on div at bounding box center [1362, 170] width 17 height 9
click at [1360, 35] on button "Save" at bounding box center [1366, 34] width 24 height 14
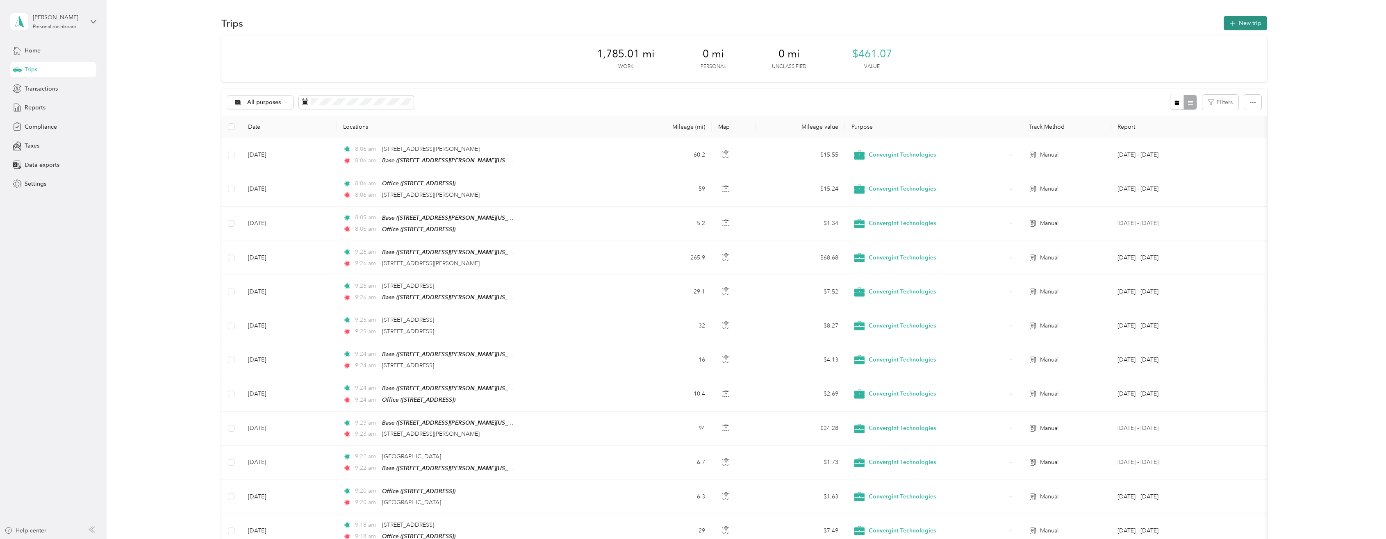
click at [1242, 22] on button "New trip" at bounding box center [1245, 23] width 43 height 14
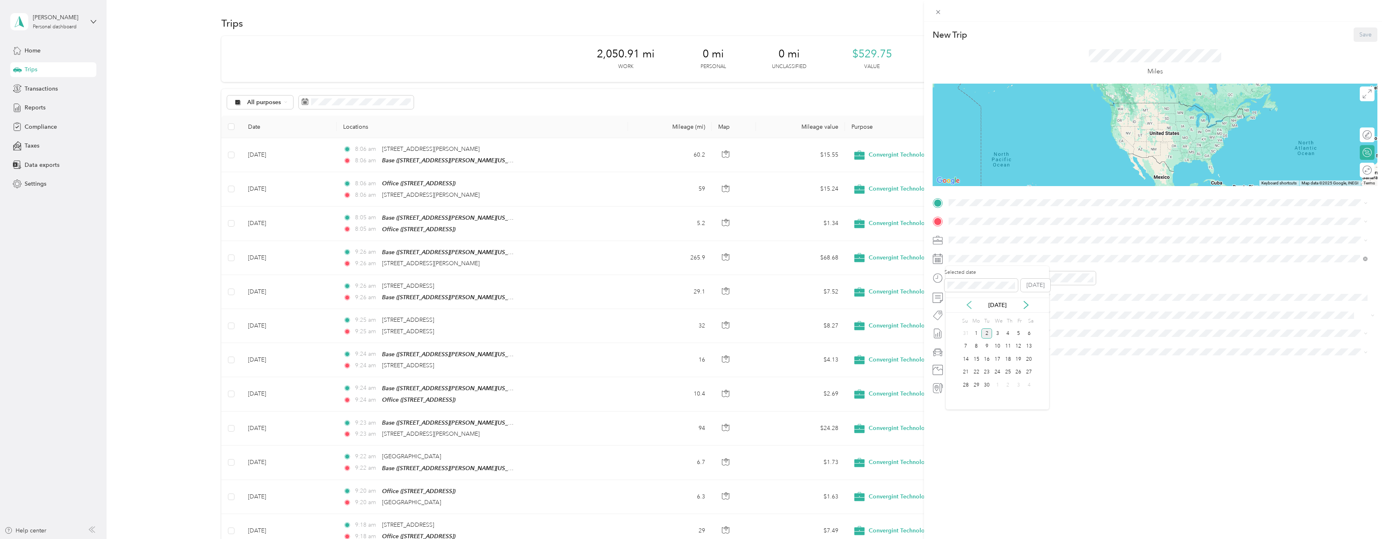
click at [967, 305] on icon at bounding box center [969, 304] width 4 height 7
click at [988, 386] on div "26" at bounding box center [986, 385] width 11 height 10
click at [979, 242] on span "1339 Garrett Street, Anaheim, 92804, Anaheim, California, United States" at bounding box center [1027, 244] width 127 height 7
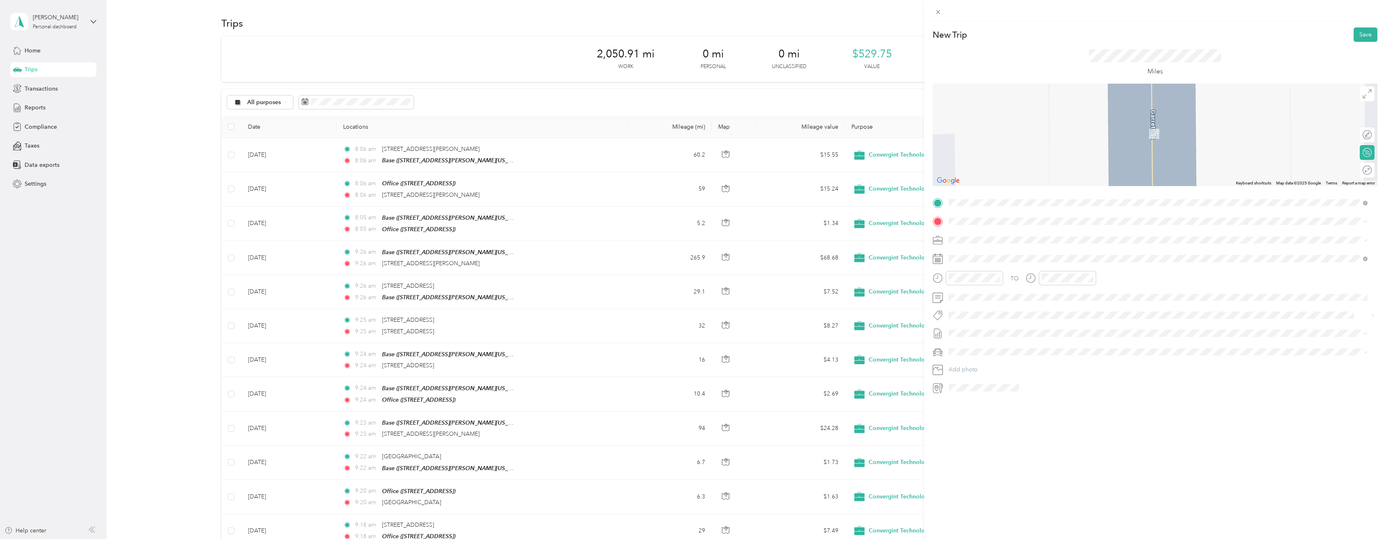
click at [980, 254] on span "12582 Millennium Drive Los Angeles, California 90094, United States" at bounding box center [1005, 250] width 82 height 7
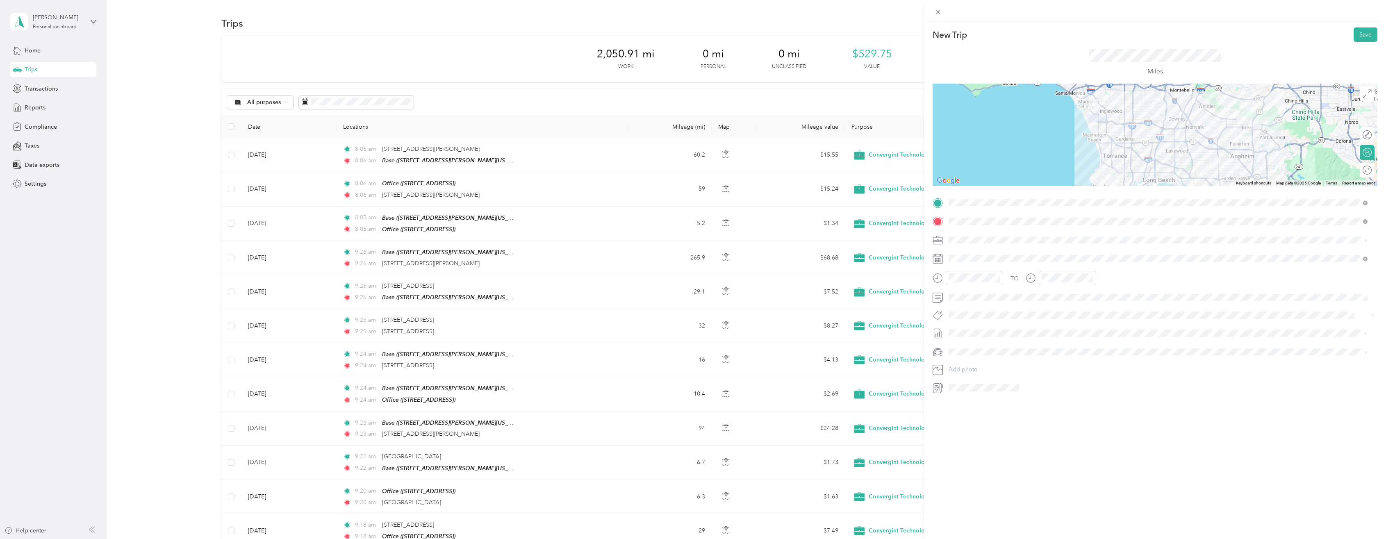
click at [1161, 128] on div at bounding box center [1155, 135] width 445 height 102
click at [1145, 162] on div at bounding box center [1155, 135] width 445 height 102
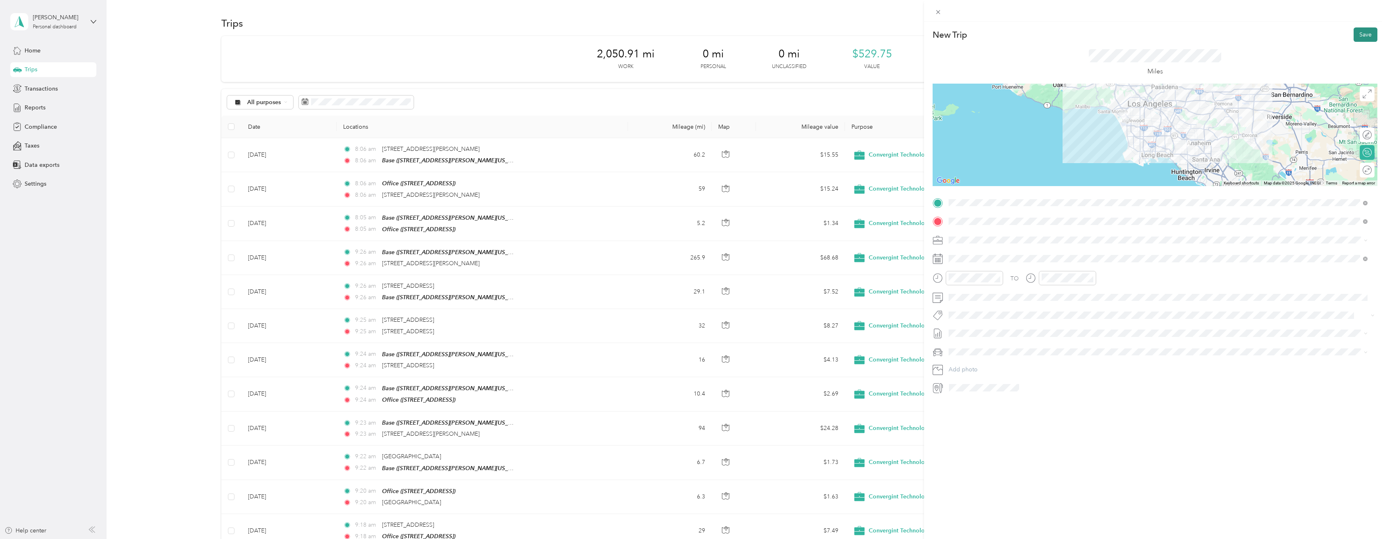
click at [1358, 32] on button "Save" at bounding box center [1366, 34] width 24 height 14
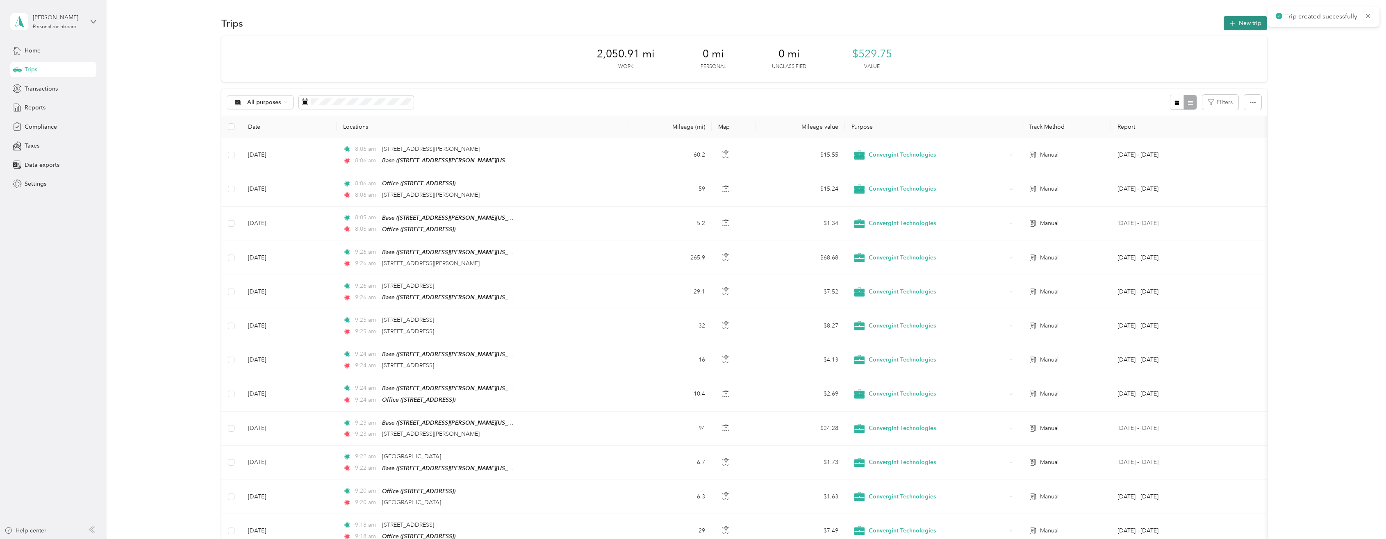
click at [1246, 20] on button "New trip" at bounding box center [1245, 23] width 43 height 14
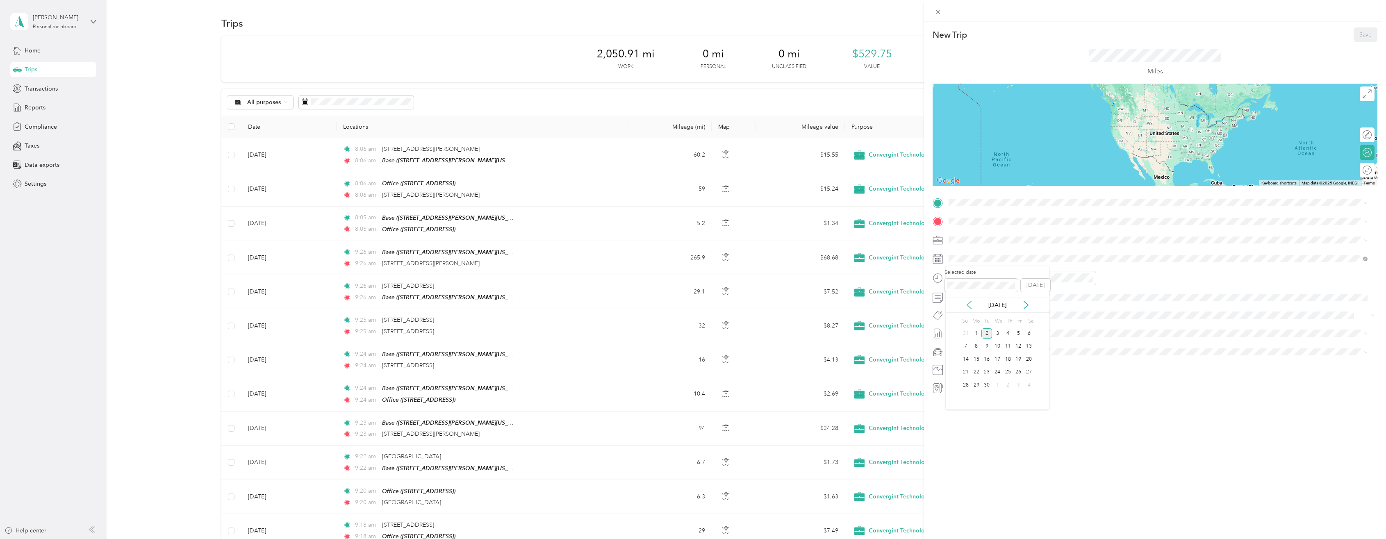
click at [968, 306] on icon at bounding box center [969, 304] width 4 height 7
click at [988, 386] on div "26" at bounding box center [986, 385] width 11 height 10
click at [987, 207] on span at bounding box center [1162, 202] width 432 height 13
click at [995, 253] on span "12582 West Millennium Los Angeles, California 90094, United States" at bounding box center [1005, 248] width 82 height 7
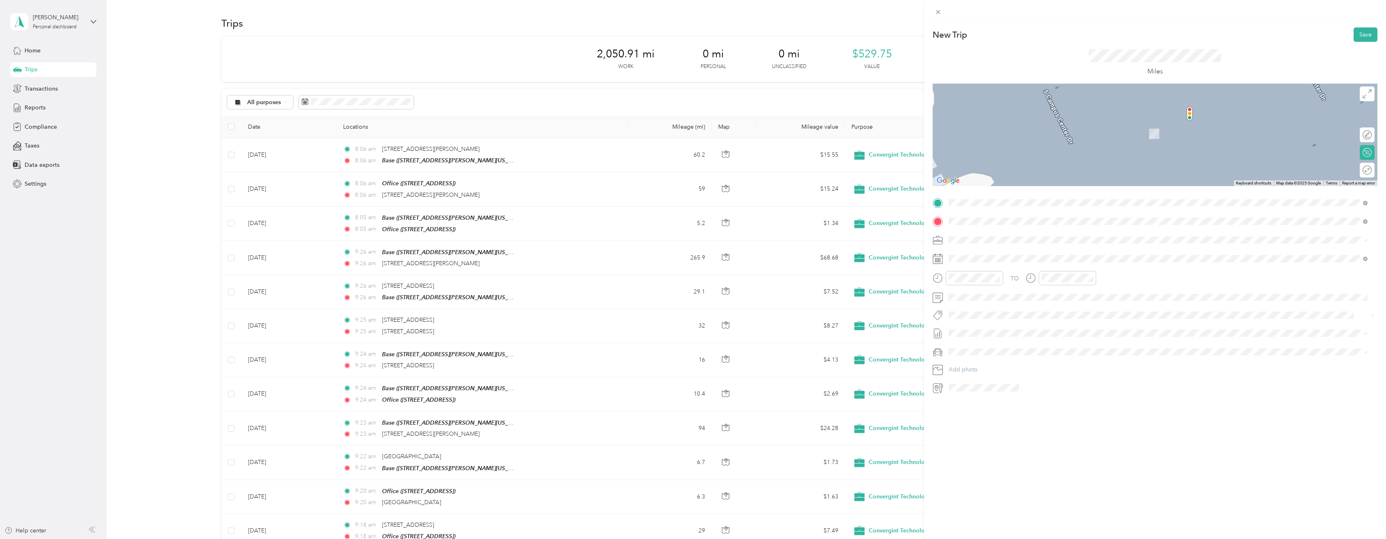
click at [988, 264] on span "20 Centerpointe Dr, La Palma, CA, United States , 90623, La Palma, CA, United S…" at bounding box center [1065, 262] width 202 height 7
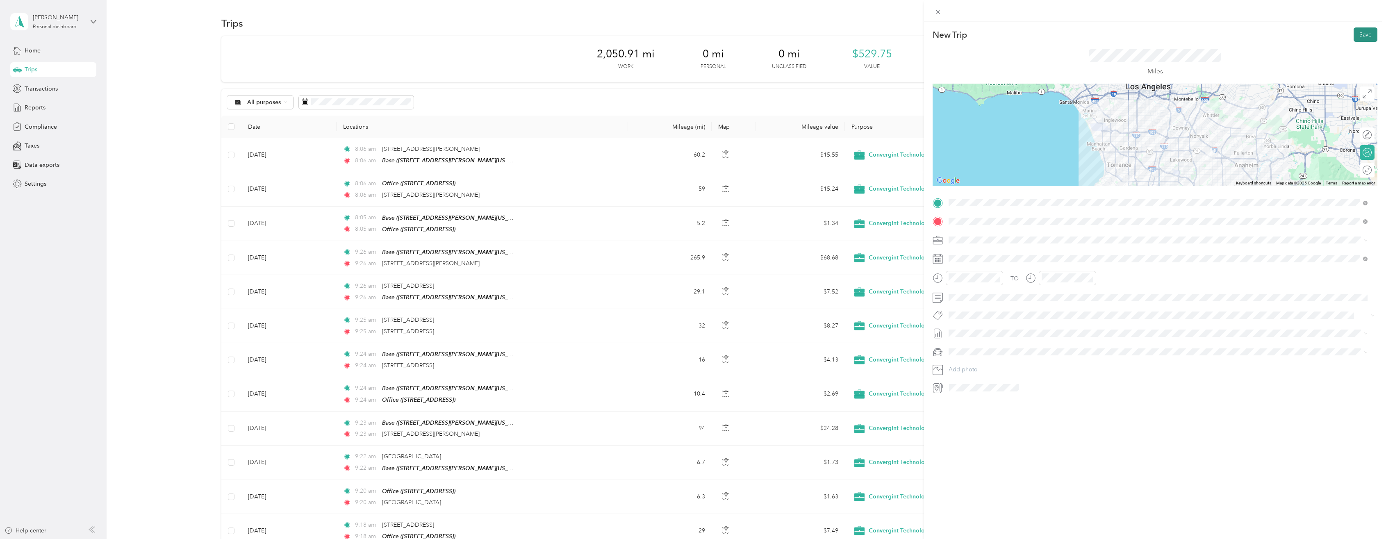
click at [1363, 34] on button "Save" at bounding box center [1366, 34] width 24 height 14
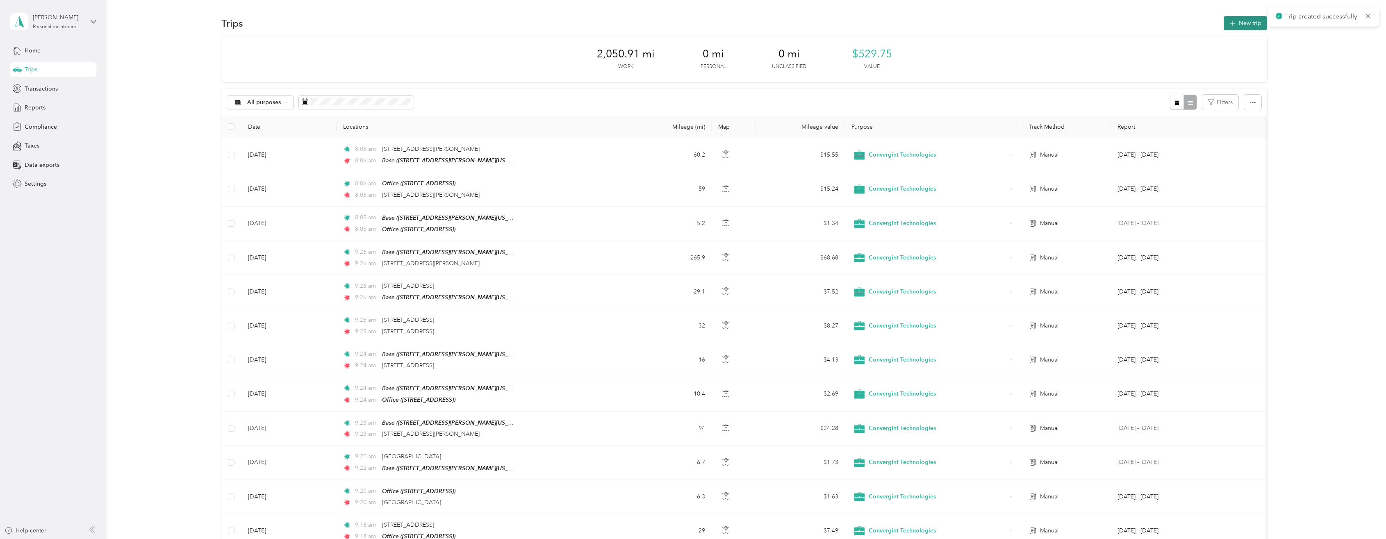
click at [1246, 23] on button "New trip" at bounding box center [1245, 23] width 43 height 14
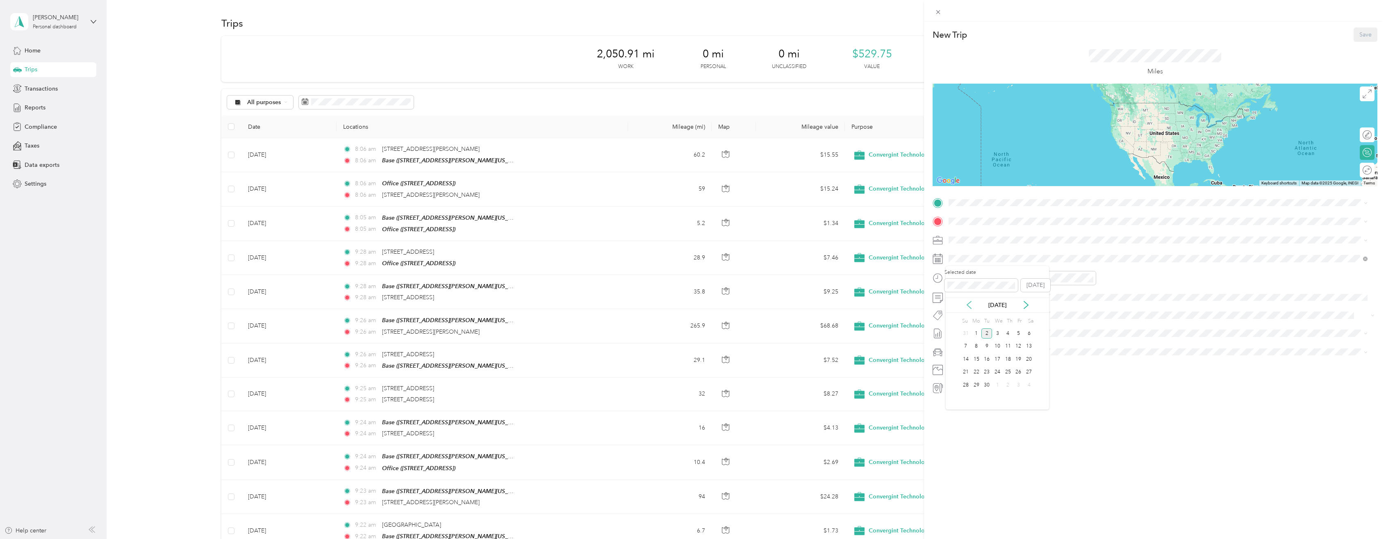
click at [967, 307] on icon at bounding box center [969, 305] width 8 height 8
click at [985, 386] on div "26" at bounding box center [986, 385] width 11 height 10
click at [989, 239] on div "Office 20 Centerpointe Dr, La Palma, CA, United States , 90623, La Palma, CA, U…" at bounding box center [1065, 240] width 202 height 17
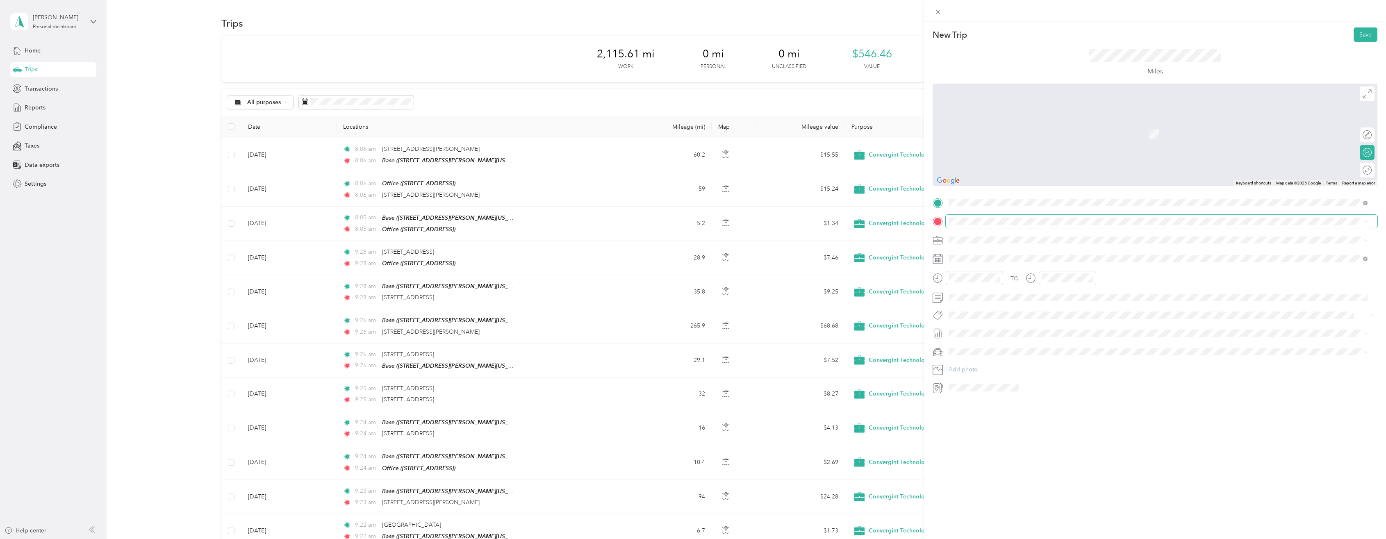
click at [979, 215] on span at bounding box center [1162, 221] width 432 height 13
click at [981, 255] on span "1285 Corona Pointe Court Corona, California 92879, United States" at bounding box center [1005, 250] width 82 height 7
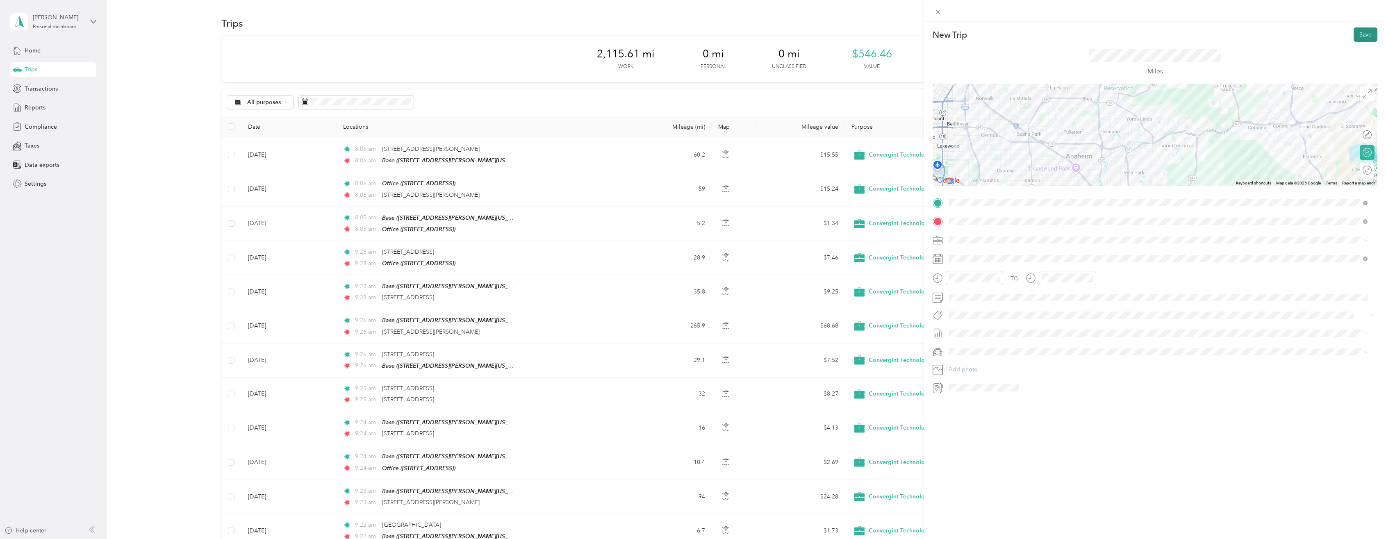
click at [1359, 38] on button "Save" at bounding box center [1366, 34] width 24 height 14
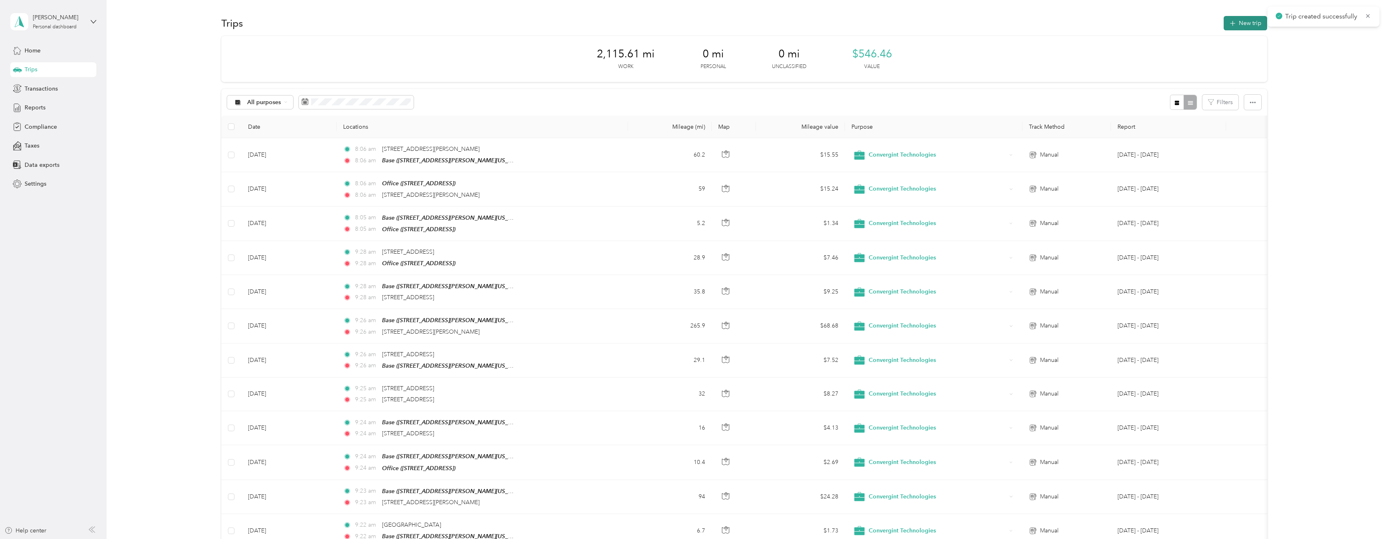
click at [1237, 24] on button "New trip" at bounding box center [1245, 23] width 43 height 14
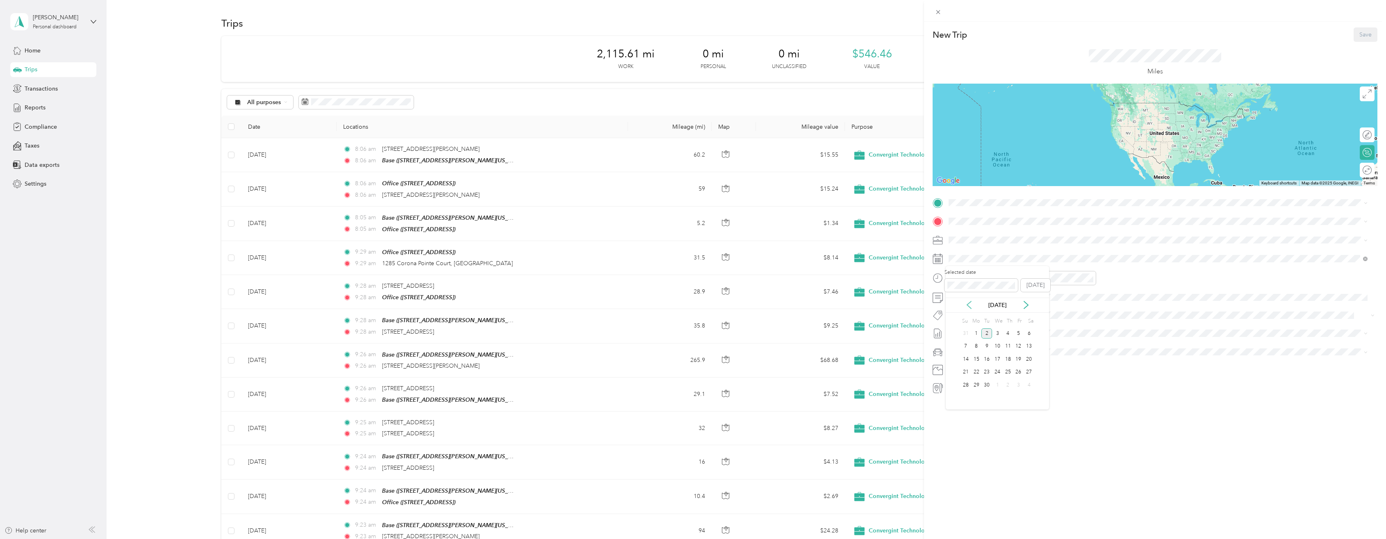
click at [968, 303] on icon at bounding box center [969, 305] width 8 height 8
click at [988, 389] on div "26" at bounding box center [986, 385] width 11 height 10
click at [982, 236] on span "1285 Corona Pointe Court Corona, California 92879, United States" at bounding box center [1005, 232] width 82 height 7
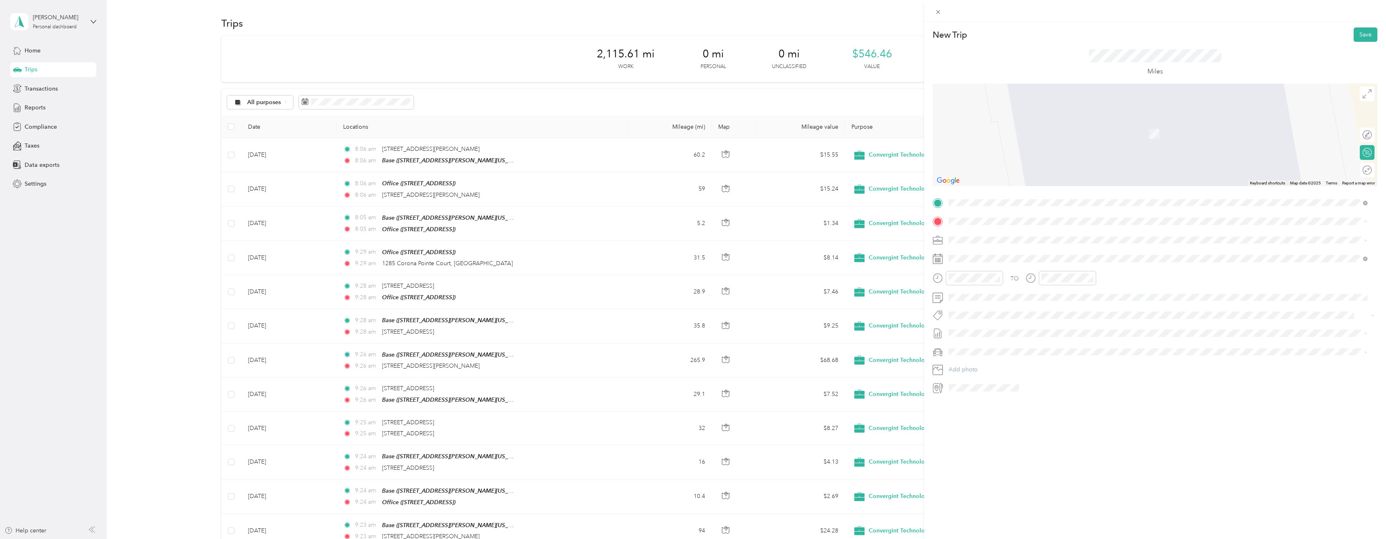
click at [983, 259] on span "1339 Garrett Street, Anaheim, 92804, Anaheim, California, United States" at bounding box center [1027, 262] width 127 height 7
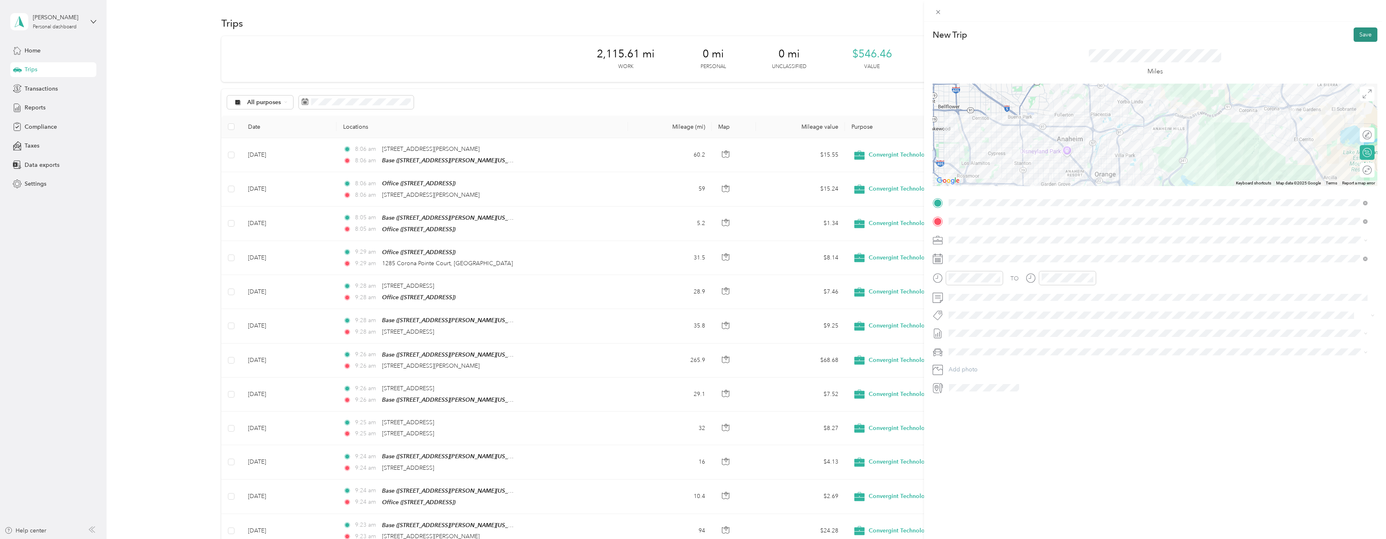
click at [1357, 31] on button "Save" at bounding box center [1366, 34] width 24 height 14
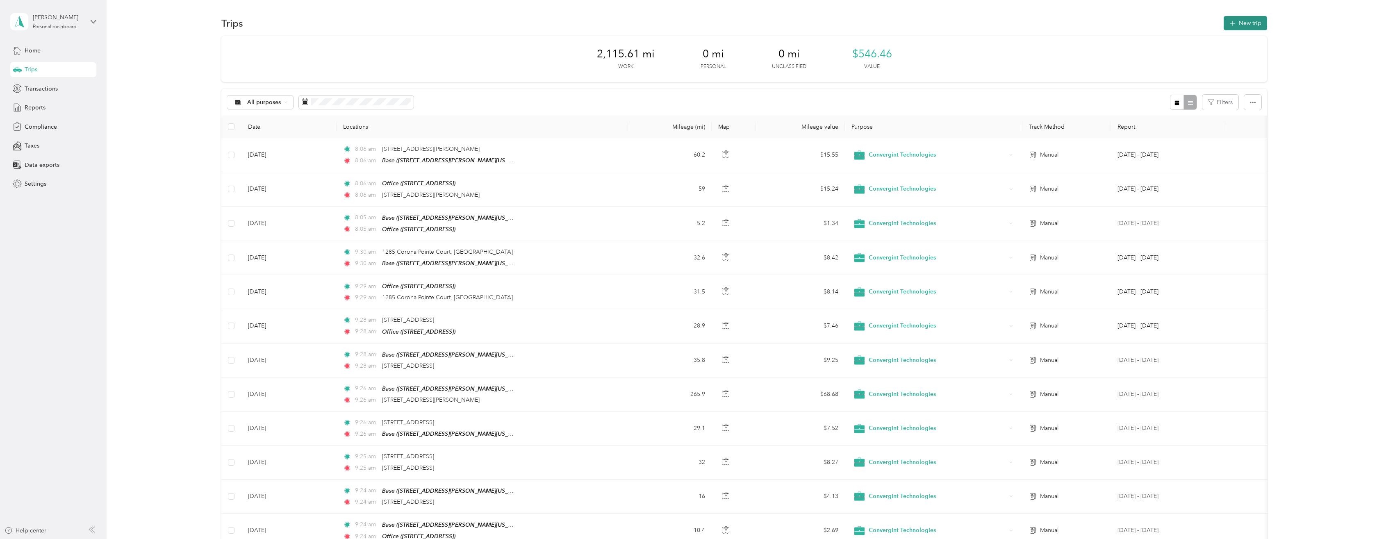
click at [1245, 23] on button "New trip" at bounding box center [1245, 23] width 43 height 14
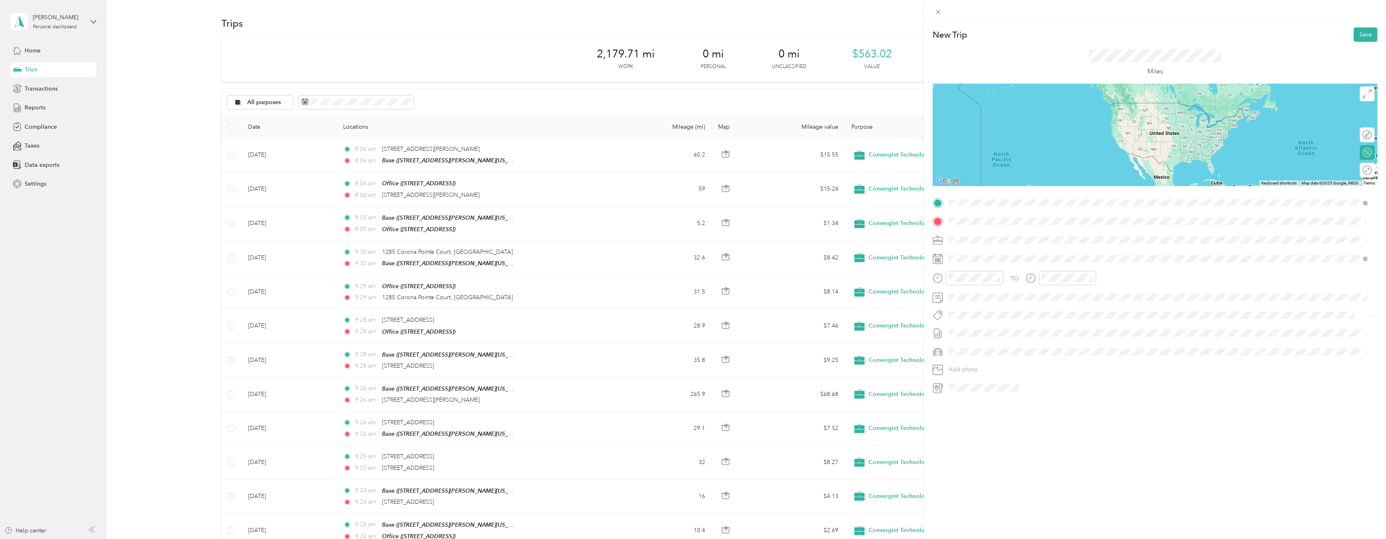
click at [994, 244] on span "1339 Garrett Street, Anaheim, 92804, Anaheim, California, United States" at bounding box center [1027, 244] width 127 height 7
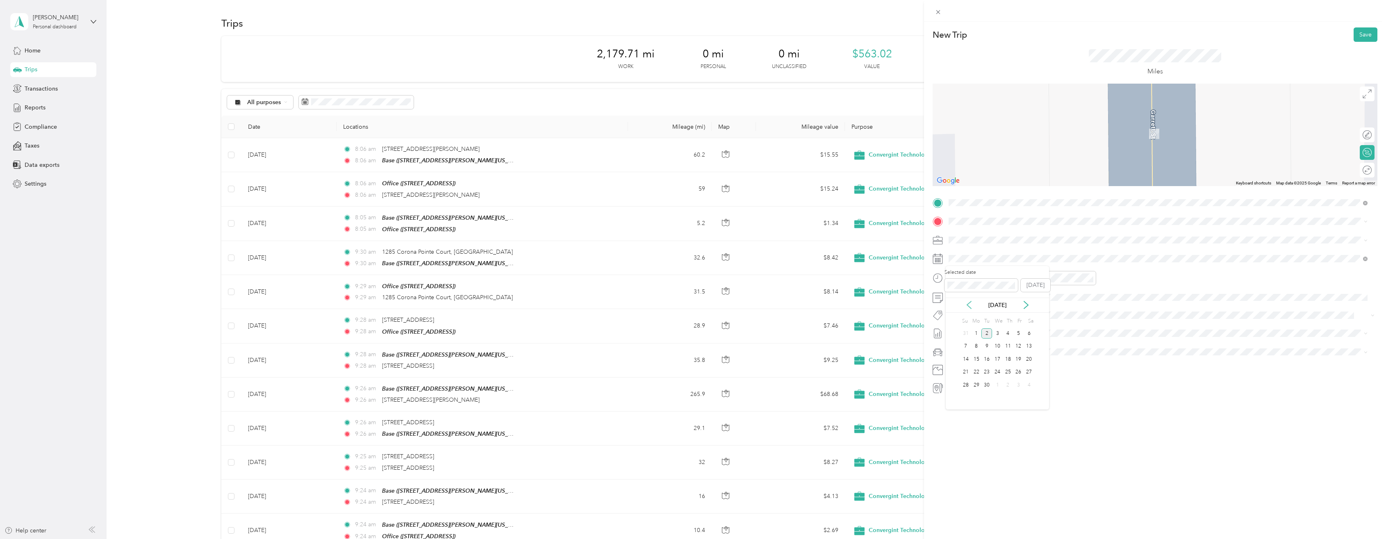
click at [968, 304] on icon at bounding box center [969, 304] width 4 height 7
click at [999, 385] on div "27" at bounding box center [997, 385] width 11 height 10
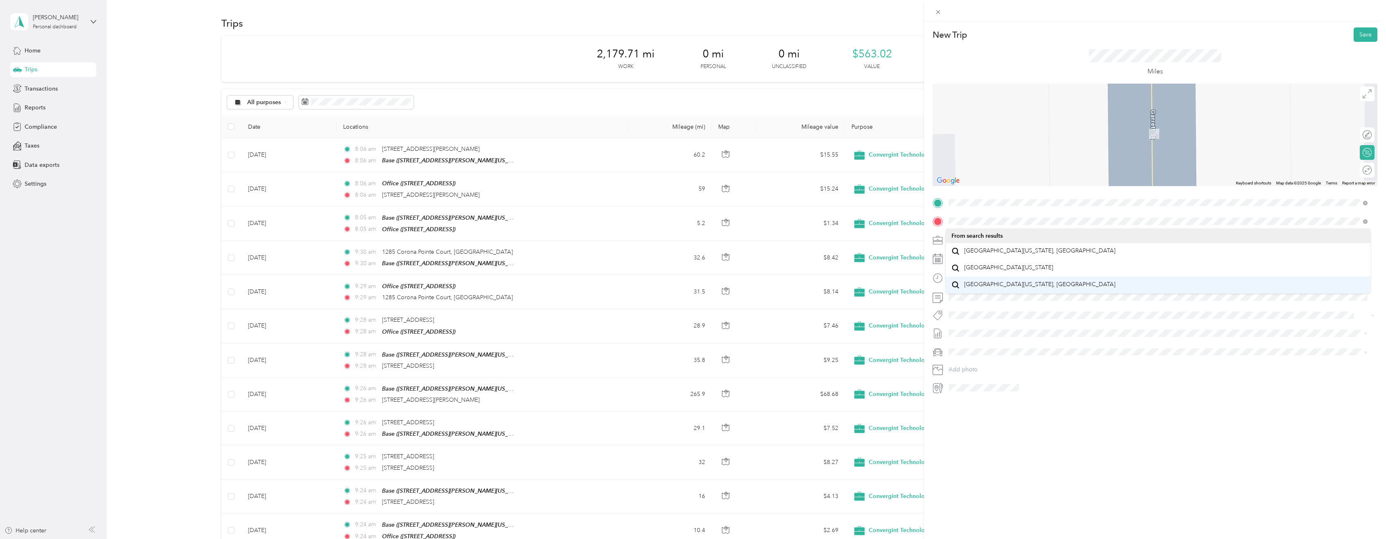
click at [1007, 291] on div "Toyota Way Ontario, California 91761, United States" at bounding box center [1157, 285] width 413 height 11
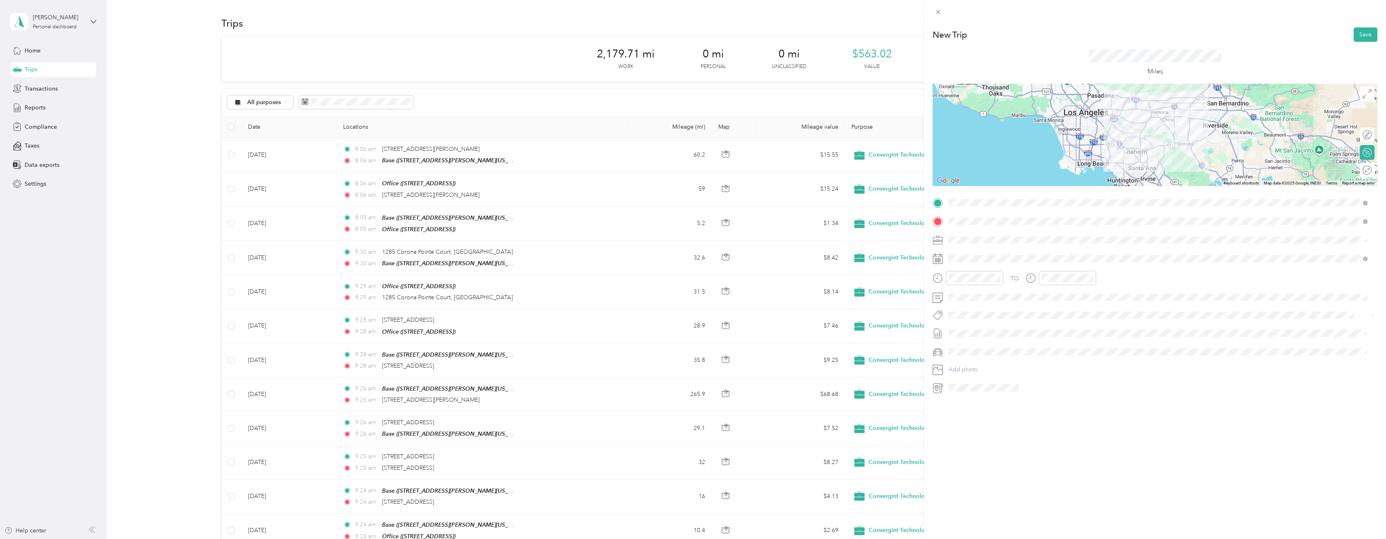
click at [1185, 141] on div at bounding box center [1155, 135] width 445 height 102
click at [1168, 116] on div at bounding box center [1155, 135] width 445 height 102
click at [1186, 142] on div at bounding box center [1155, 135] width 445 height 102
click at [1359, 35] on button "Save" at bounding box center [1366, 34] width 24 height 14
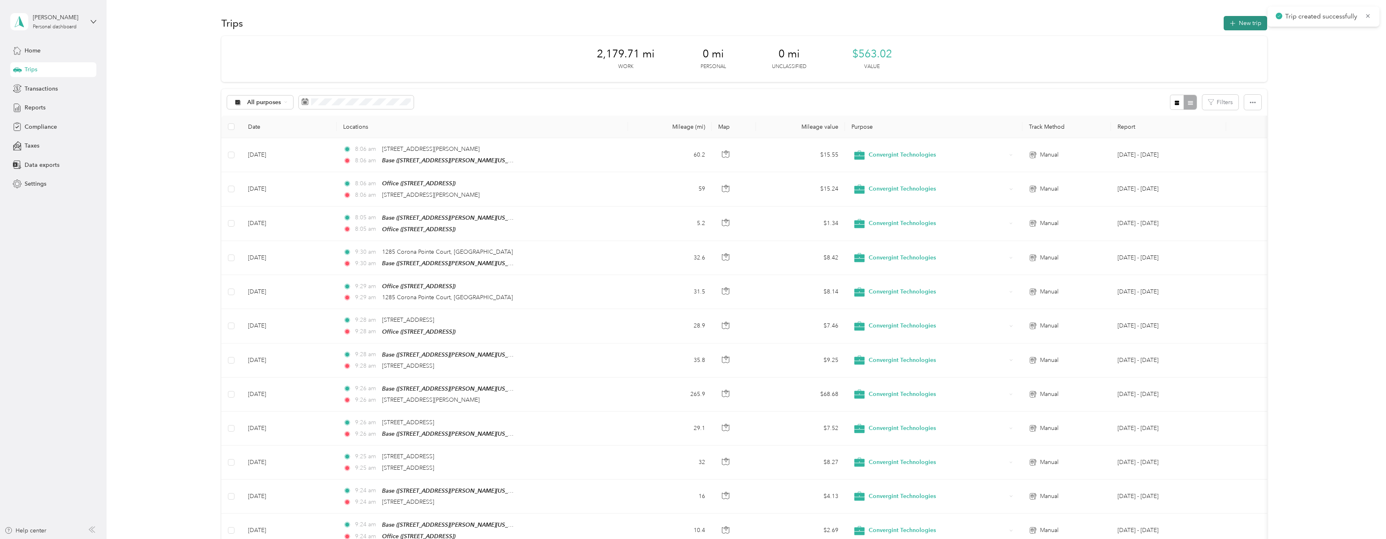
click at [1237, 24] on button "New trip" at bounding box center [1245, 23] width 43 height 14
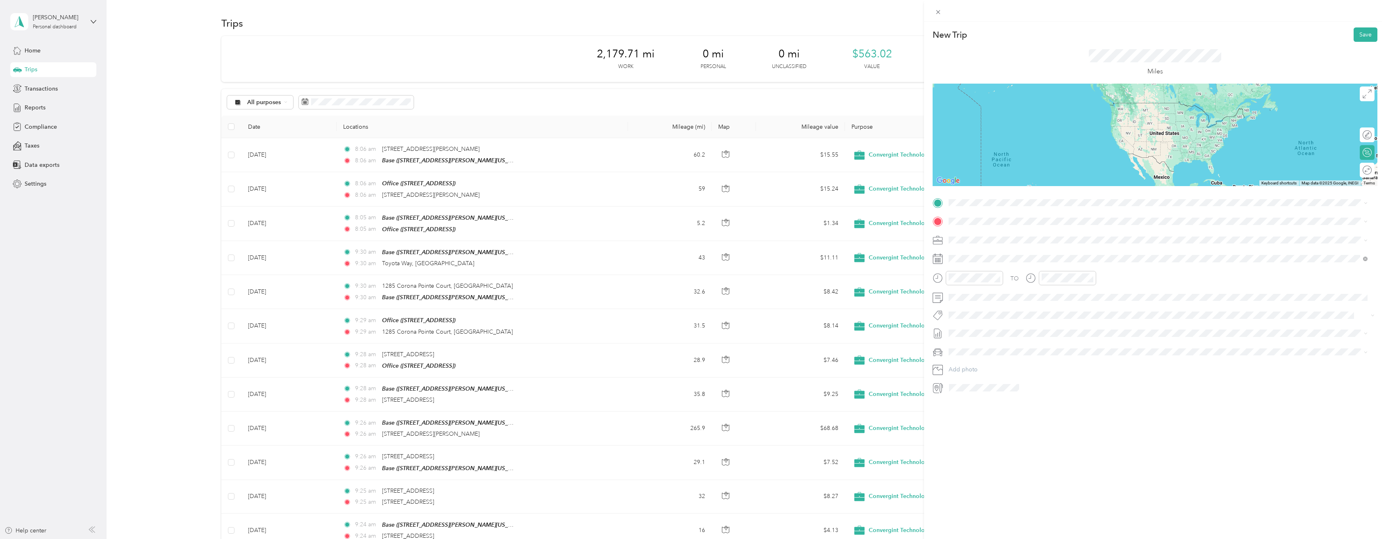
click at [992, 269] on span "Toyota Way Ontario, California 91761, United States" at bounding box center [1039, 265] width 151 height 7
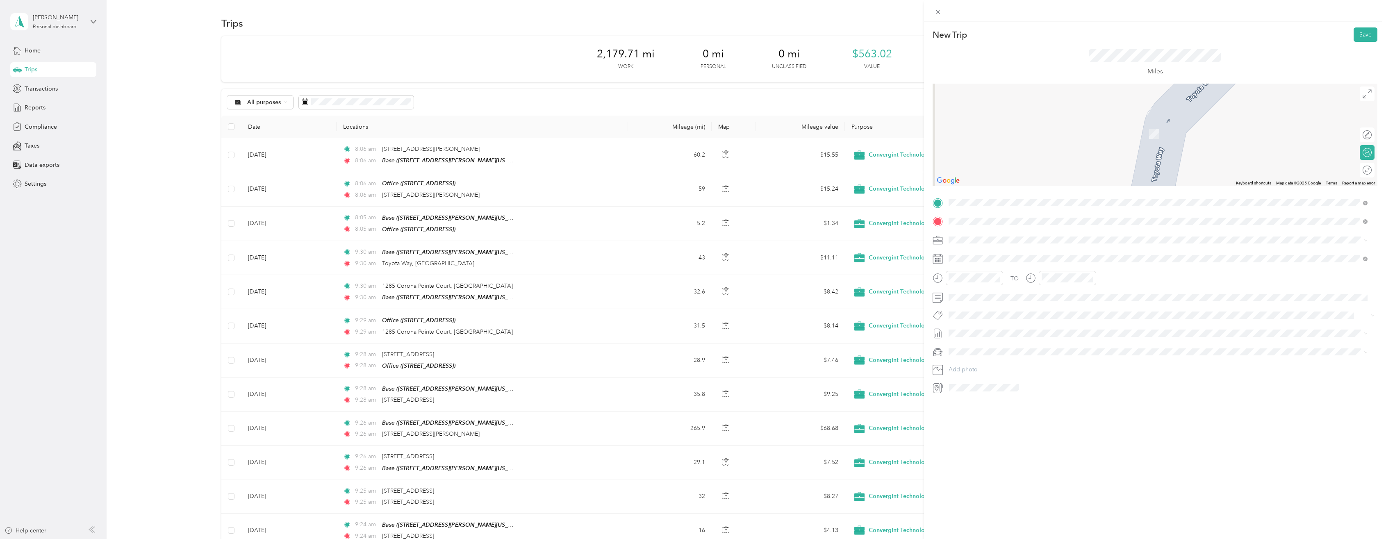
click at [986, 256] on div "Base" at bounding box center [1027, 253] width 127 height 7
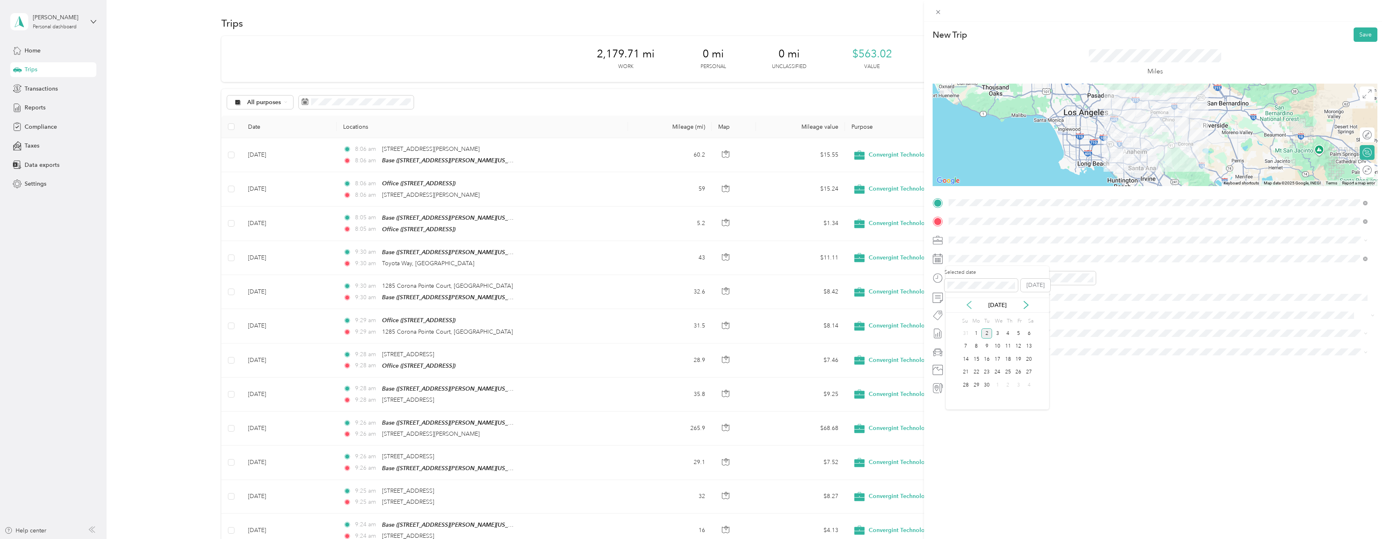
click at [969, 303] on icon at bounding box center [969, 305] width 8 height 8
click at [996, 383] on div "27" at bounding box center [997, 385] width 11 height 10
click at [1184, 143] on div at bounding box center [1155, 135] width 445 height 102
click at [1363, 34] on button "Save" at bounding box center [1366, 34] width 24 height 14
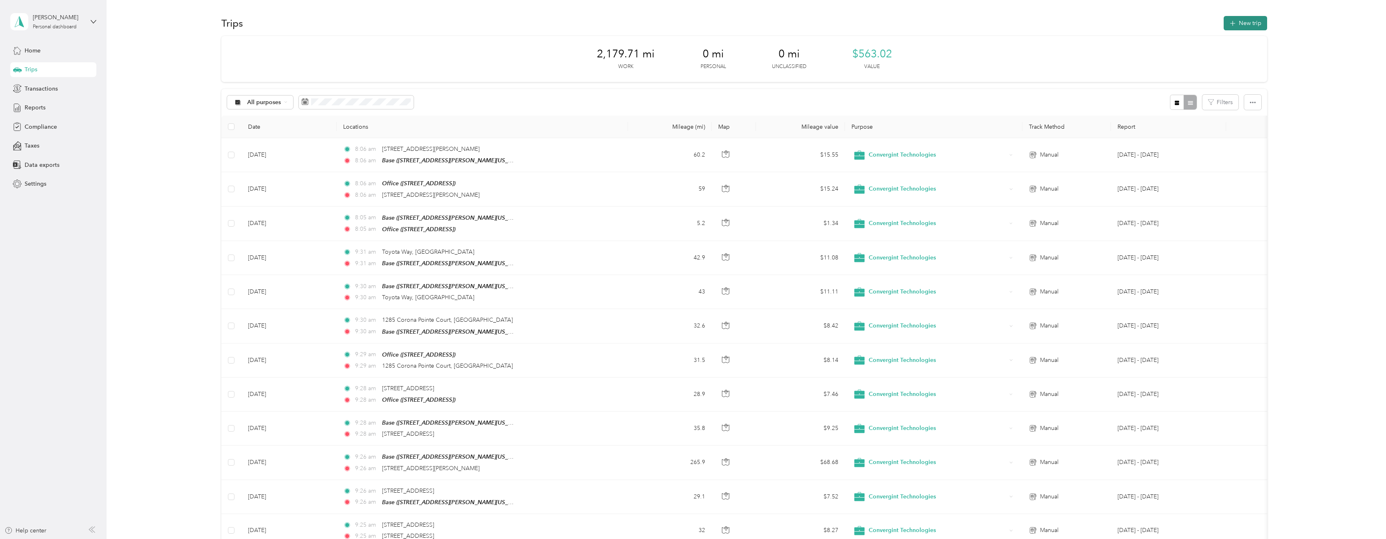
click at [1248, 24] on button "New trip" at bounding box center [1245, 23] width 43 height 14
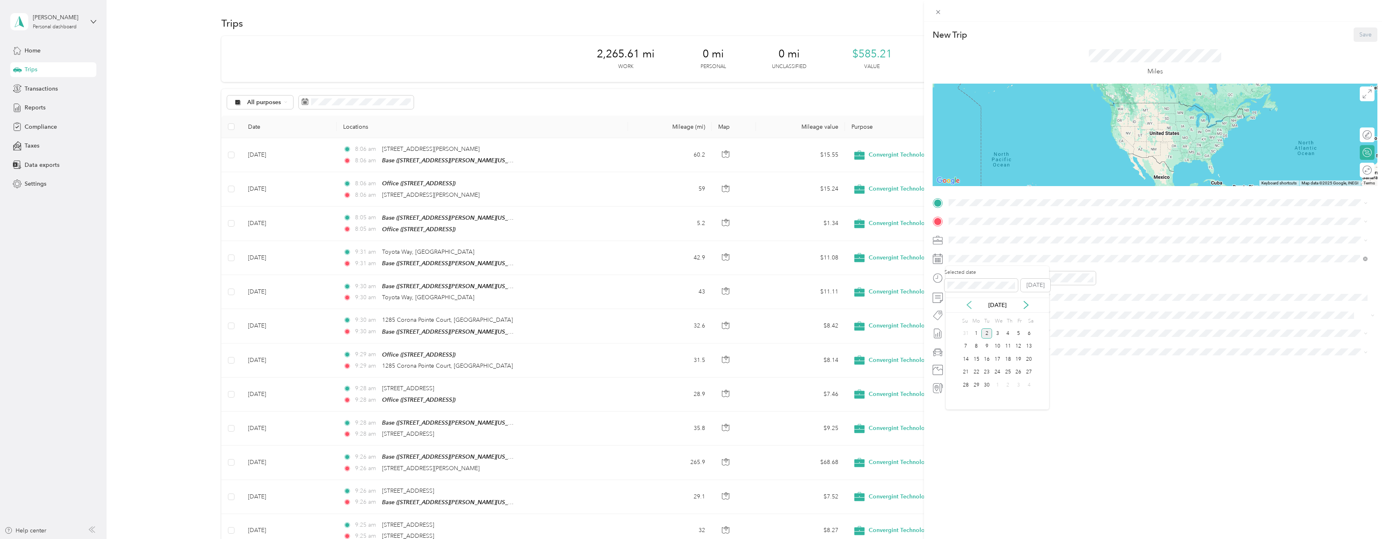
click at [969, 303] on icon at bounding box center [969, 304] width 4 height 7
click at [1019, 383] on div "29" at bounding box center [1018, 385] width 11 height 10
click at [974, 237] on strong "Base" at bounding box center [970, 235] width 13 height 7
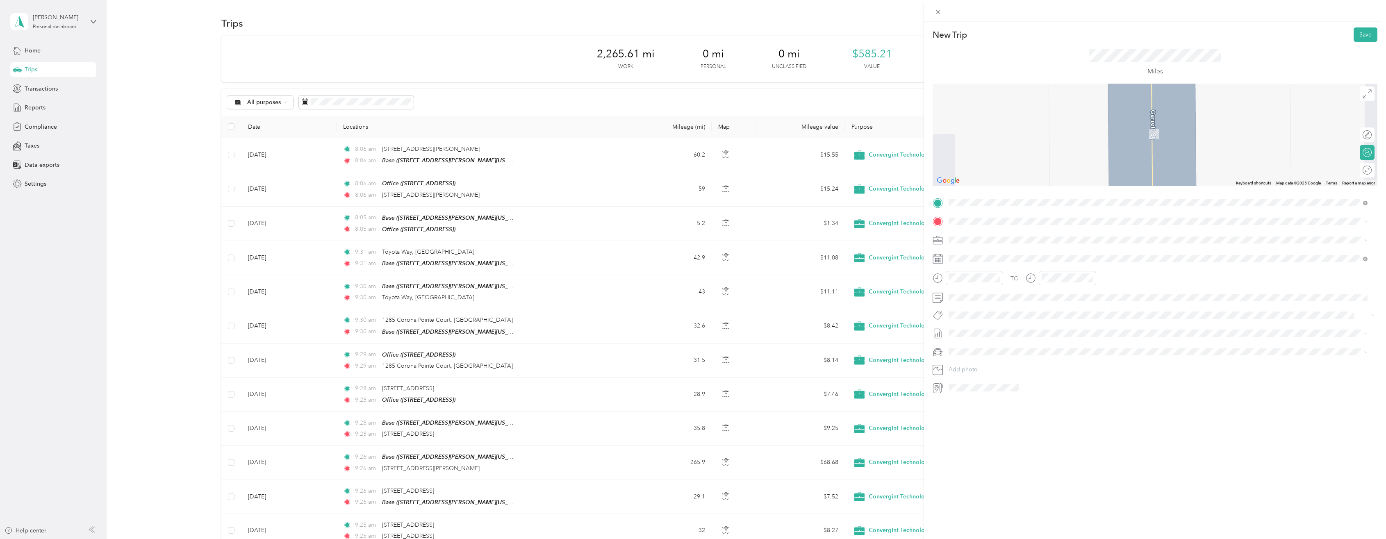
click at [982, 255] on div "Office" at bounding box center [1065, 253] width 202 height 7
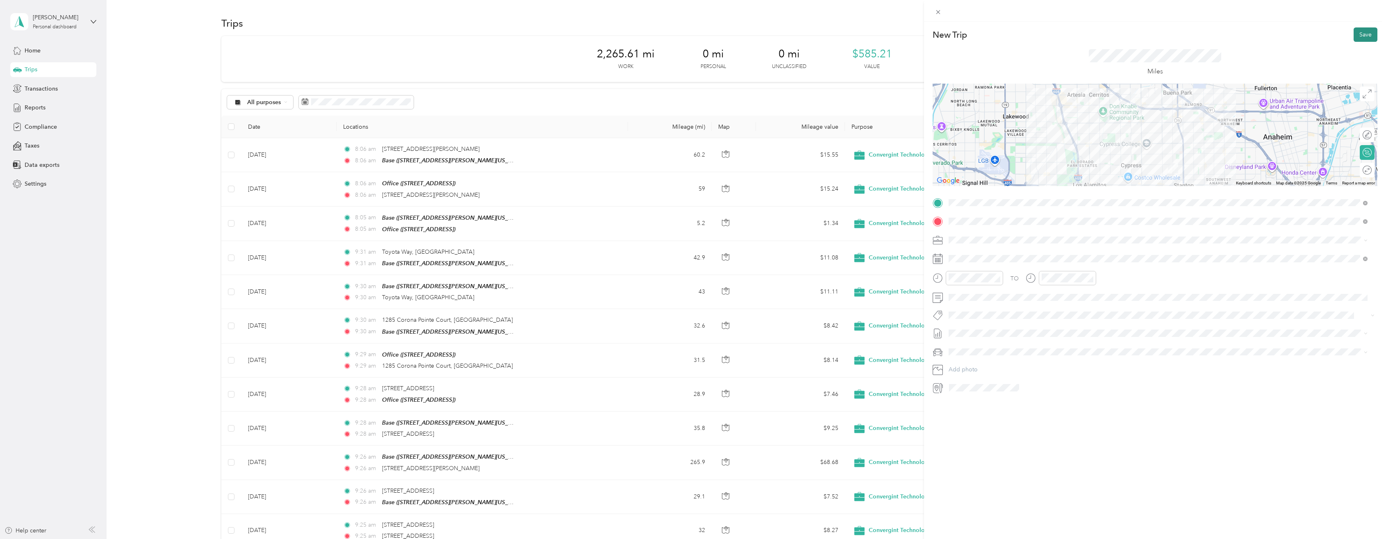
click at [1360, 33] on button "Save" at bounding box center [1366, 34] width 24 height 14
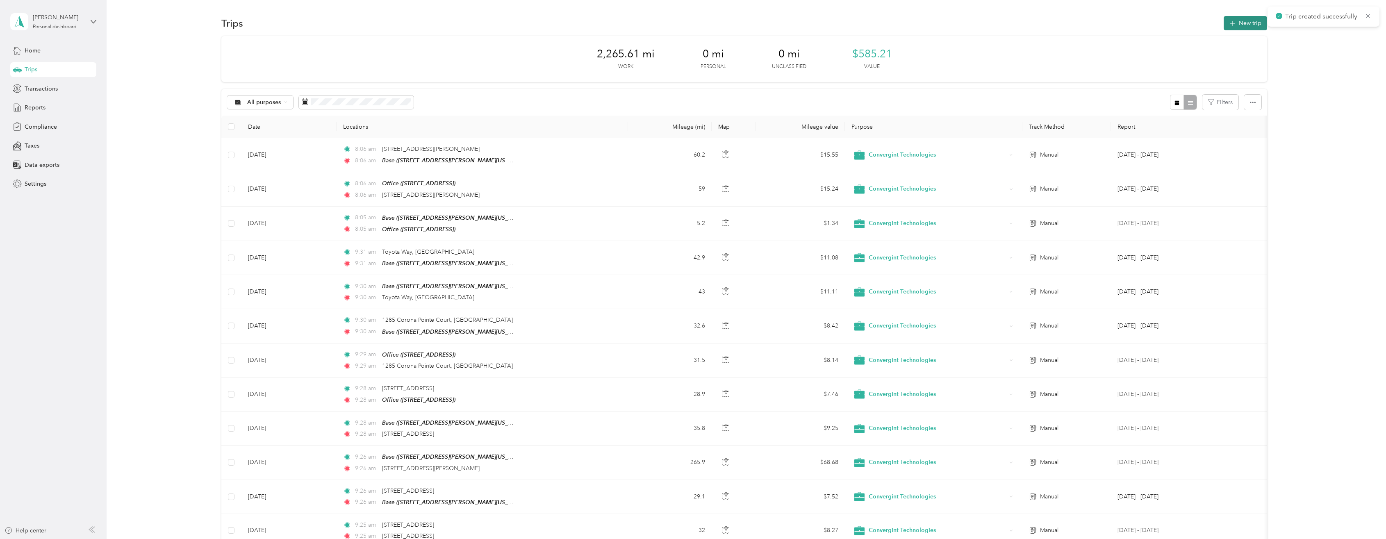
click at [1246, 23] on button "New trip" at bounding box center [1245, 23] width 43 height 14
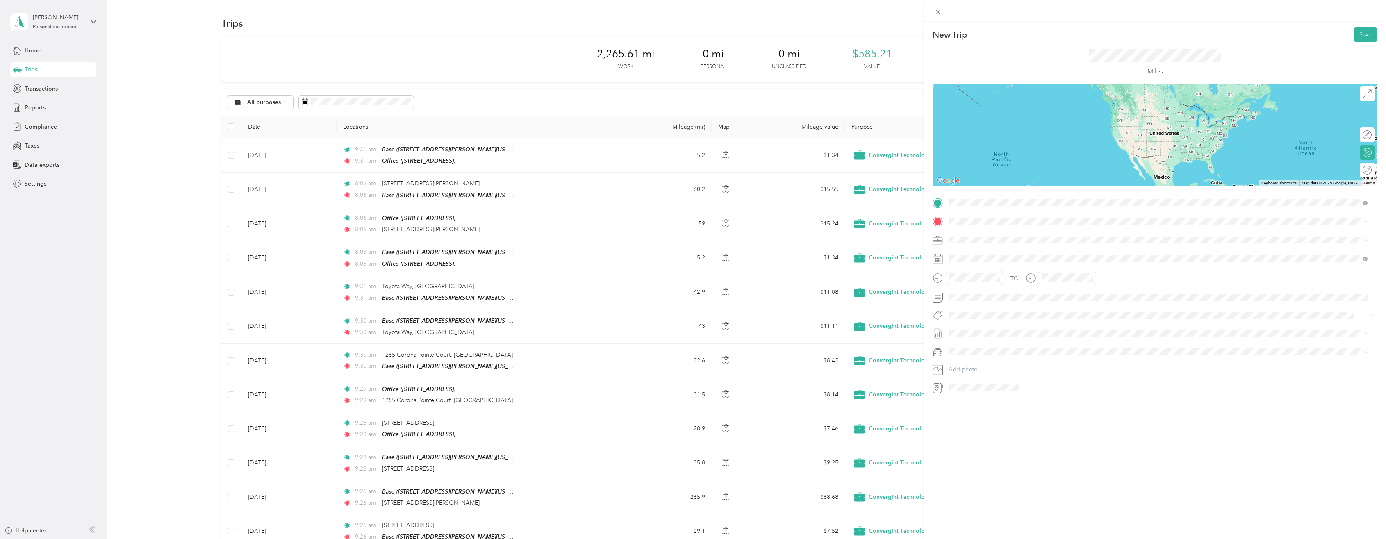
click at [985, 242] on span "20 Centerpointe Dr, La Palma, CA, United States , 90623, La Palma, CA, United S…" at bounding box center [1065, 244] width 202 height 7
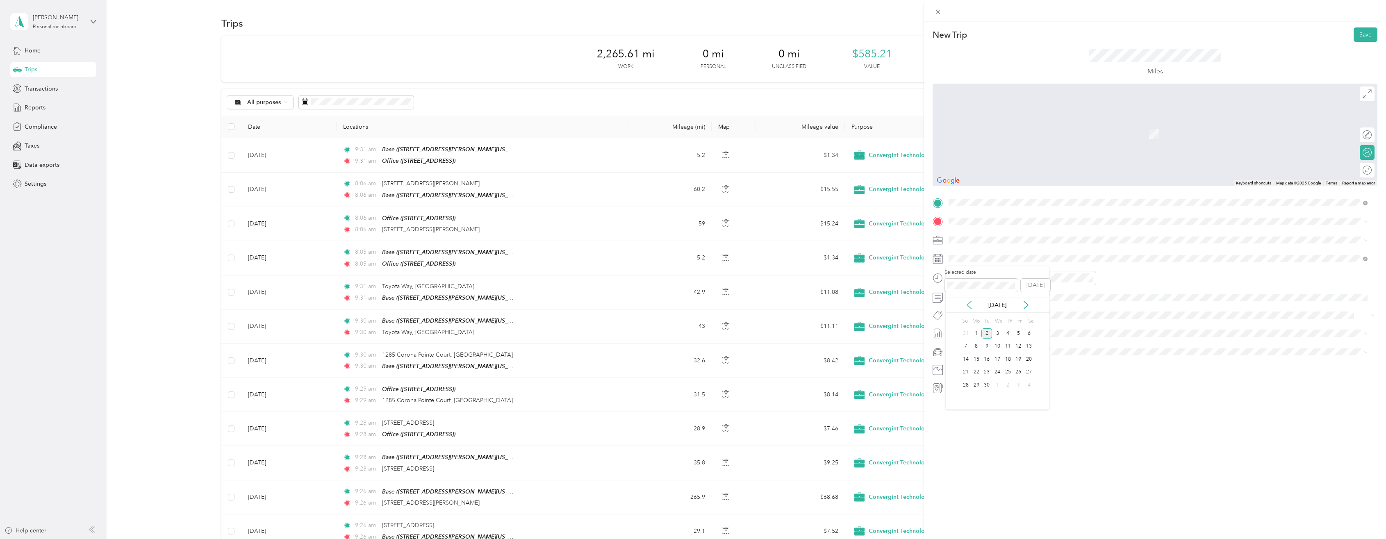
click at [969, 301] on icon at bounding box center [969, 305] width 8 height 8
click at [1020, 384] on div "29" at bounding box center [1018, 385] width 11 height 10
click at [1006, 253] on span "25200 Rye Canyon Road Santa Clarita, California 91355, United States" at bounding box center [1005, 250] width 82 height 7
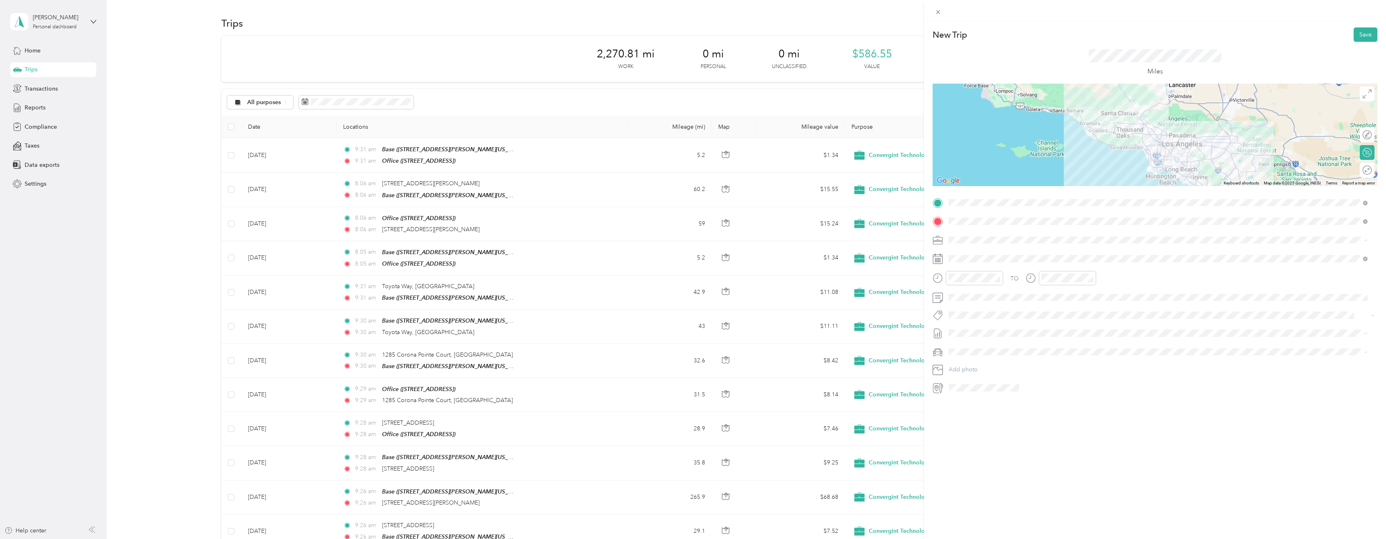
click at [1176, 137] on div at bounding box center [1155, 135] width 445 height 102
click at [1360, 34] on button "Save" at bounding box center [1366, 34] width 24 height 14
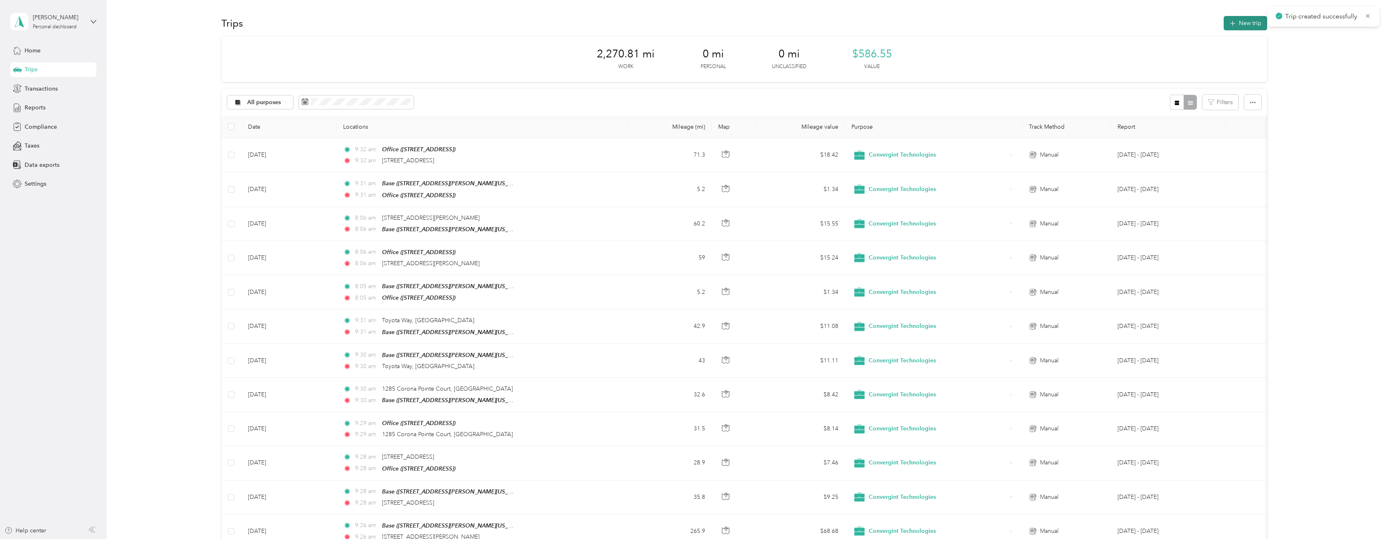
click at [1237, 21] on button "New trip" at bounding box center [1245, 23] width 43 height 14
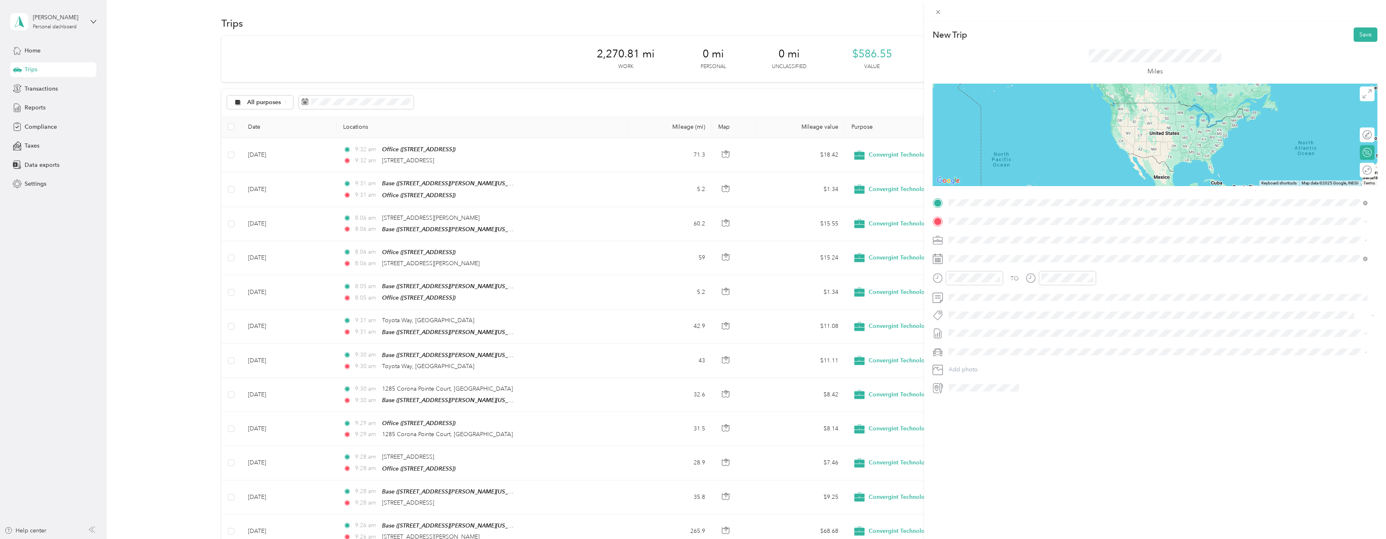
click at [998, 235] on span "25200 Rye Canyon Road Santa Clarita, California 91355, United States" at bounding box center [1005, 232] width 82 height 7
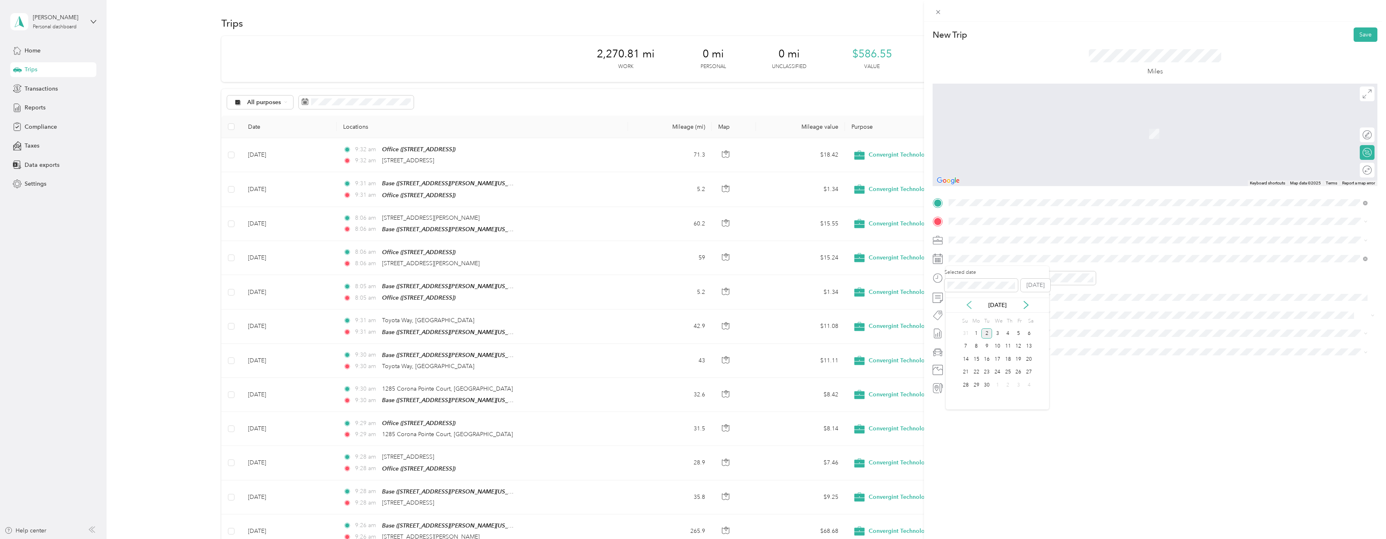
click at [970, 303] on icon at bounding box center [969, 305] width 8 height 8
click at [1021, 382] on div "29" at bounding box center [1018, 385] width 11 height 10
click at [981, 261] on span "1339 Garrett Street, Anaheim, 92804, Anaheim, California, United States" at bounding box center [1027, 262] width 127 height 7
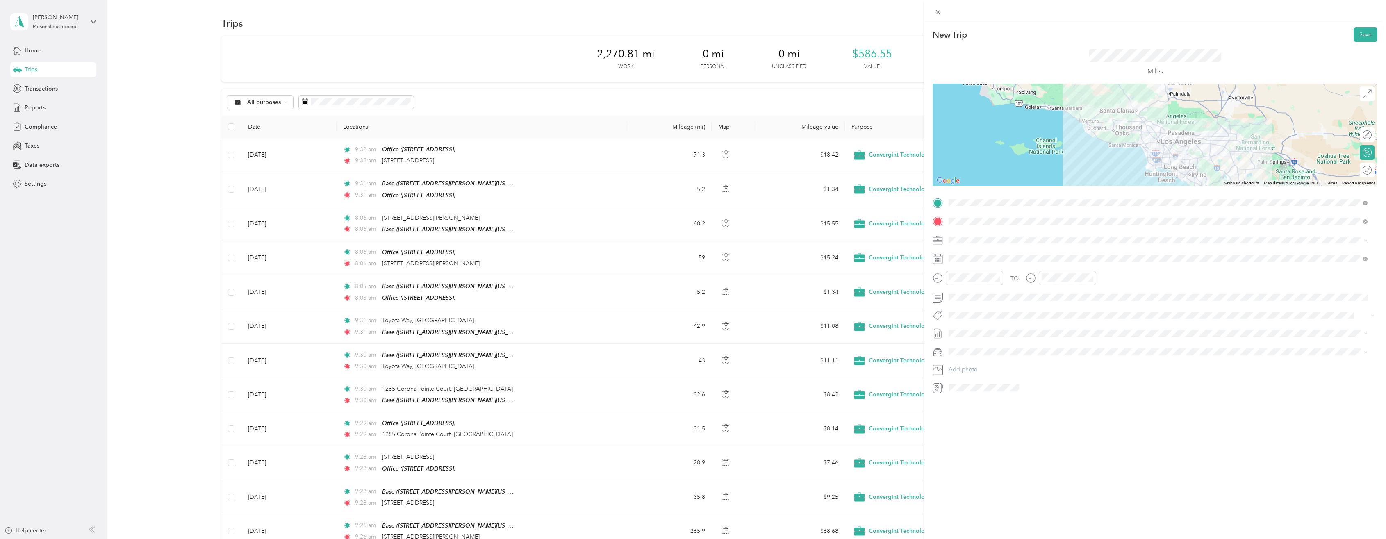
click at [1140, 143] on div at bounding box center [1155, 135] width 445 height 102
click at [1357, 34] on button "Save" at bounding box center [1366, 34] width 24 height 14
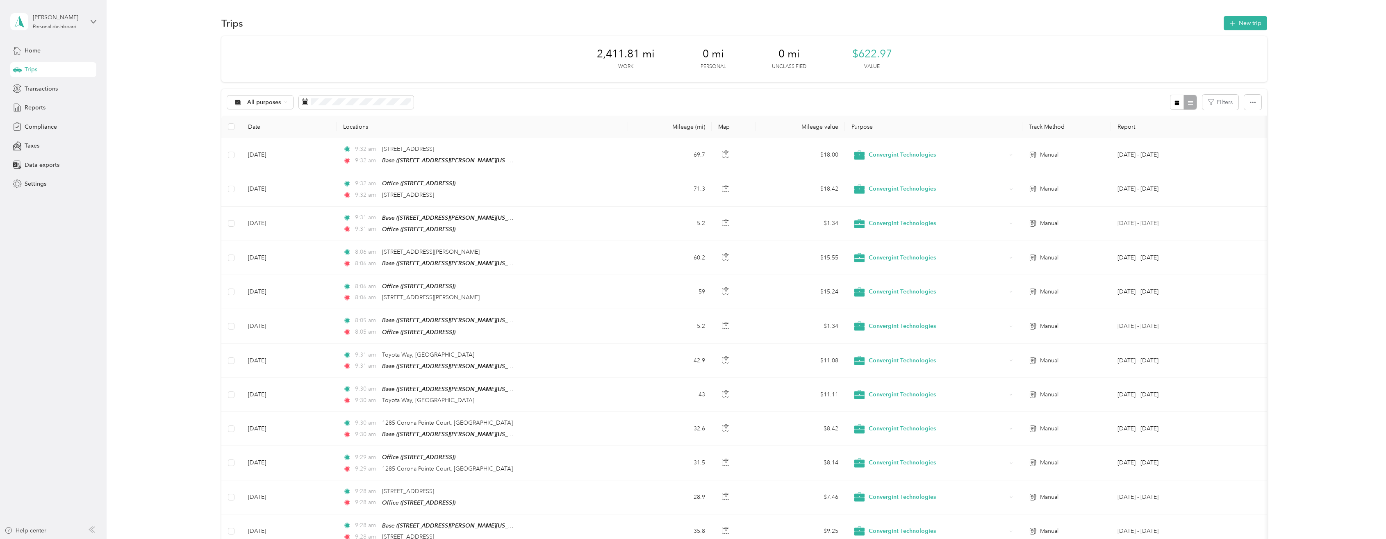
click at [32, 59] on div "Home Trips Transactions Reports Compliance Taxes Data exports Settings" at bounding box center [53, 117] width 86 height 148
click at [35, 52] on span "Home" at bounding box center [33, 50] width 16 height 9
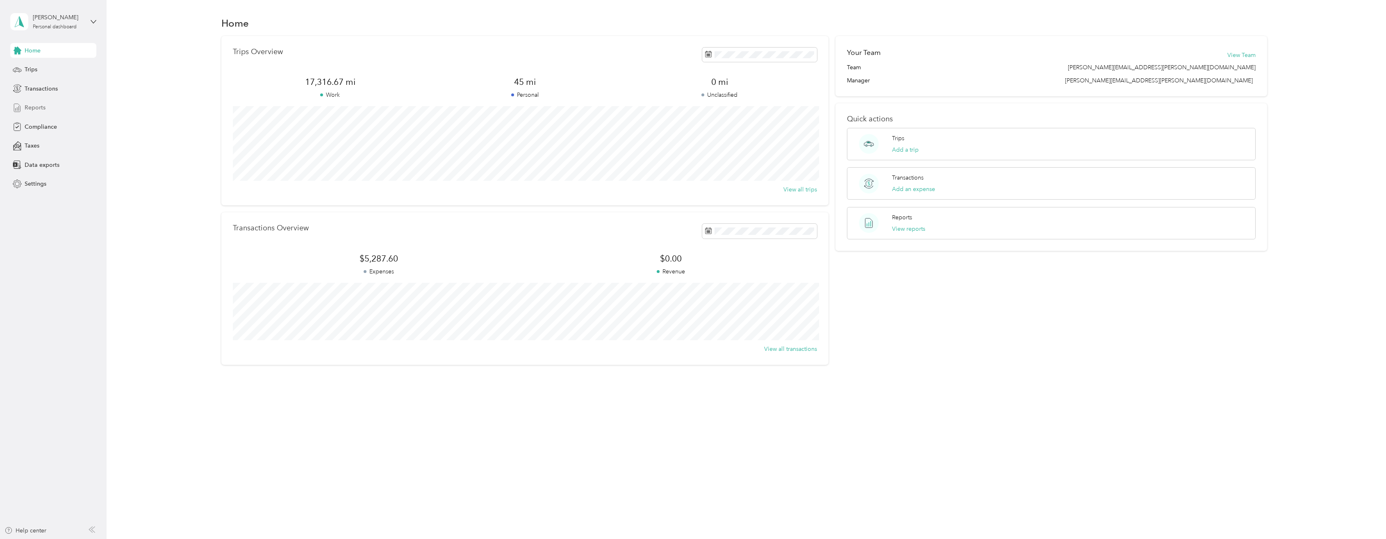
click at [35, 108] on span "Reports" at bounding box center [35, 107] width 21 height 9
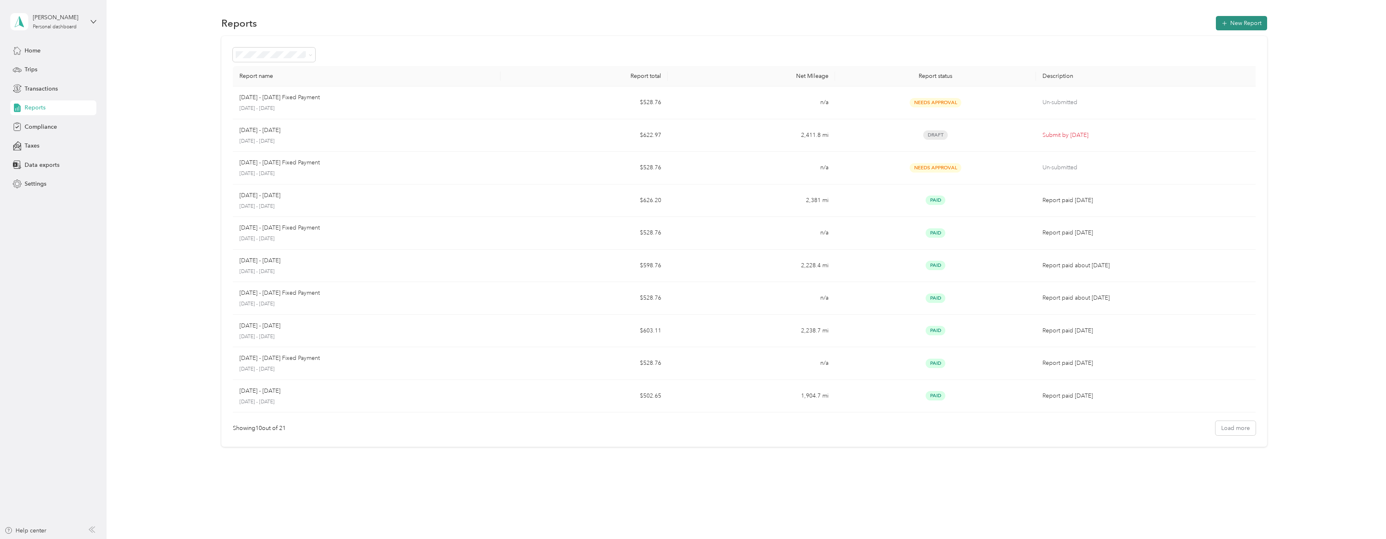
click at [1245, 23] on button "New Report" at bounding box center [1241, 23] width 51 height 14
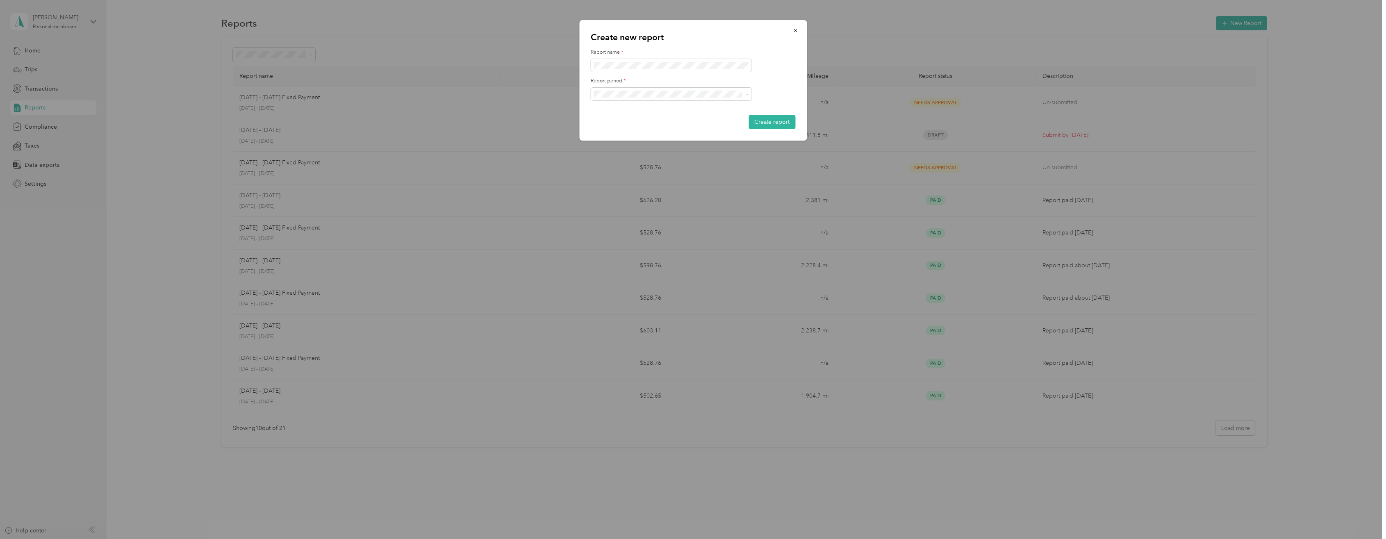
click at [612, 123] on span "[DATE] - [DATE]" at bounding box center [616, 122] width 41 height 7
drag, startPoint x: 656, startPoint y: 89, endPoint x: 564, endPoint y: 100, distance: 92.9
click at [579, 100] on div "Create new report Report name * Report period * Create report" at bounding box center [693, 80] width 228 height 121
click at [783, 85] on div "Report period *" at bounding box center [693, 88] width 205 height 23
click at [778, 121] on button "Create report" at bounding box center [772, 122] width 47 height 14
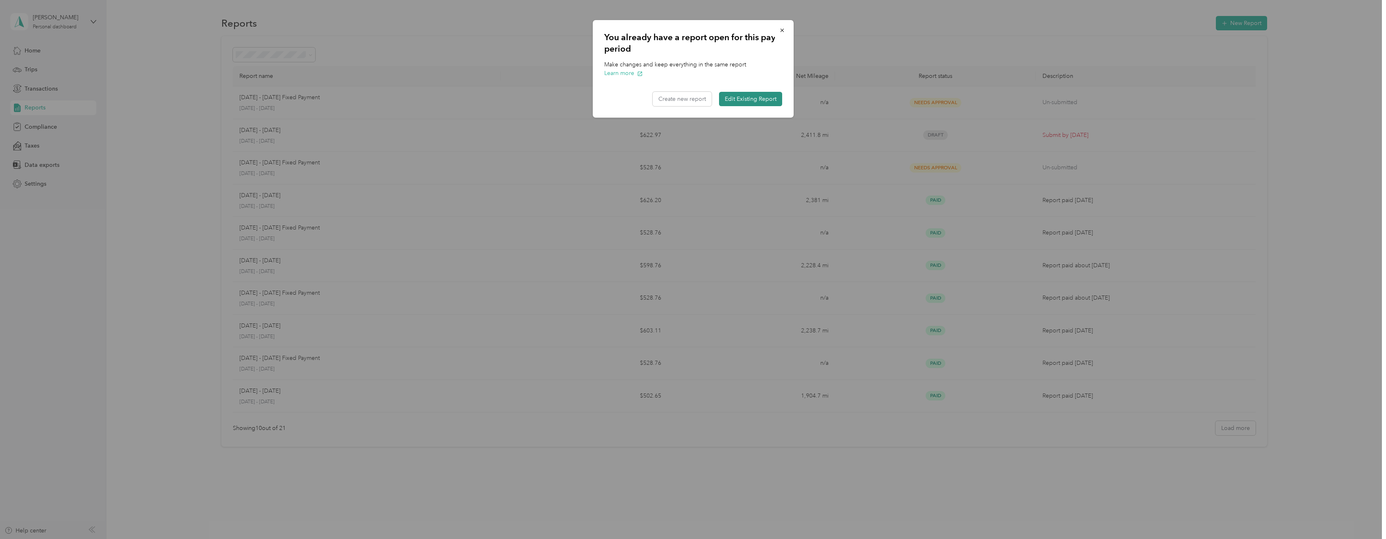
click at [750, 96] on button "Edit Existing Report" at bounding box center [750, 99] width 63 height 14
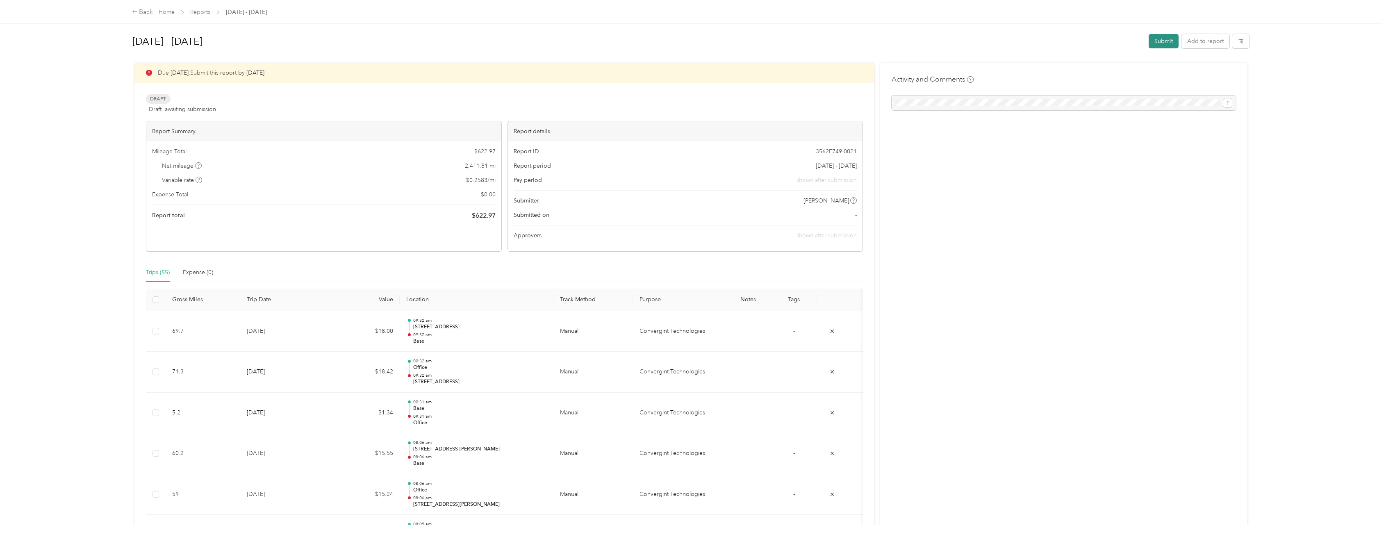
click at [1158, 40] on button "Submit" at bounding box center [1164, 41] width 30 height 14
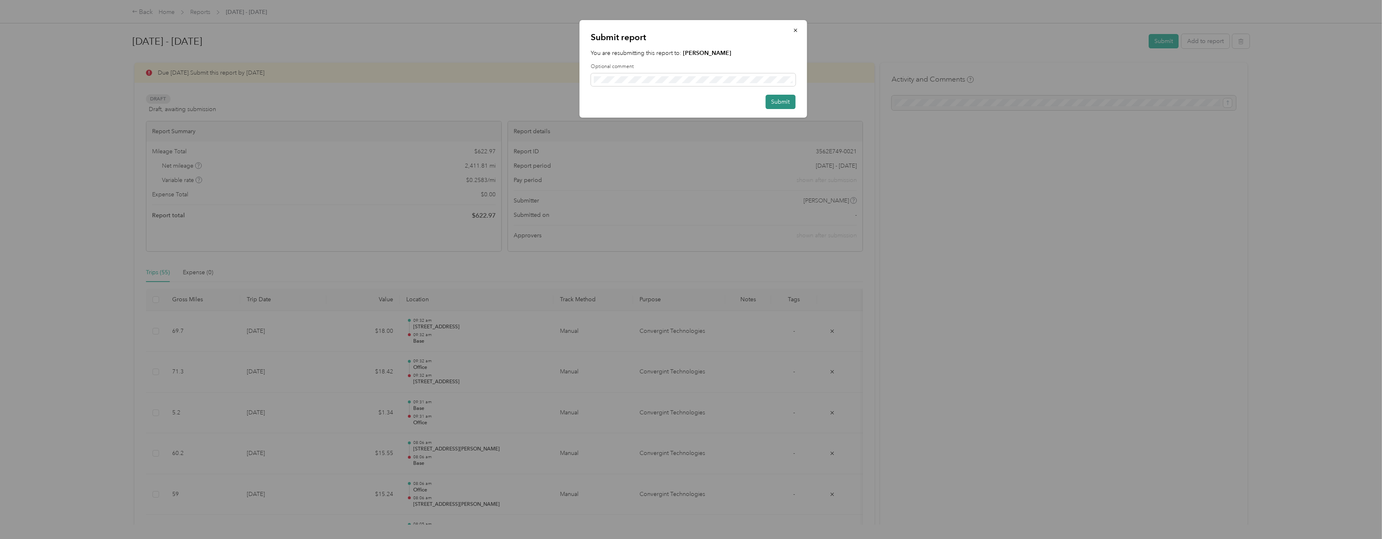
click at [778, 103] on button "Submit" at bounding box center [780, 102] width 30 height 14
